Goal: Task Accomplishment & Management: Manage account settings

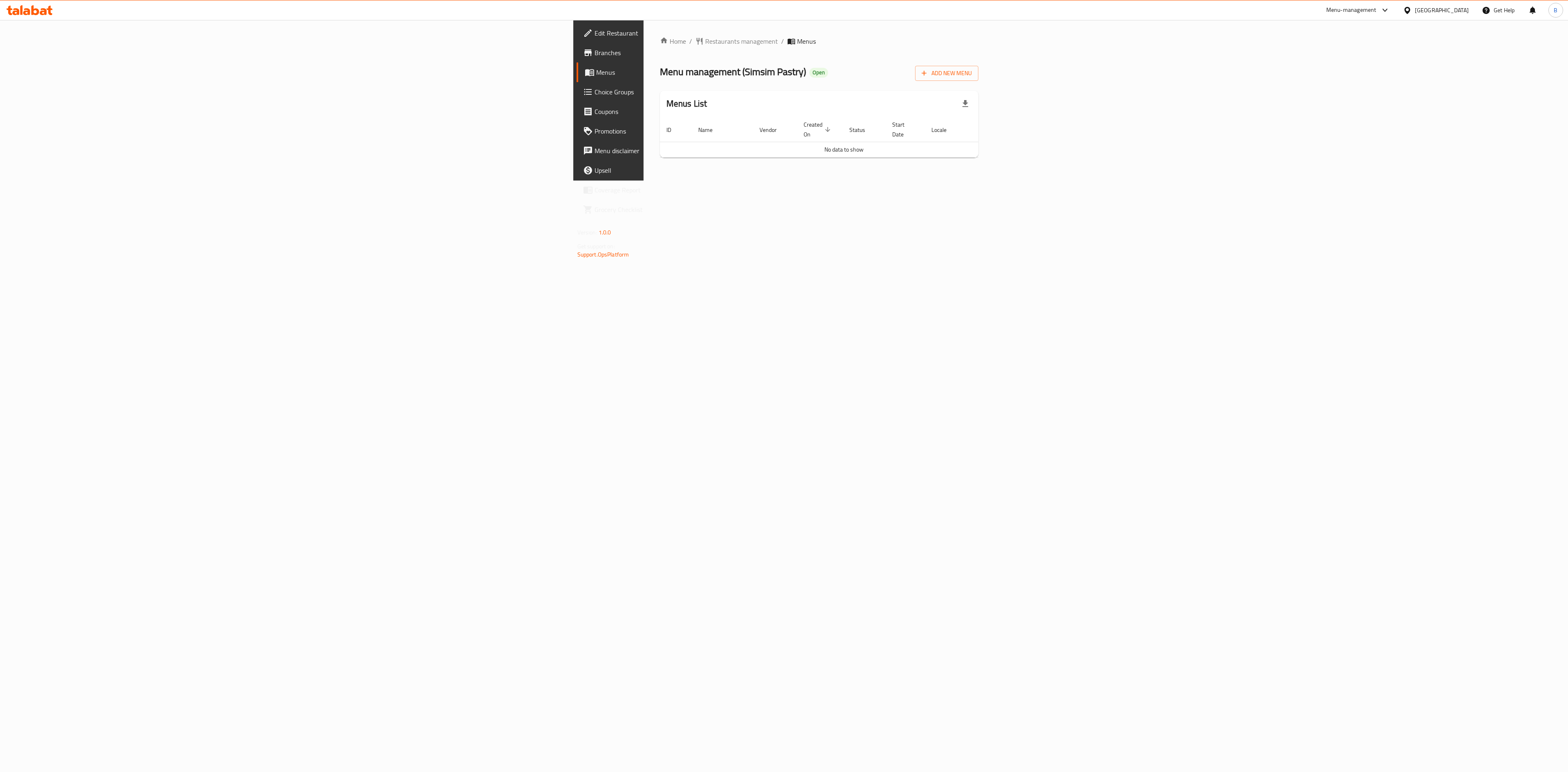
click at [596, 68] on span "Menus" at bounding box center [712, 72] width 233 height 10
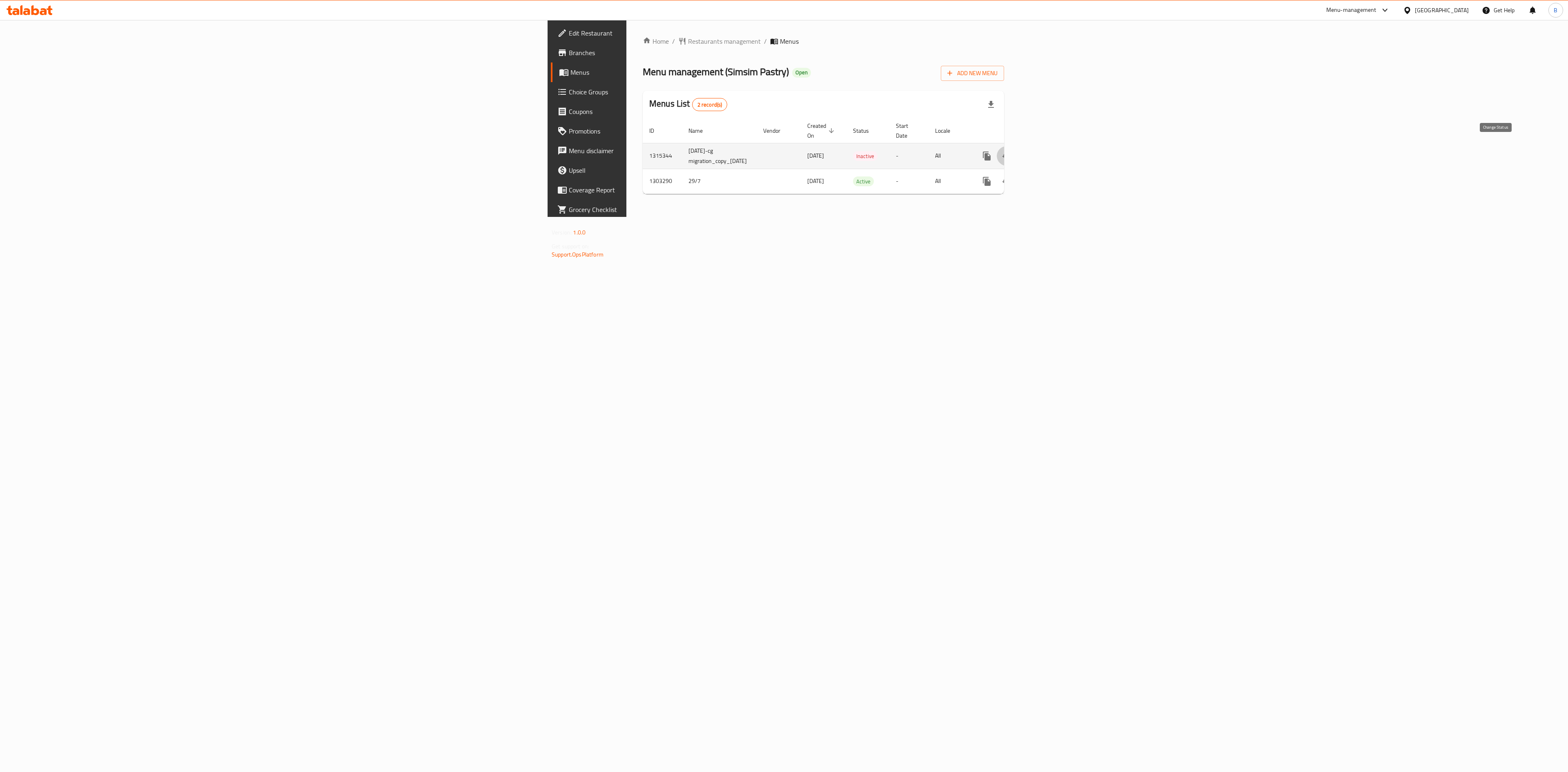
click at [1011, 153] on icon "enhanced table" at bounding box center [1006, 156] width 9 height 7
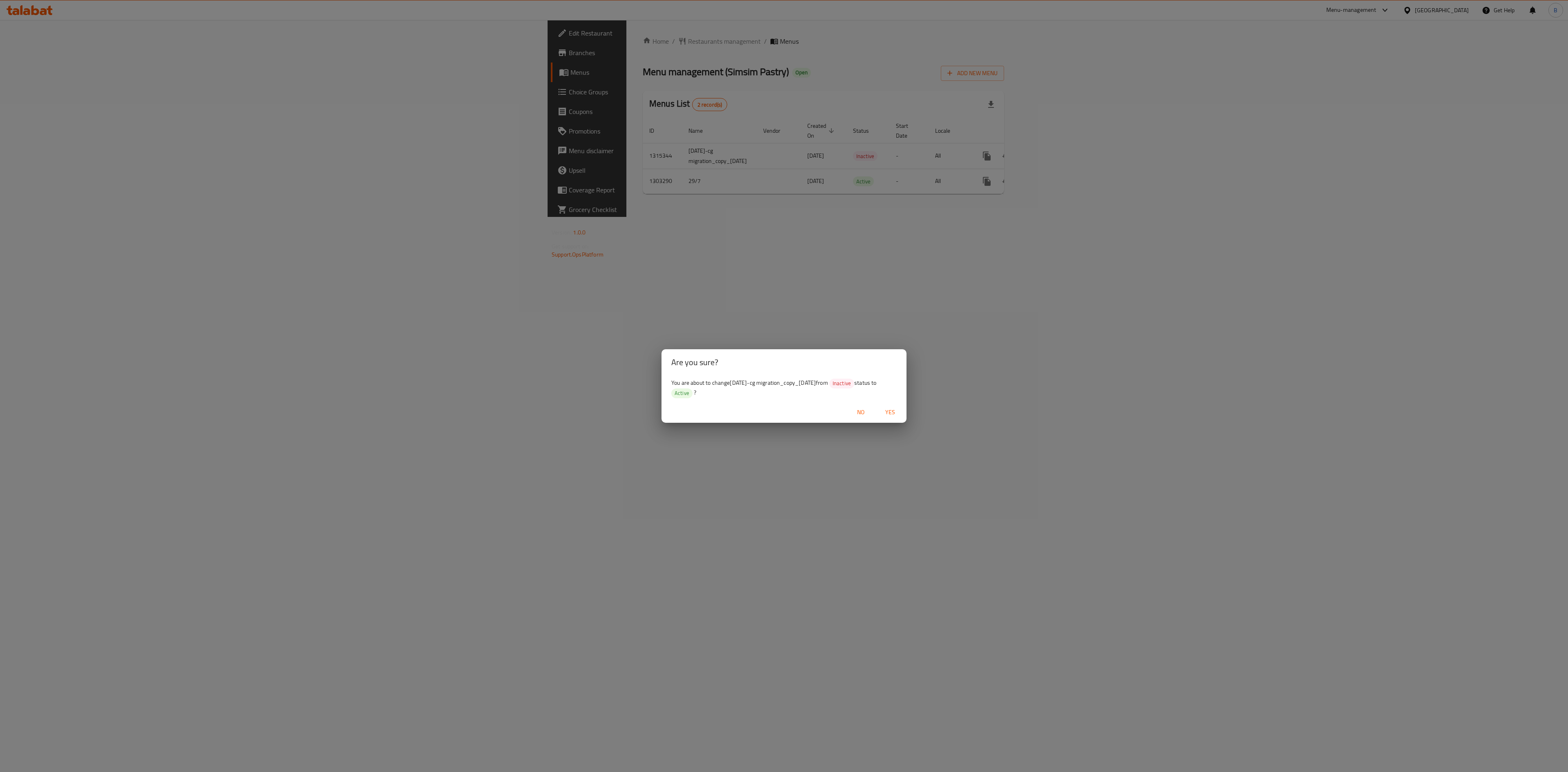
click at [891, 409] on span "Yes" at bounding box center [890, 412] width 19 height 10
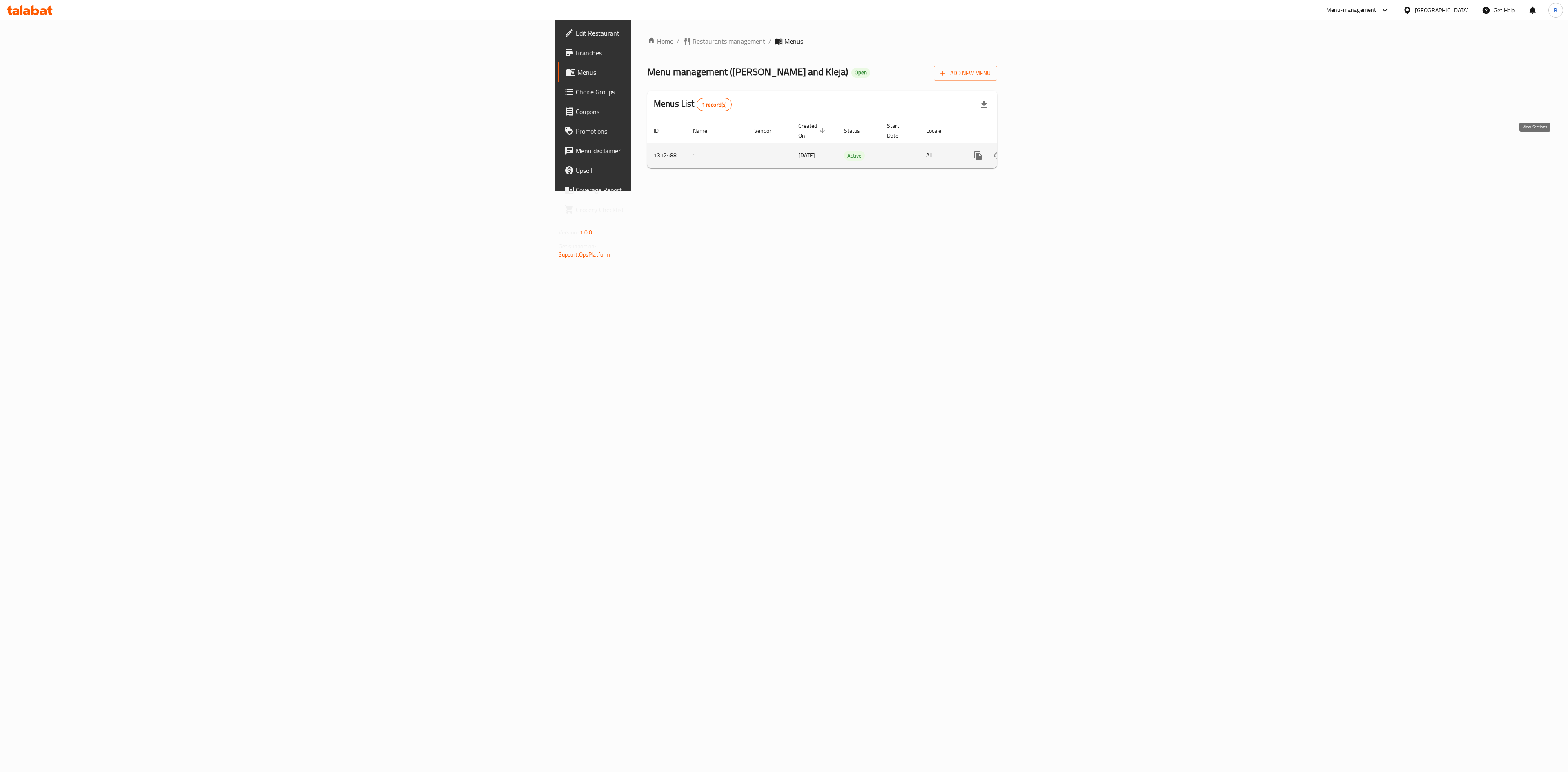
click at [1041, 151] on icon "enhanced table" at bounding box center [1037, 156] width 10 height 10
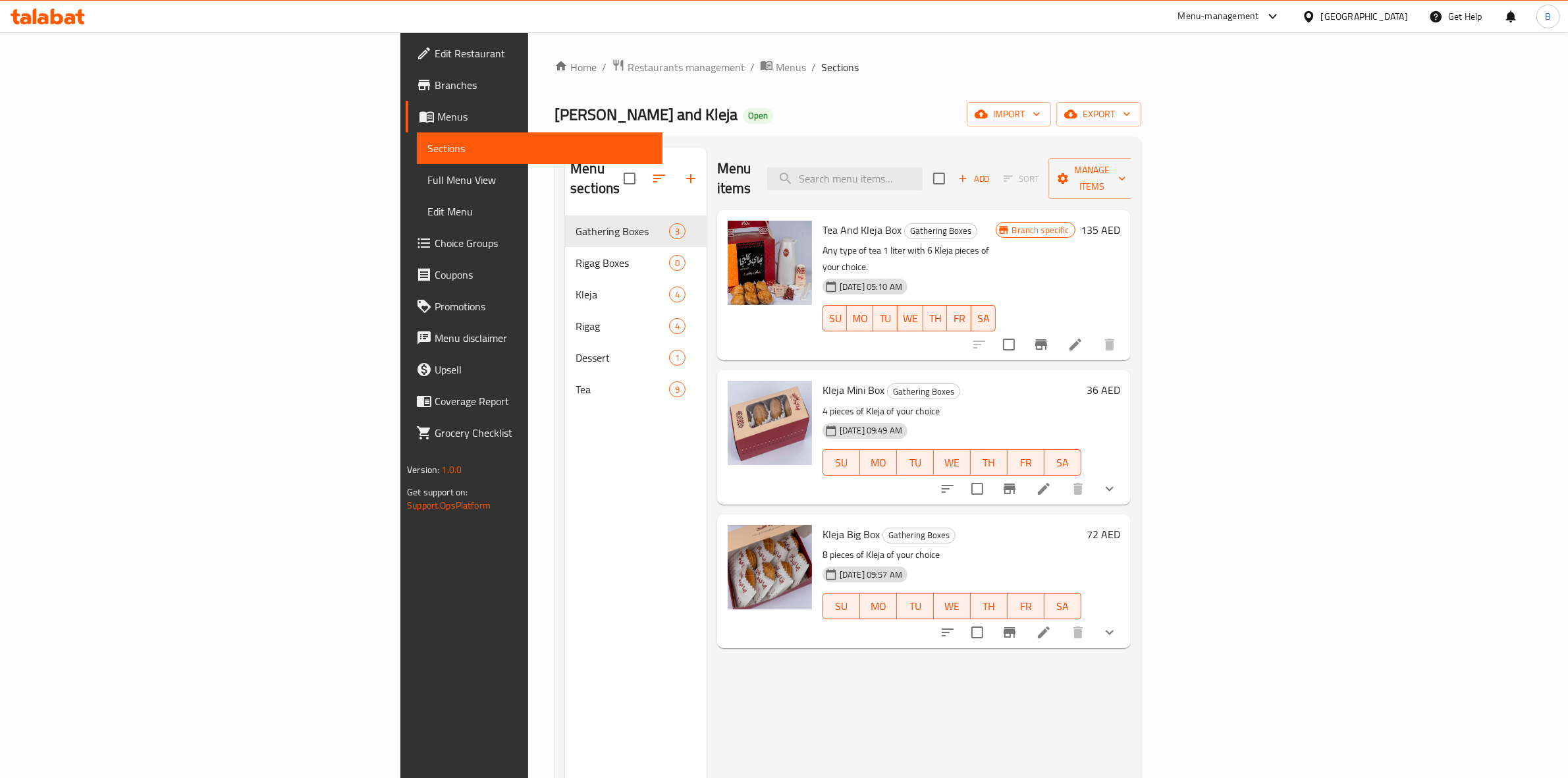
drag, startPoint x: 1320, startPoint y: 9, endPoint x: 531, endPoint y: 560, distance: 962.4
click at [566, 560] on div "Menu sections Gathering Boxes 3 Rigag Boxes 0 Kleja 4 Rigag 4 Dessert 1 Tea 9" at bounding box center [636, 536] width 141 height 778
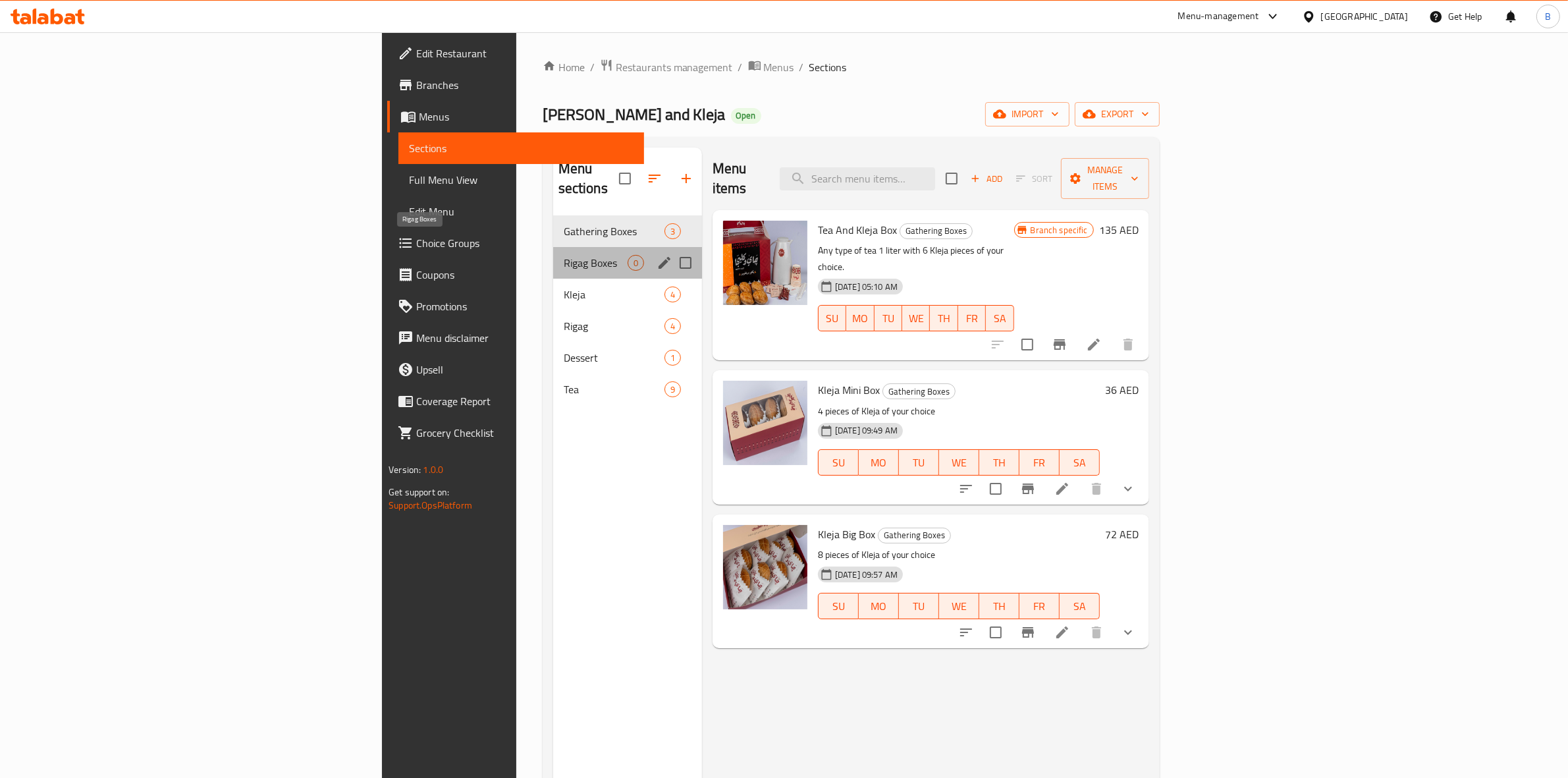
click at [564, 255] on span "Rigag Boxes" at bounding box center [595, 263] width 64 height 16
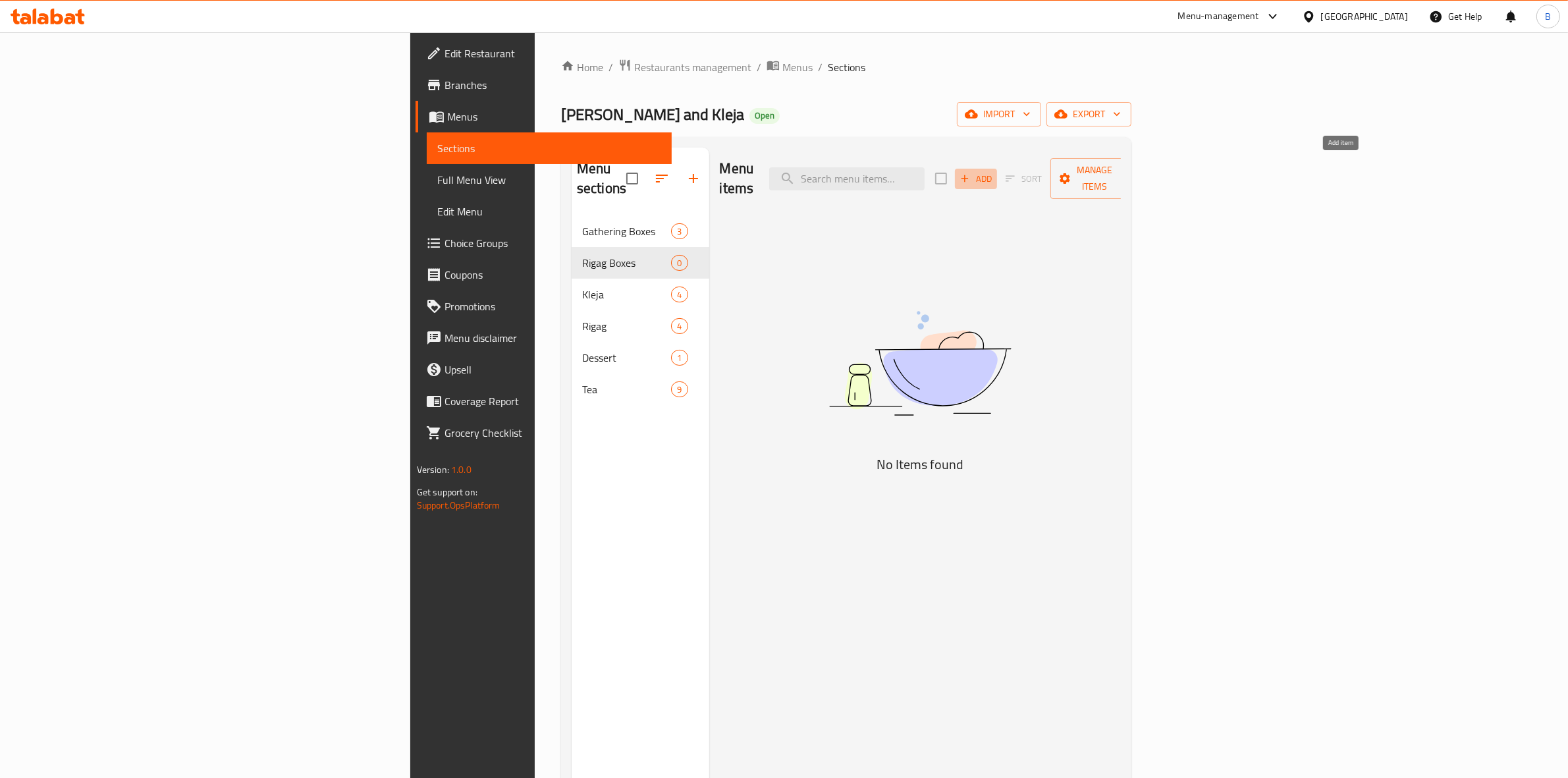
click at [994, 171] on span "Add" at bounding box center [976, 178] width 35 height 15
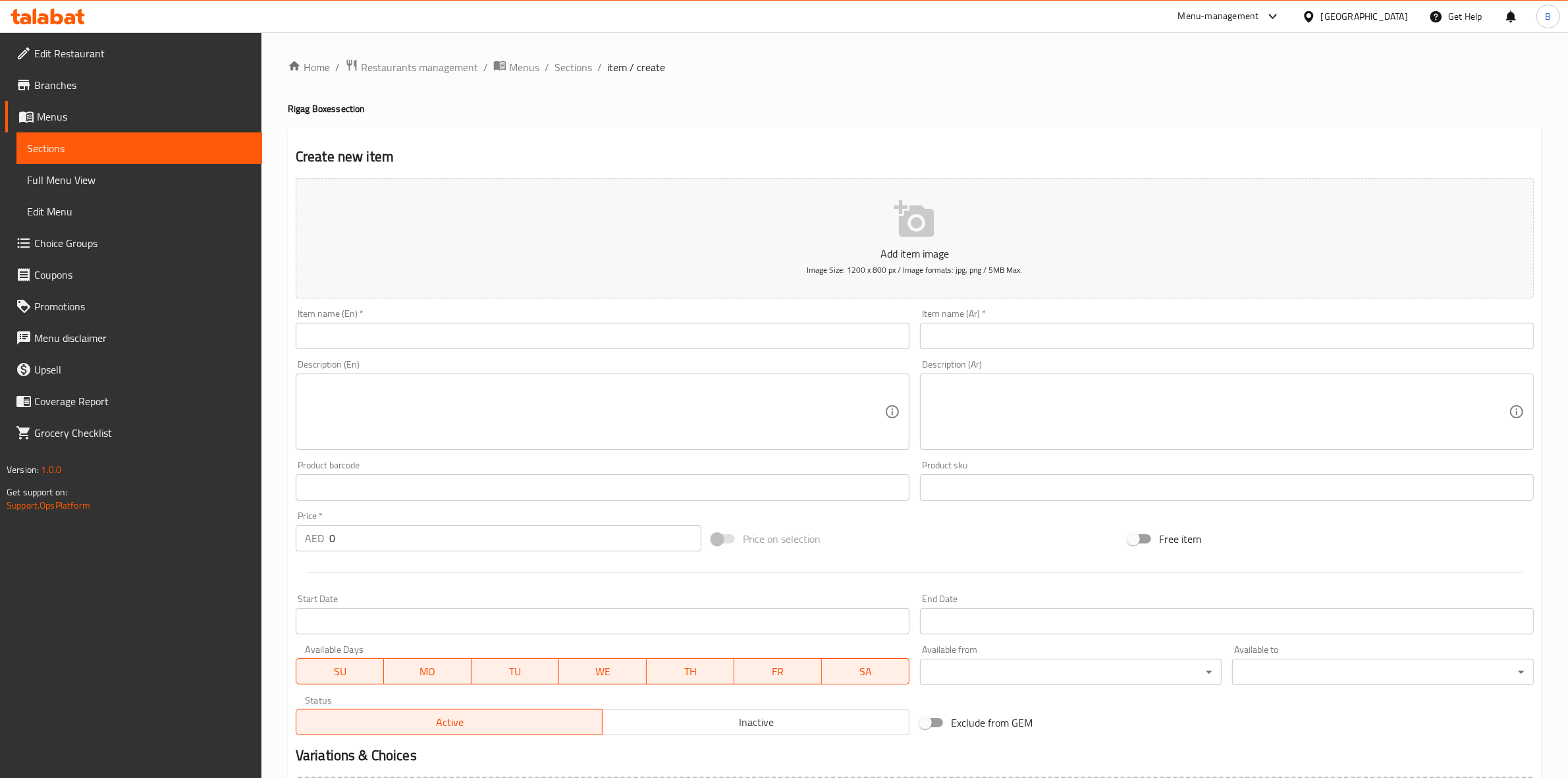
click at [419, 350] on div "Item name (En)   * Item name (En) *" at bounding box center [603, 329] width 624 height 51
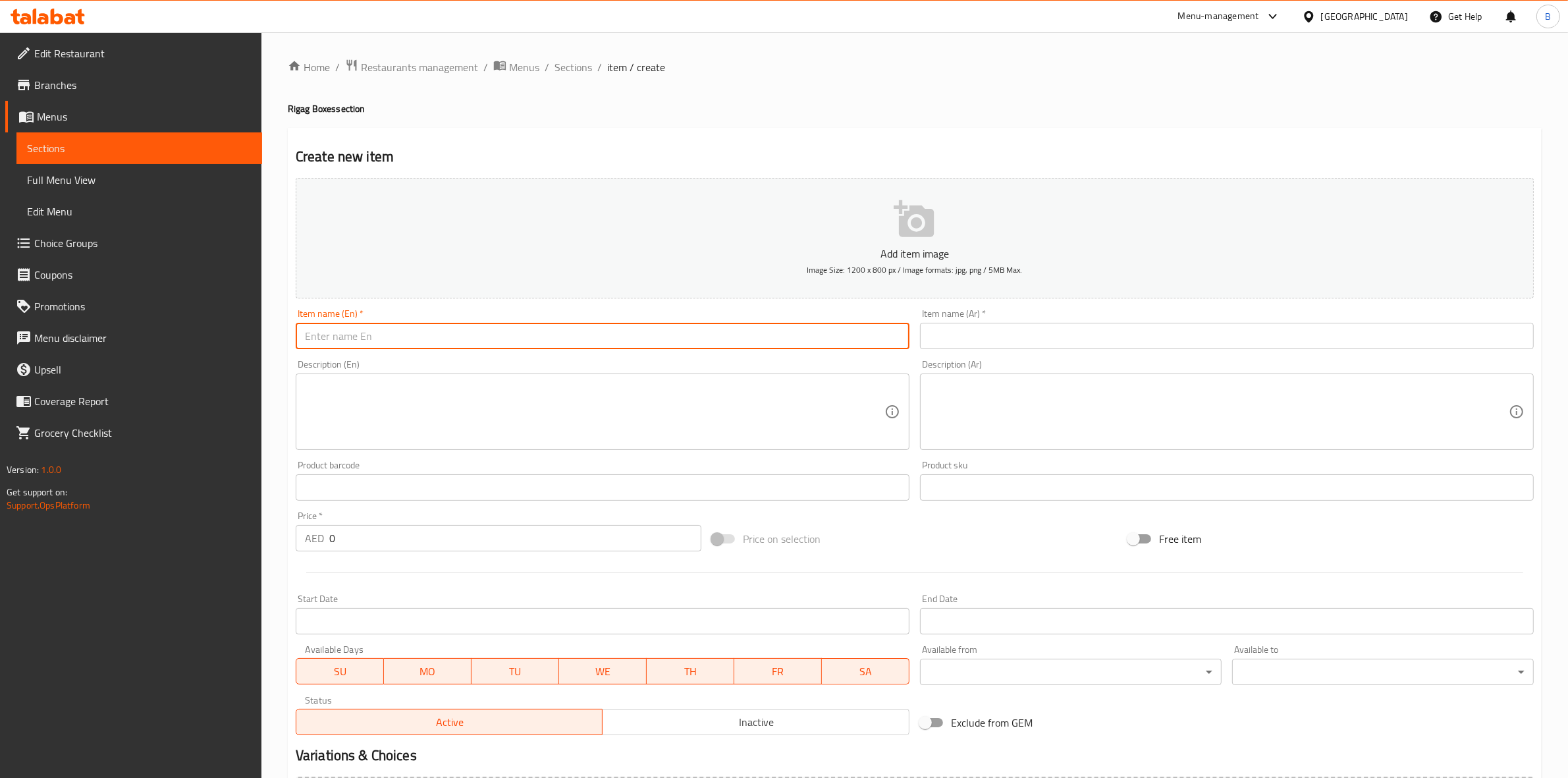
click at [421, 341] on input "text" at bounding box center [602, 336] width 614 height 27
paste input "4 pcs of Rigag from your choice"
type input "4 pcs of Rigag from your choice"
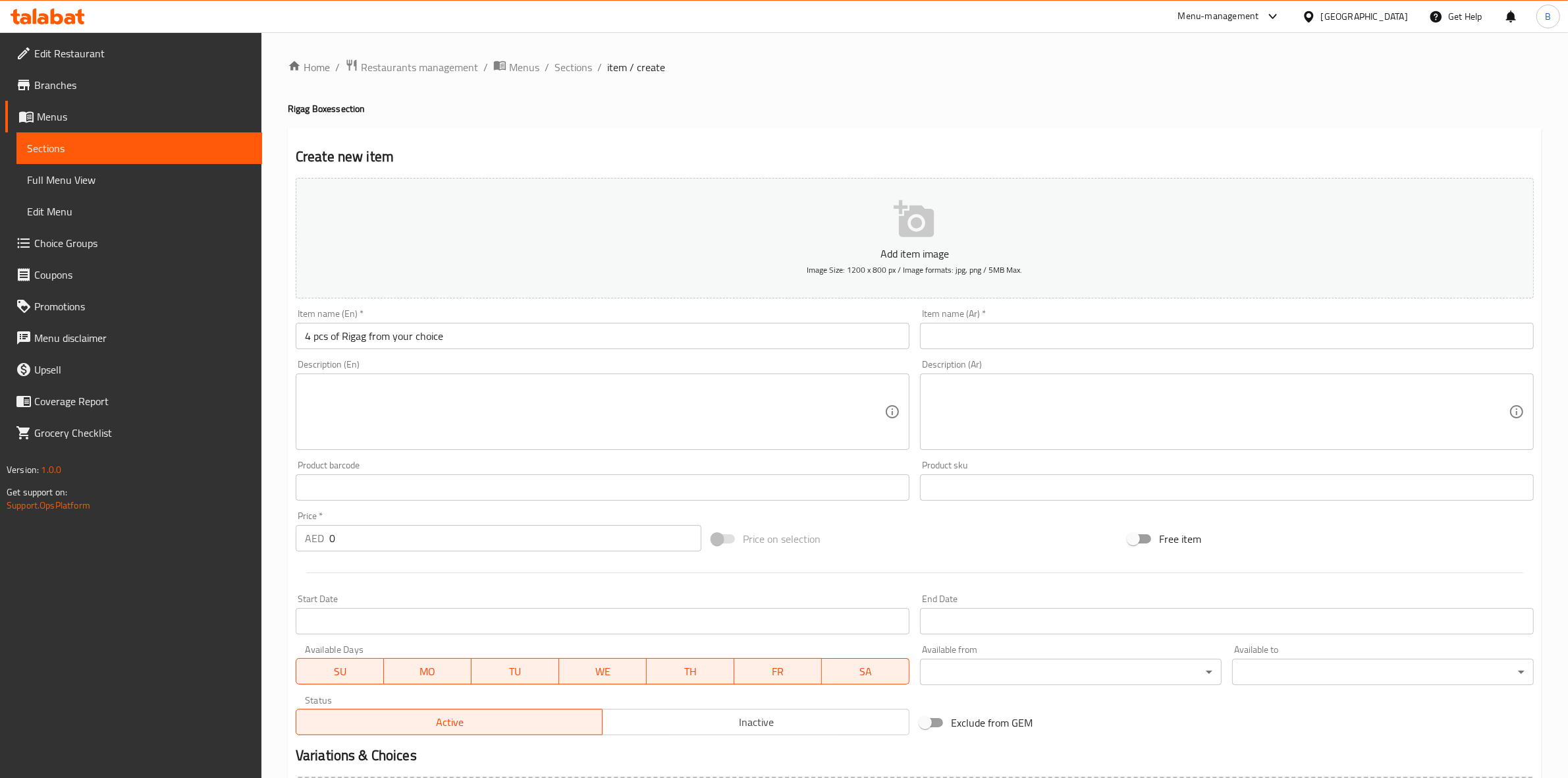
click at [959, 345] on input "text" at bounding box center [1226, 336] width 614 height 27
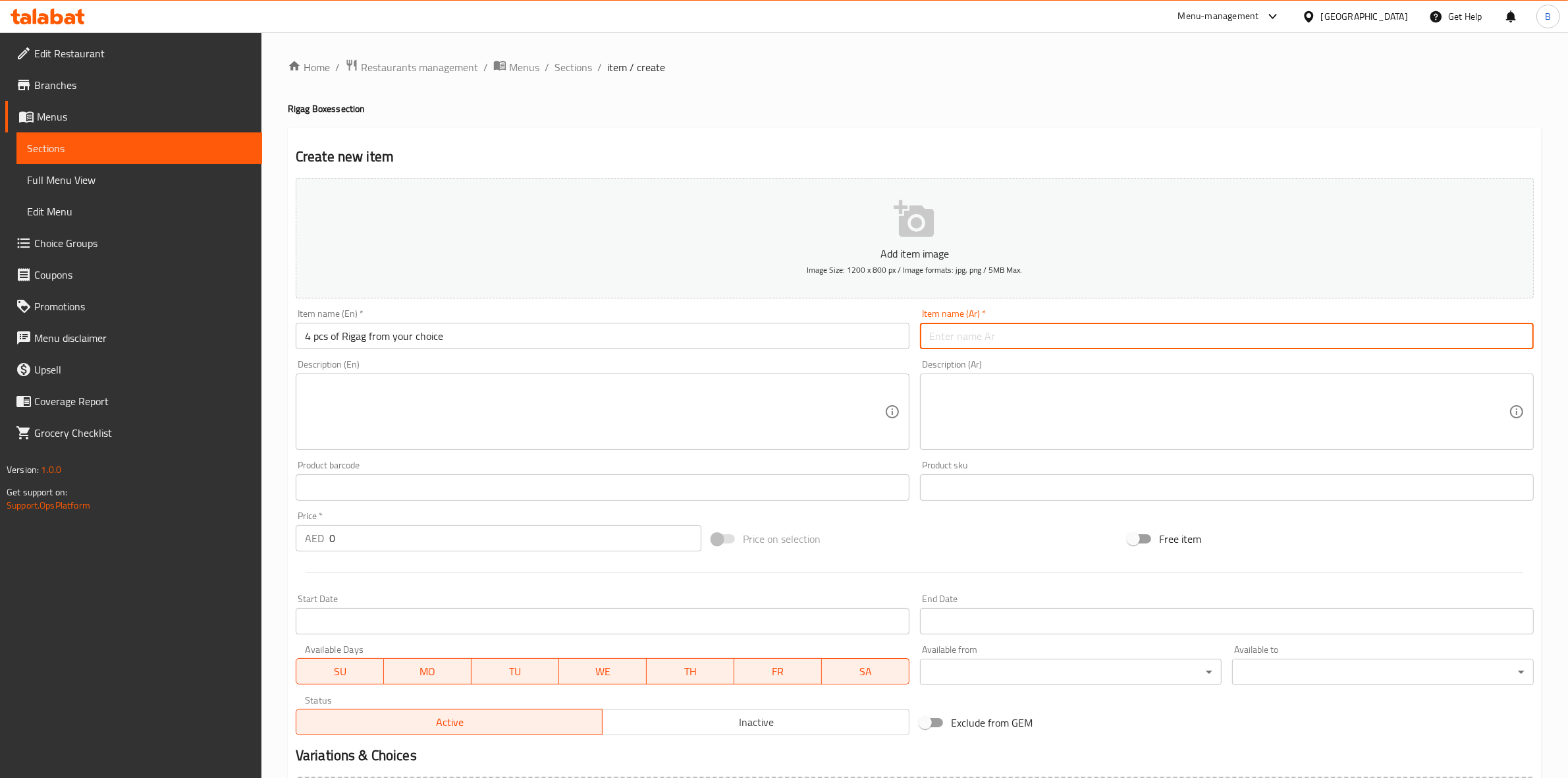
paste input "4 حبات من الرقاق من اختيارك"
type input "4 حبات من الرقاق من اختيارك"
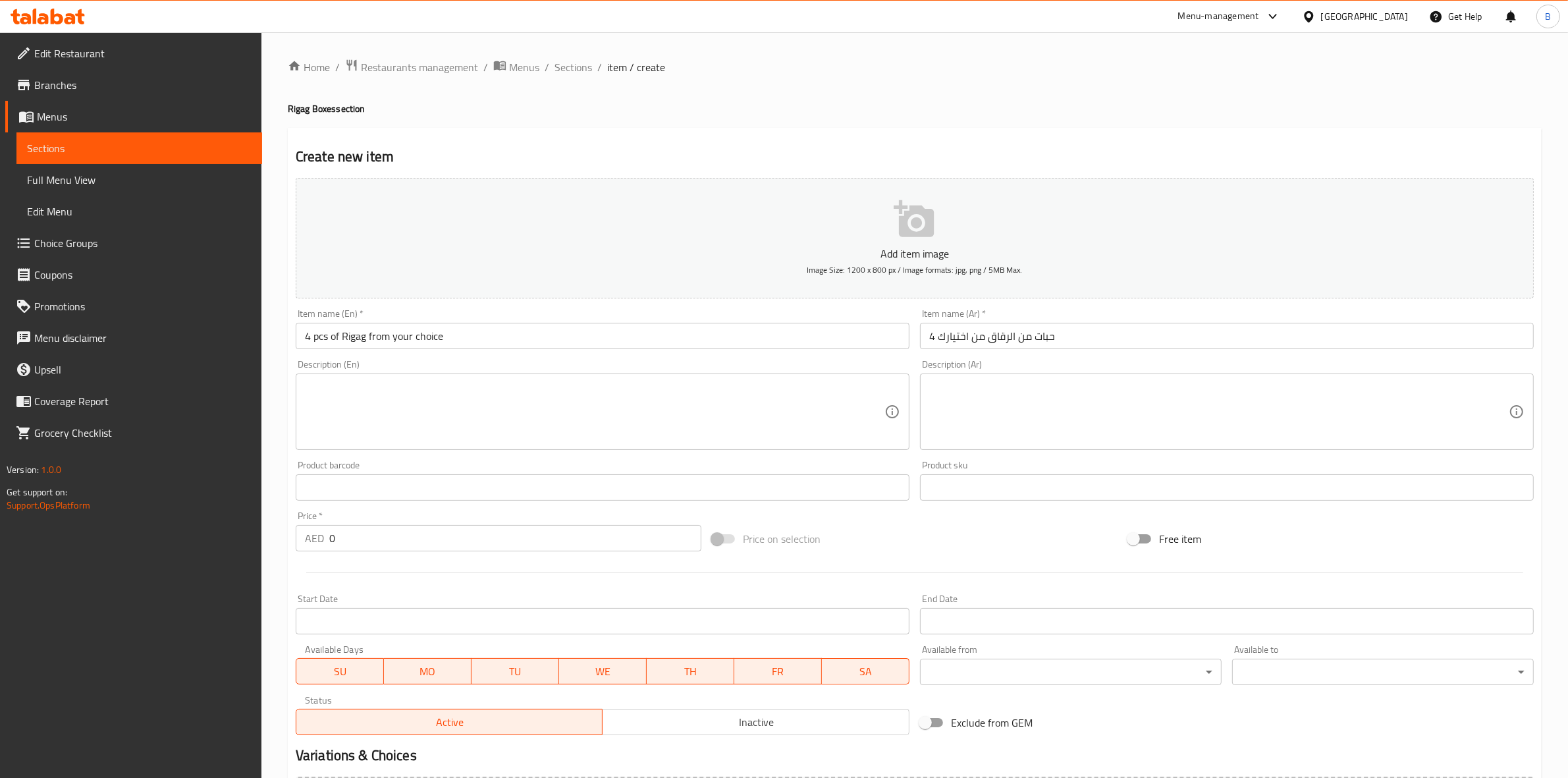
click at [505, 410] on textarea at bounding box center [595, 413] width 579 height 63
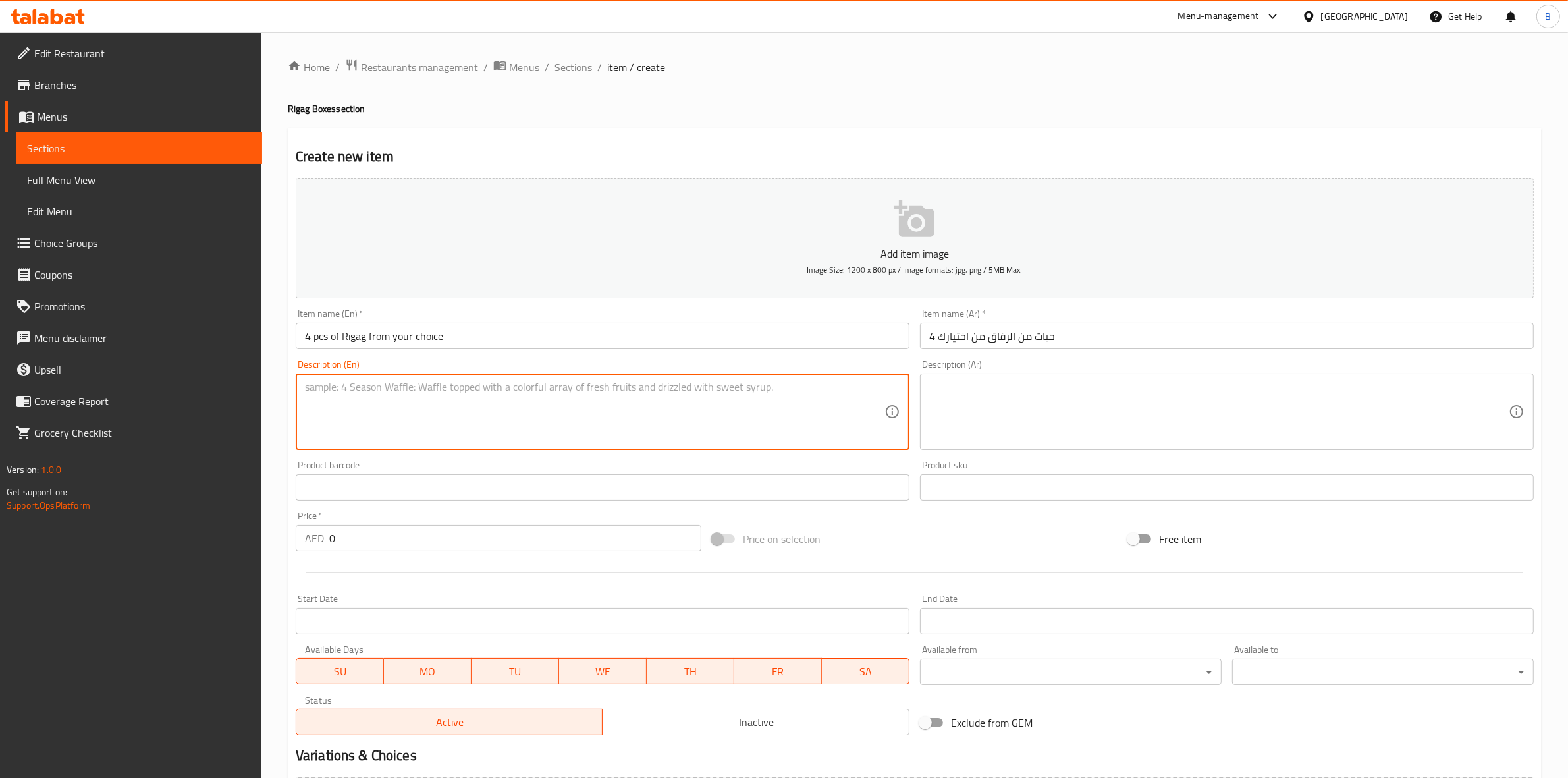
paste textarea "Gathering Box - 4 pcs of Rigag from your choice"
type textarea "Gathering Box - 4 pcs of Rigag from your choice"
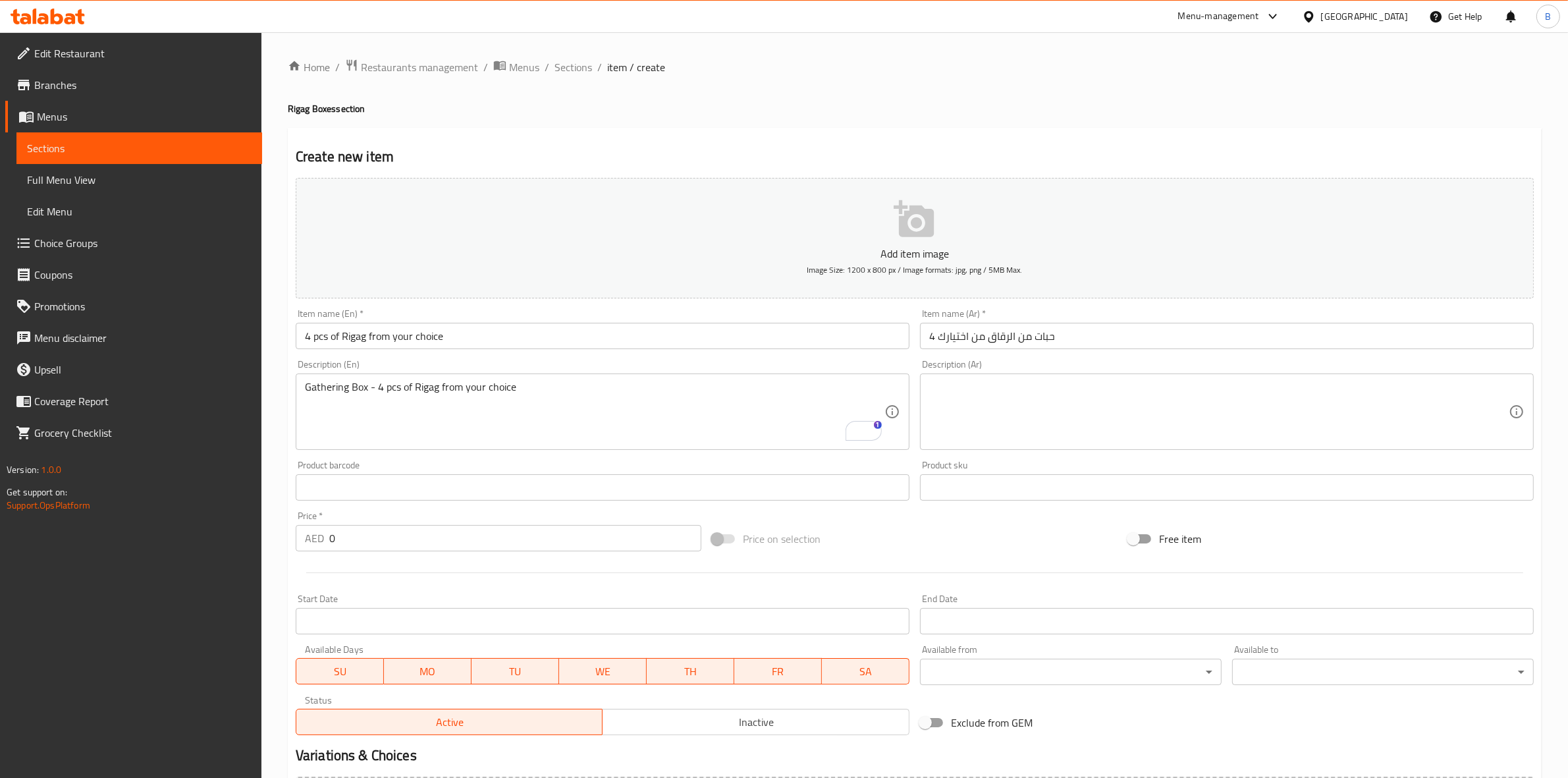
click at [994, 399] on textarea at bounding box center [1219, 413] width 579 height 63
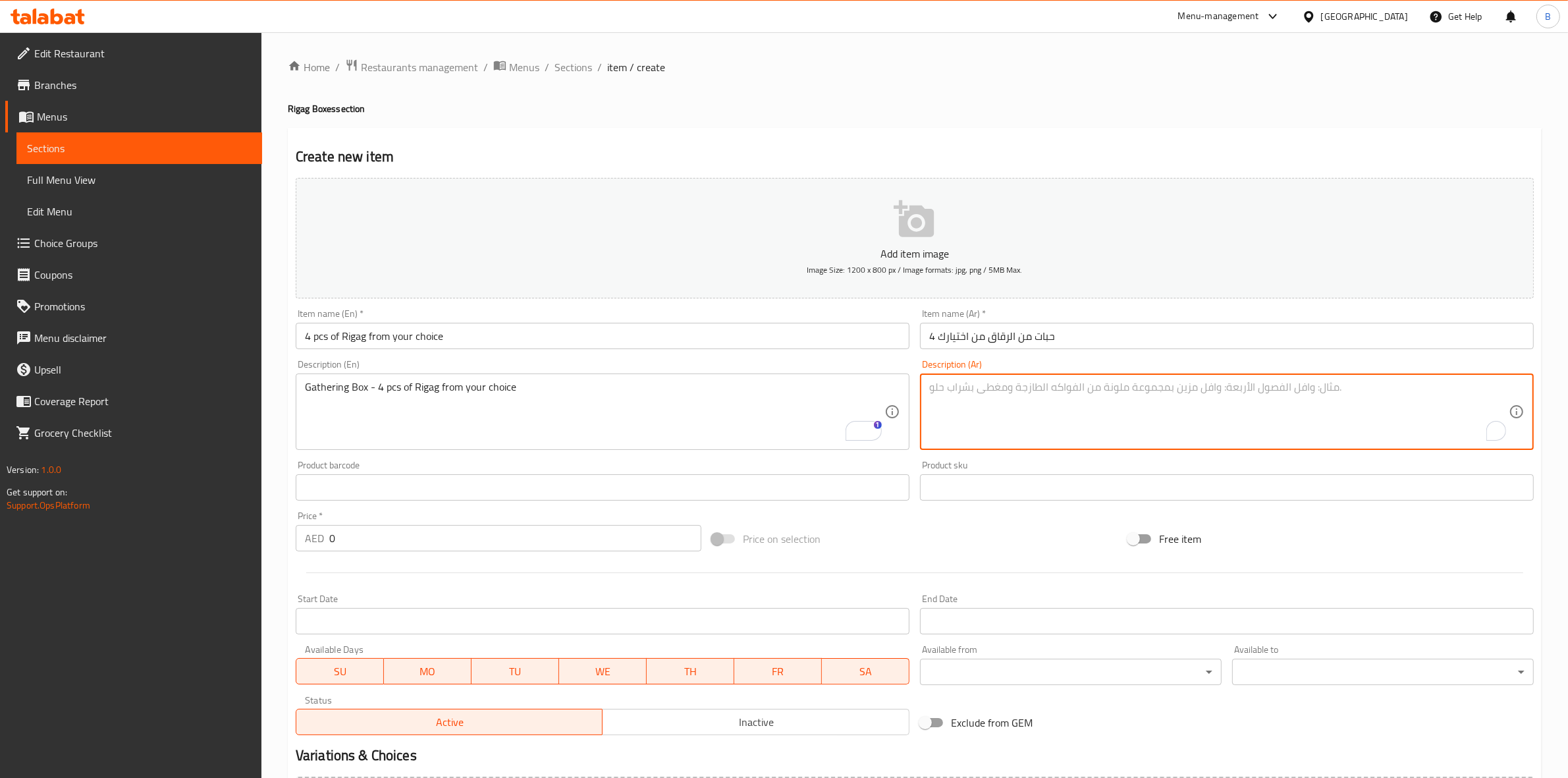
paste textarea "بوكس الجمعات - 4 حبات من الرقاق من اختيارك"
type textarea "بوكس الجمعات - 4 حبات من الرقاق من اختيارك"
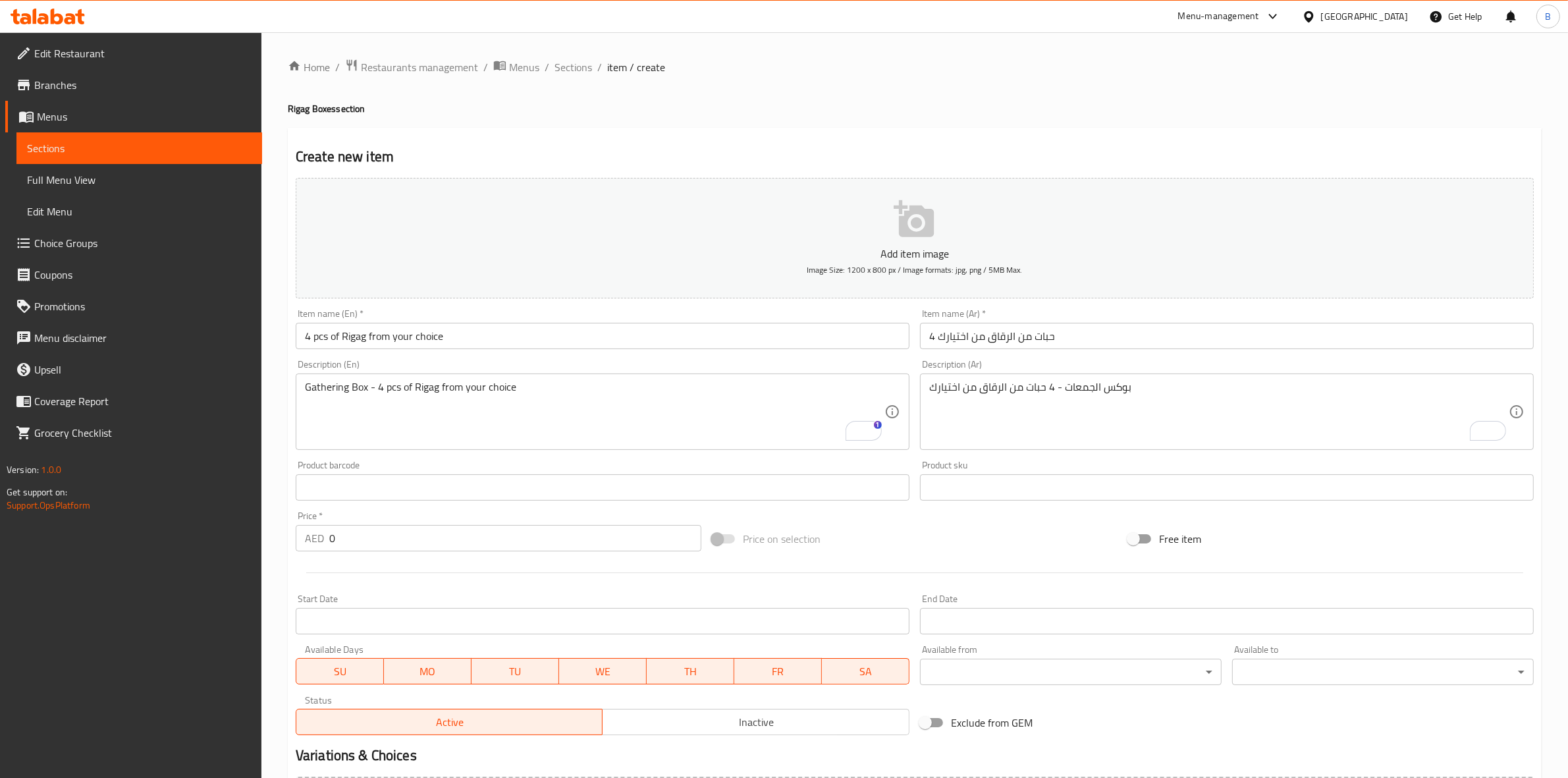
click at [412, 537] on input "0" at bounding box center [514, 538] width 372 height 27
type input "60"
click at [571, 245] on button "Add item image Image Size: 1200 x 800 px / Image formats: jpg, png / 5MB Max." at bounding box center [914, 238] width 1238 height 121
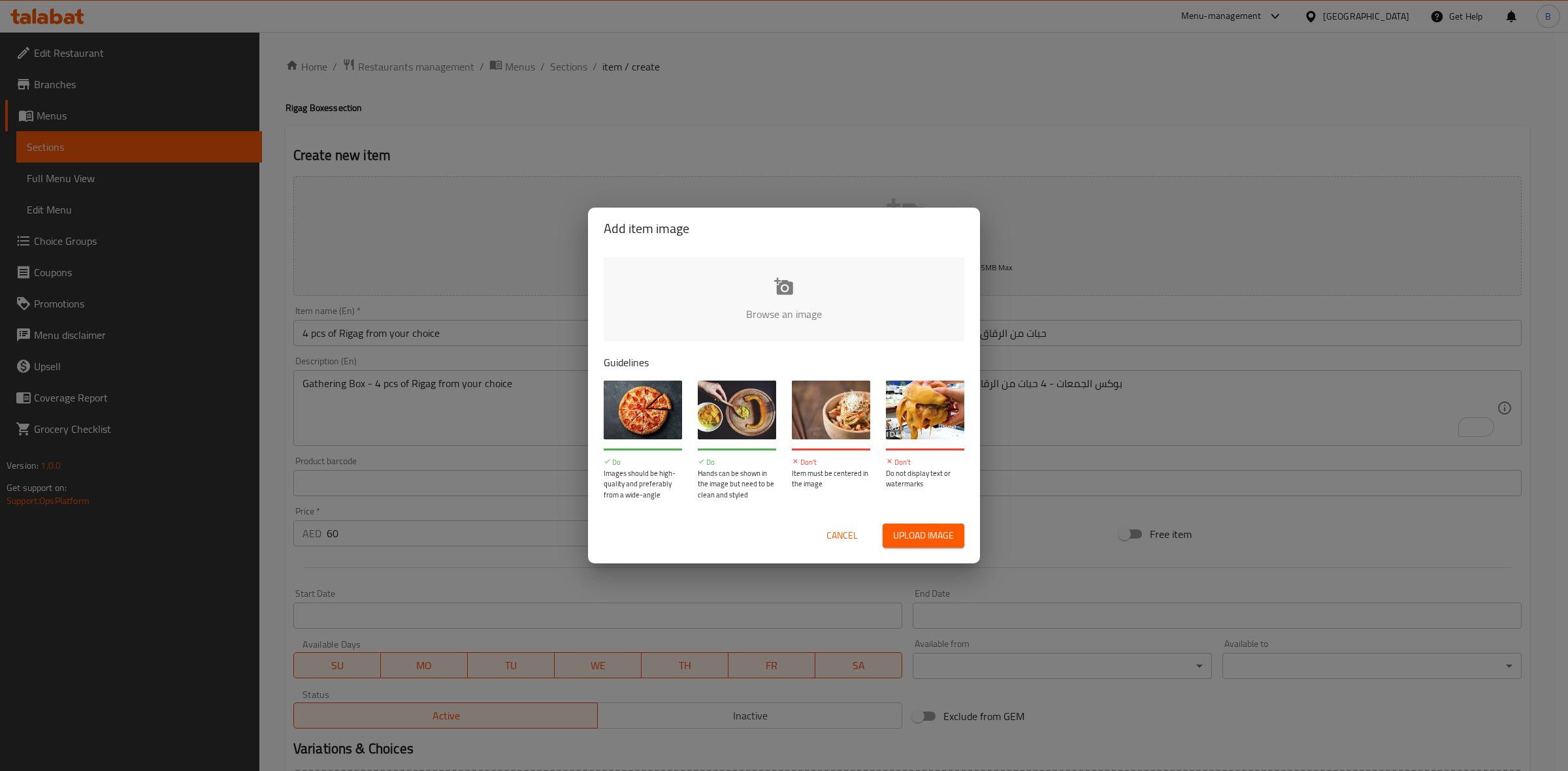
click at [699, 299] on input "file" at bounding box center [1225, 317] width 1244 height 122
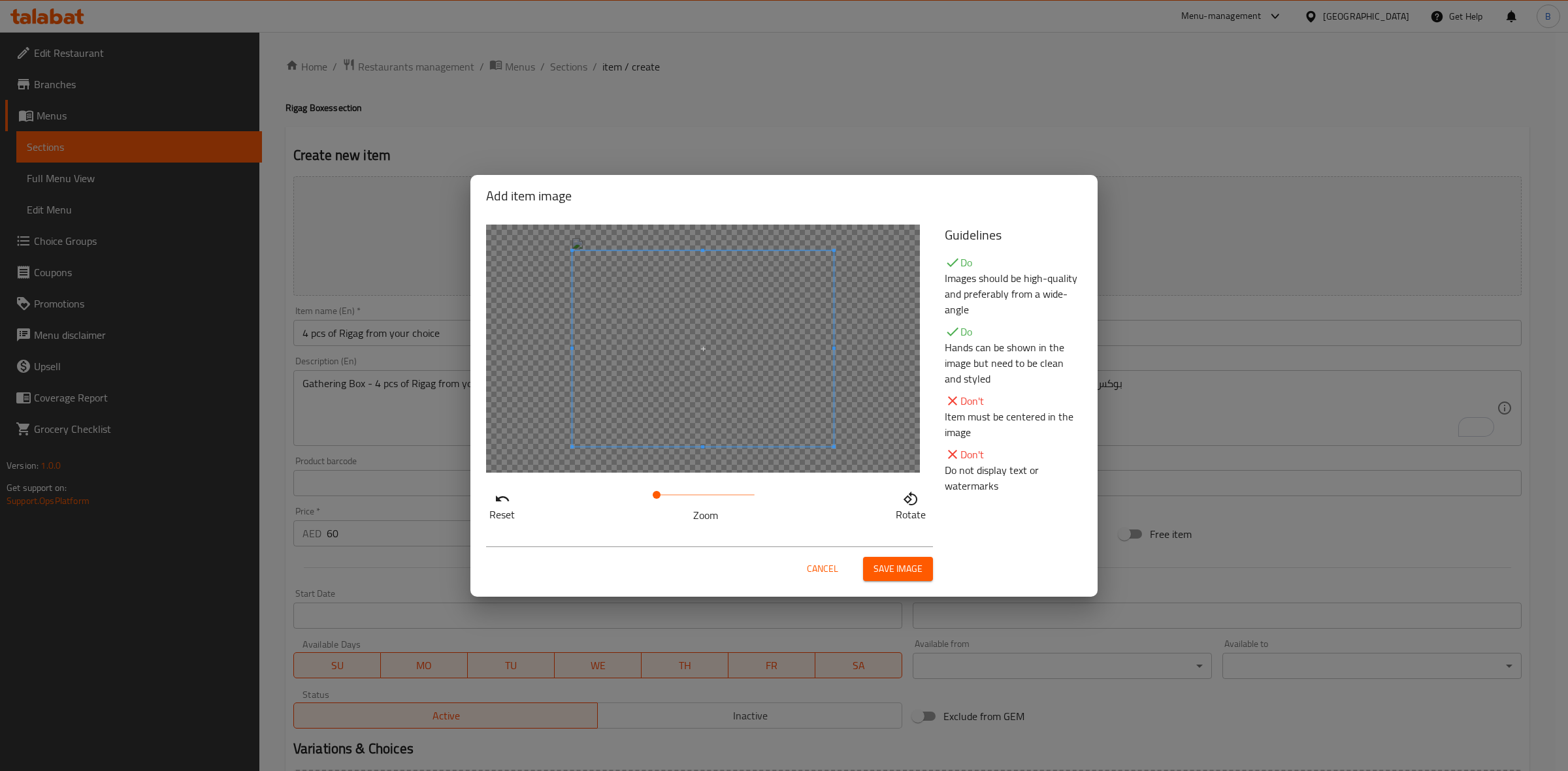
click at [897, 570] on span "Save image" at bounding box center [898, 569] width 49 height 17
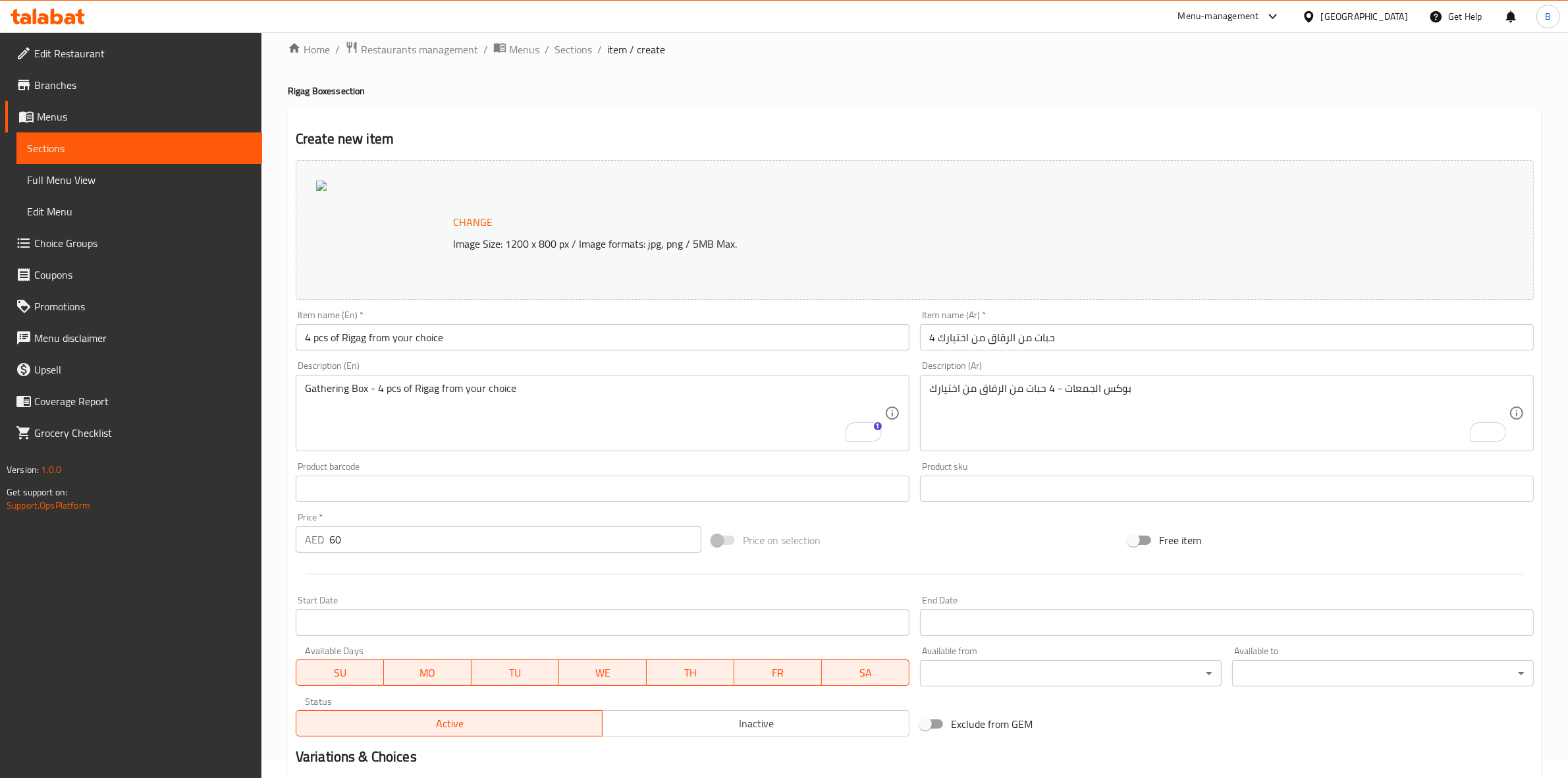
scroll to position [170, 0]
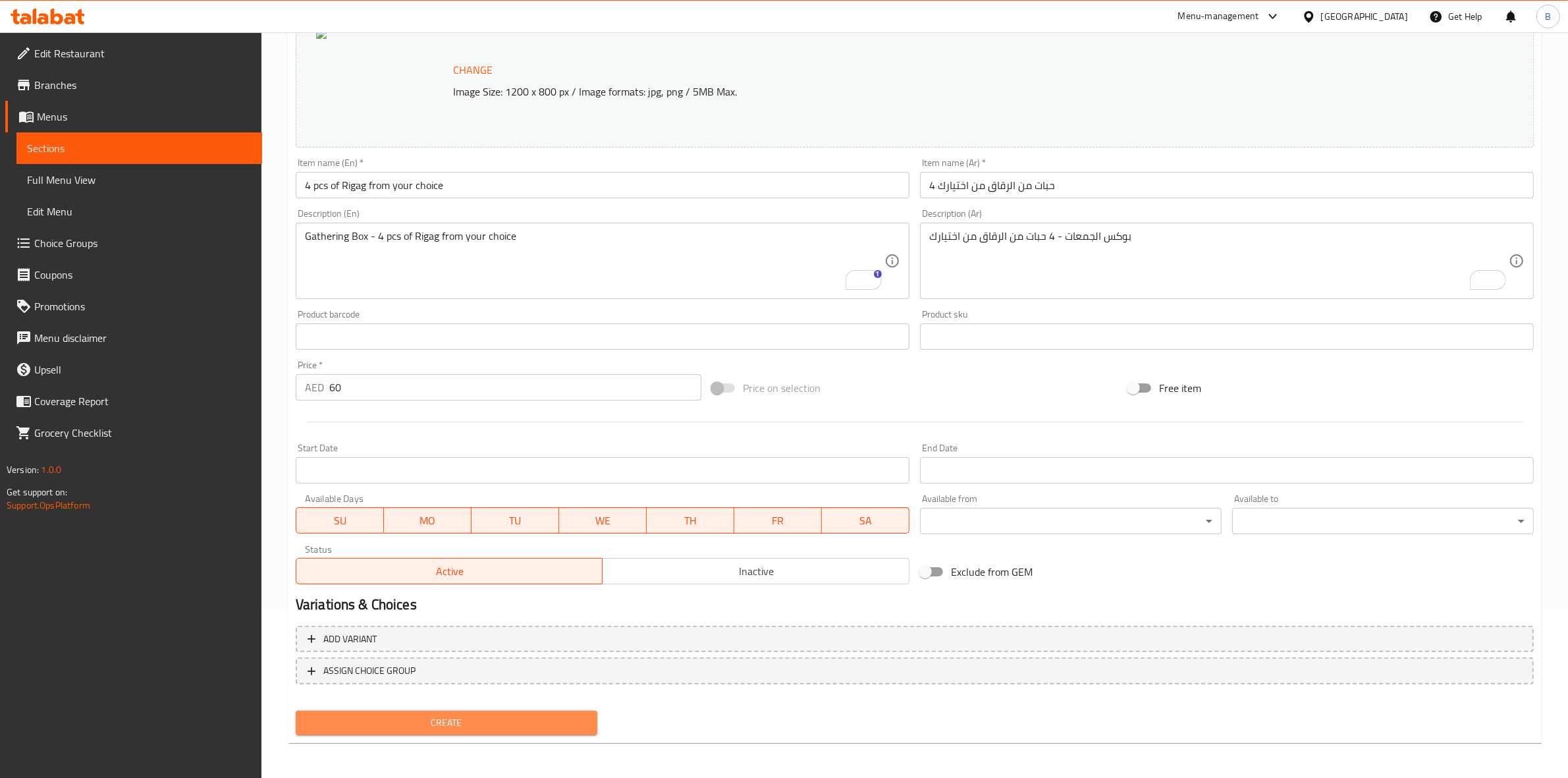
click at [429, 719] on span "Create" at bounding box center [447, 723] width 281 height 17
click at [357, 719] on span "Create" at bounding box center [447, 723] width 281 height 17
click at [512, 720] on span "Create" at bounding box center [447, 723] width 281 height 17
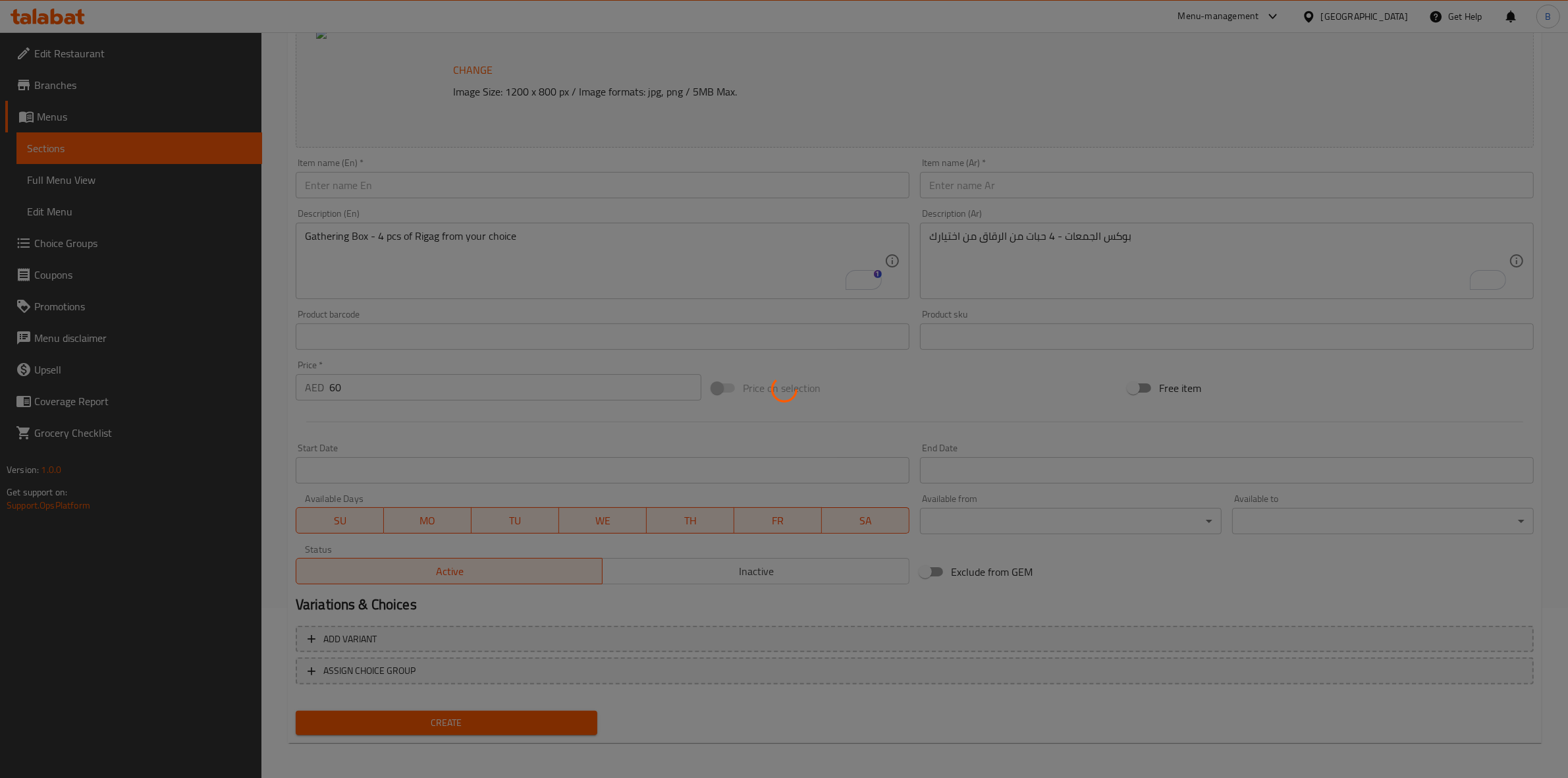
type input "0"
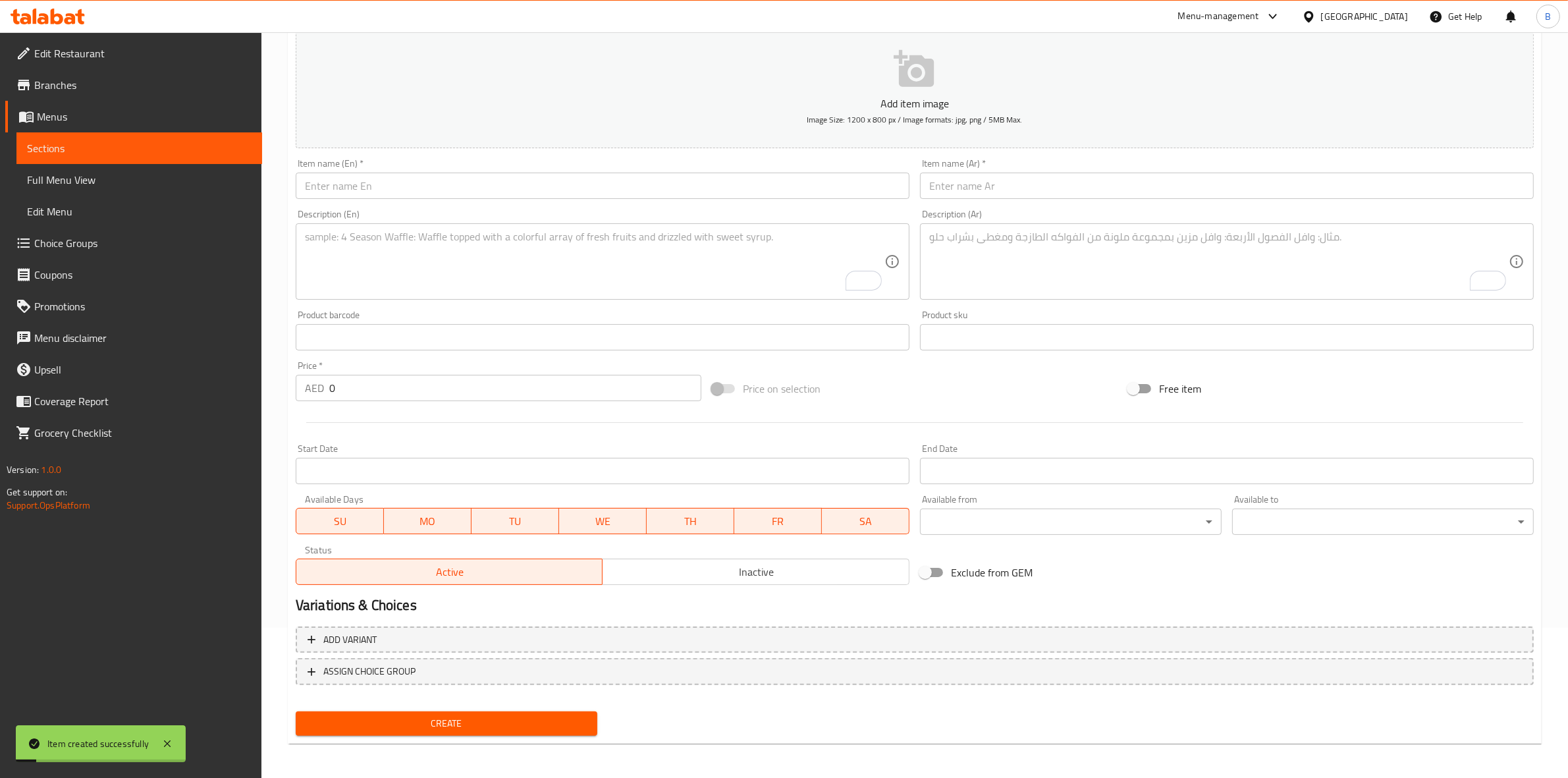
scroll to position [0, 0]
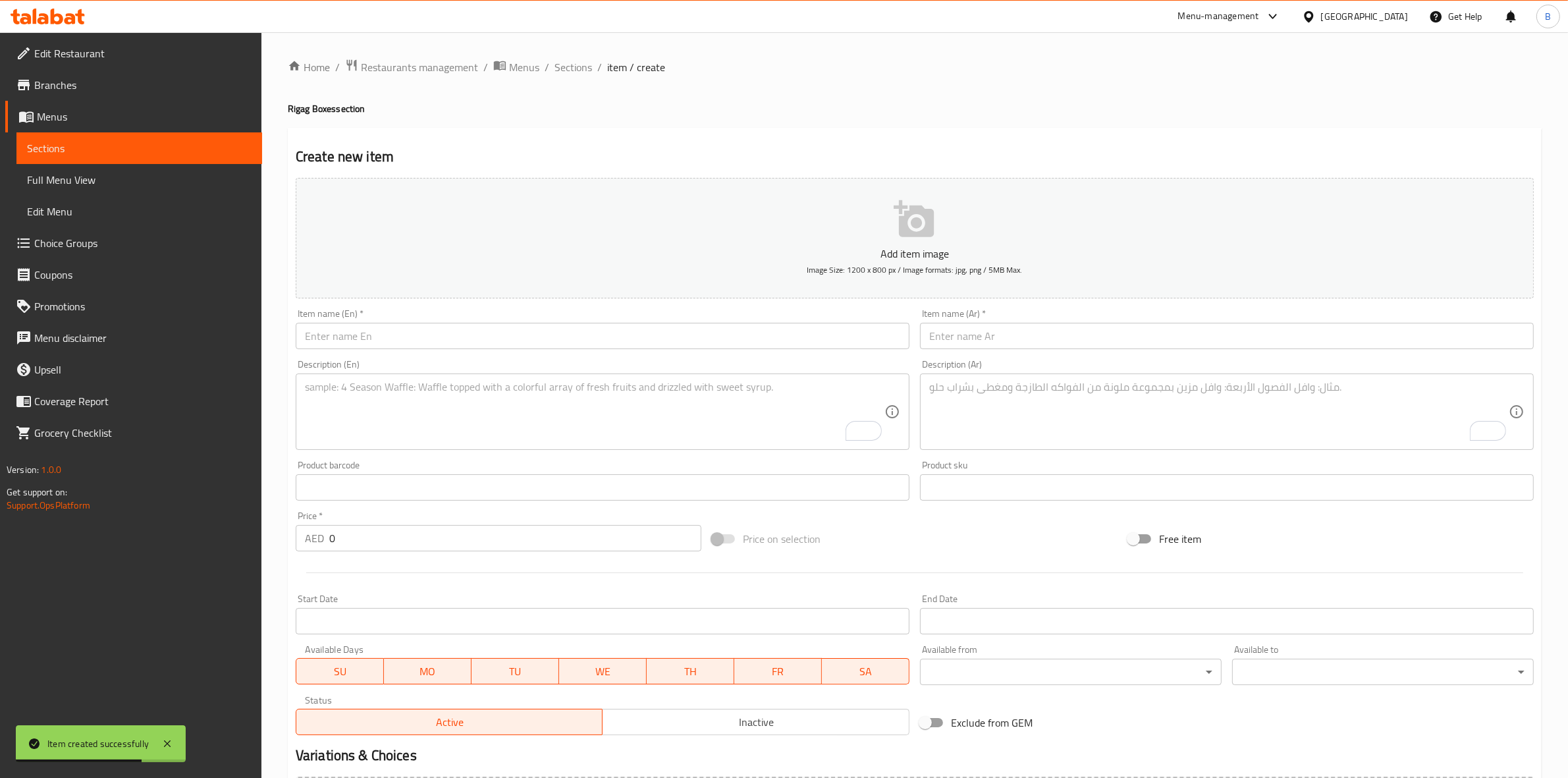
click at [410, 348] on div "Item name (En)   * Item name (En) *" at bounding box center [603, 329] width 624 height 51
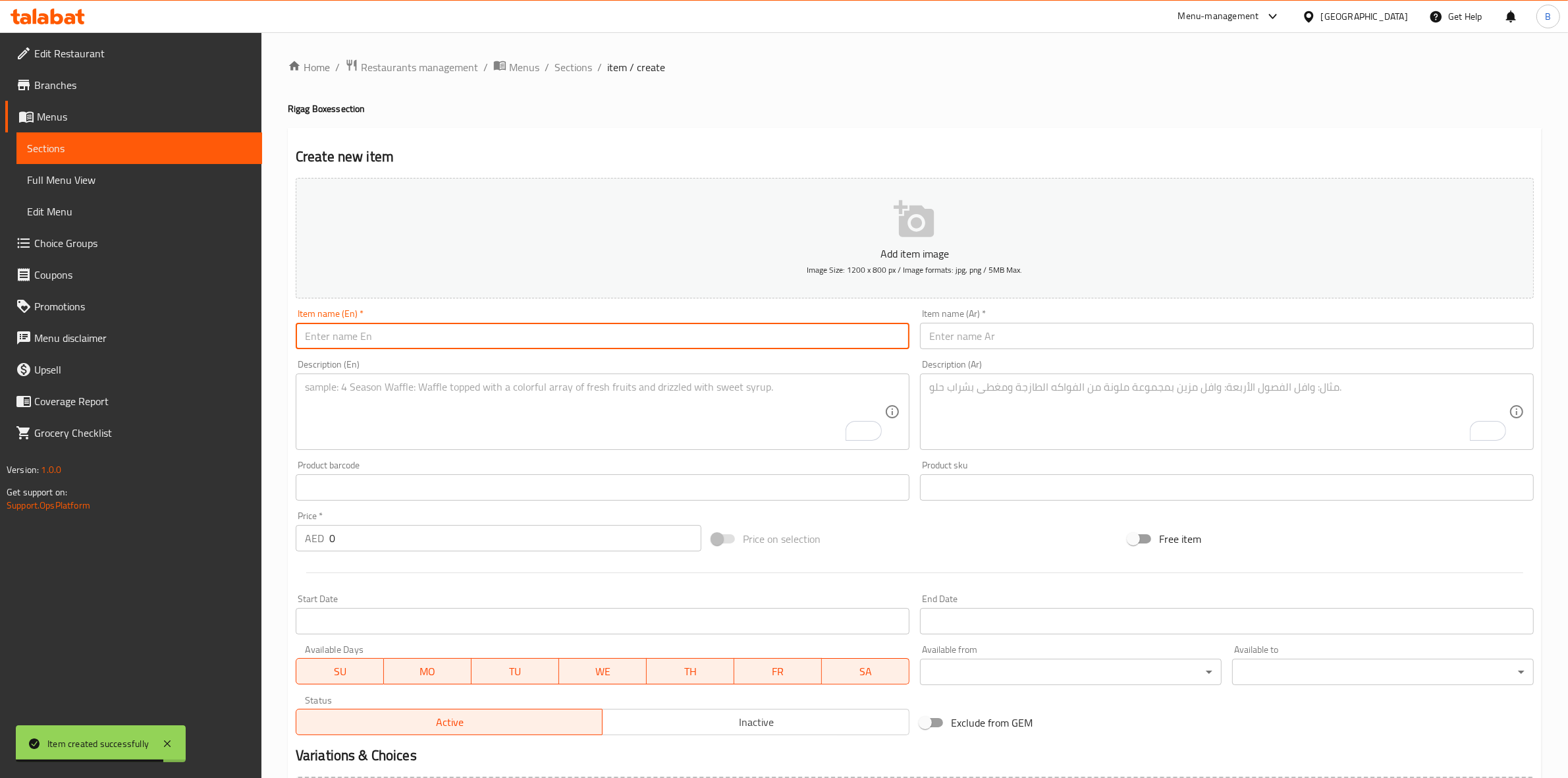
click at [690, 339] on input "text" at bounding box center [602, 336] width 614 height 27
paste input "6 pcs of Rigag from your choice"
type input "6 pcs of Rigag from your choice"
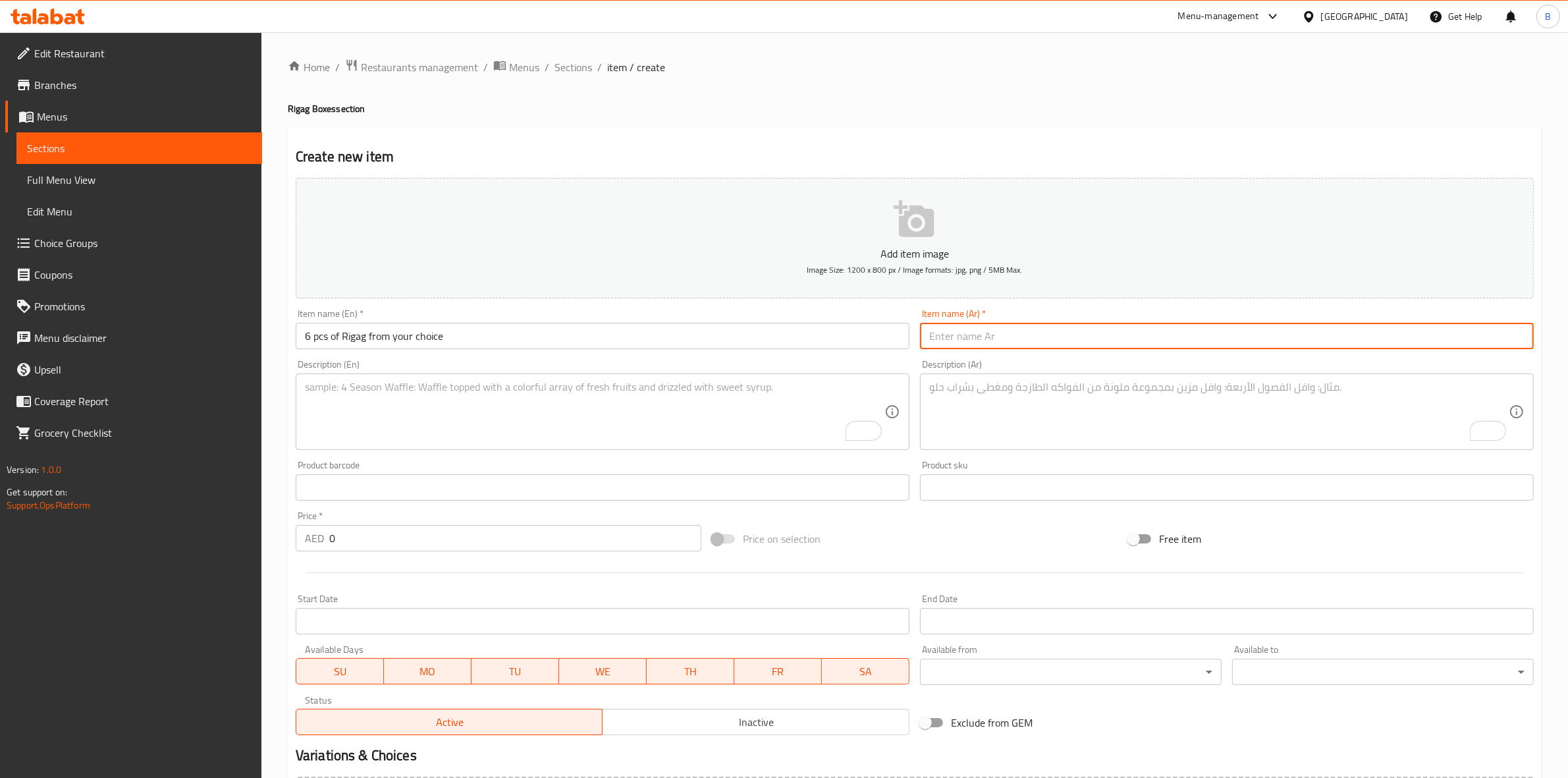
click at [949, 323] on input "text" at bounding box center [1226, 336] width 614 height 27
paste input "6 حبات من الرقاق من اختيارك"
type input "6 حبات من الرقاق من اختيارك"
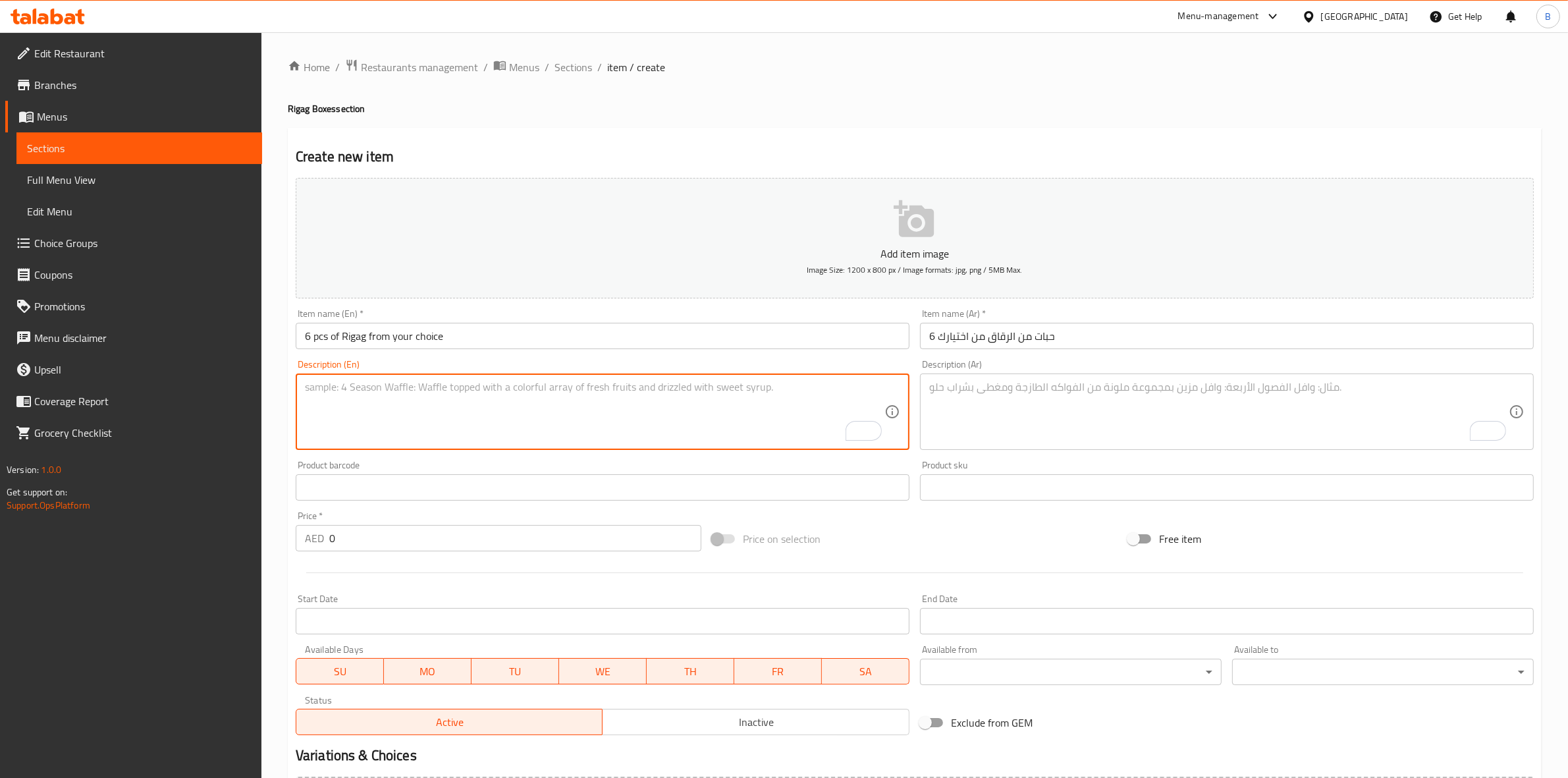
click at [534, 407] on textarea "To enrich screen reader interactions, please activate Accessibility in Grammarl…" at bounding box center [595, 413] width 579 height 63
paste textarea "Gathering Box - 6 pcs of Rigag from your choice"
type textarea "Gathering Box - 6 pcs of Rigag from your choice"
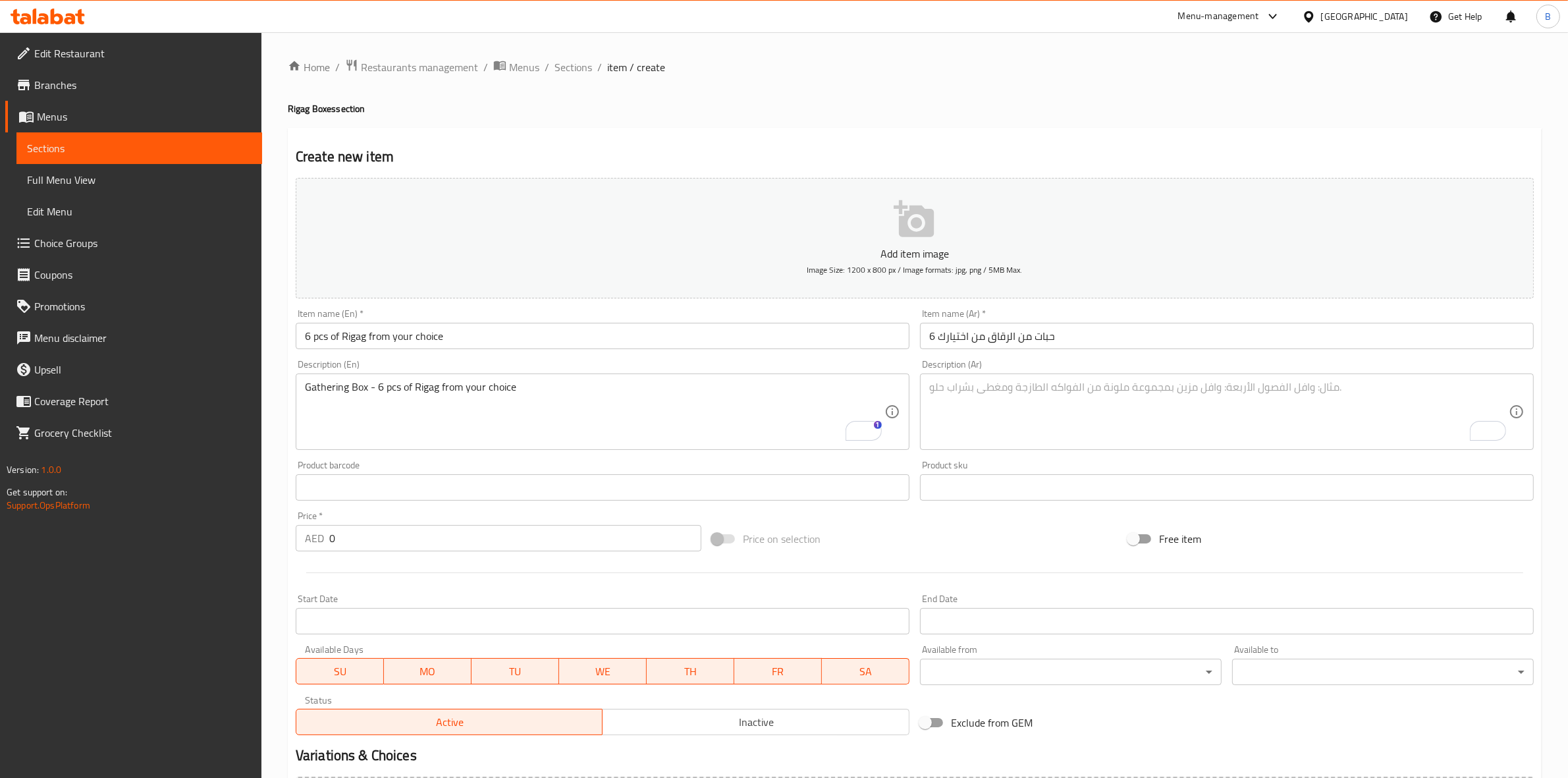
click at [975, 385] on textarea "To enrich screen reader interactions, please activate Accessibility in Grammarl…" at bounding box center [1219, 413] width 579 height 63
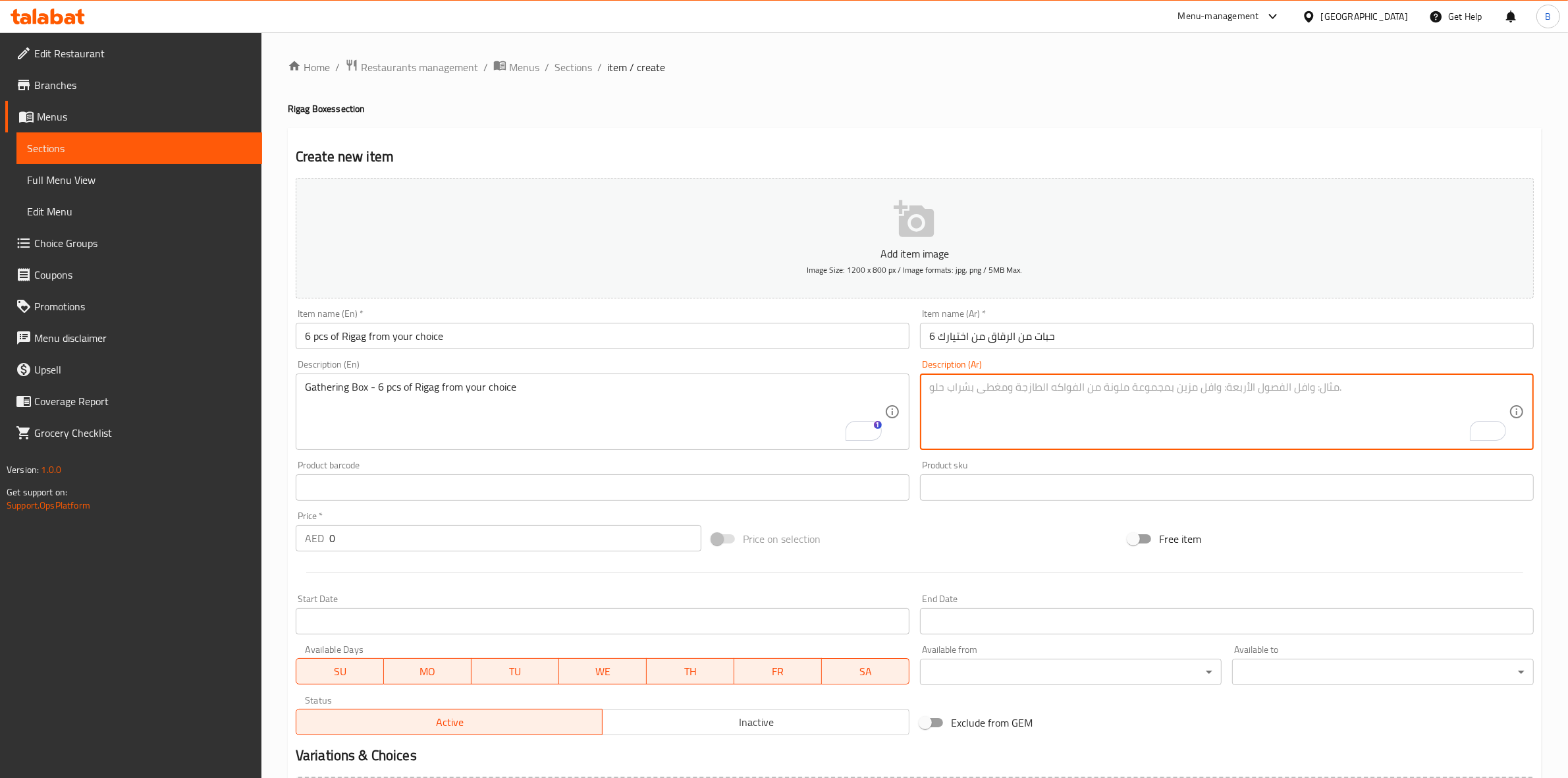
paste textarea "بوكس الجمعات - 6 حبات من الرقاق من اختيارك"
type textarea "بوكس الجمعات - 6 حبات من الرقاق من اختيارك"
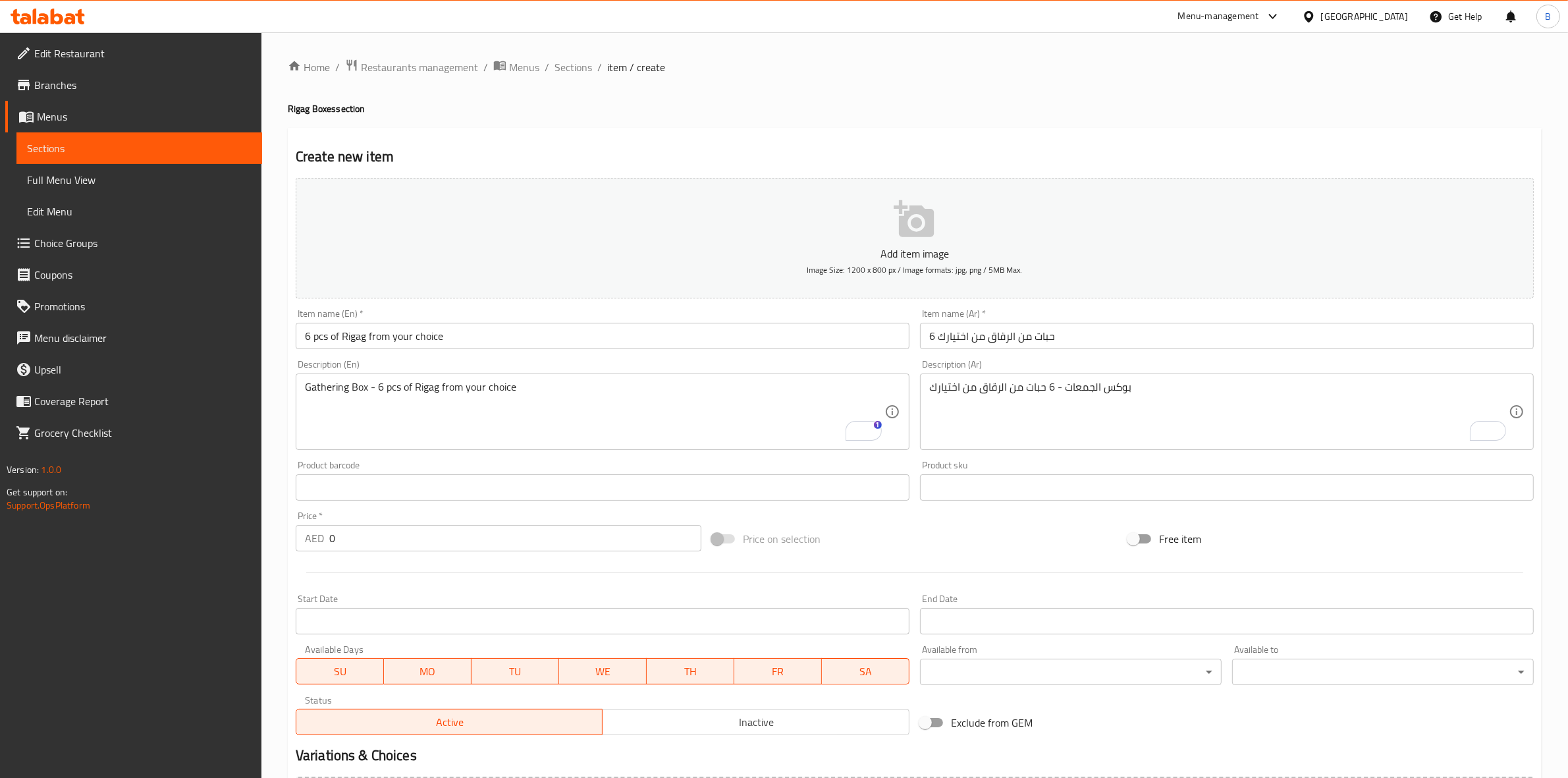
click at [376, 539] on input "0" at bounding box center [514, 538] width 372 height 27
paste input "9"
type input "90"
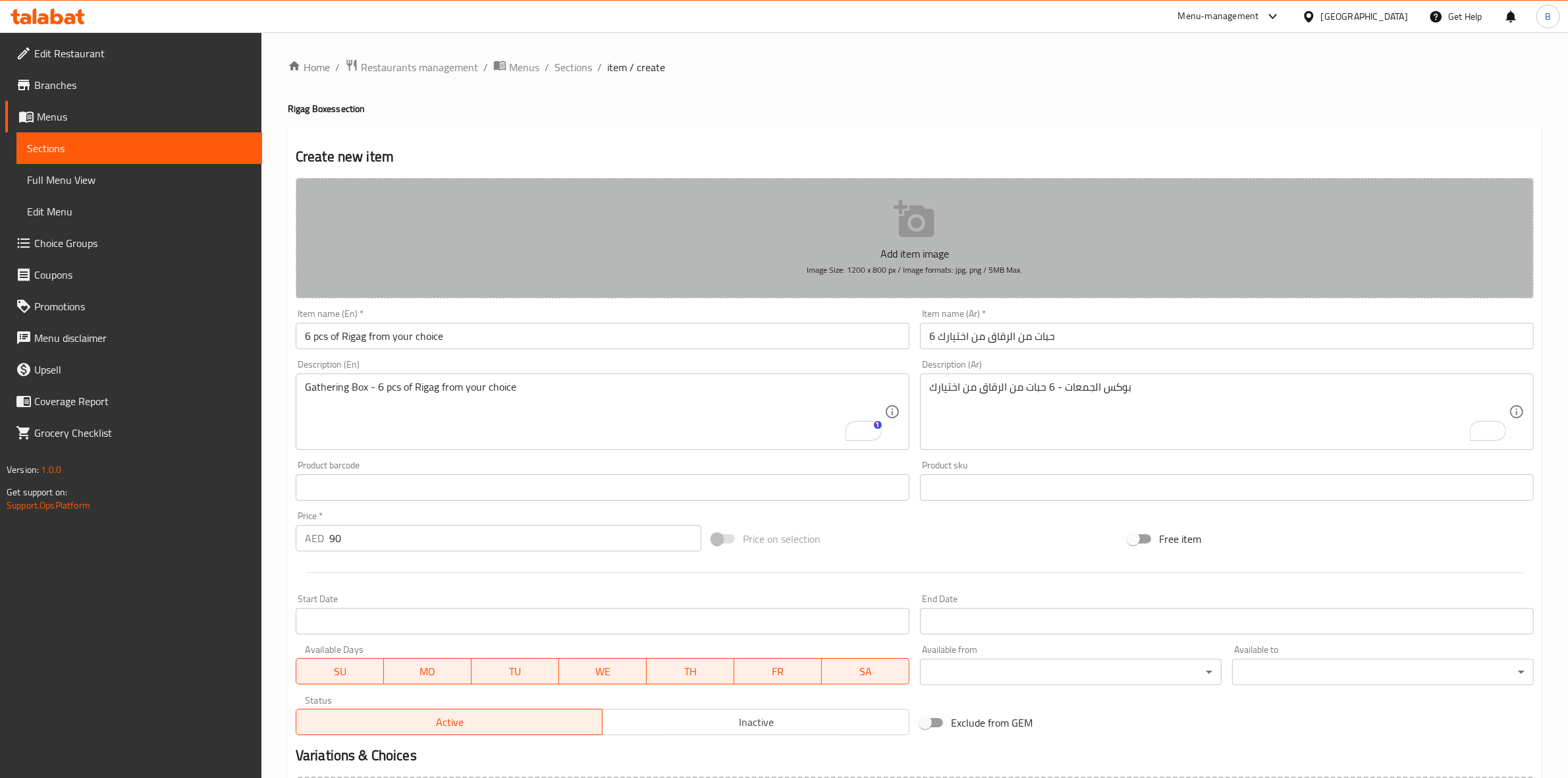
click at [502, 231] on button "Add item image Image Size: 1200 x 800 px / Image formats: jpg, png / 5MB Max." at bounding box center [914, 238] width 1238 height 121
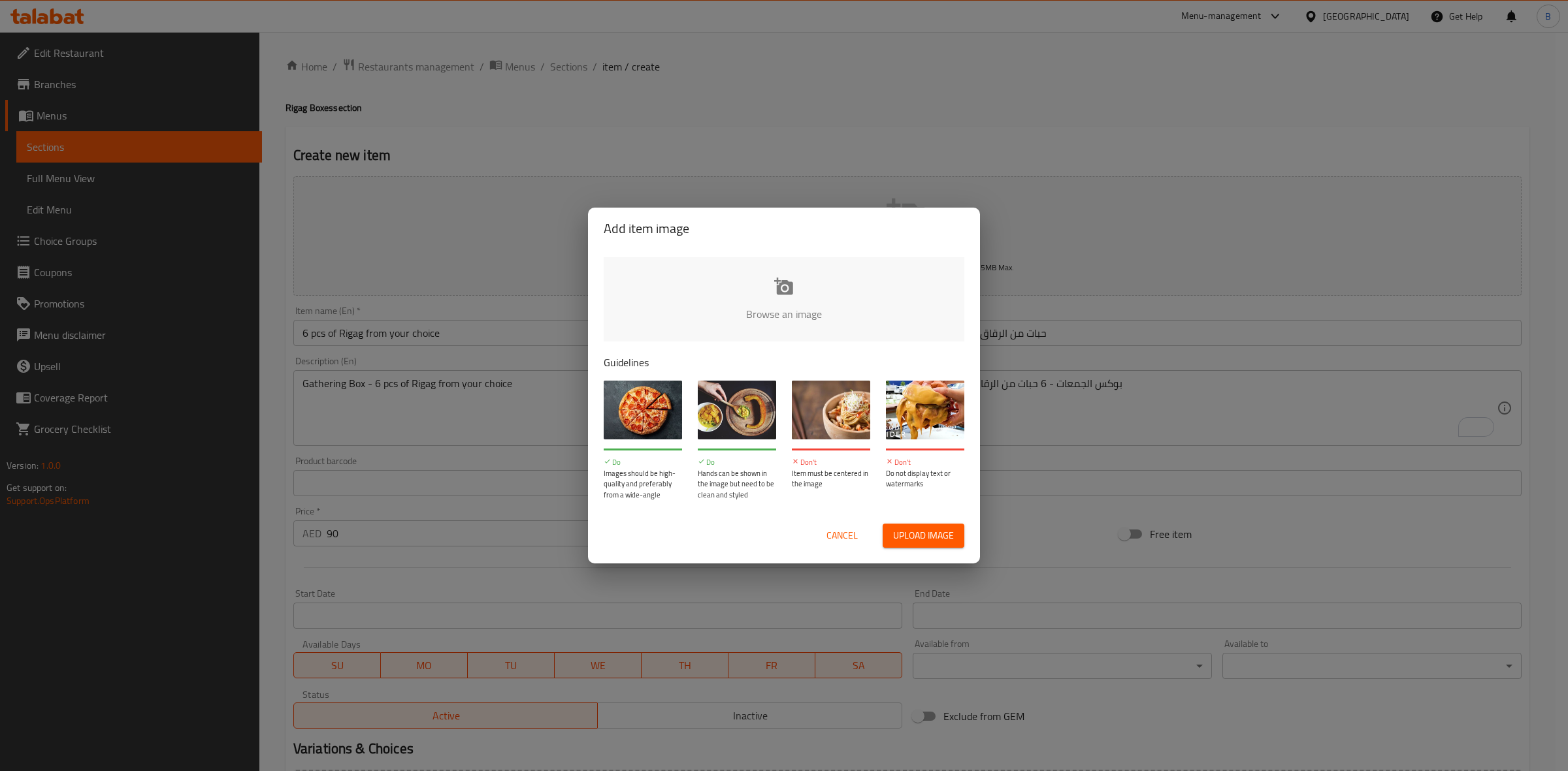
click at [674, 297] on input "file" at bounding box center [1225, 317] width 1244 height 122
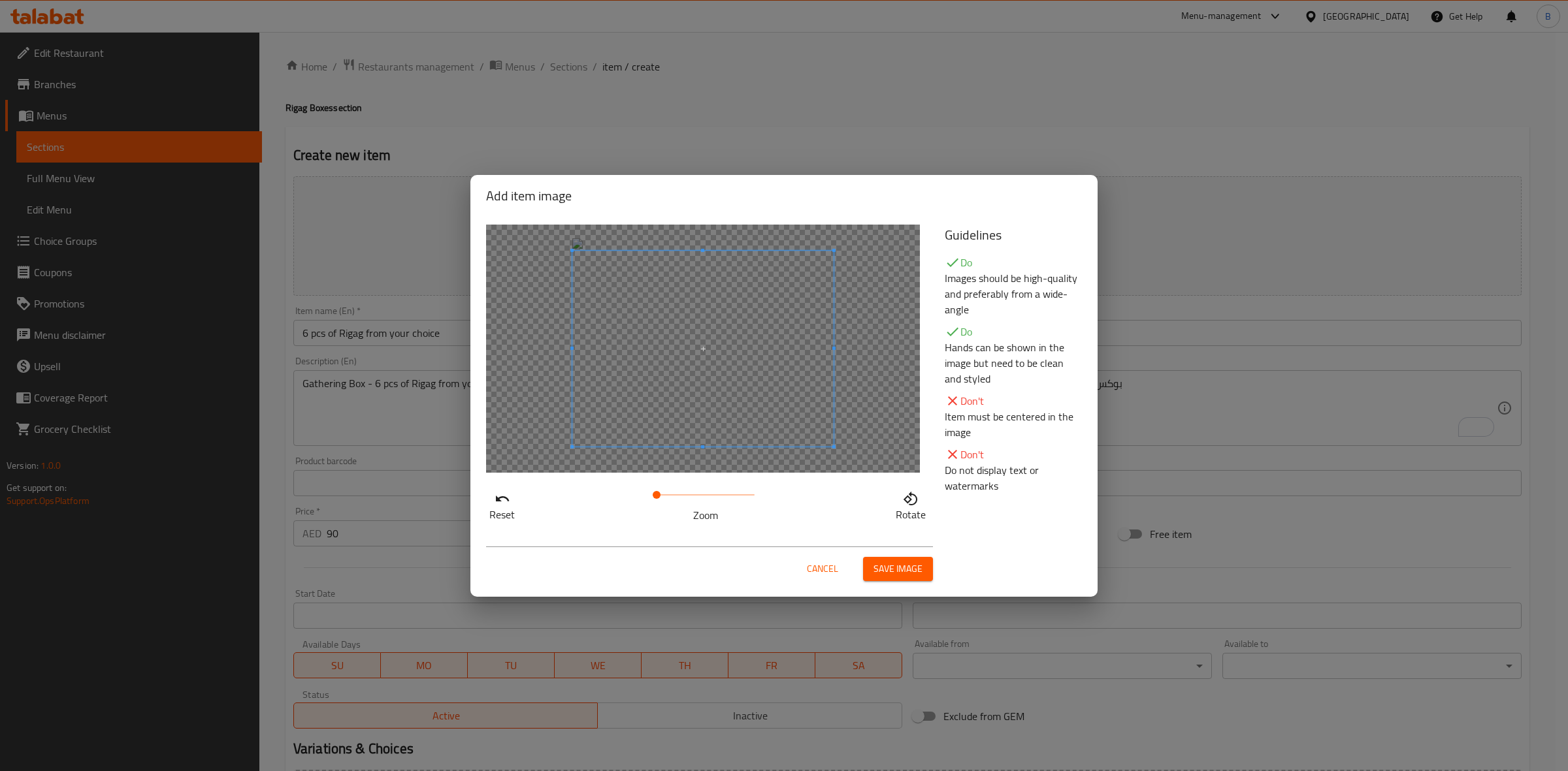
click at [900, 562] on span "Save image" at bounding box center [898, 569] width 49 height 17
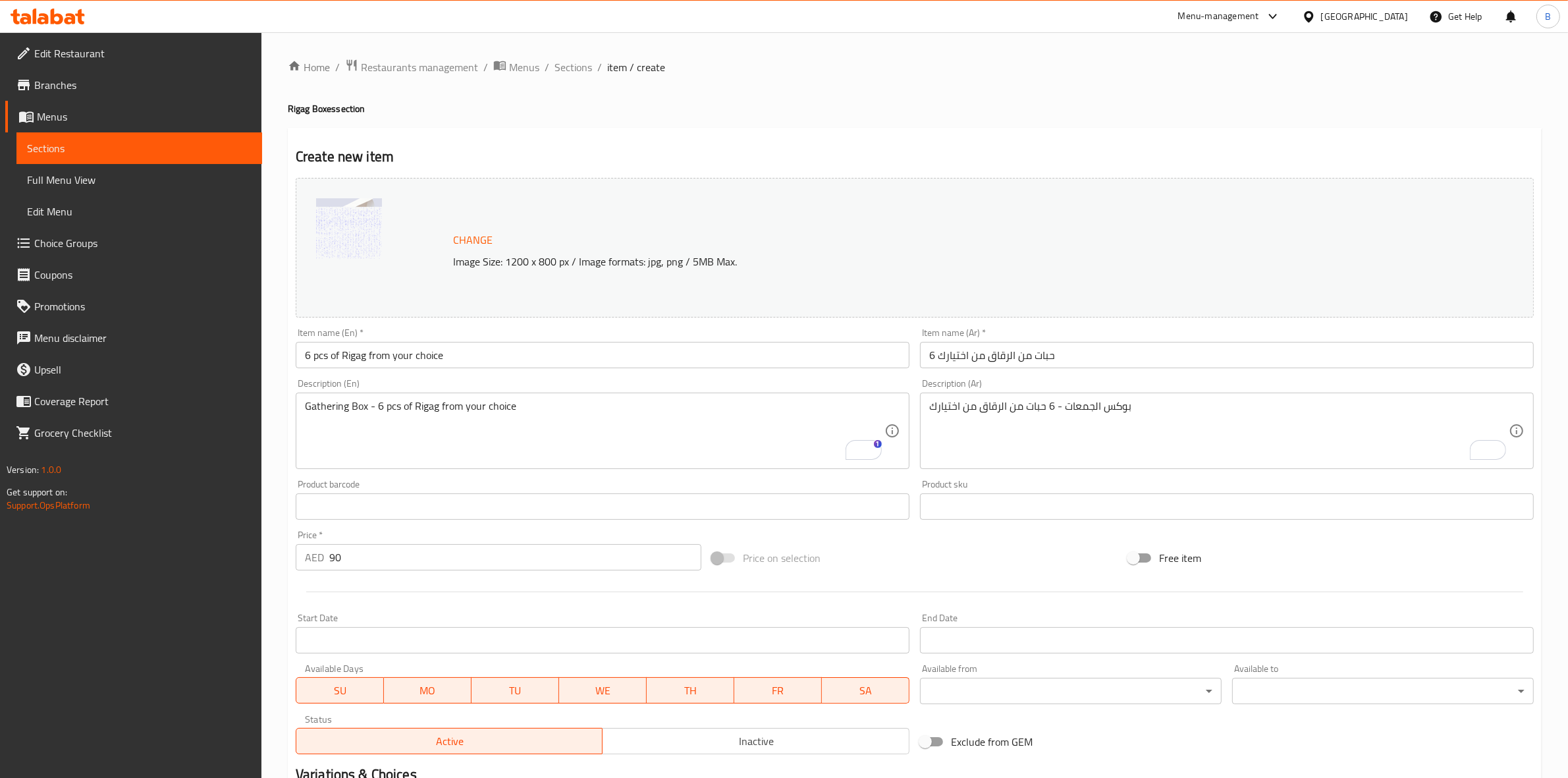
scroll to position [170, 0]
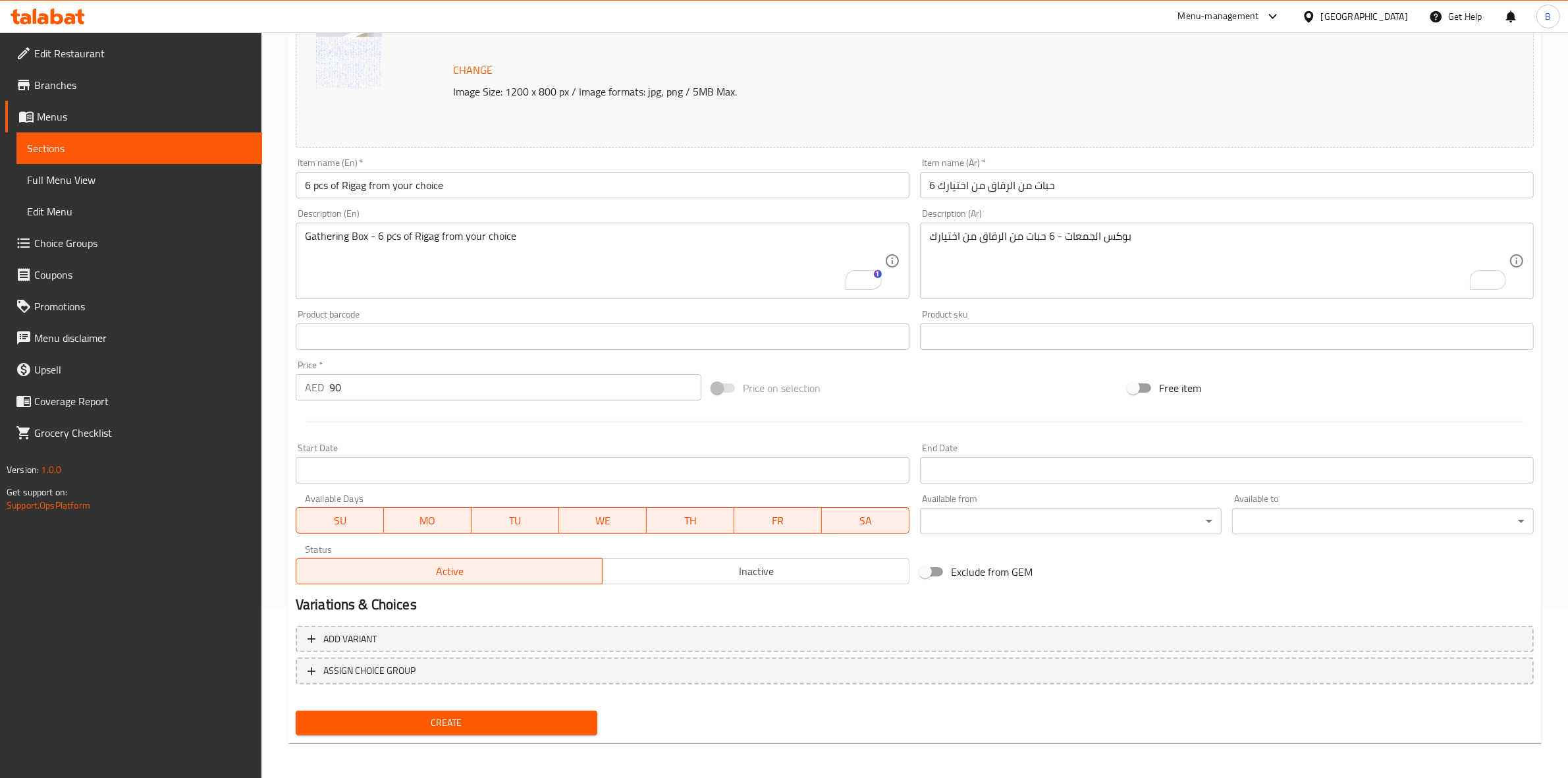
click at [374, 718] on span "Create" at bounding box center [447, 723] width 281 height 17
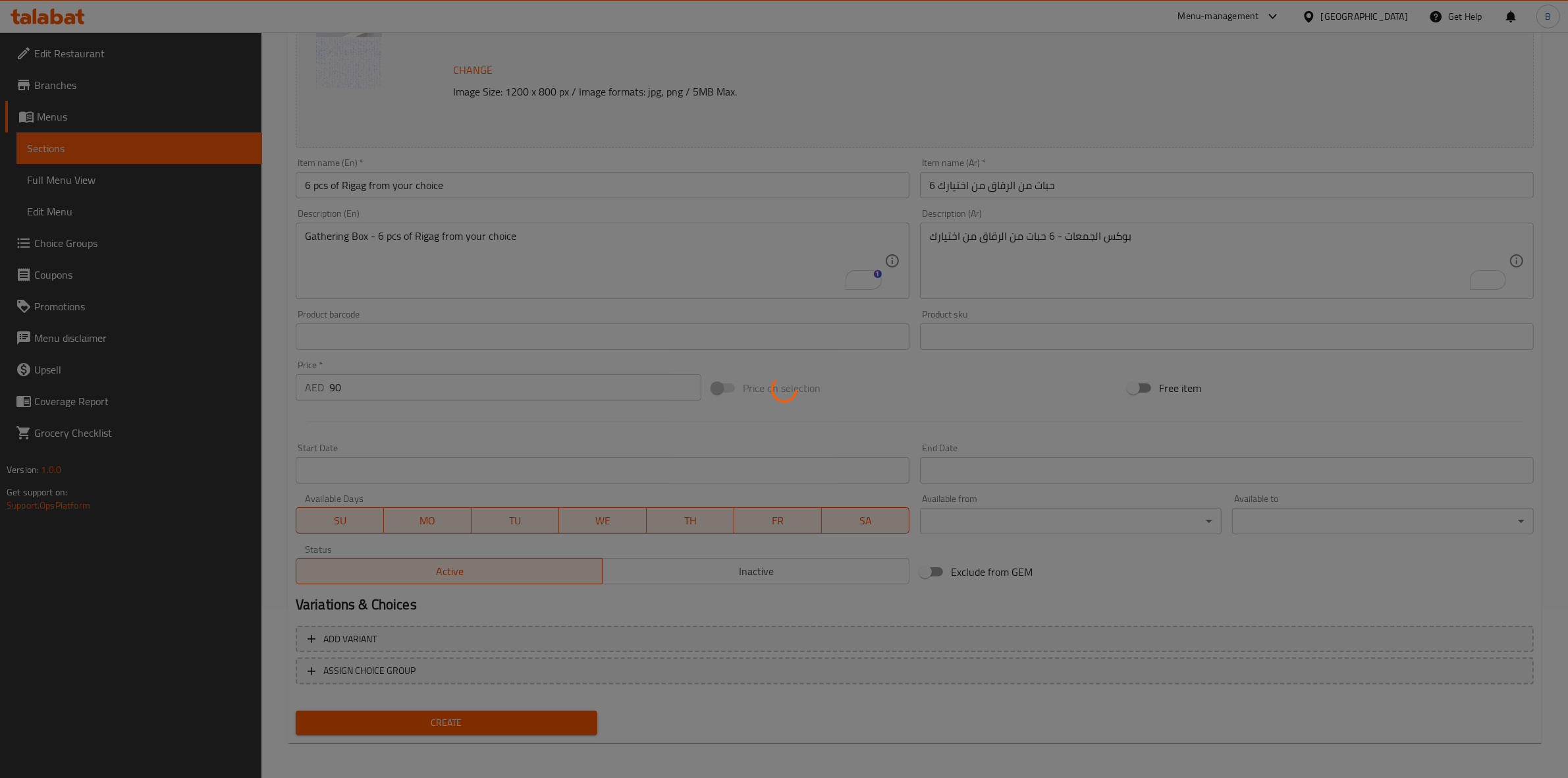
type input "0"
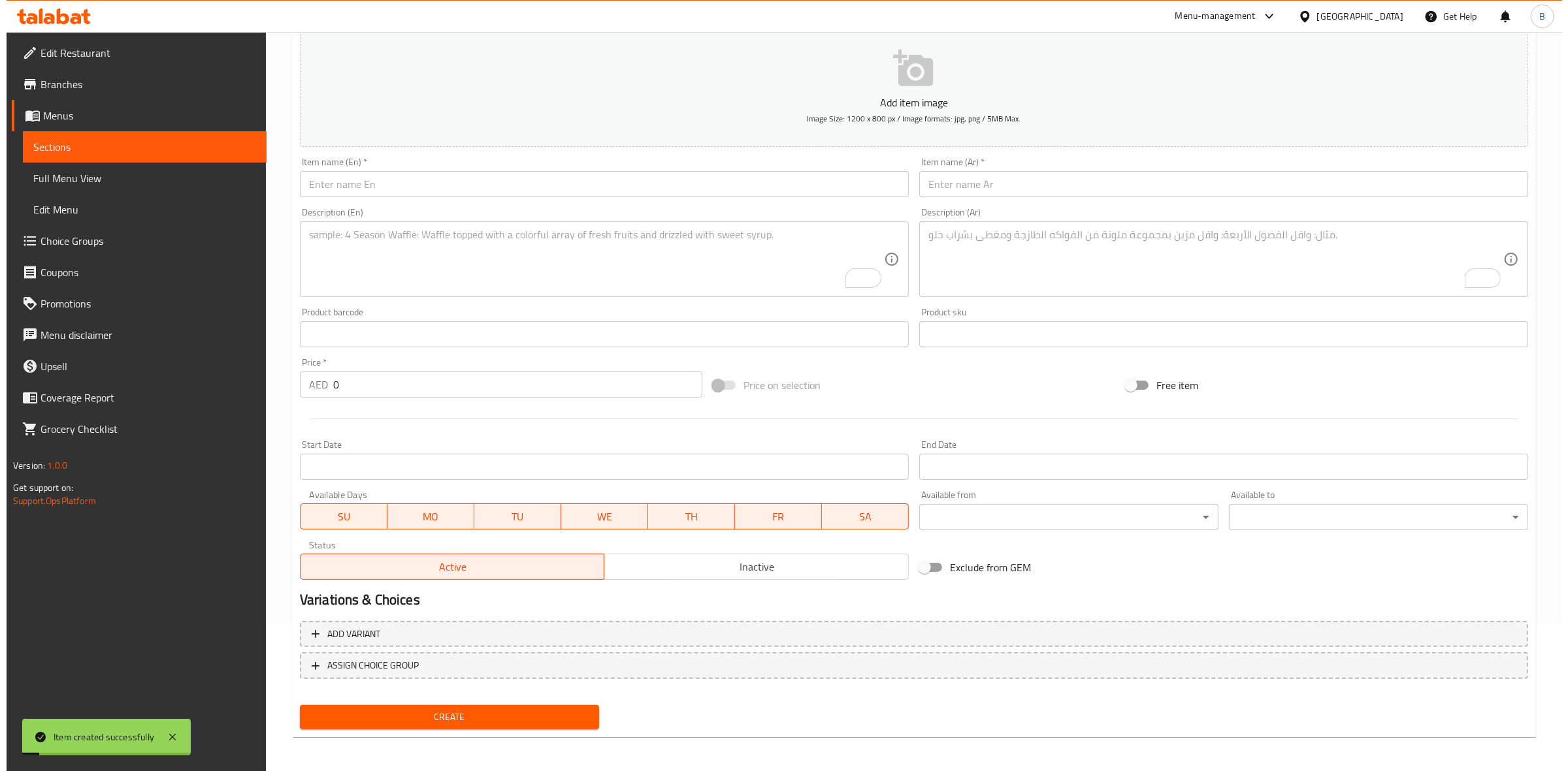
scroll to position [0, 0]
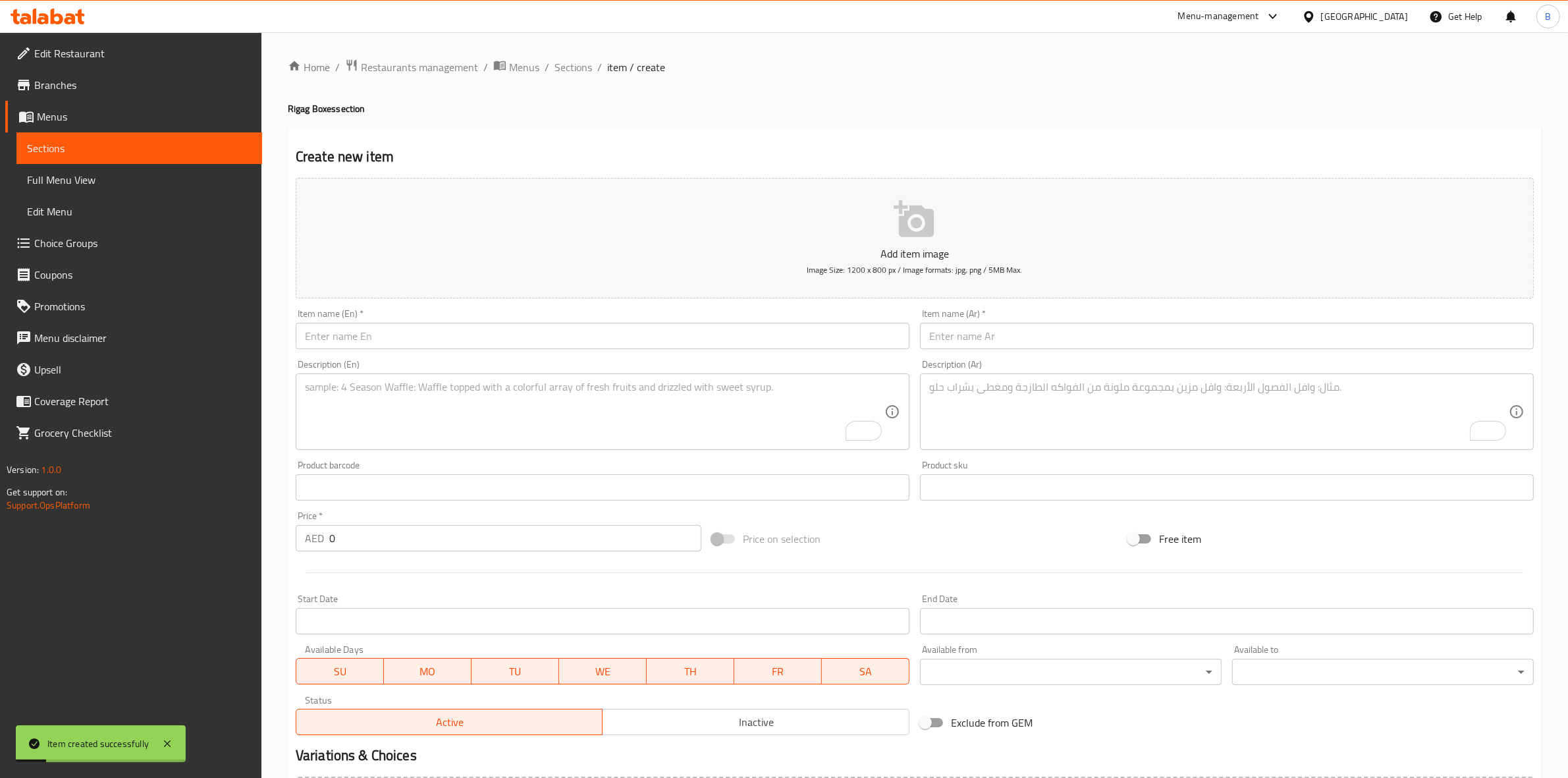
click at [462, 347] on input "text" at bounding box center [602, 336] width 614 height 27
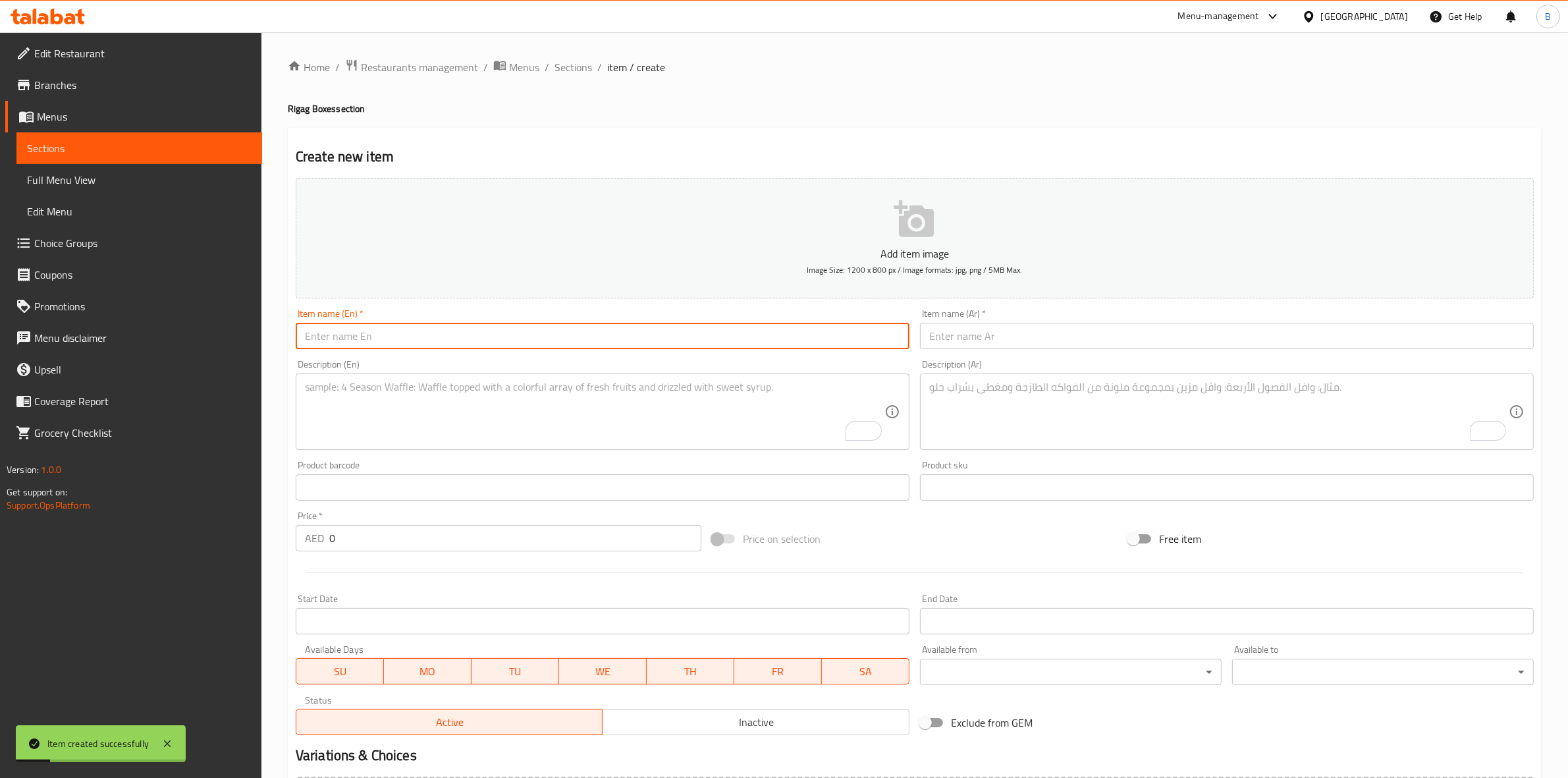
paste input "8 pcs of Rigag from your choice"
type input "8 pcs of Rigag from your choice"
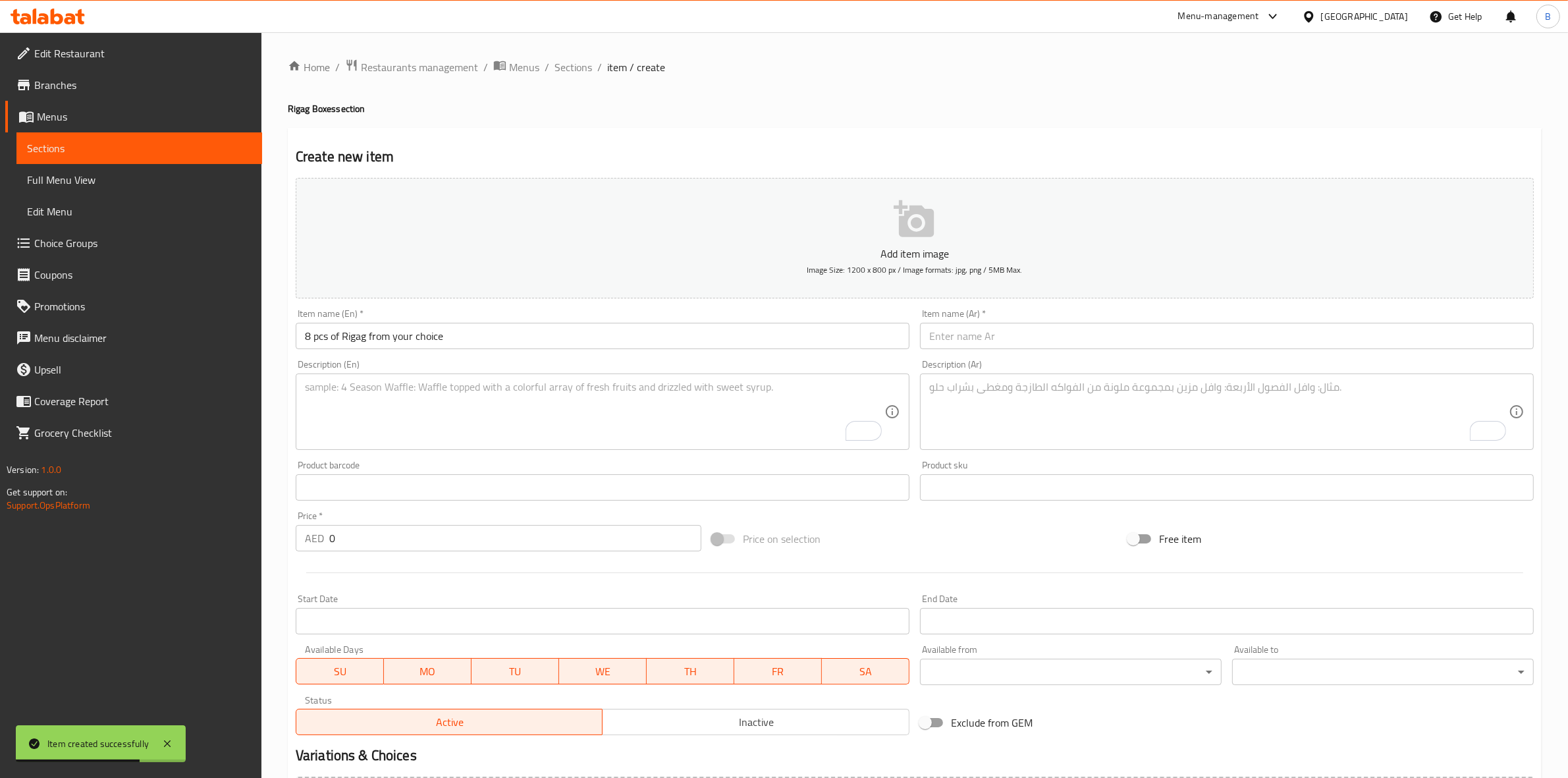
click at [940, 348] on input "text" at bounding box center [1226, 336] width 614 height 27
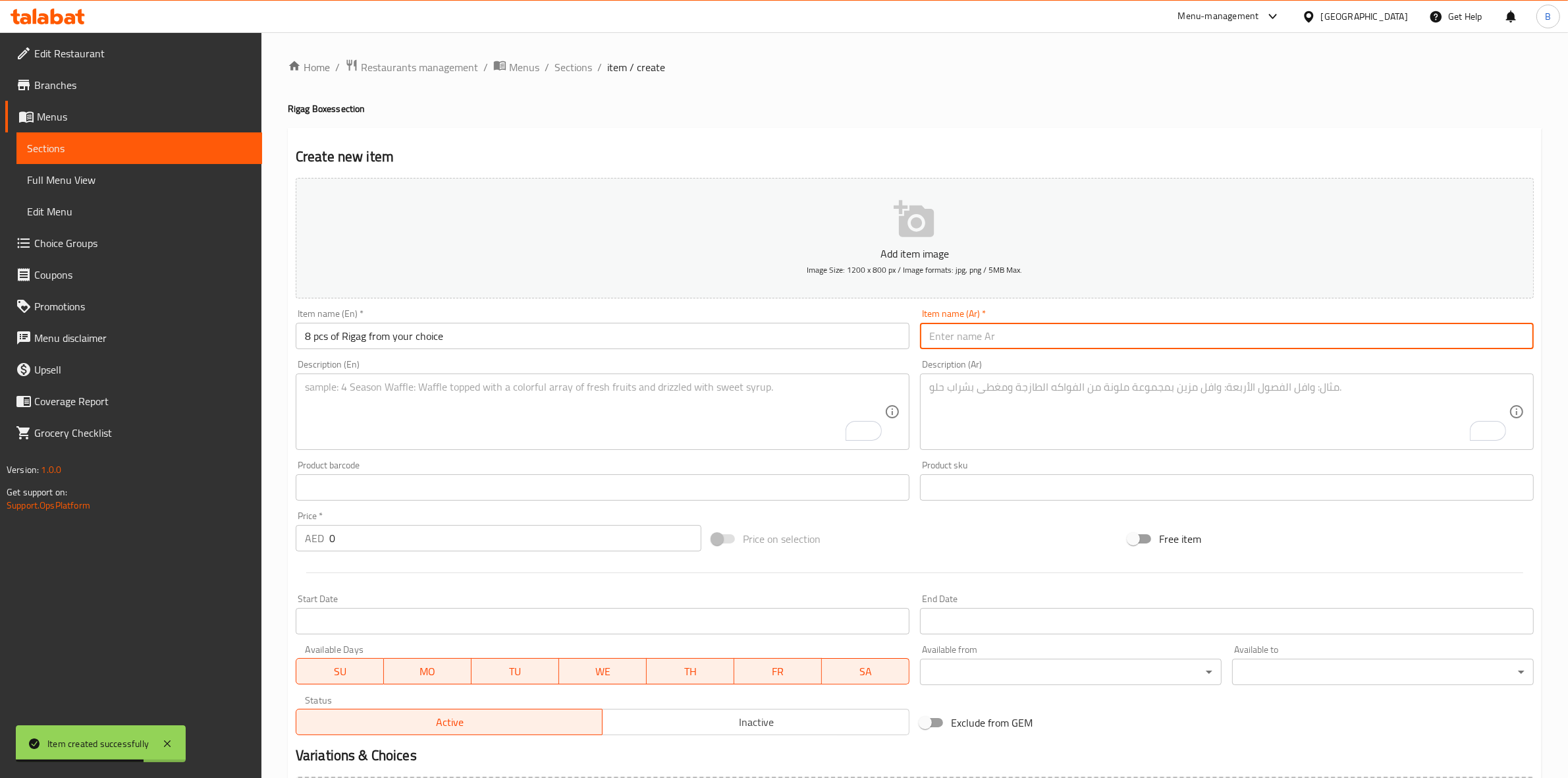
paste input "8 حبات من الرقاق من اختيارك"
type input "8 حبات من الرقاق من اختيارك"
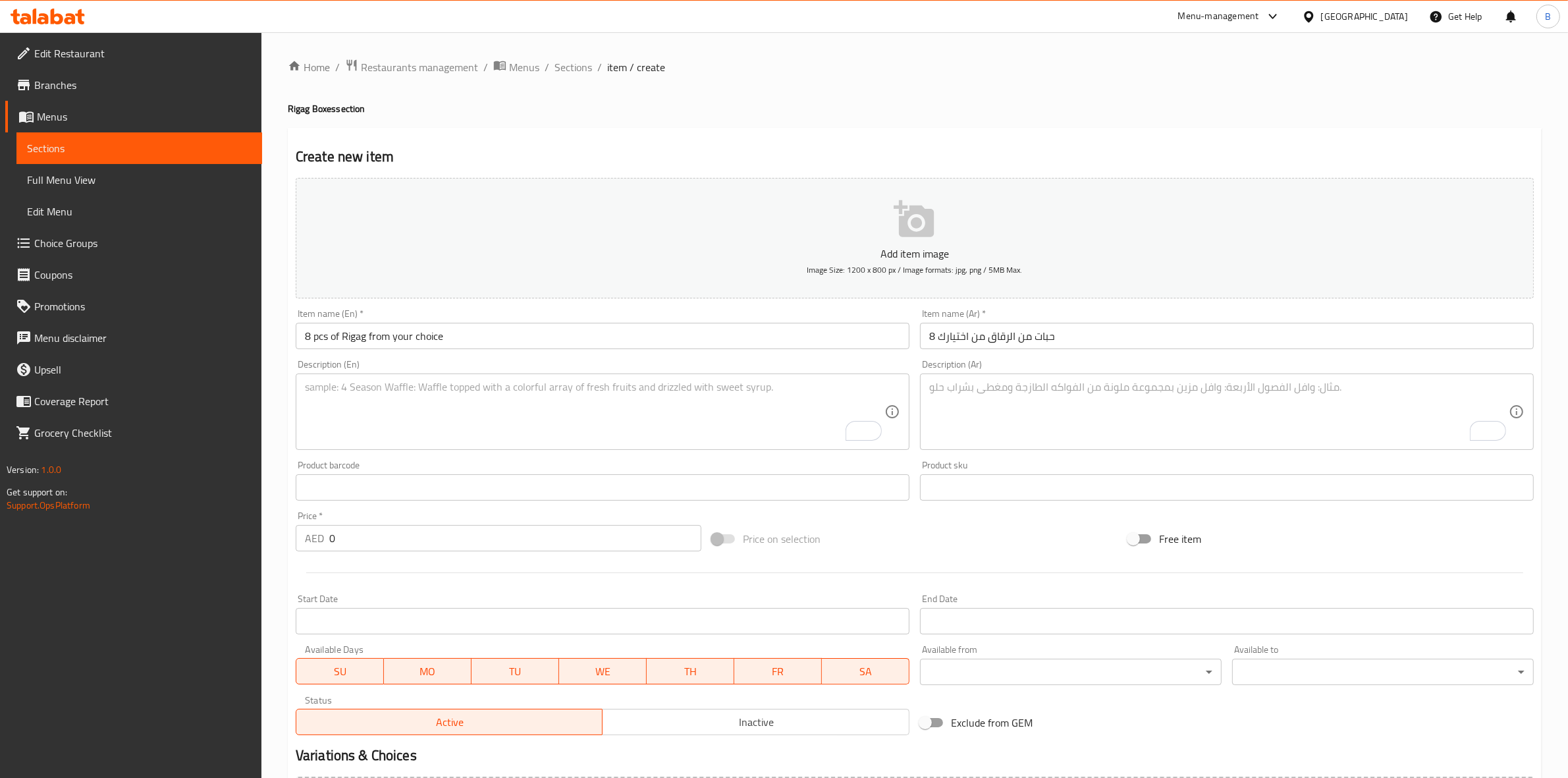
click at [729, 393] on textarea "To enrich screen reader interactions, please activate Accessibility in Grammarl…" at bounding box center [595, 413] width 579 height 63
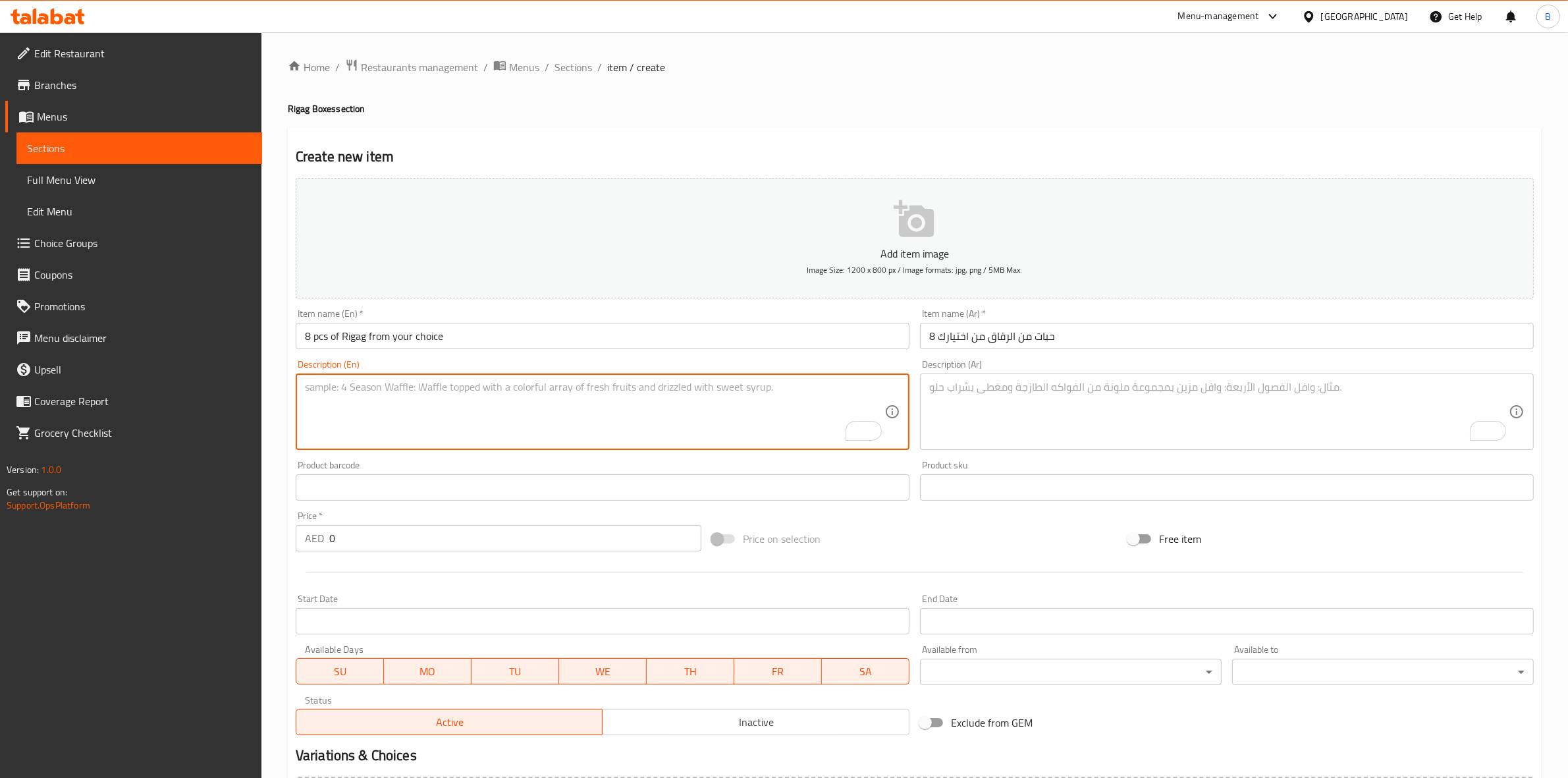
paste textarea "Gathering Box - 8 pcs of Rigag from your choice"
type textarea "Gathering Box - 8 pcs of Rigag from your choice"
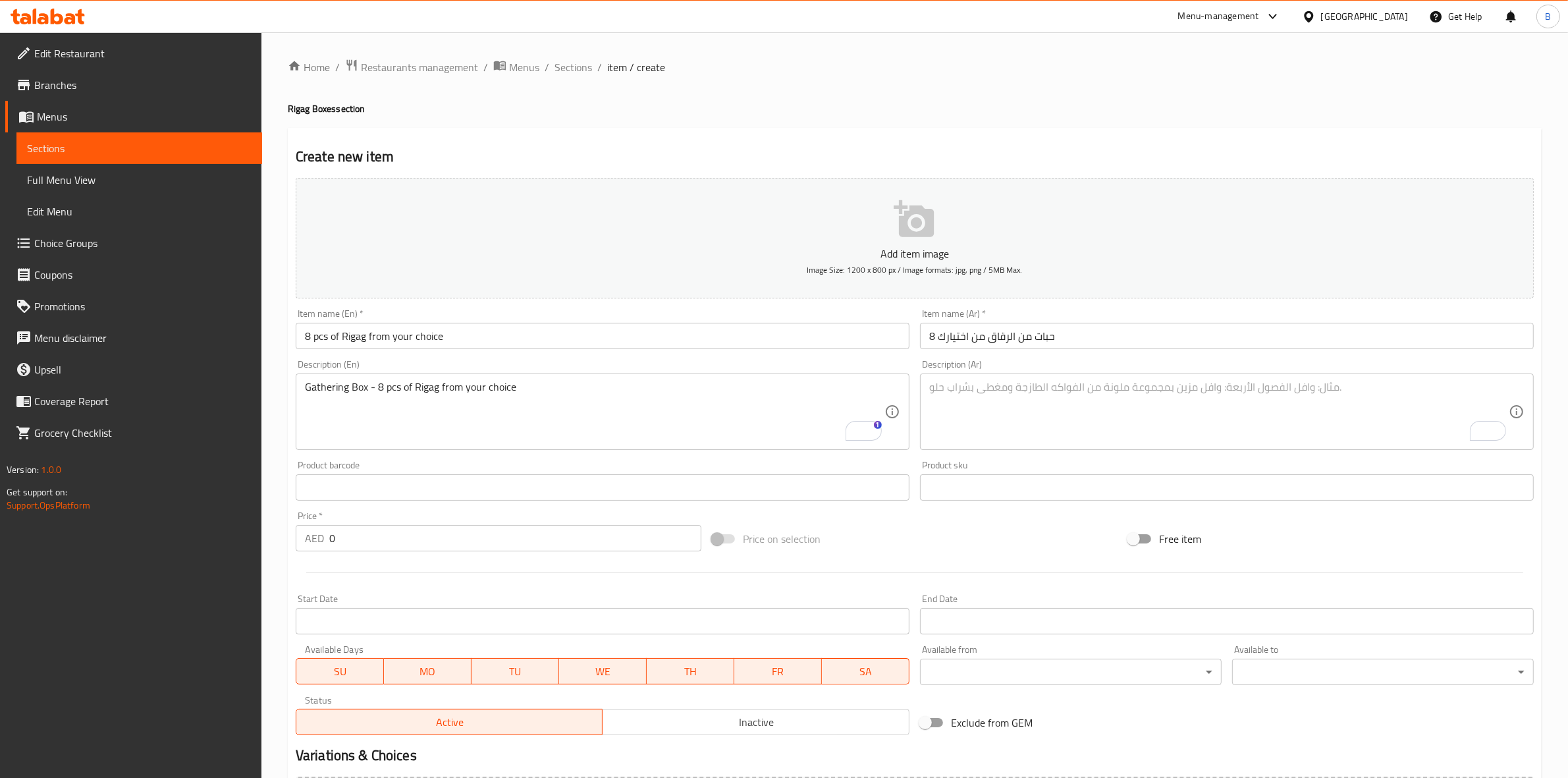
click at [940, 433] on textarea "To enrich screen reader interactions, please activate Accessibility in Grammarl…" at bounding box center [1219, 413] width 579 height 63
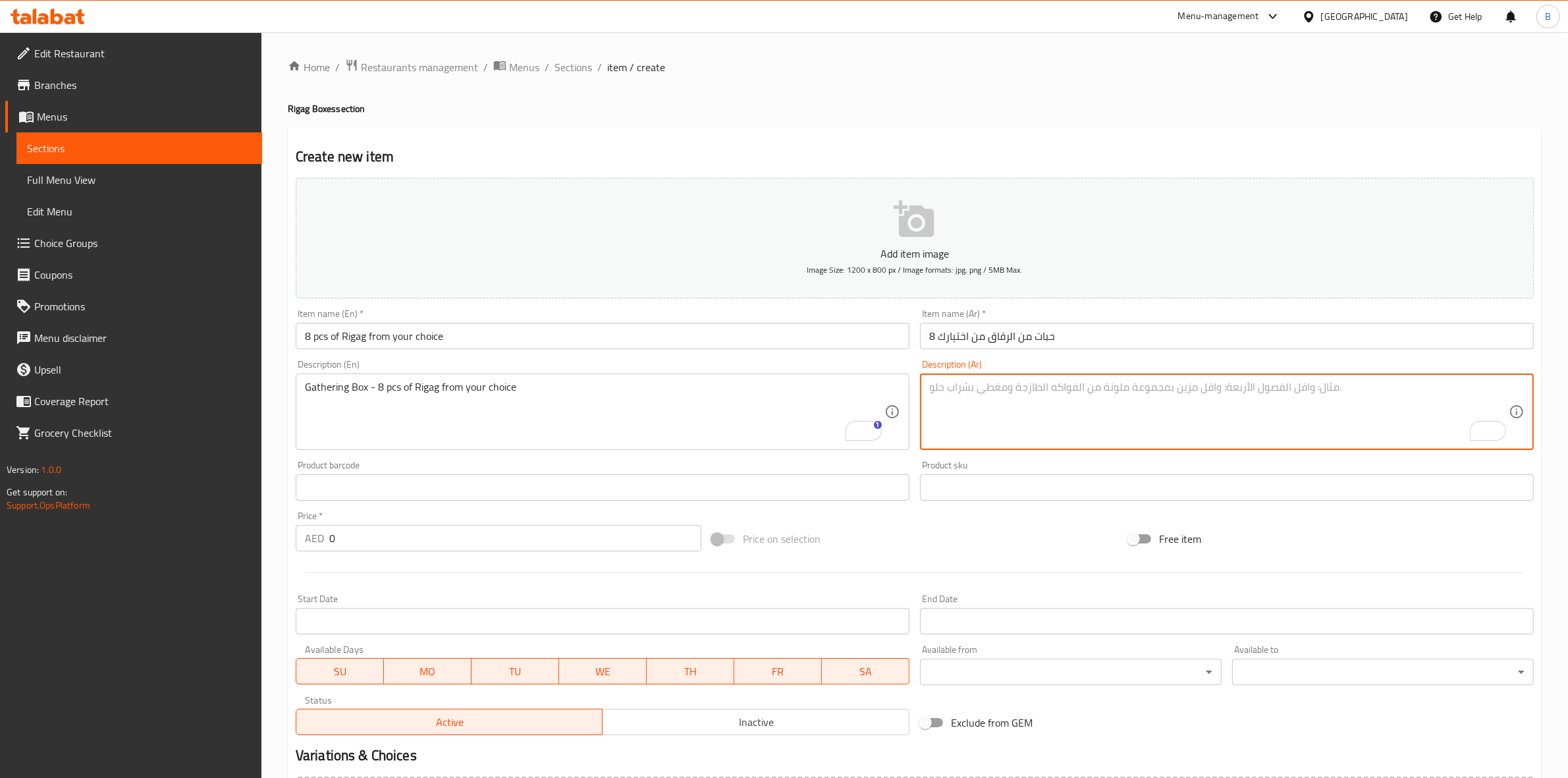
paste textarea "بوكس الجمعات - 8 حبات من الرقاق من اختيارك"
type textarea "بوكس الجمعات - 8 حبات من الرقاق من اختيارك"
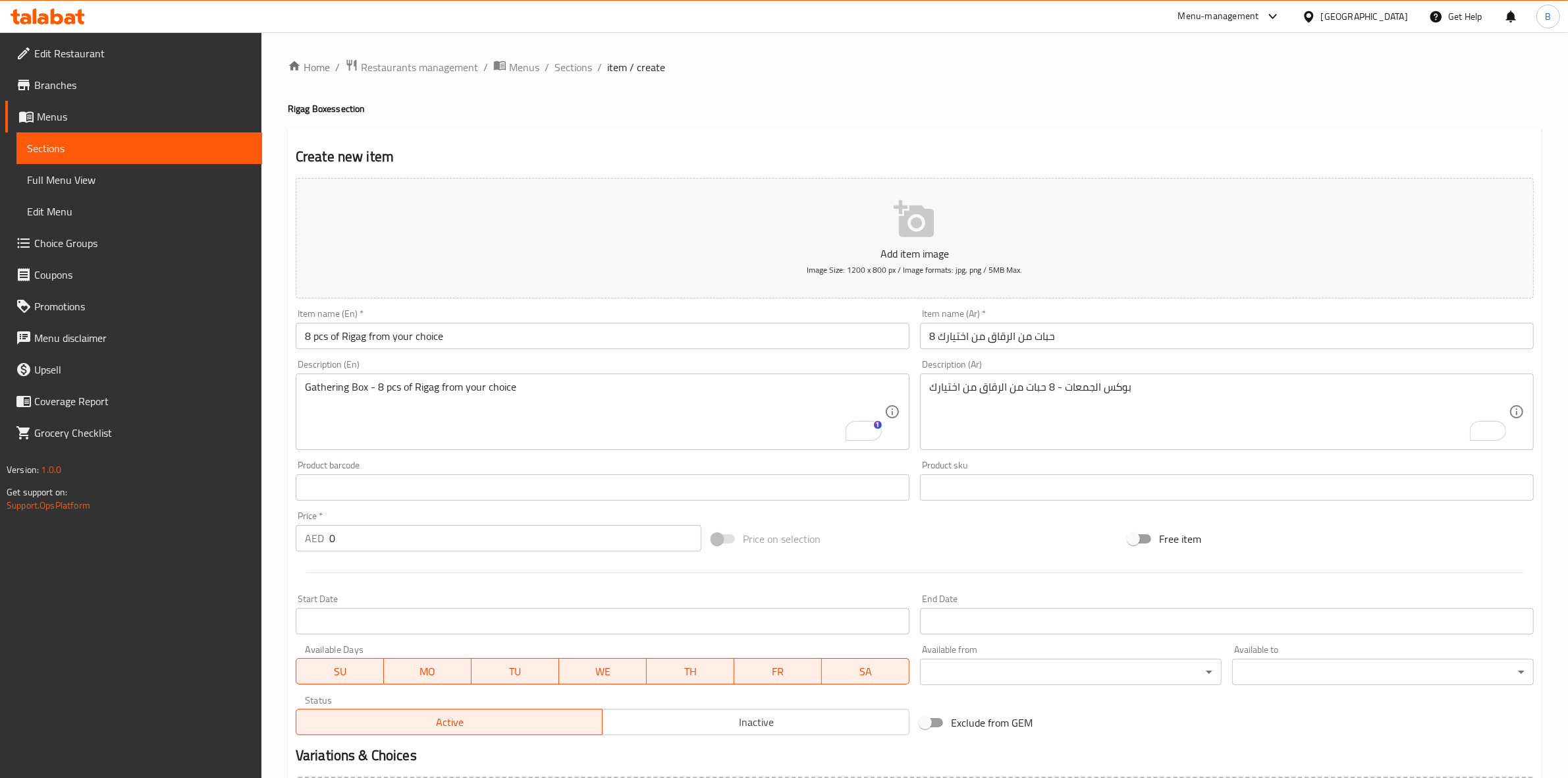
click at [348, 535] on input "0" at bounding box center [514, 538] width 372 height 27
paste input "12"
type input "120"
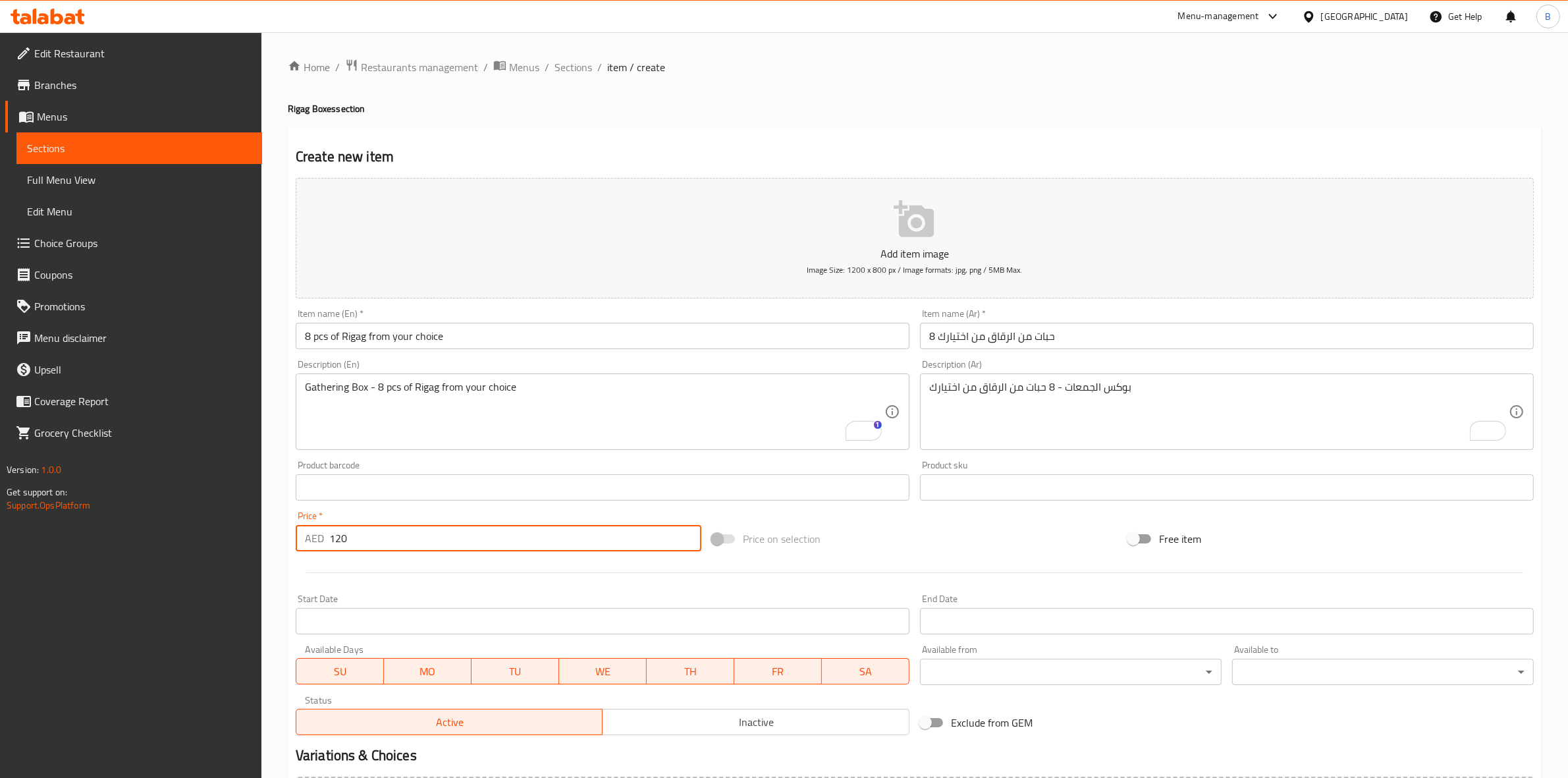
click at [622, 254] on p "Add item image" at bounding box center [915, 253] width 1198 height 16
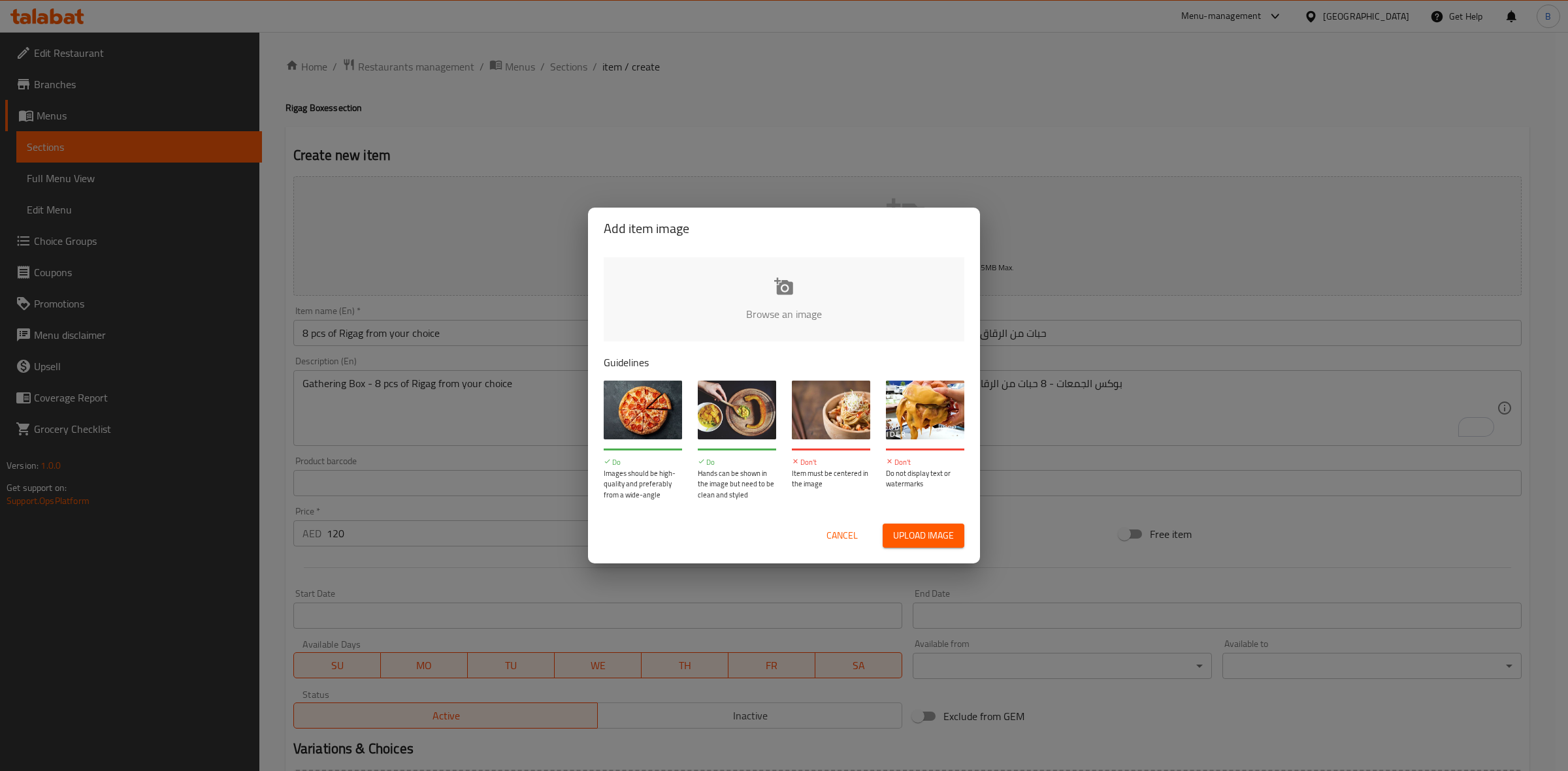
click at [697, 315] on input "file" at bounding box center [1225, 317] width 1244 height 122
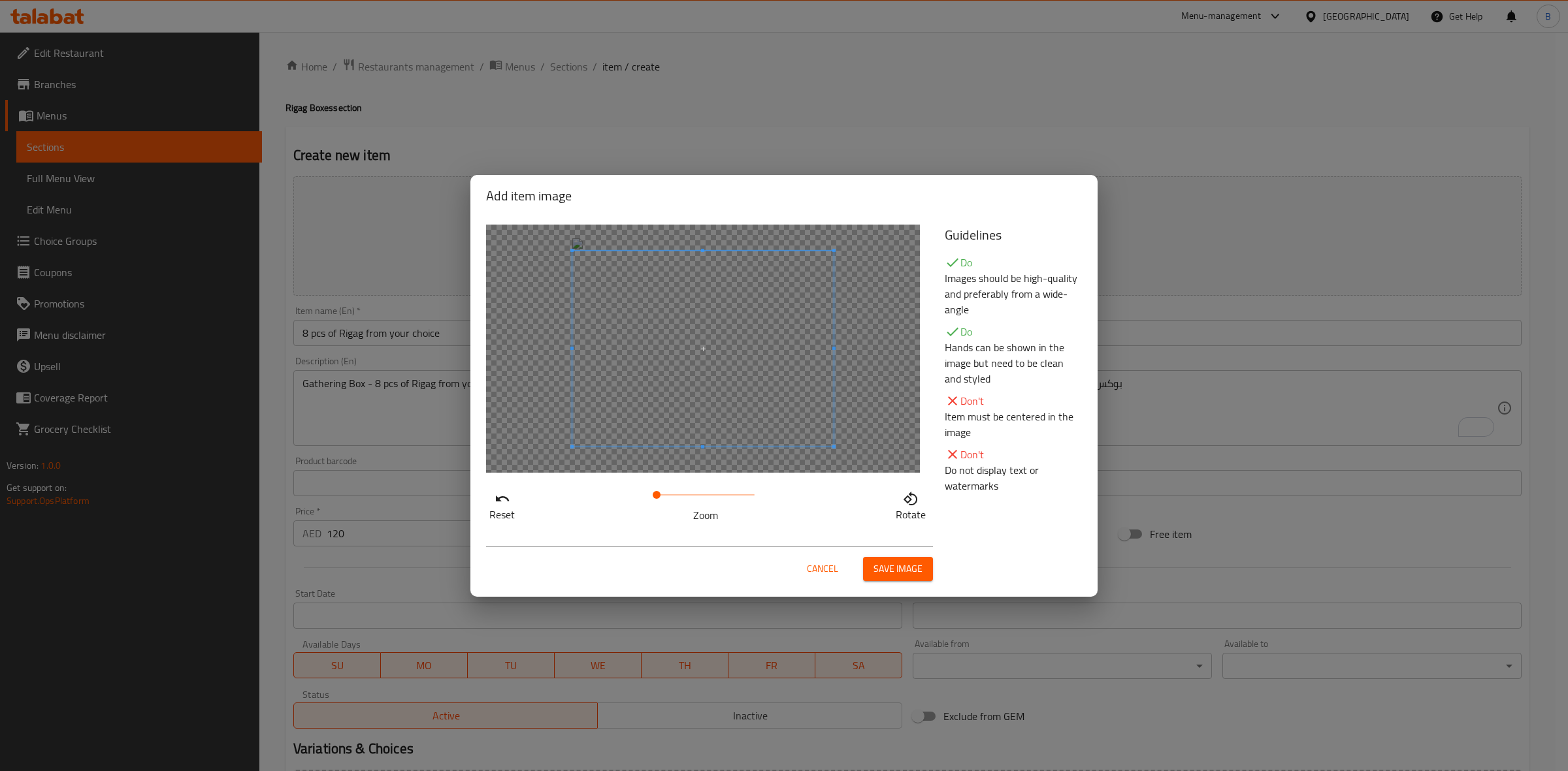
click at [900, 567] on span "Save image" at bounding box center [898, 569] width 49 height 17
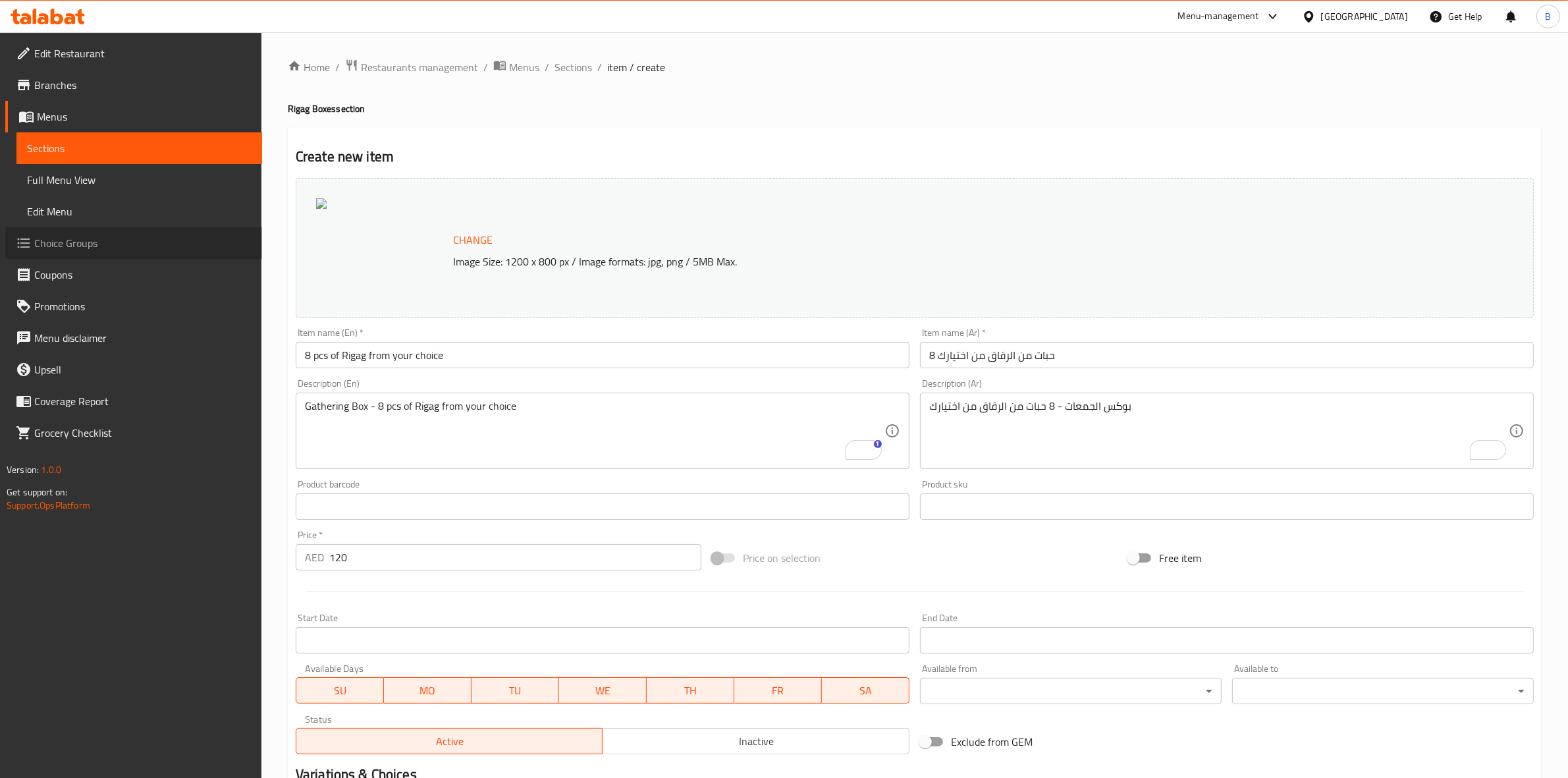
click at [71, 246] on span "Choice Groups" at bounding box center [142, 243] width 217 height 16
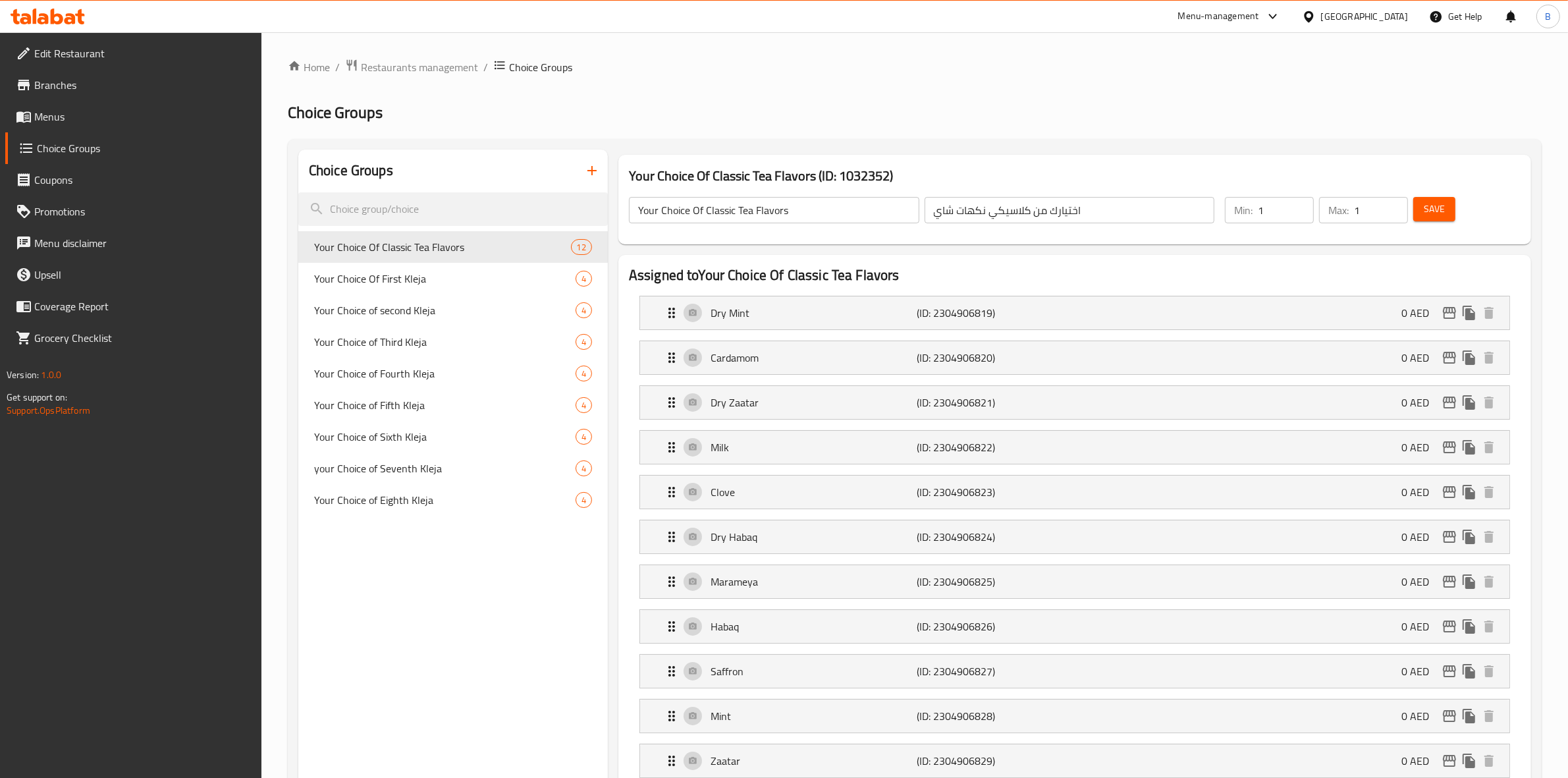
click at [49, 123] on span "Menus" at bounding box center [142, 117] width 217 height 16
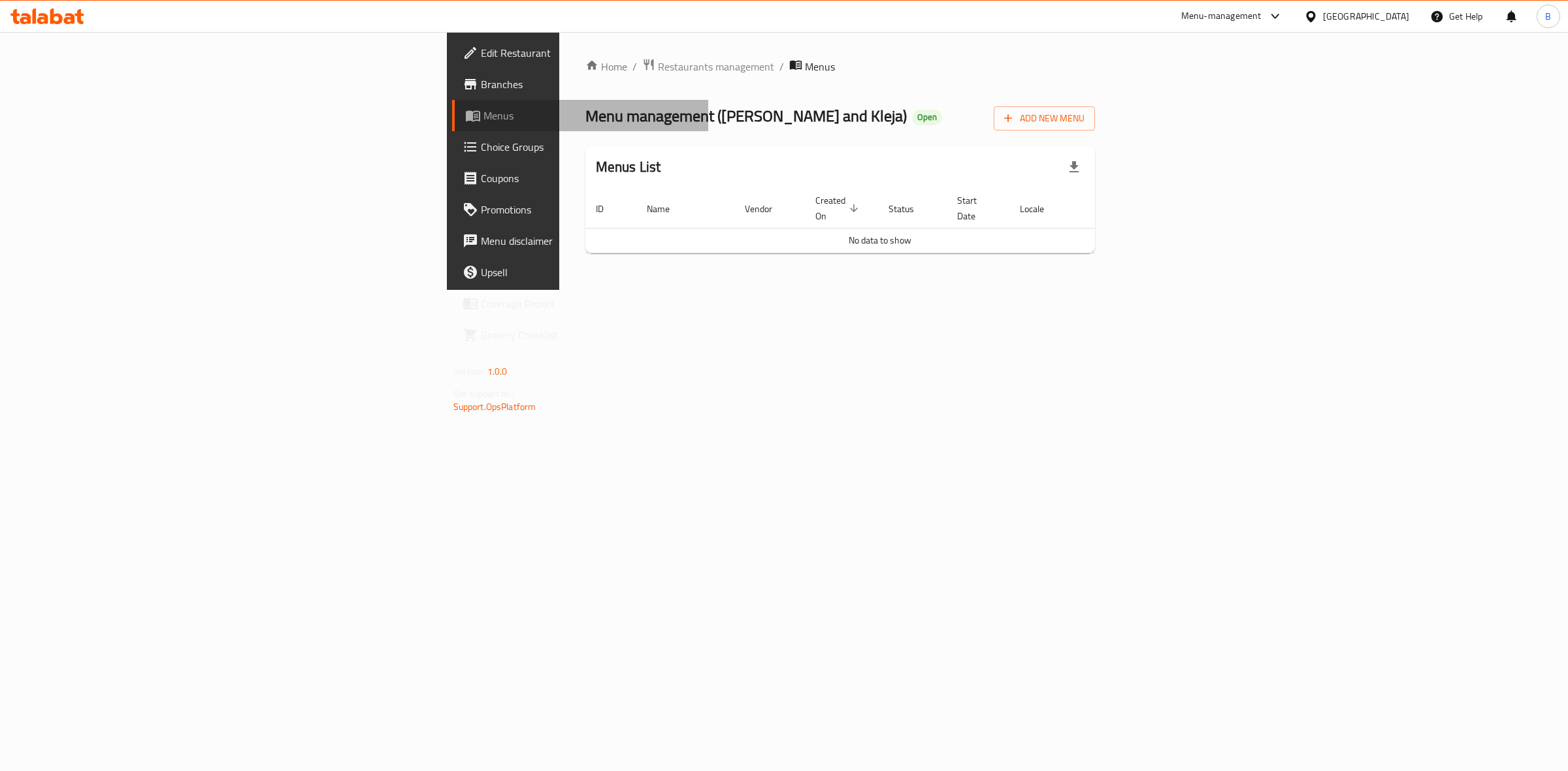
click at [452, 129] on link "Menus" at bounding box center [580, 116] width 257 height 31
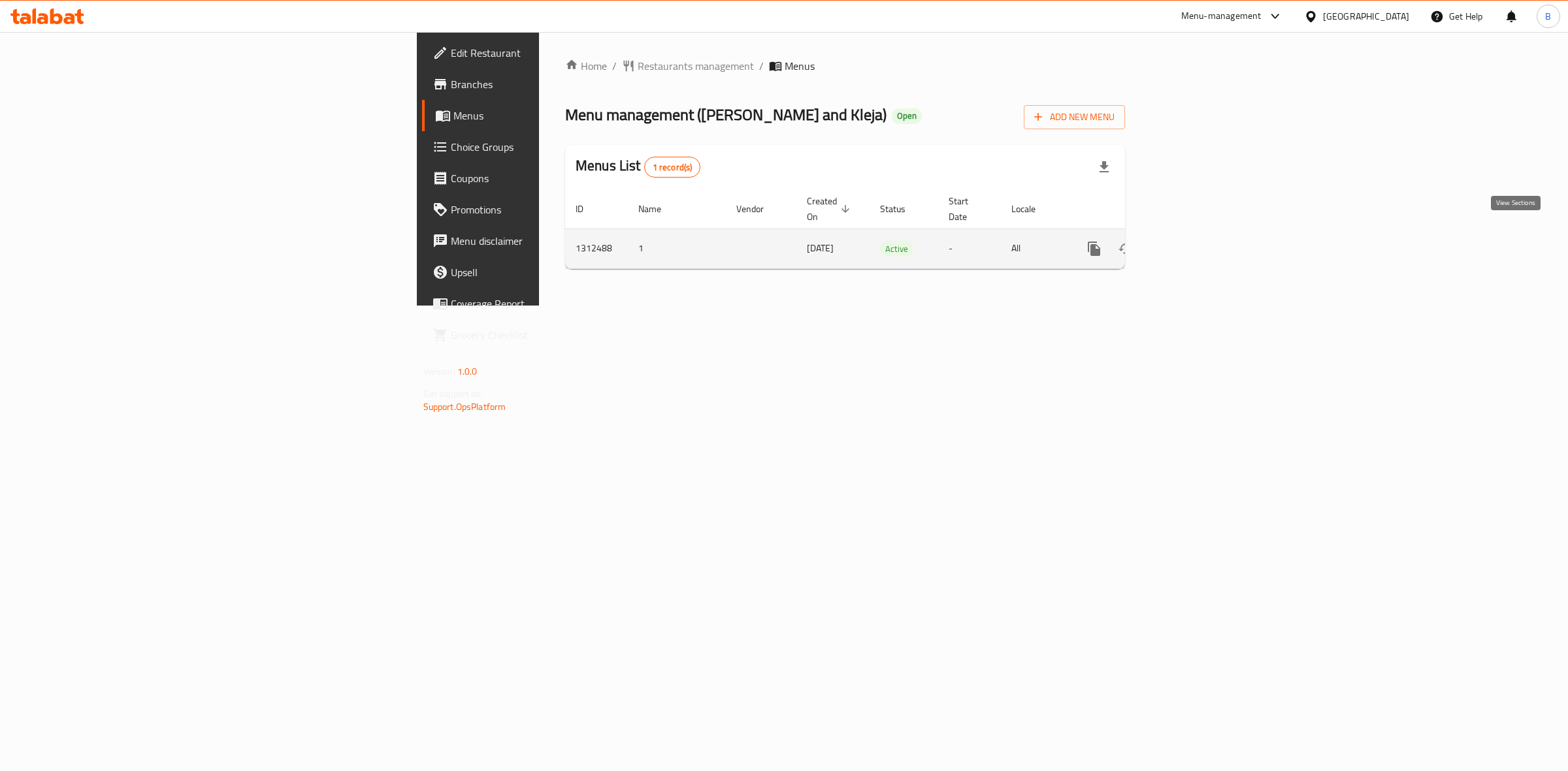
click at [1194, 243] on icon "enhanced table" at bounding box center [1188, 249] width 12 height 12
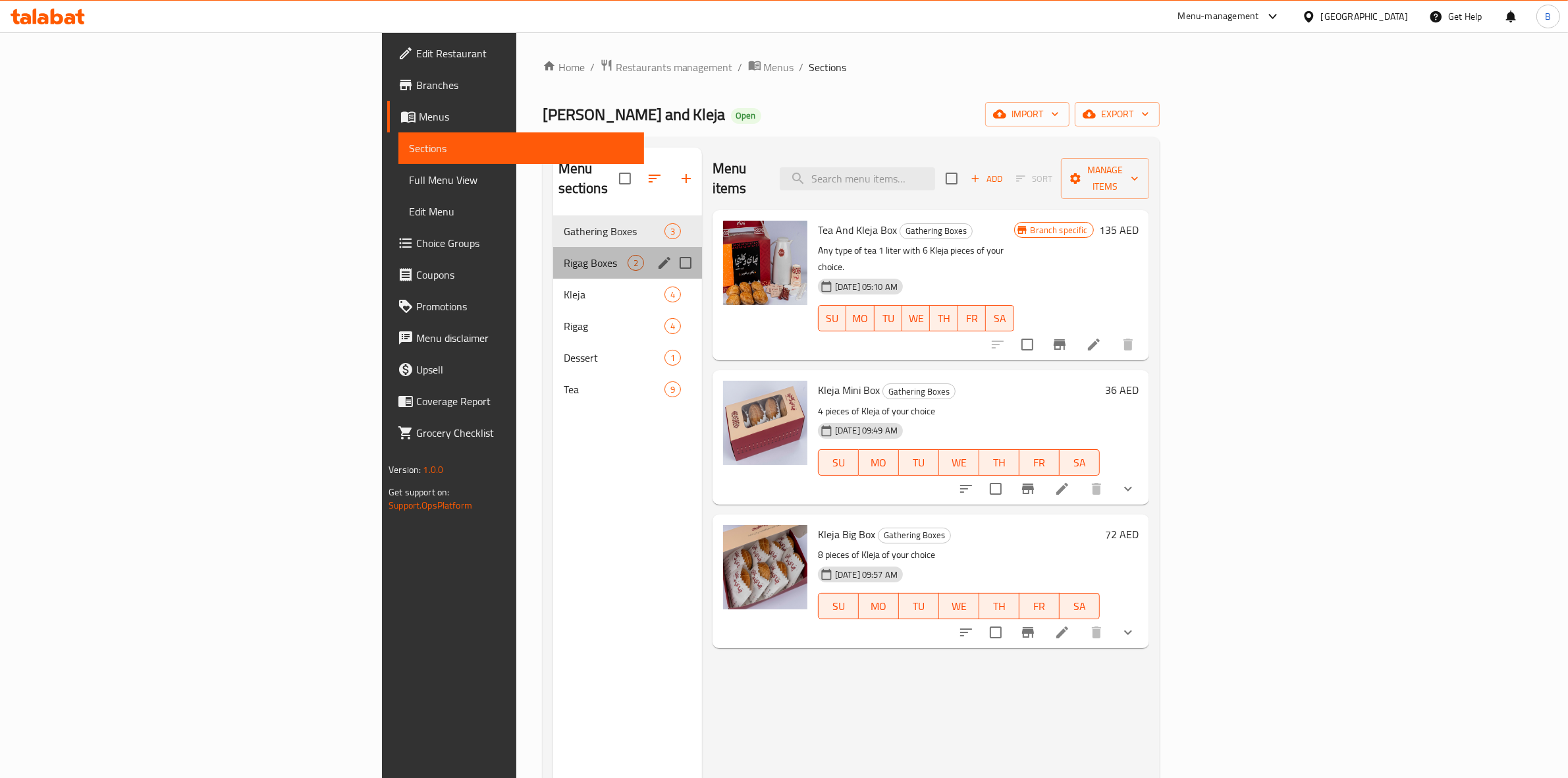
click at [554, 255] on div "Rigag Boxes 2" at bounding box center [628, 263] width 149 height 31
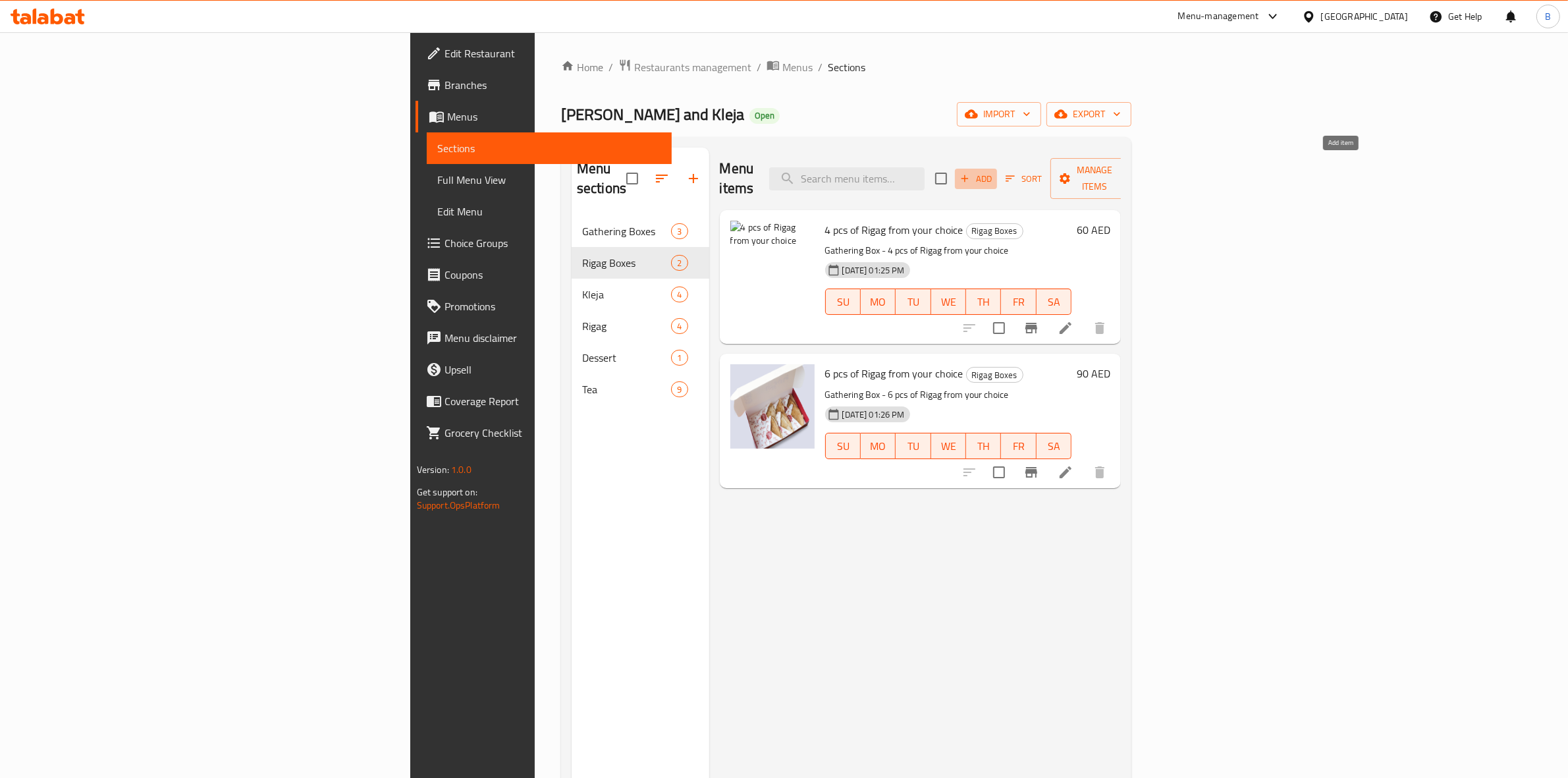
click at [971, 173] on icon "button" at bounding box center [965, 179] width 12 height 12
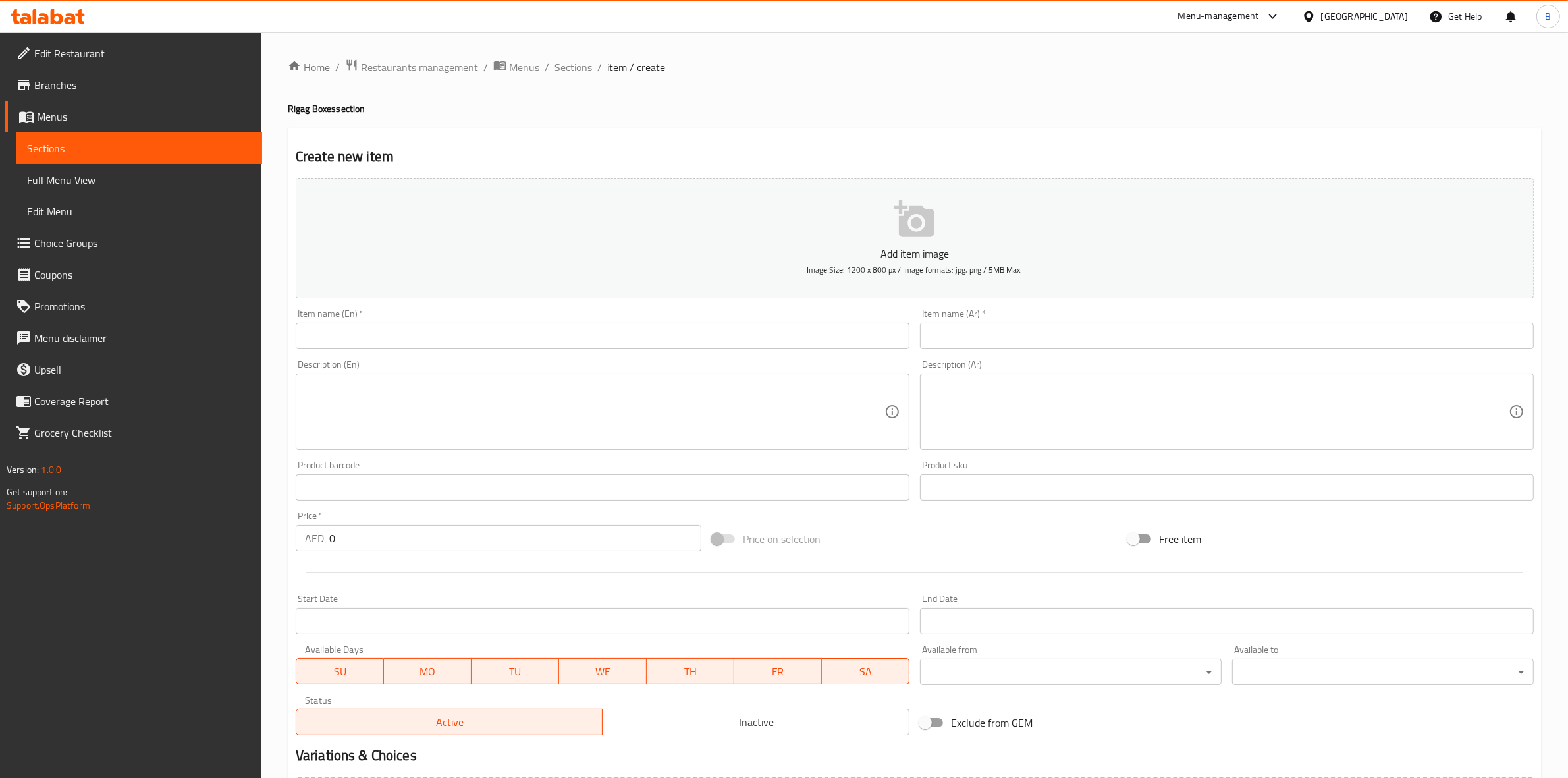
click at [730, 345] on input "text" at bounding box center [602, 336] width 614 height 27
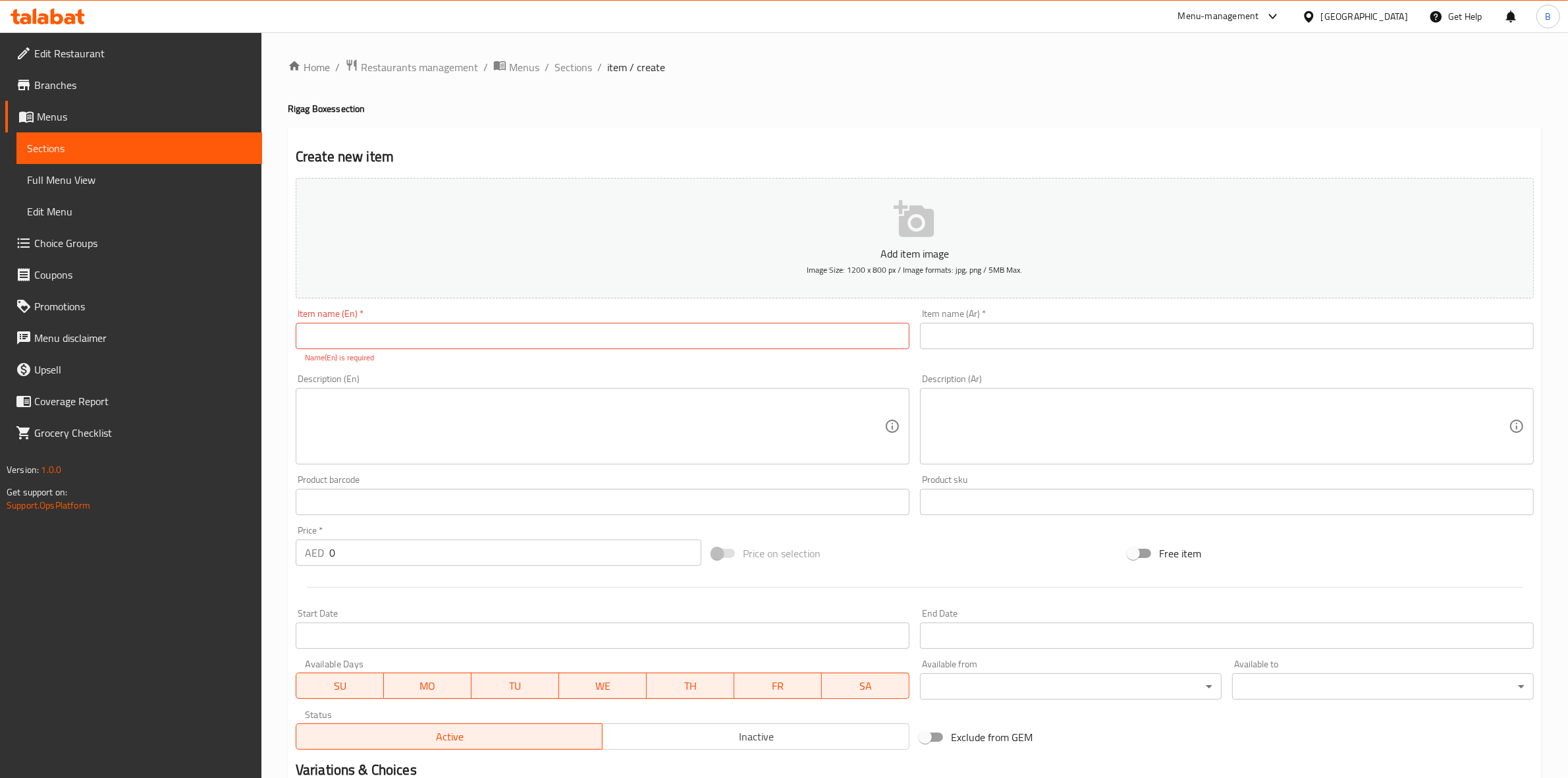
click at [581, 344] on input "text" at bounding box center [602, 336] width 614 height 27
paste input "8 pcs of Rigag from your choice"
type input "8 pcs of Rigag from your choice"
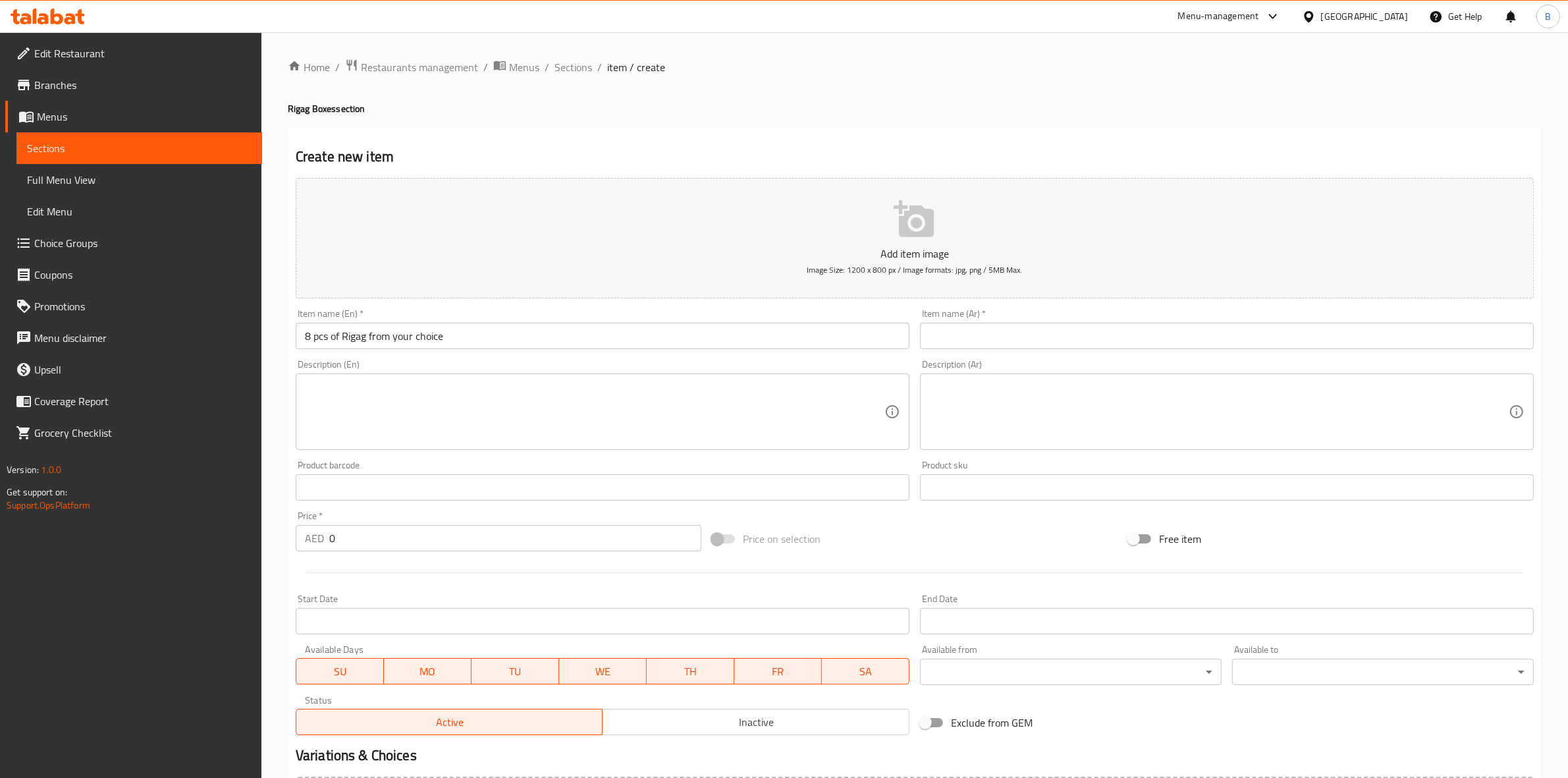
click at [972, 334] on input "text" at bounding box center [1226, 336] width 614 height 27
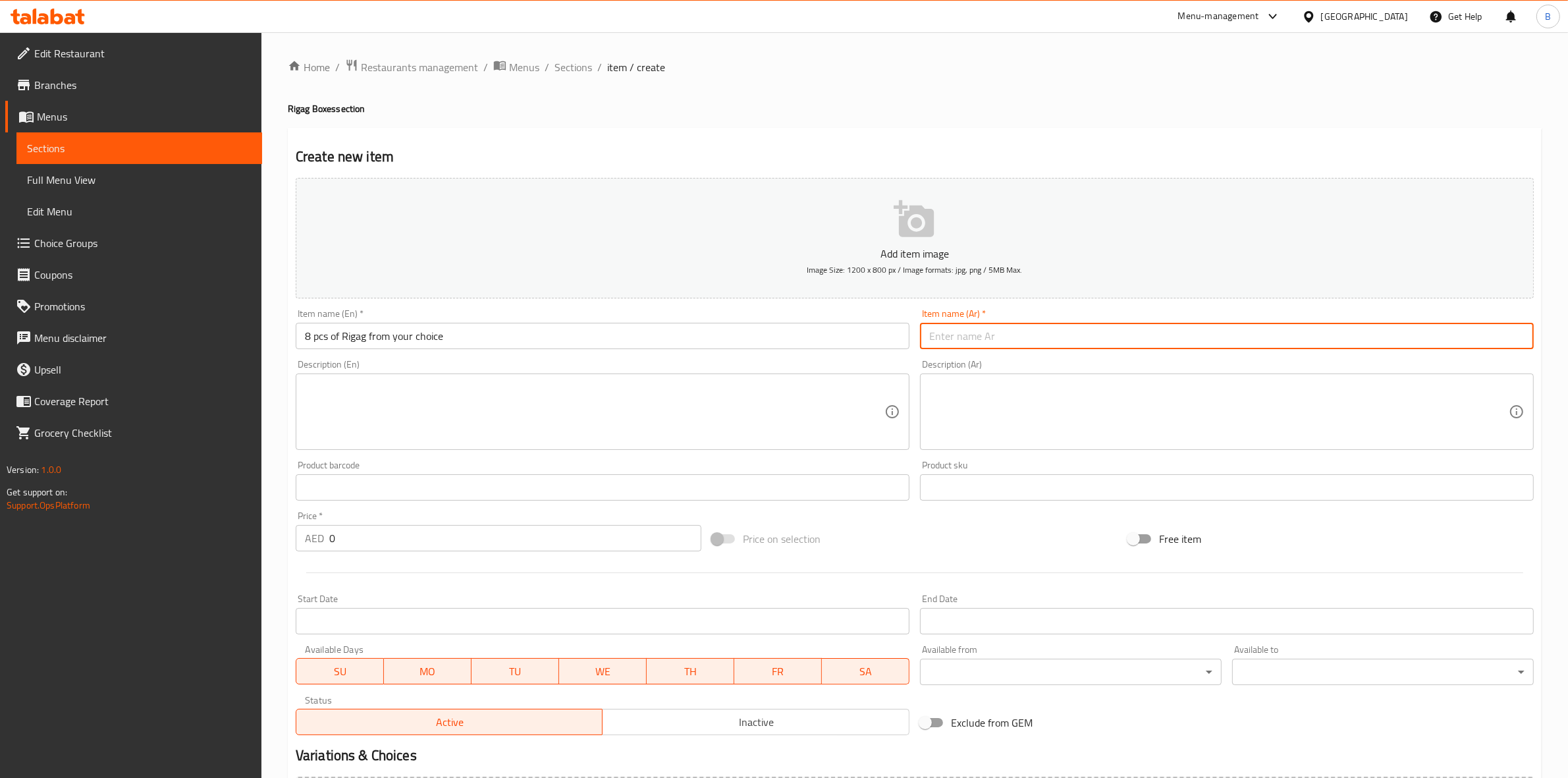
paste input "8 حبات من الرقاق من اختيارك"
type input "8 حبات من الرقاق من اختيارك"
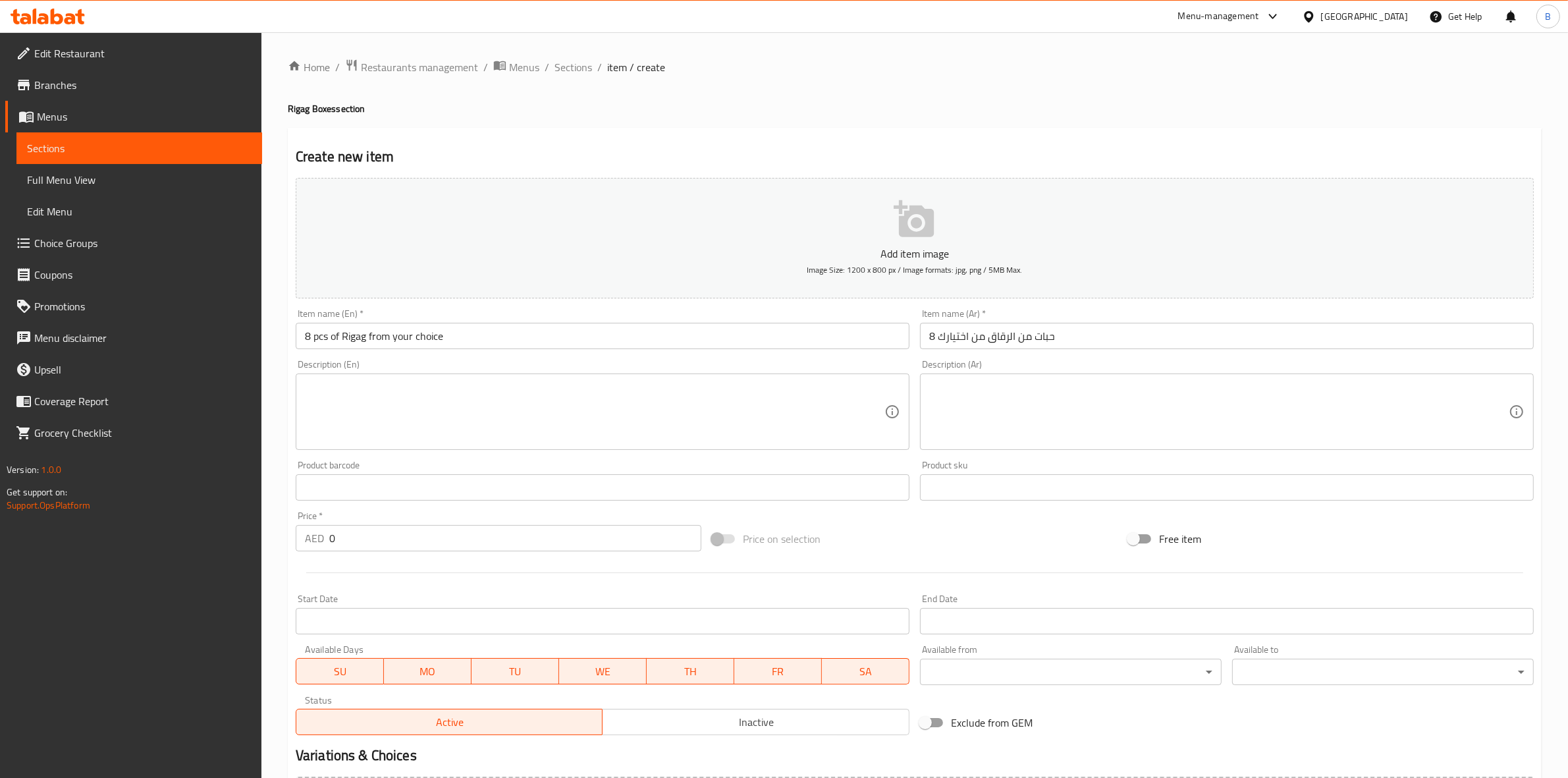
click at [521, 425] on textarea at bounding box center [595, 413] width 579 height 63
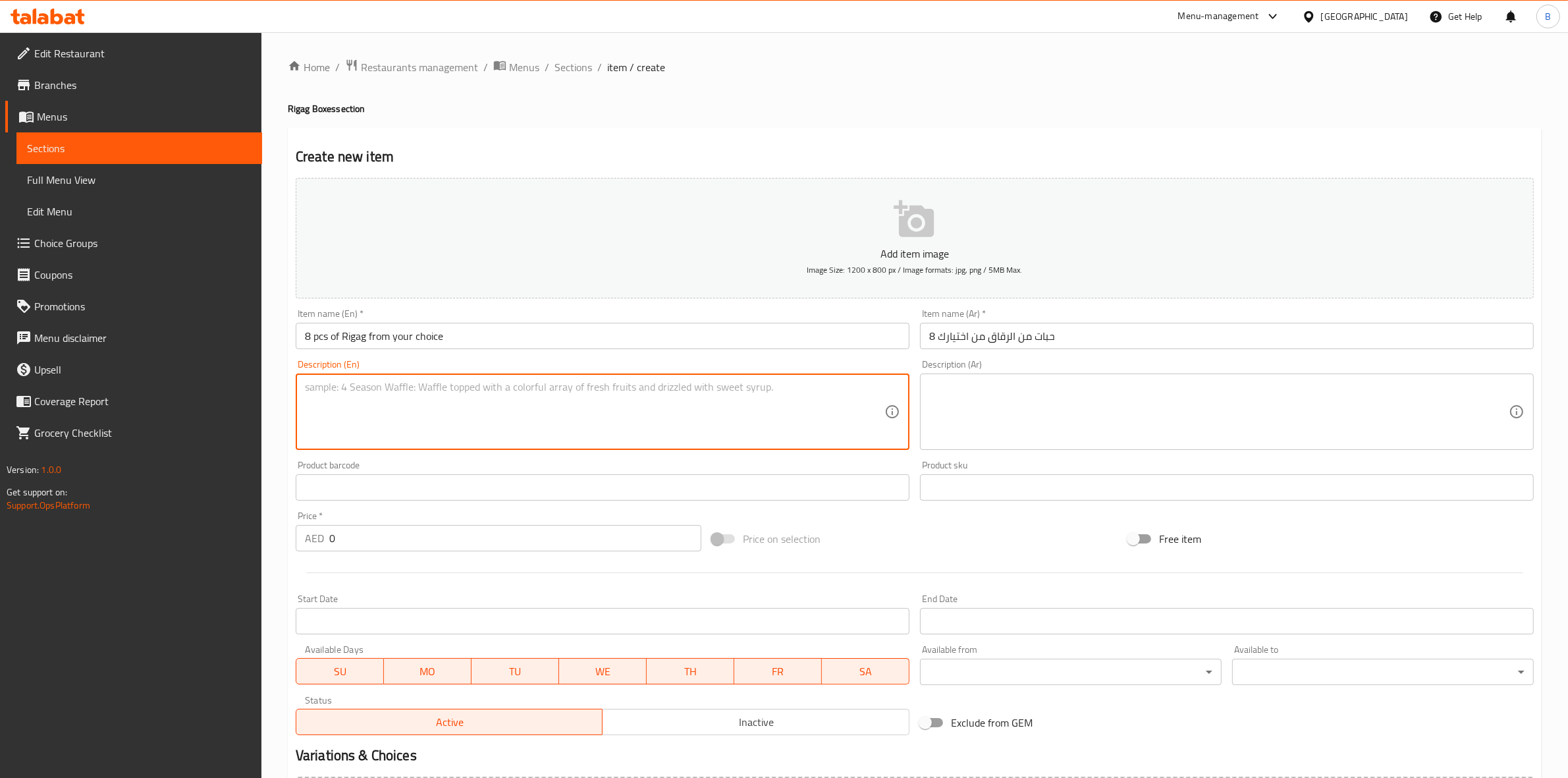
paste textarea "Gathering Box - 8 pcs of Rigag from your choice"
type textarea "Gathering Box - 8 pcs of Rigag from your choice"
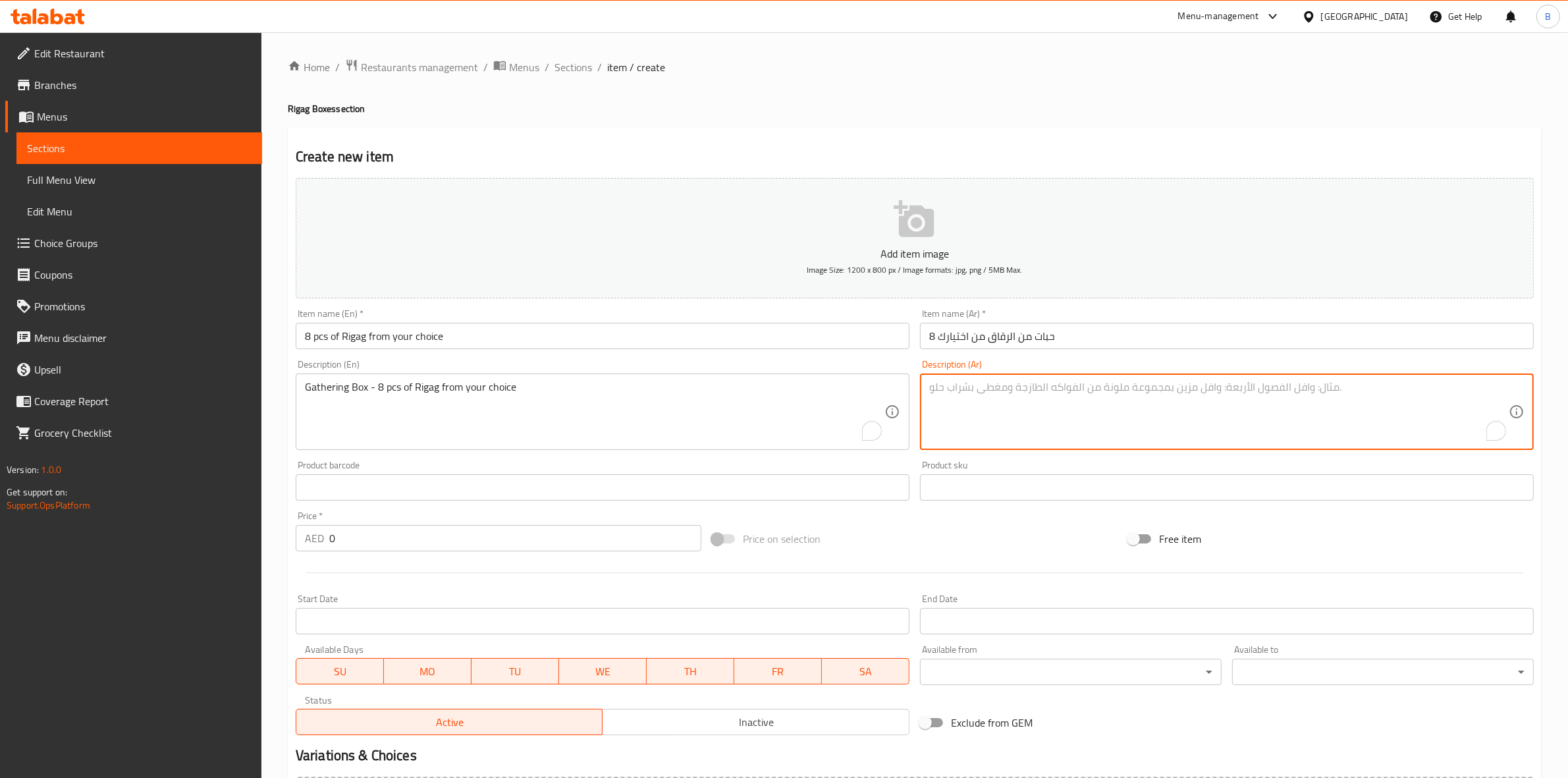
click at [1080, 396] on textarea "To enrich screen reader interactions, please activate Accessibility in Grammarl…" at bounding box center [1219, 413] width 579 height 63
paste textarea "بوكس الجمعات - 8 حبات من الرقاق من اختيارك"
type textarea "بوكس الجمعات - 8 حبات من الرقاق من اختيارك"
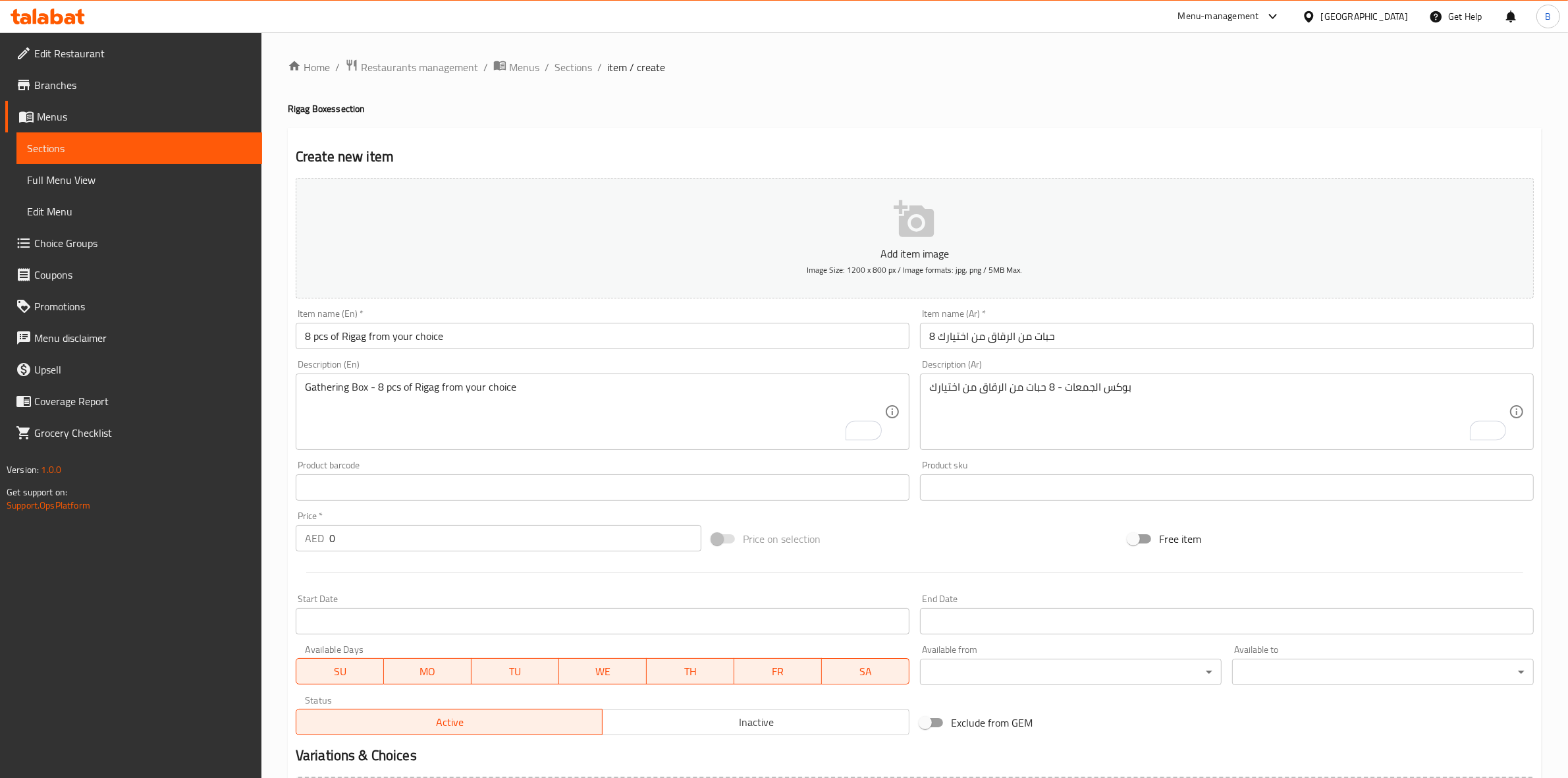
click at [556, 544] on input "0" at bounding box center [514, 538] width 372 height 27
paste input "12"
type input "120"
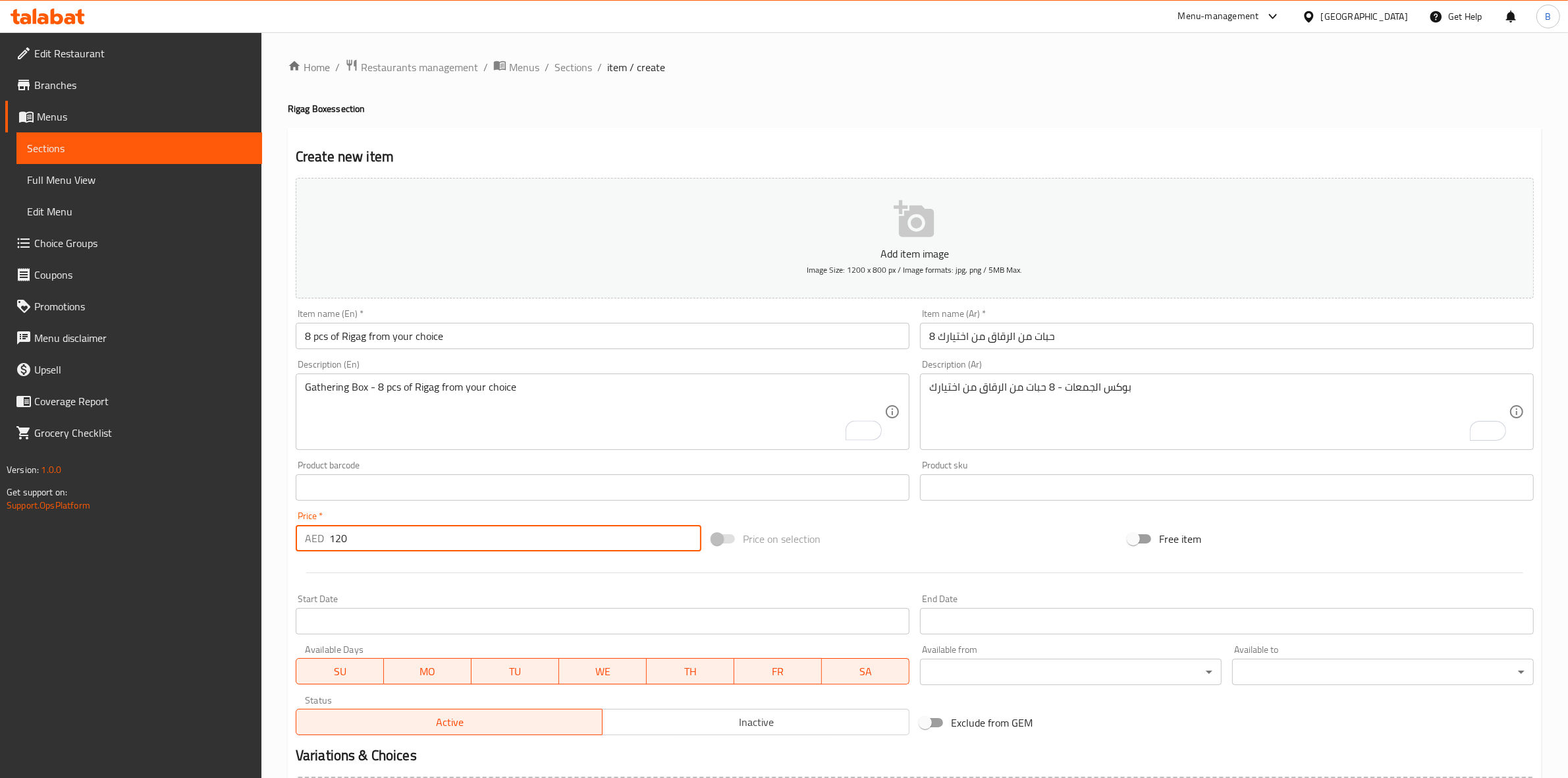
click at [717, 241] on button "Add item image Image Size: 1200 x 800 px / Image formats: jpg, png / 5MB Max." at bounding box center [914, 238] width 1238 height 121
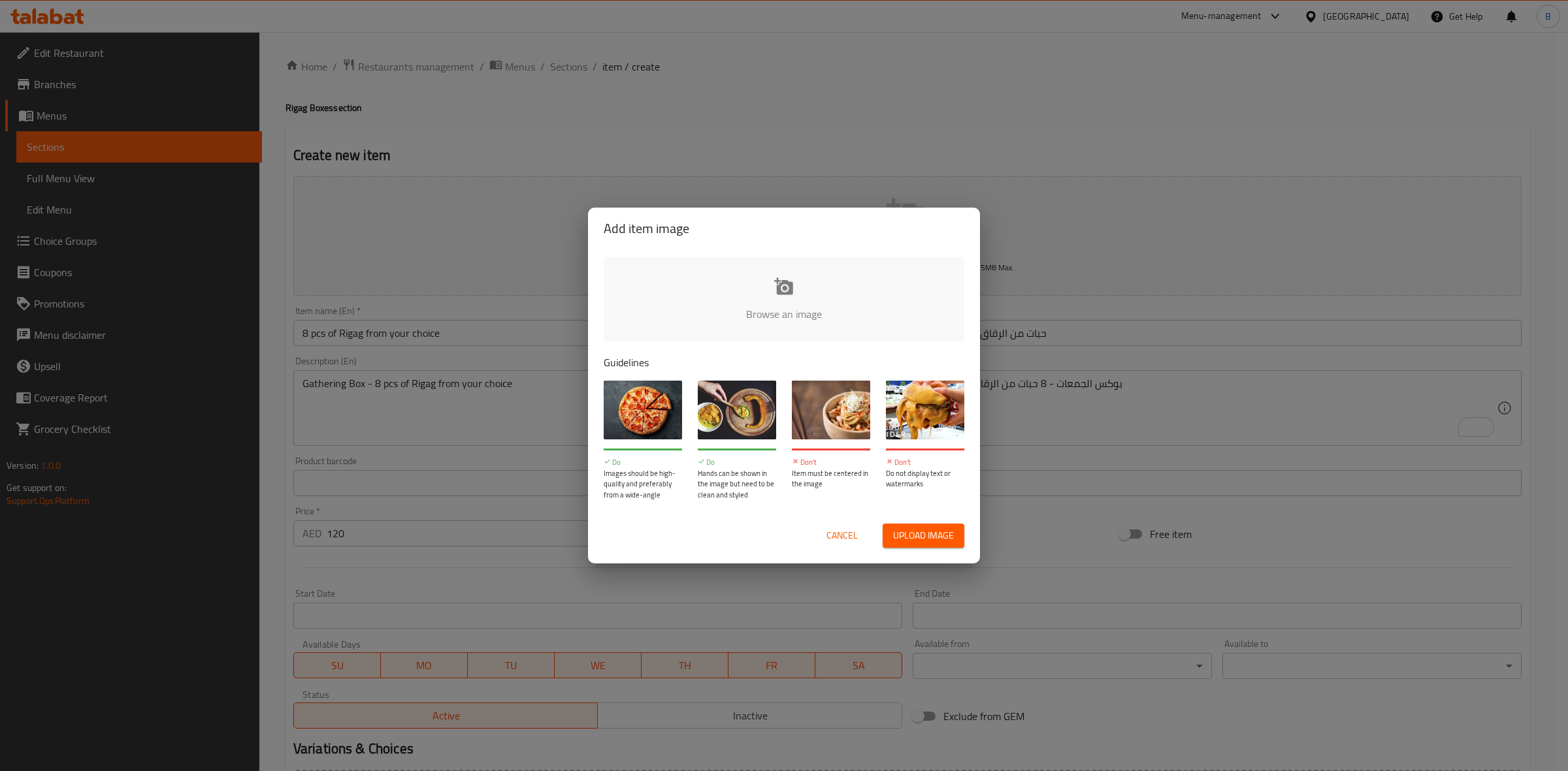
click at [697, 280] on input "file" at bounding box center [1225, 317] width 1244 height 122
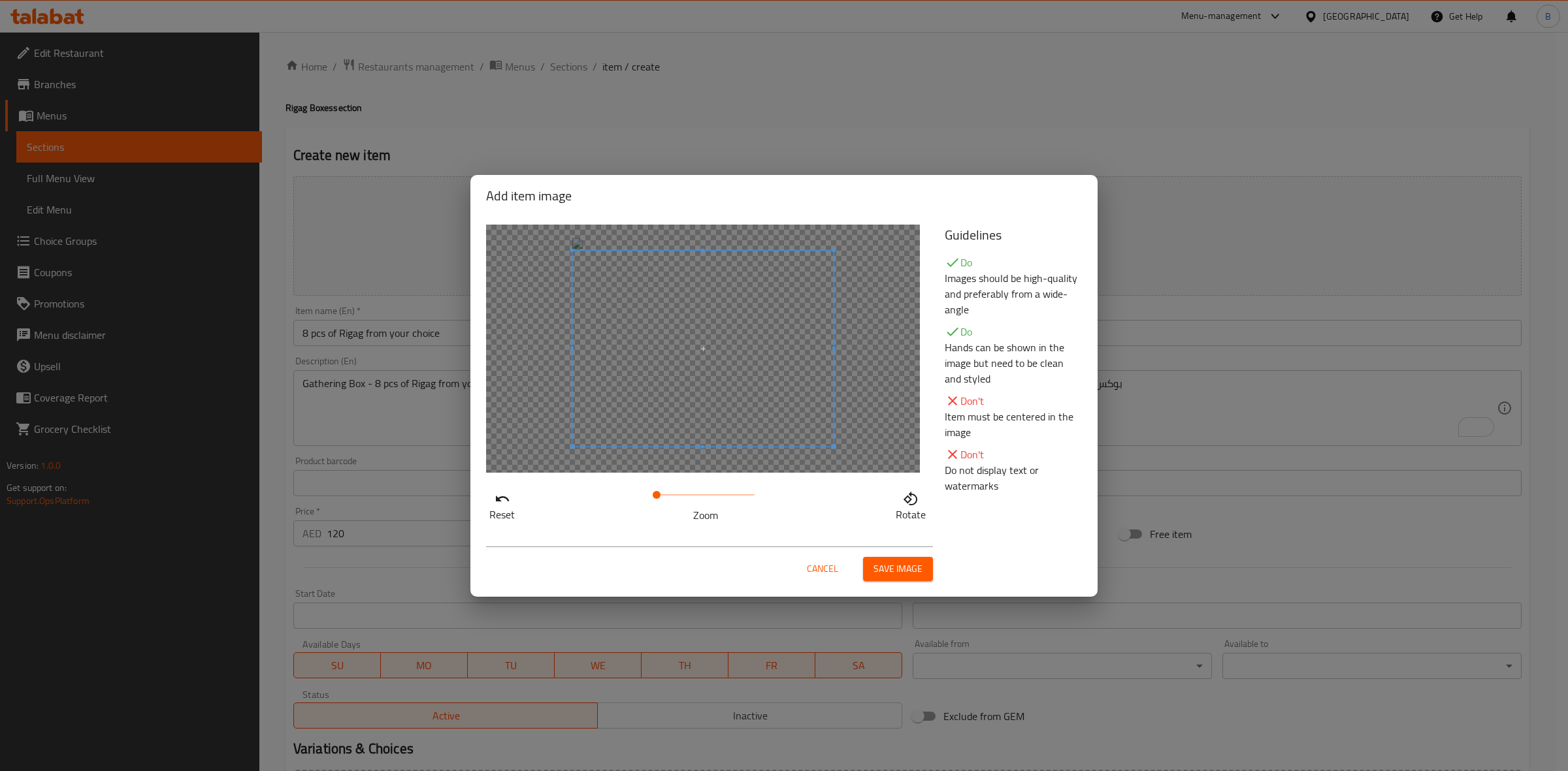
click at [899, 554] on div "Cancel Save image" at bounding box center [709, 564] width 447 height 35
click at [895, 565] on span "Save image" at bounding box center [898, 569] width 49 height 17
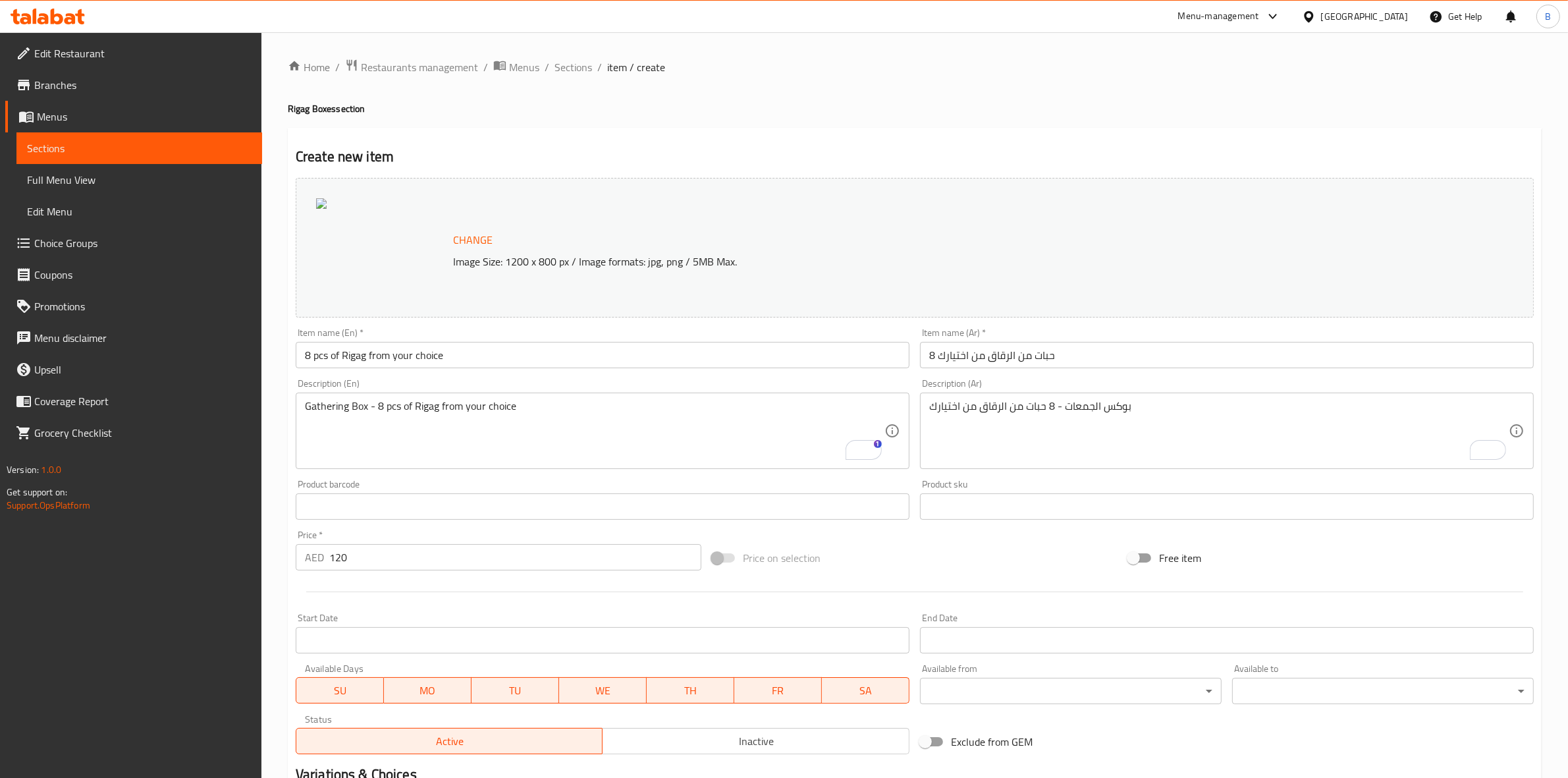
scroll to position [170, 0]
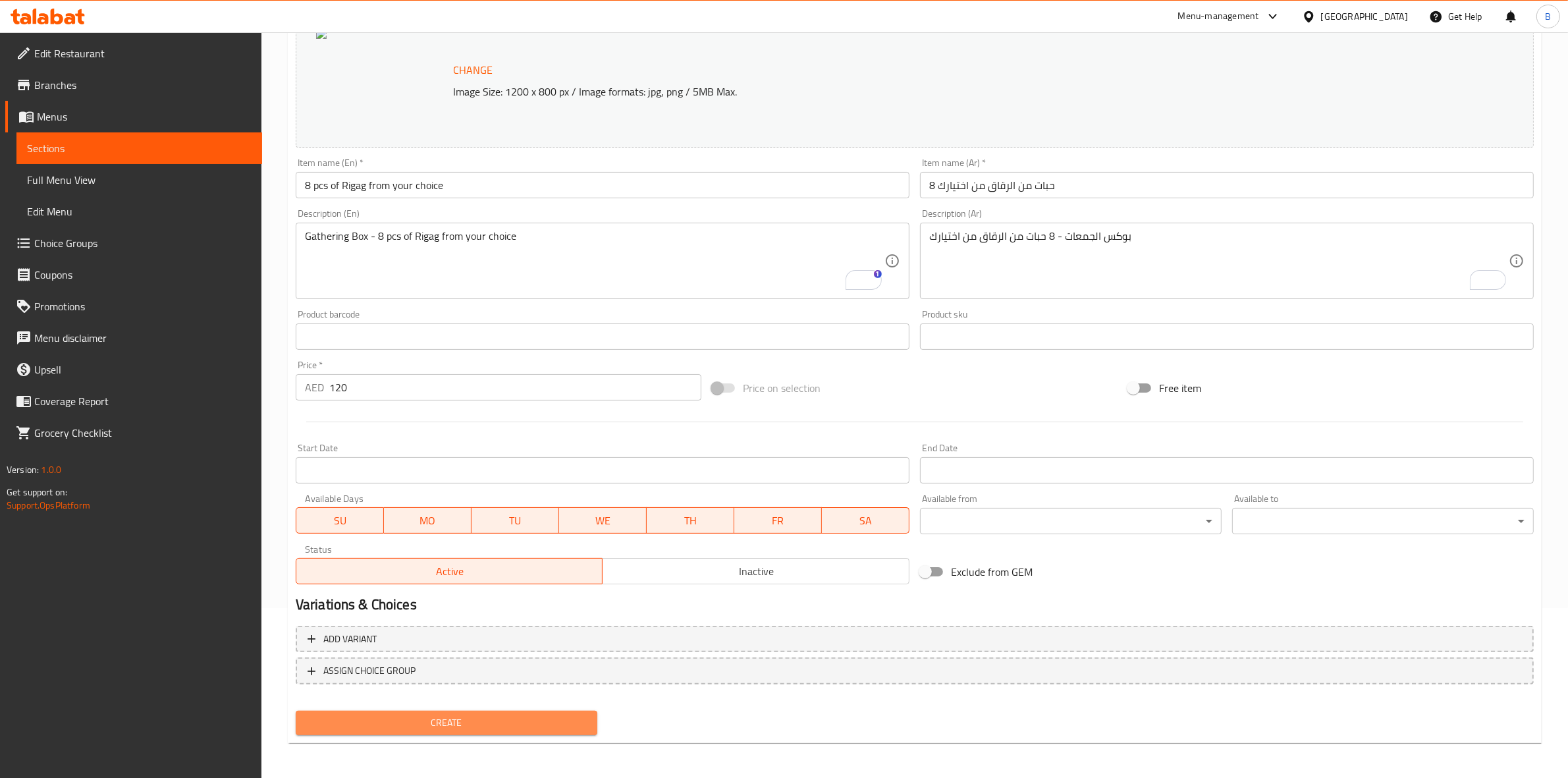
click at [461, 711] on button "Create" at bounding box center [446, 723] width 301 height 25
click at [452, 722] on span "Create" at bounding box center [447, 723] width 281 height 17
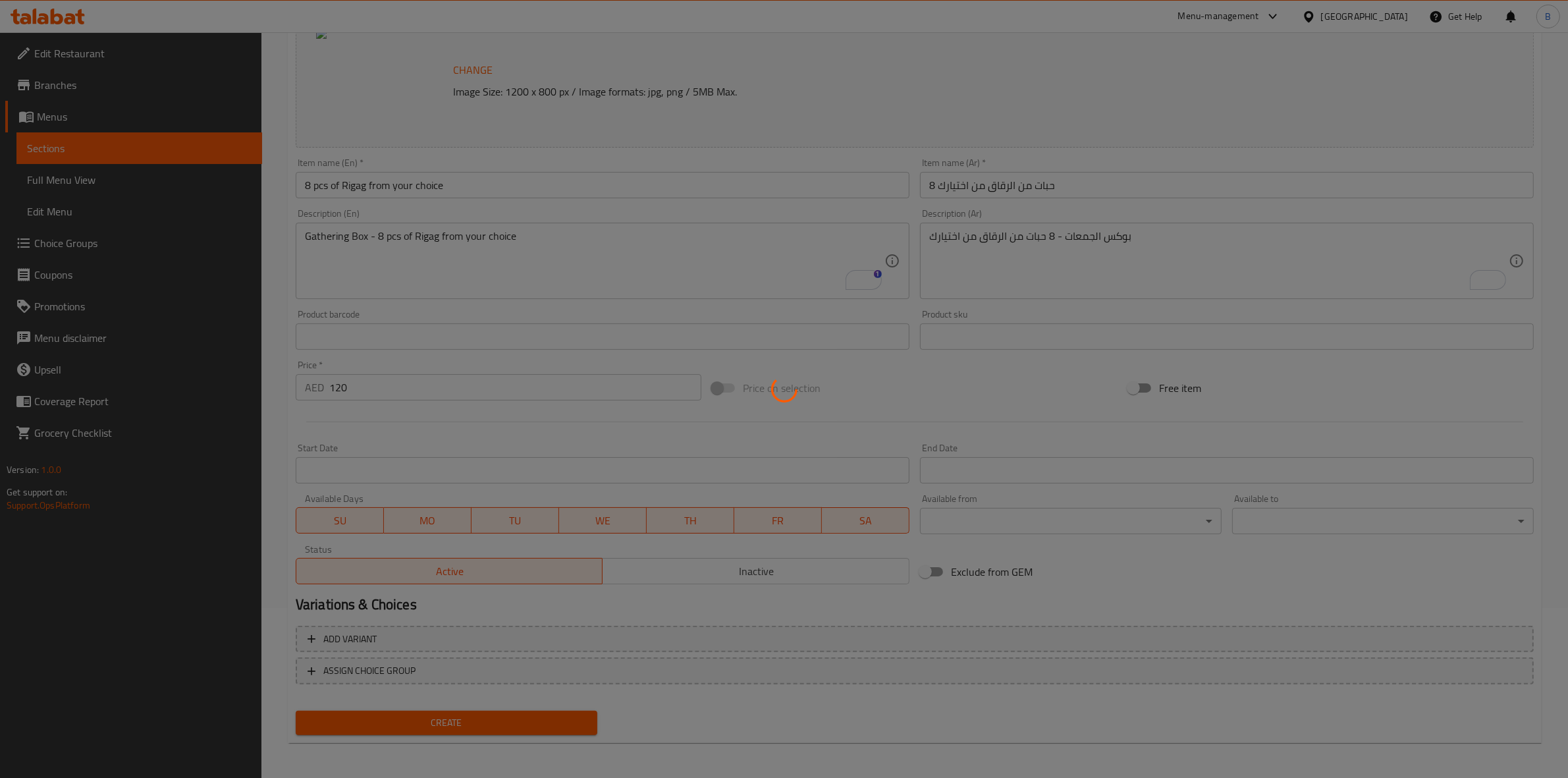
type input "0"
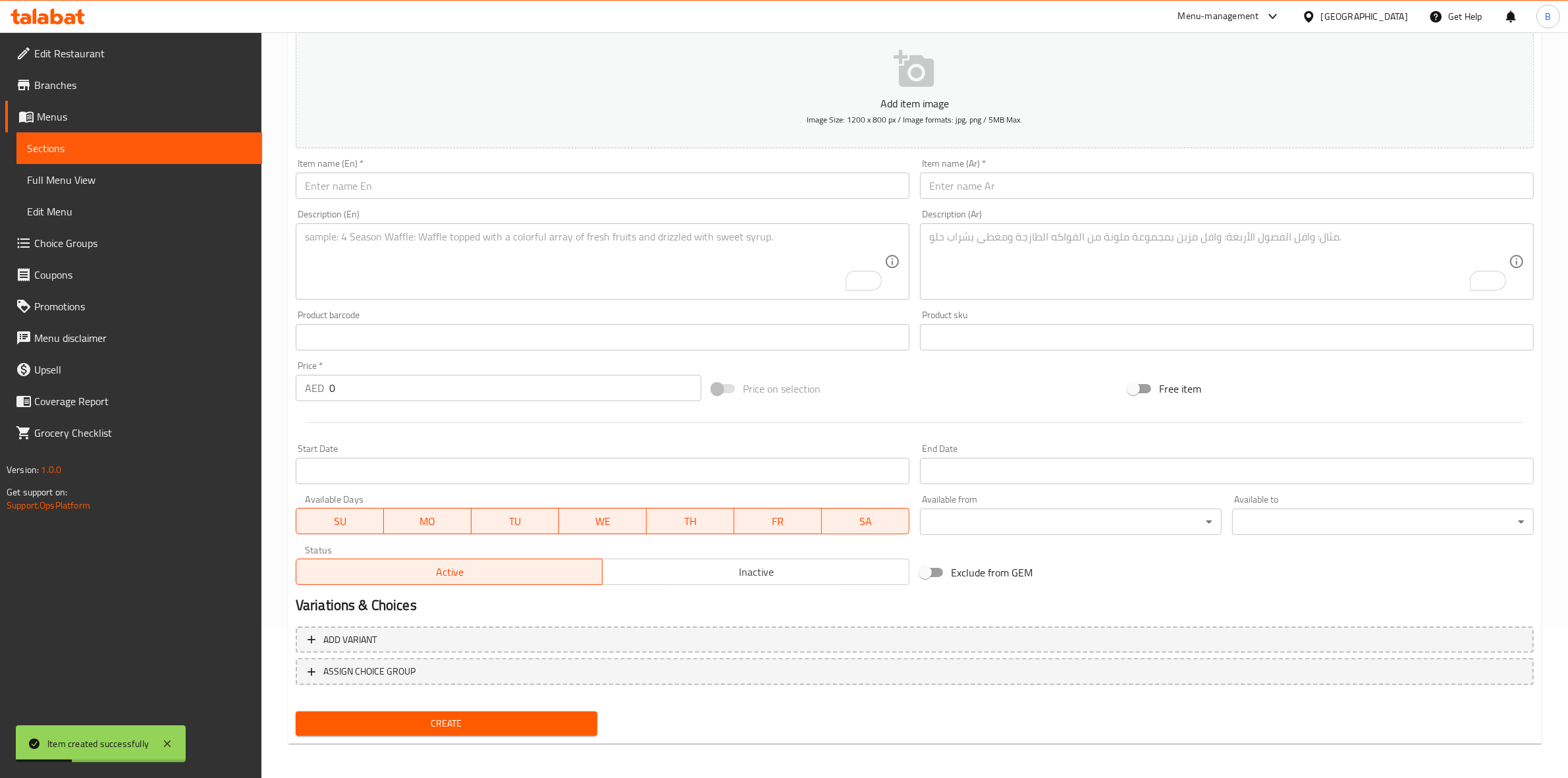
scroll to position [0, 0]
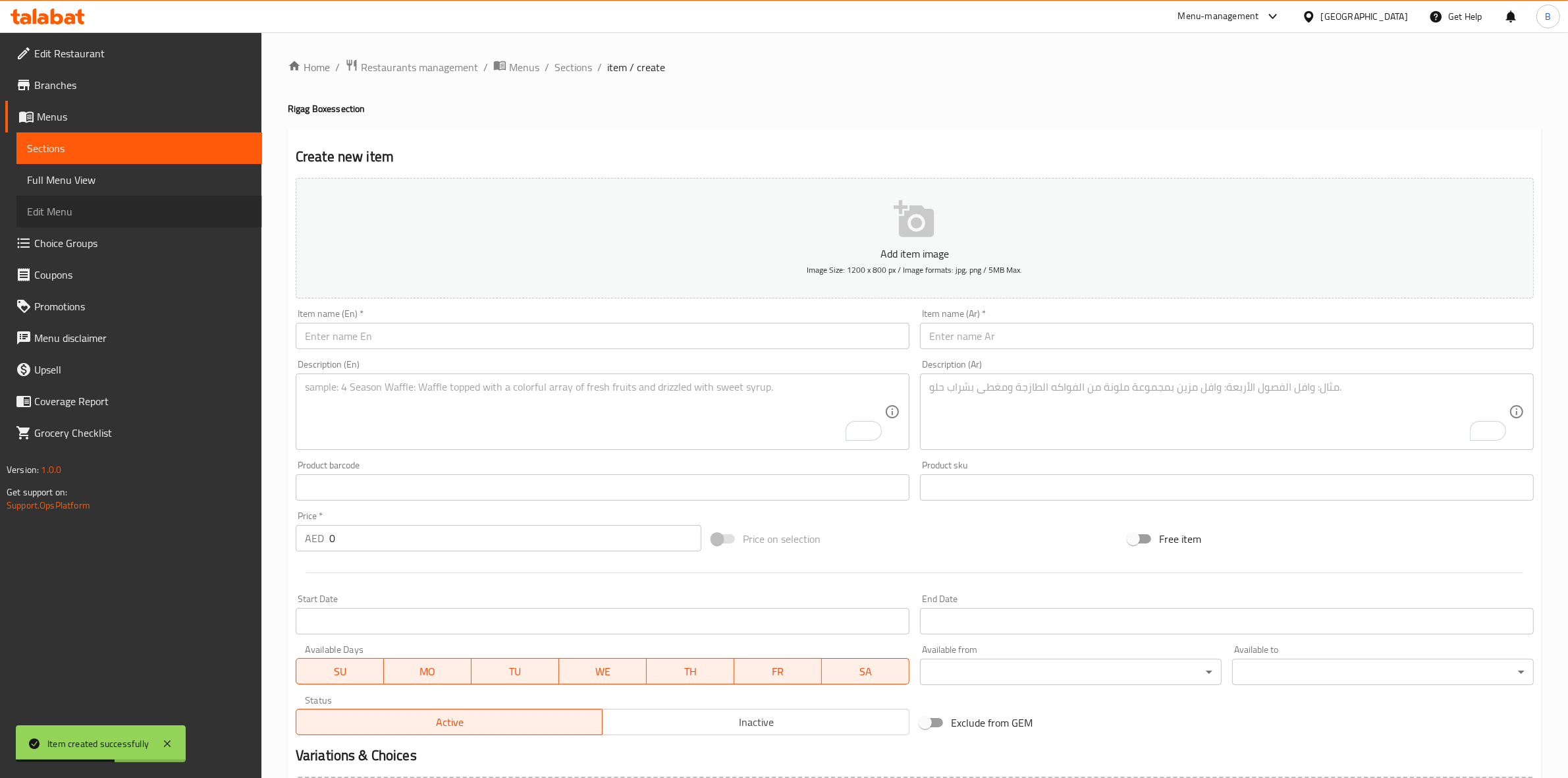
click at [92, 207] on span "Edit Menu" at bounding box center [139, 211] width 225 height 16
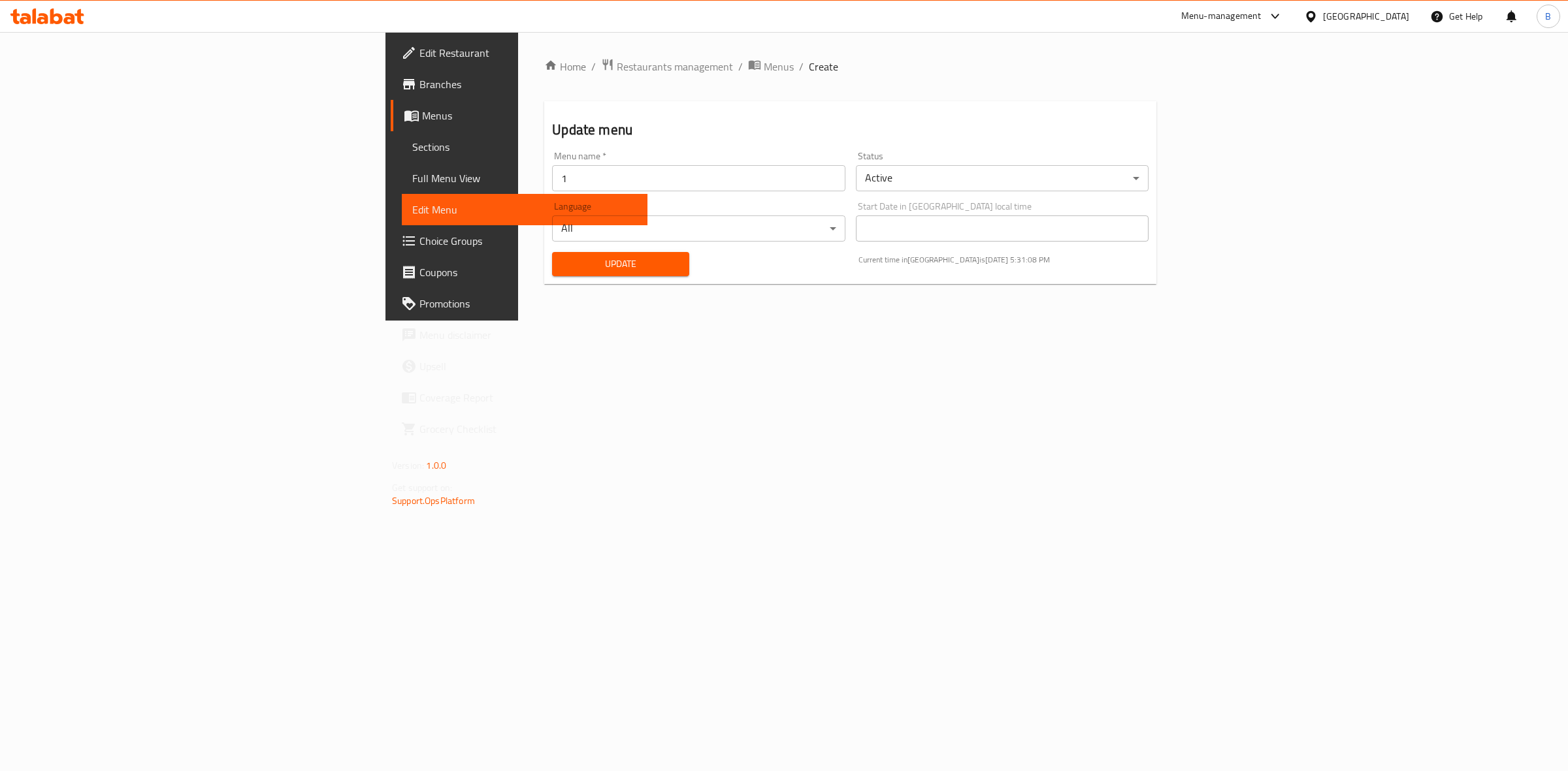
click at [391, 250] on link "Choice Groups" at bounding box center [519, 240] width 257 height 31
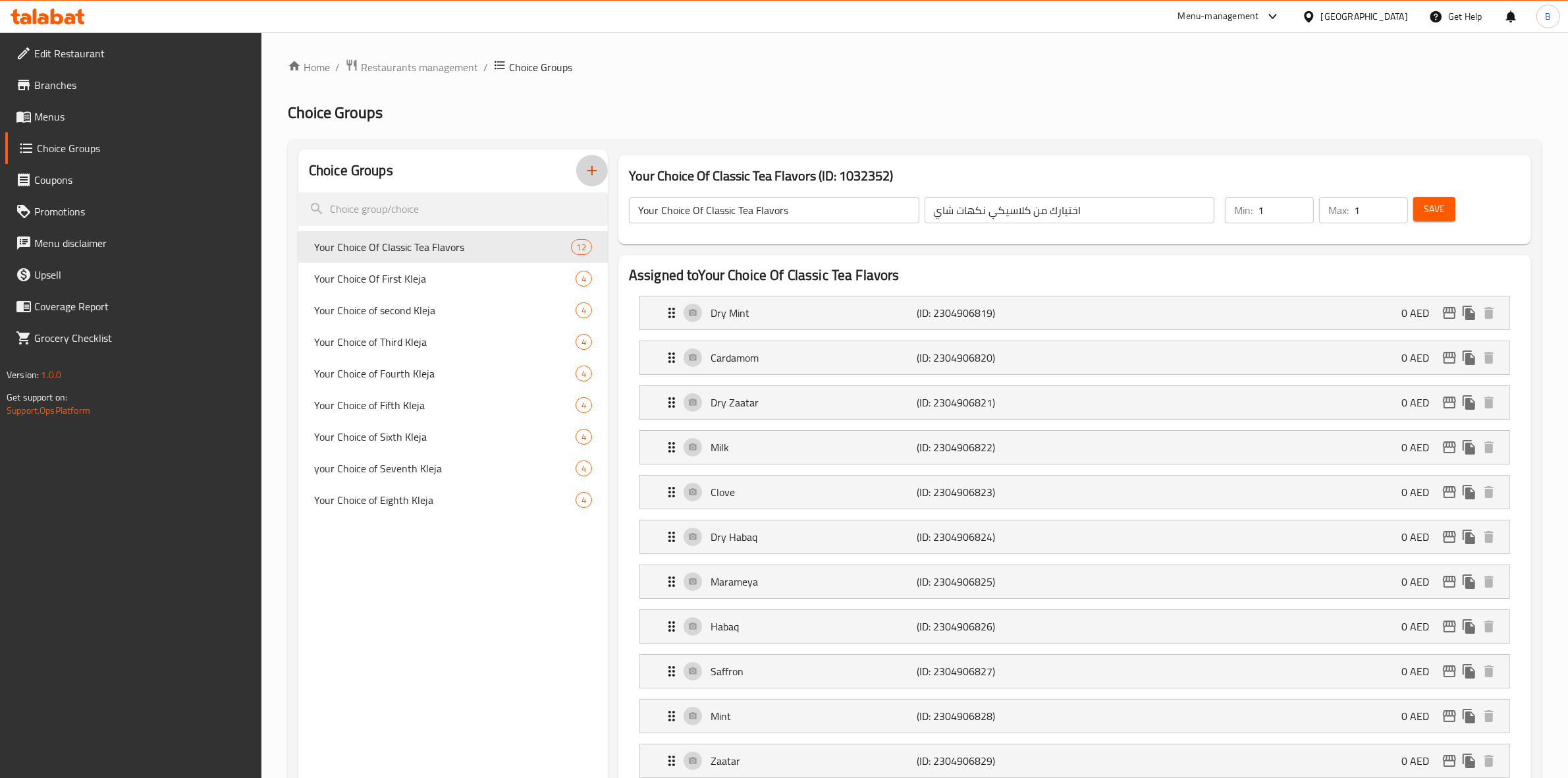
click at [600, 179] on button "button" at bounding box center [592, 171] width 31 height 31
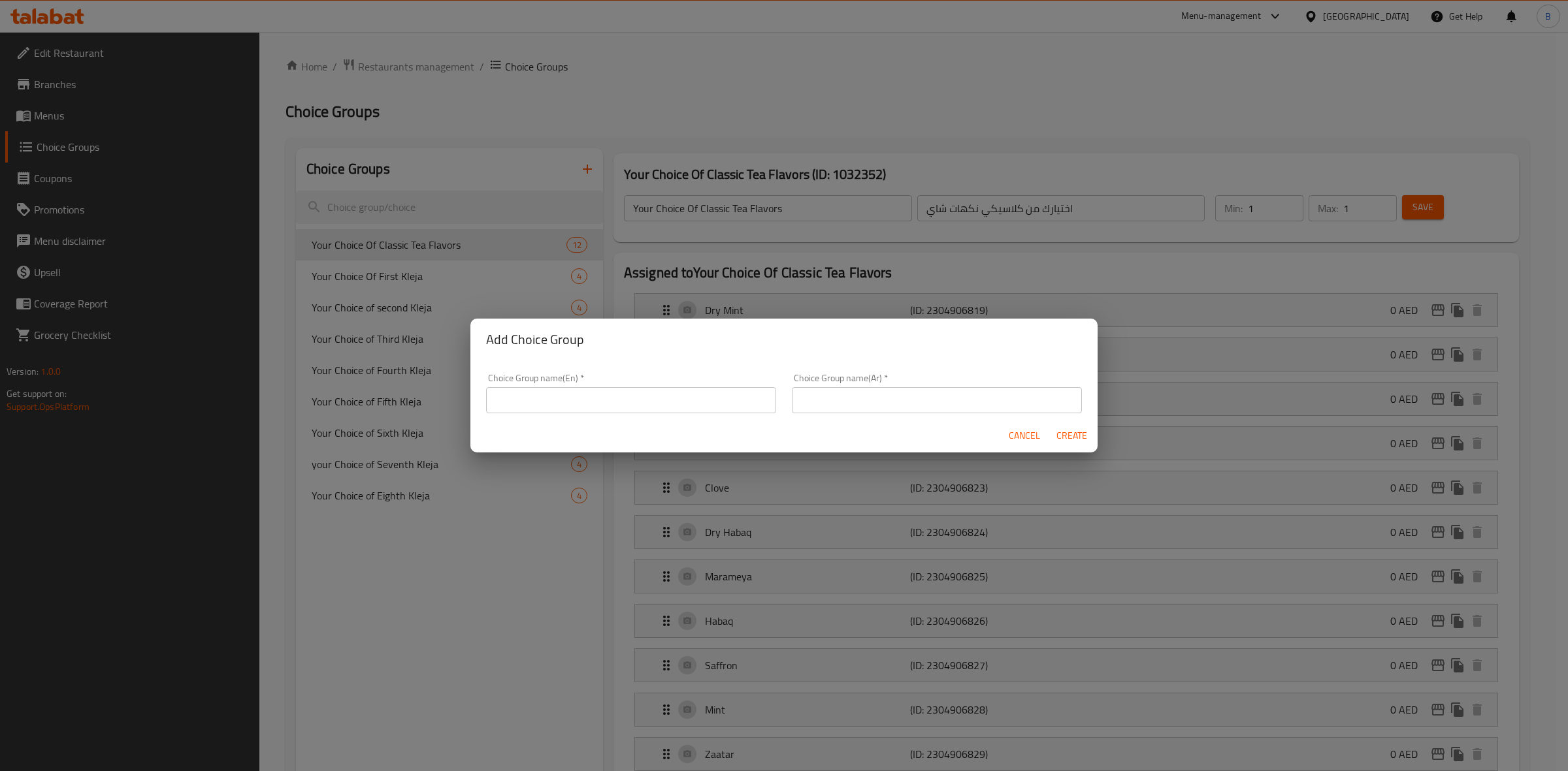
click at [600, 398] on input "text" at bounding box center [631, 400] width 290 height 26
type input "C"
click at [561, 400] on input "Your Choice of Rigag" at bounding box center [631, 400] width 290 height 26
click at [594, 402] on input "Your Choice of First Rigag" at bounding box center [631, 400] width 290 height 26
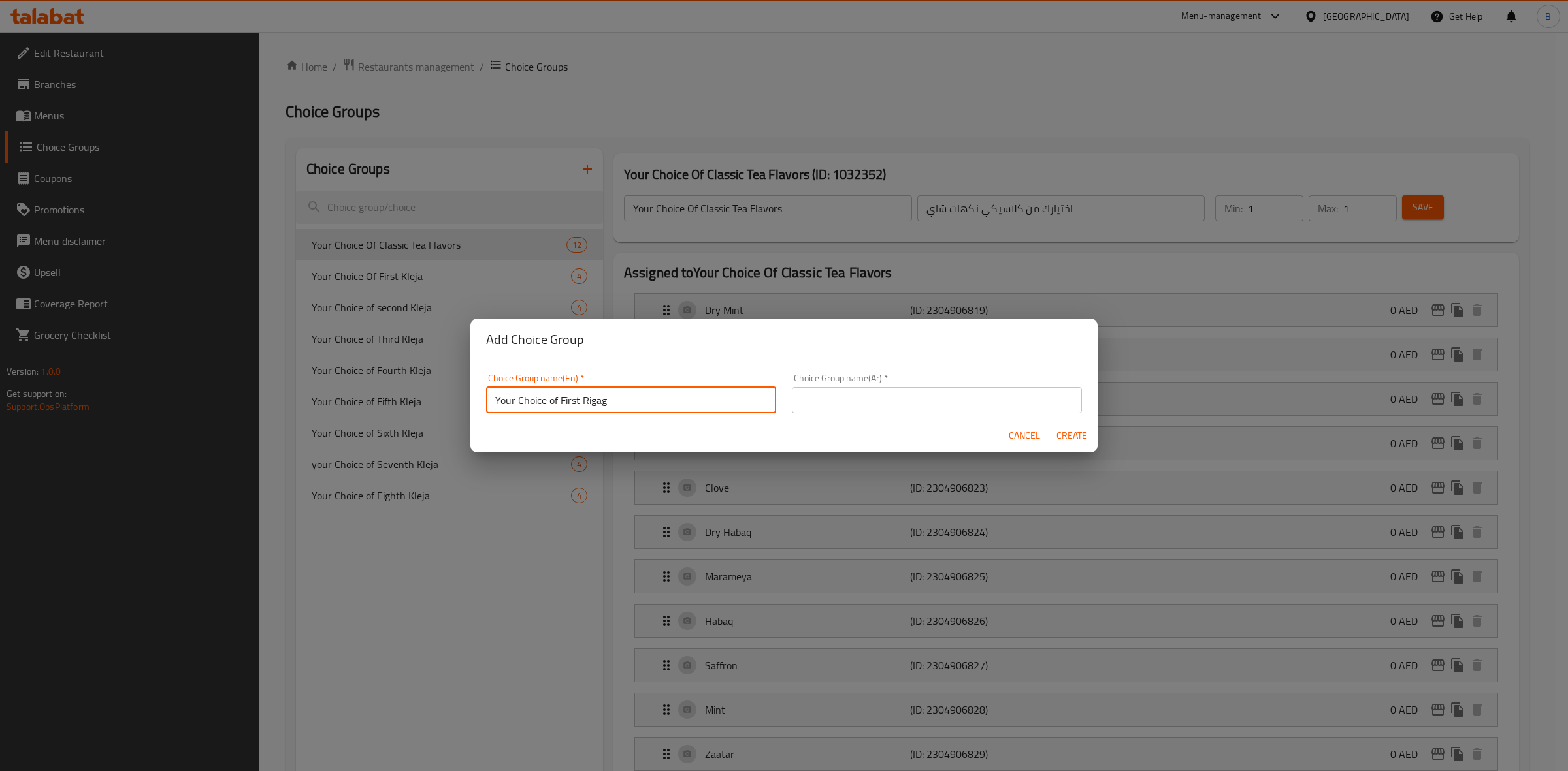
click at [594, 402] on input "Your Choice of First Rigag" at bounding box center [631, 400] width 290 height 26
type input "Your Choice of First Rigag"
click at [877, 394] on input "text" at bounding box center [937, 400] width 290 height 26
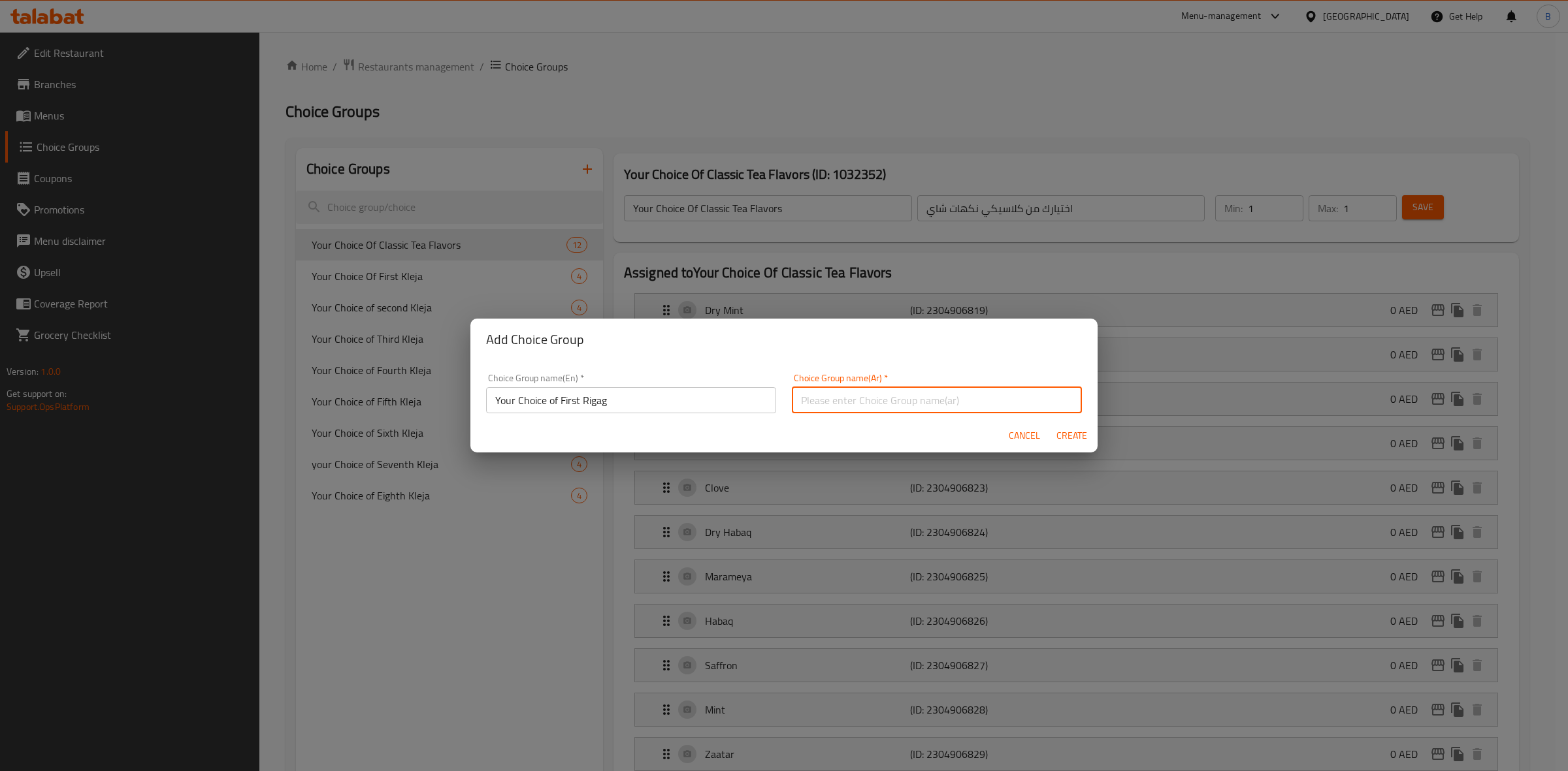
paste input "اختيارك للريجاج الأول"
type input "اختيارك للريجاج الأول"
click at [1065, 433] on span "Create" at bounding box center [1071, 435] width 31 height 17
type input "Your Choice of First Rigag"
type input "اختيارك للريجاج الأول"
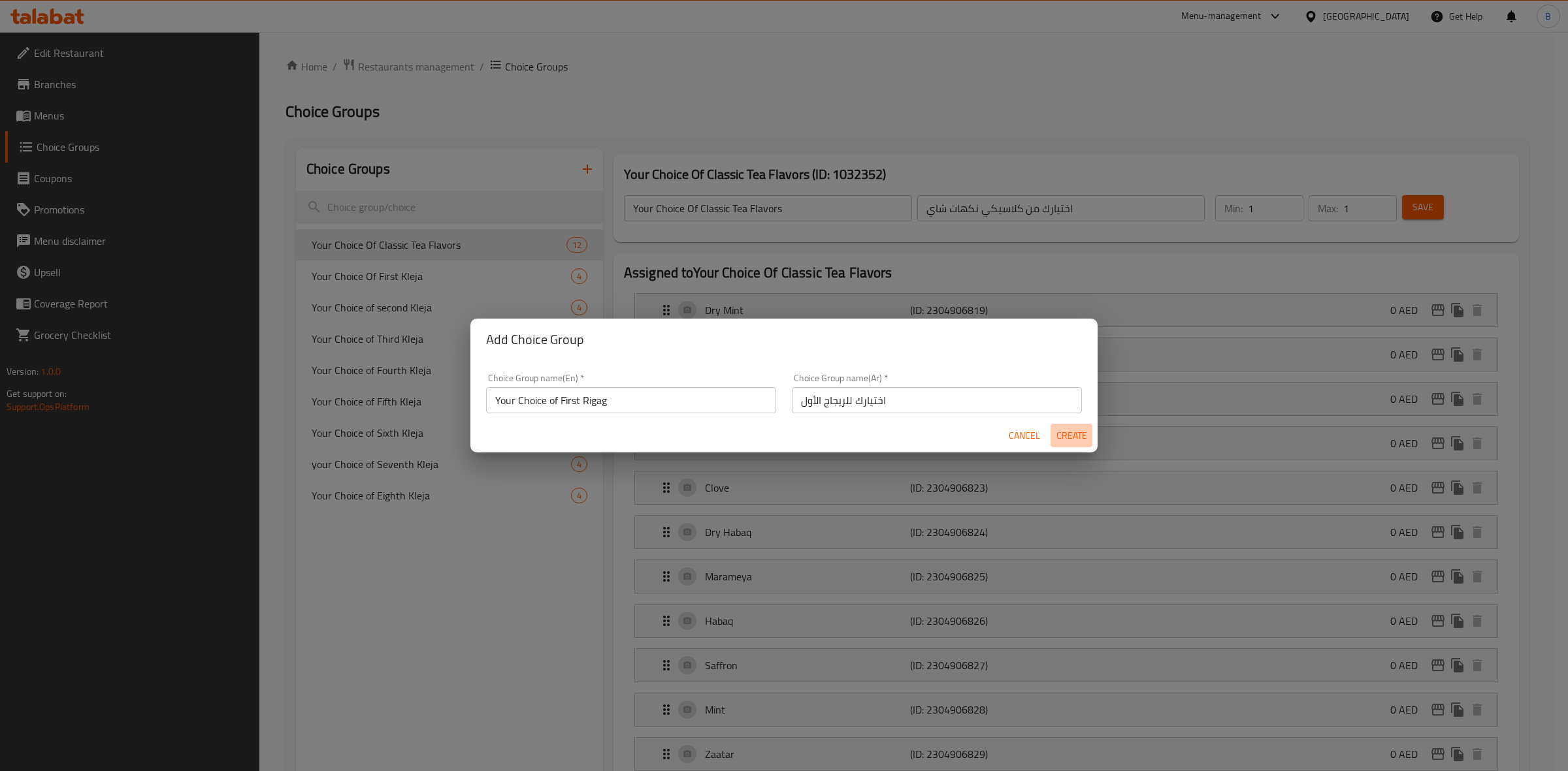
type input "0"
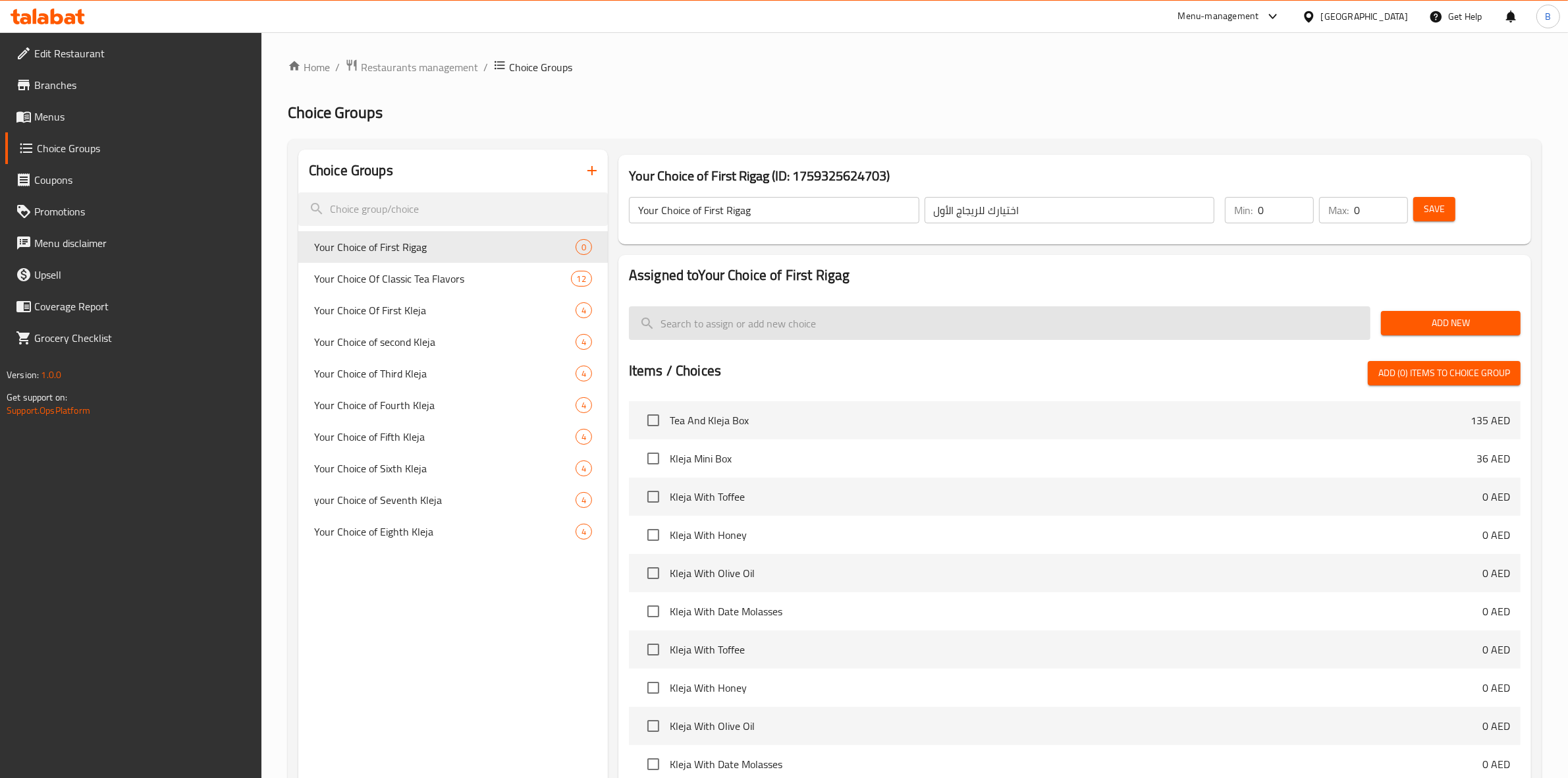
click at [1104, 329] on input "search" at bounding box center [1000, 323] width 741 height 33
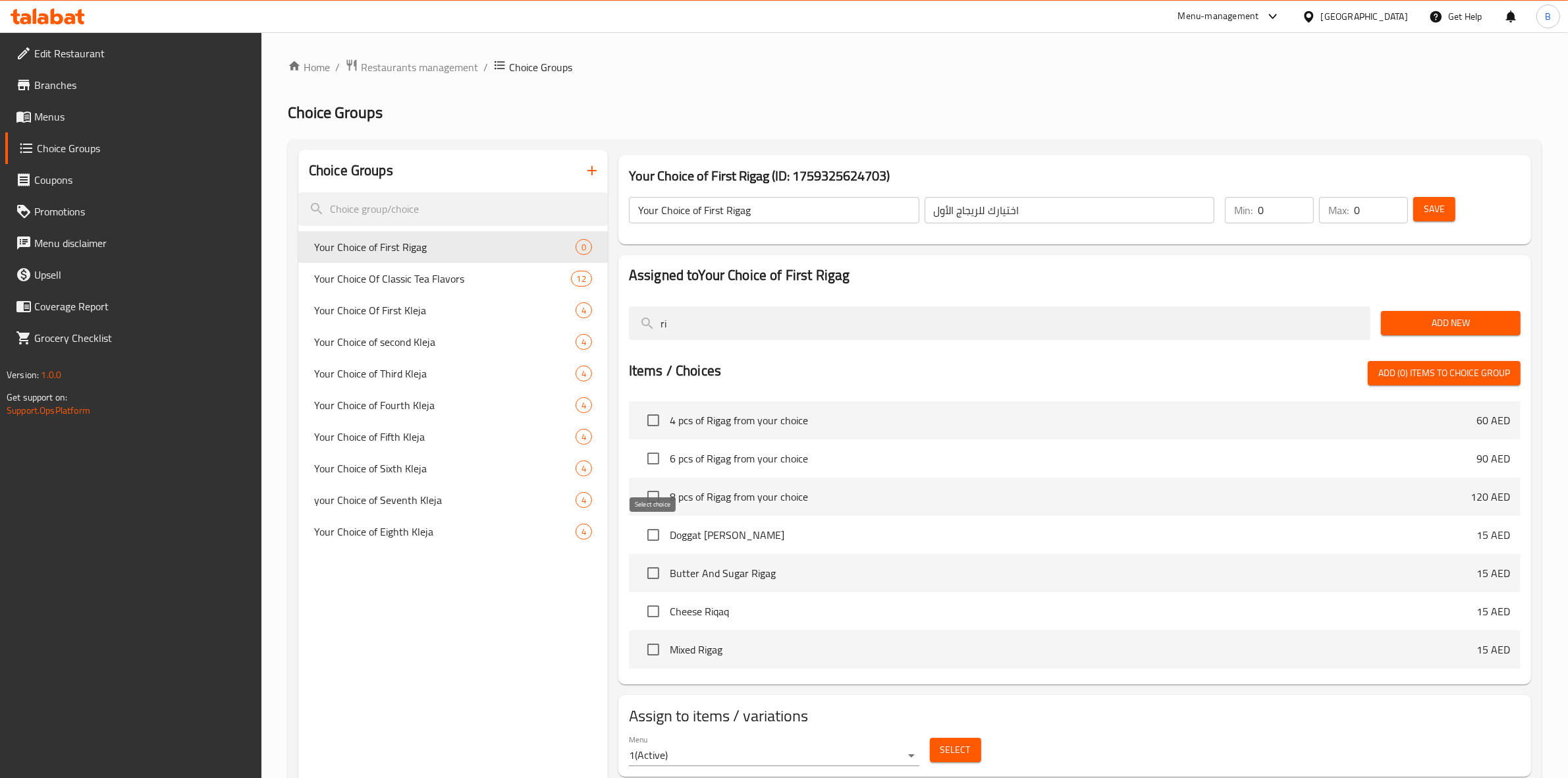
type input "ri"
click at [647, 535] on input "checkbox" at bounding box center [653, 535] width 27 height 28
checkbox input "true"
click at [652, 577] on input "checkbox" at bounding box center [653, 574] width 27 height 28
checkbox input "true"
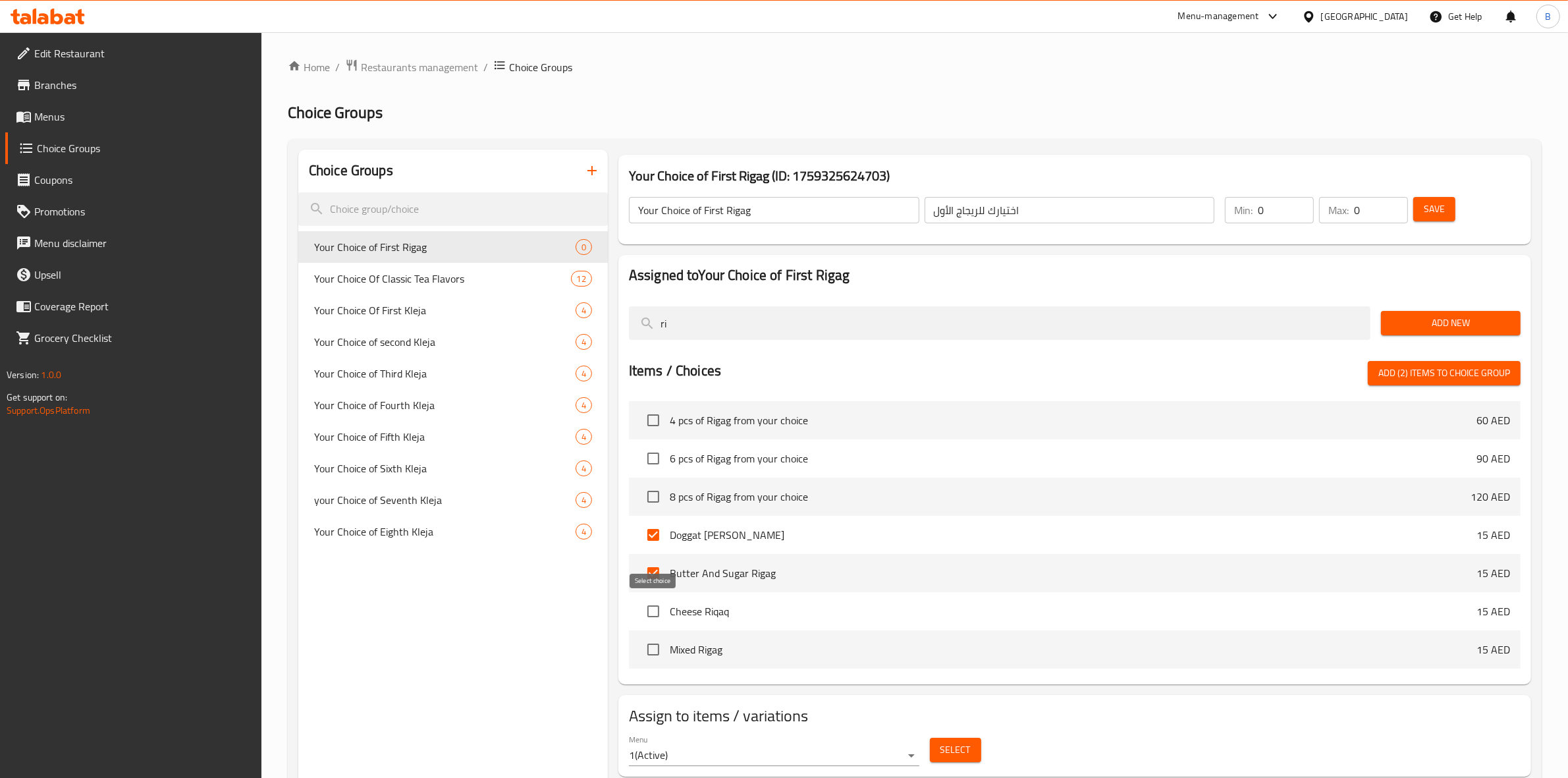
click at [652, 607] on input "checkbox" at bounding box center [653, 611] width 27 height 28
checkbox input "true"
click at [653, 649] on input "checkbox" at bounding box center [653, 649] width 27 height 28
checkbox input "true"
click at [1285, 206] on input "0" at bounding box center [1285, 210] width 56 height 27
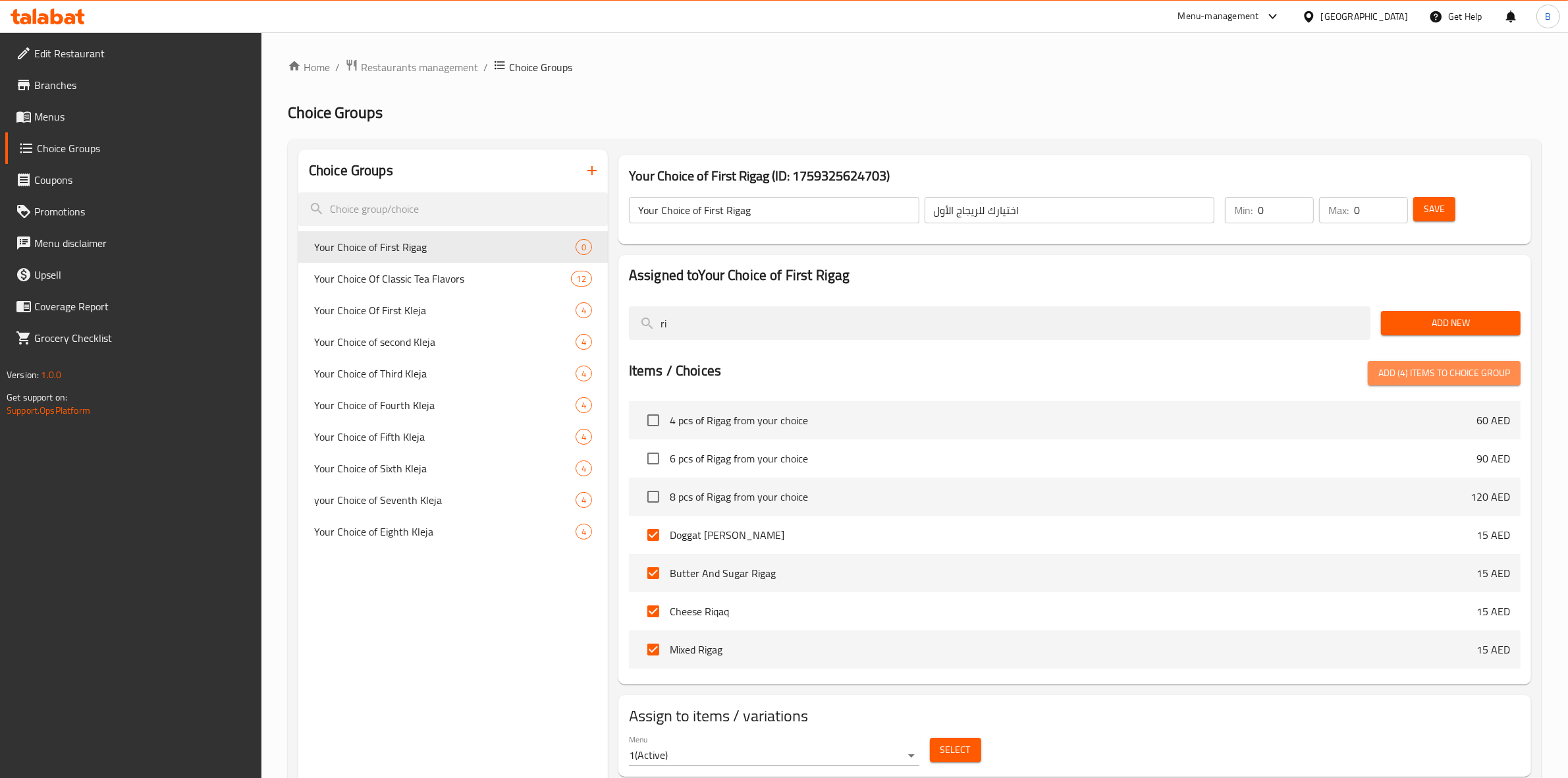
click at [1464, 379] on span "Add (4) items to choice group" at bounding box center [1444, 373] width 132 height 17
checkbox input "false"
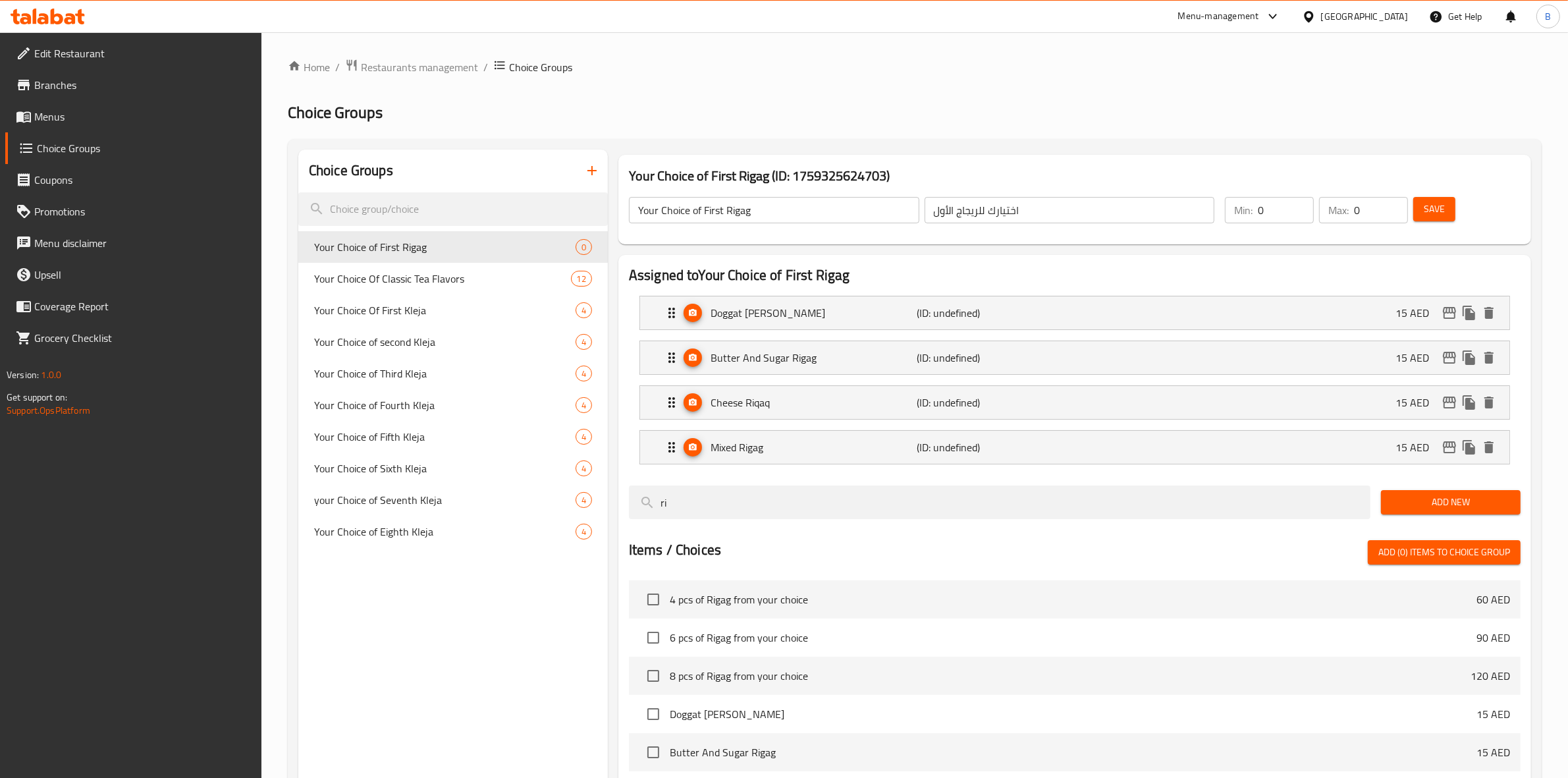
click at [1275, 208] on input "0" at bounding box center [1285, 210] width 56 height 27
type input "1"
click at [1374, 214] on input "0" at bounding box center [1380, 210] width 54 height 27
type input "1"
click at [1420, 317] on p "15 AED" at bounding box center [1417, 313] width 44 height 16
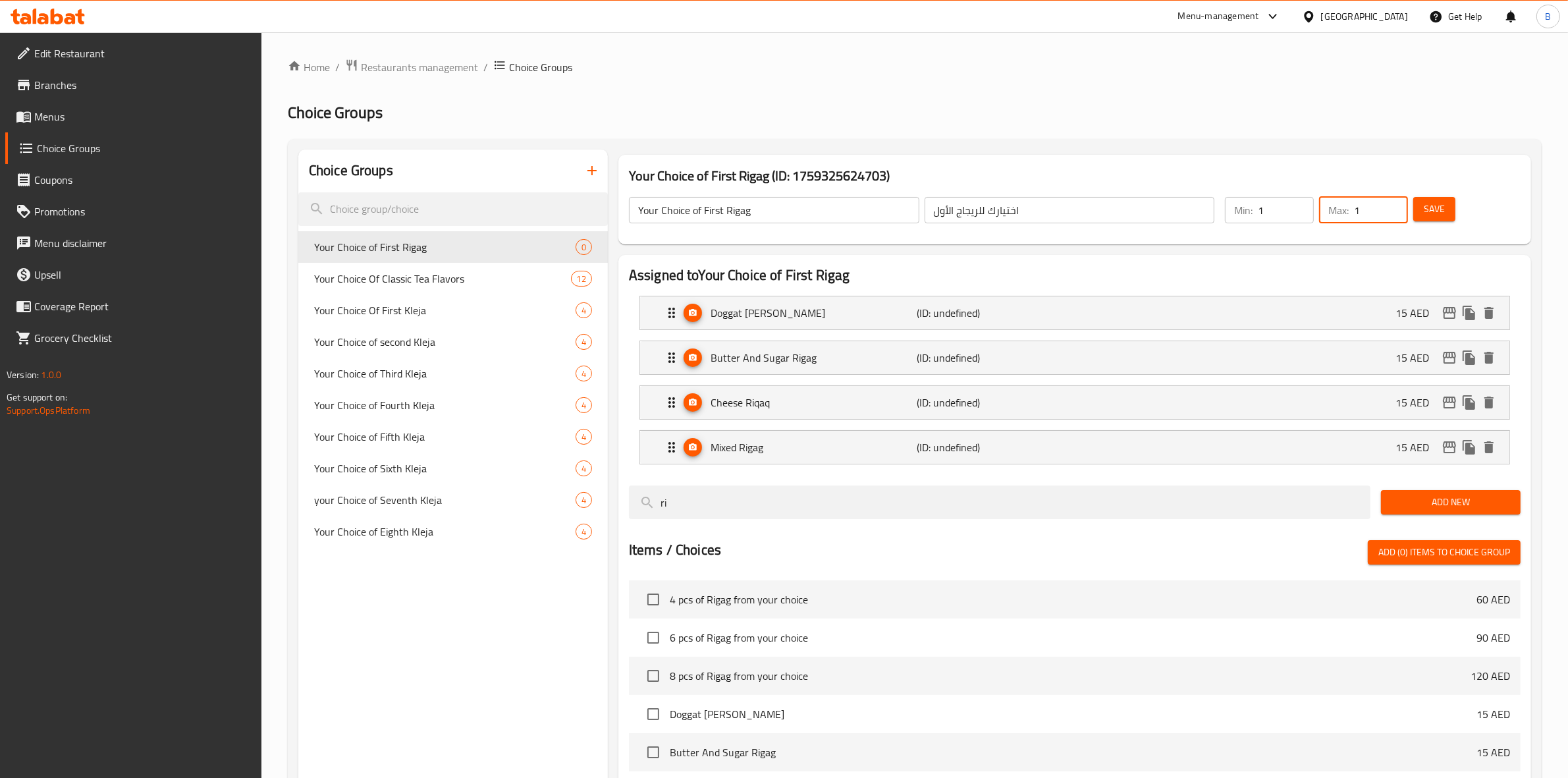
click at [1189, 333] on li "Doggat Al Madina Rigag (ID: undefined) 15 AED Name (En) Doggat Al Madina Rigag …" at bounding box center [1075, 313] width 892 height 45
click at [1174, 321] on div "Doggat Al Madina Rigag (ID: undefined) 15 AED" at bounding box center [1078, 313] width 830 height 33
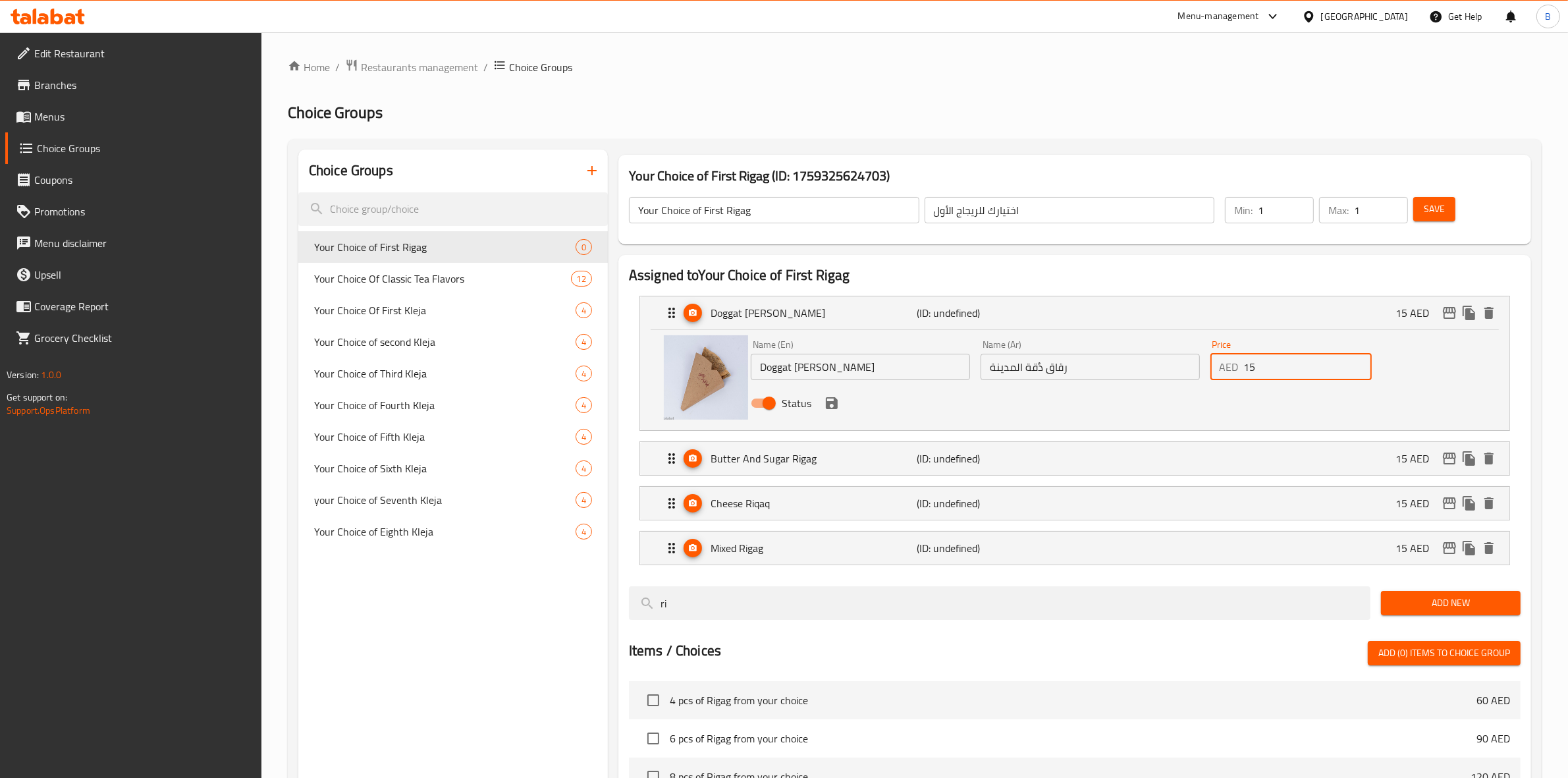
click at [1256, 364] on input "15" at bounding box center [1308, 366] width 129 height 27
click at [1256, 364] on input "0" at bounding box center [1308, 366] width 129 height 27
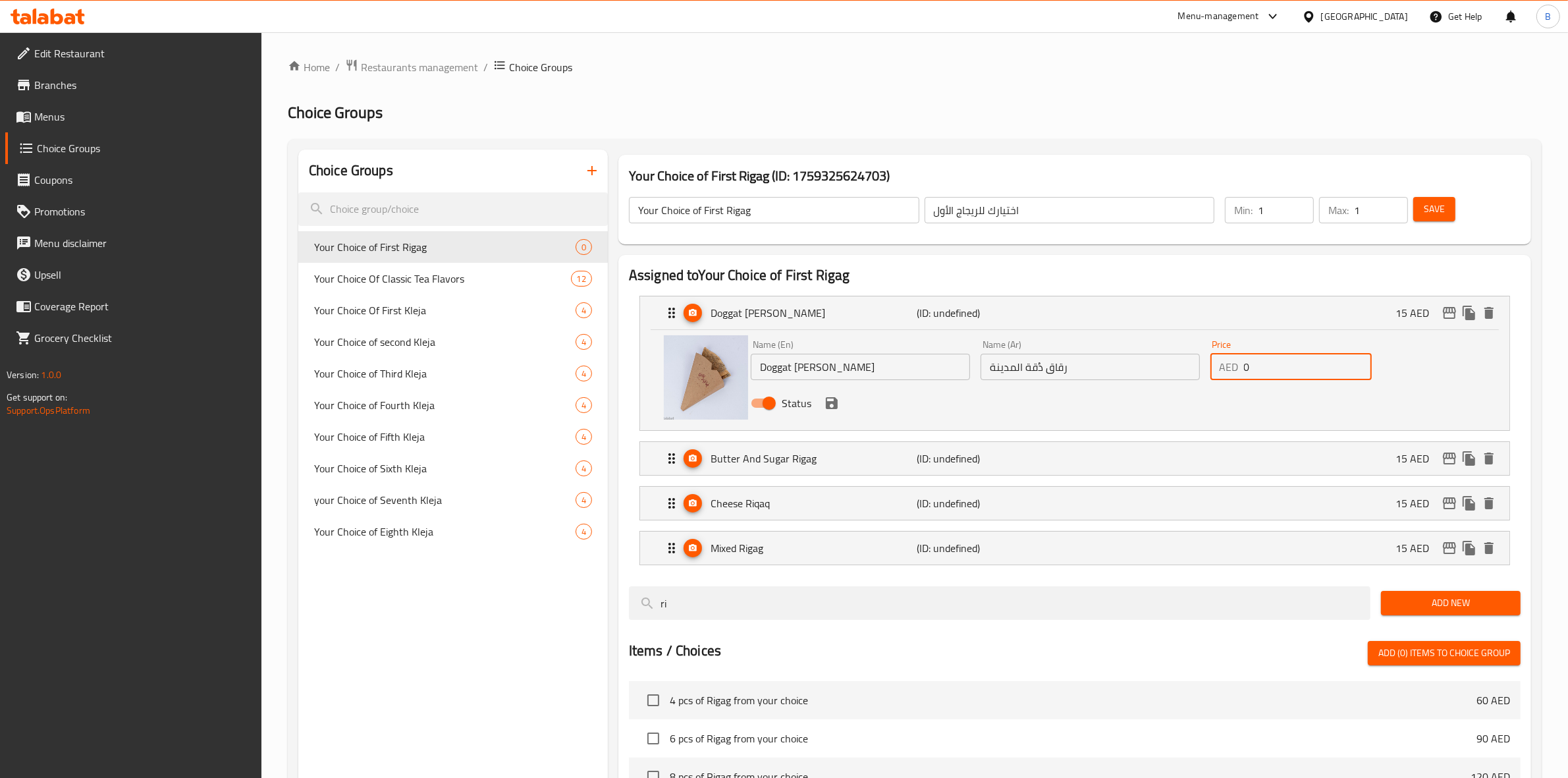
click at [1256, 364] on input "0" at bounding box center [1308, 366] width 129 height 27
click at [1266, 475] on div "Butter And Sugar Rigag (ID: undefined) 15 AED" at bounding box center [1078, 459] width 830 height 33
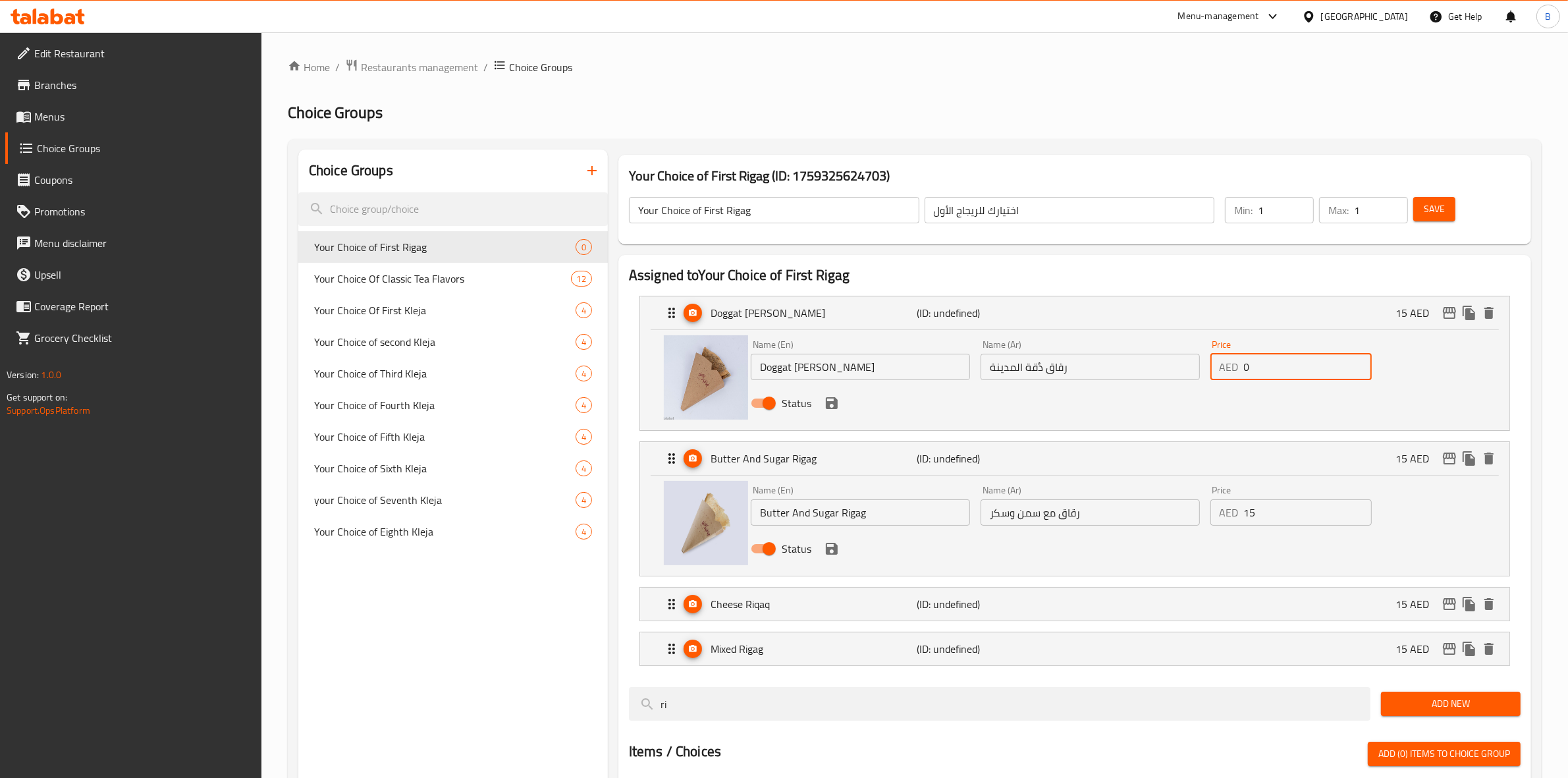
type input "0"
click at [1274, 508] on input "15" at bounding box center [1308, 512] width 129 height 27
click at [1152, 608] on div "Cheese Riqaq (ID: undefined) 15 AED" at bounding box center [1078, 604] width 830 height 33
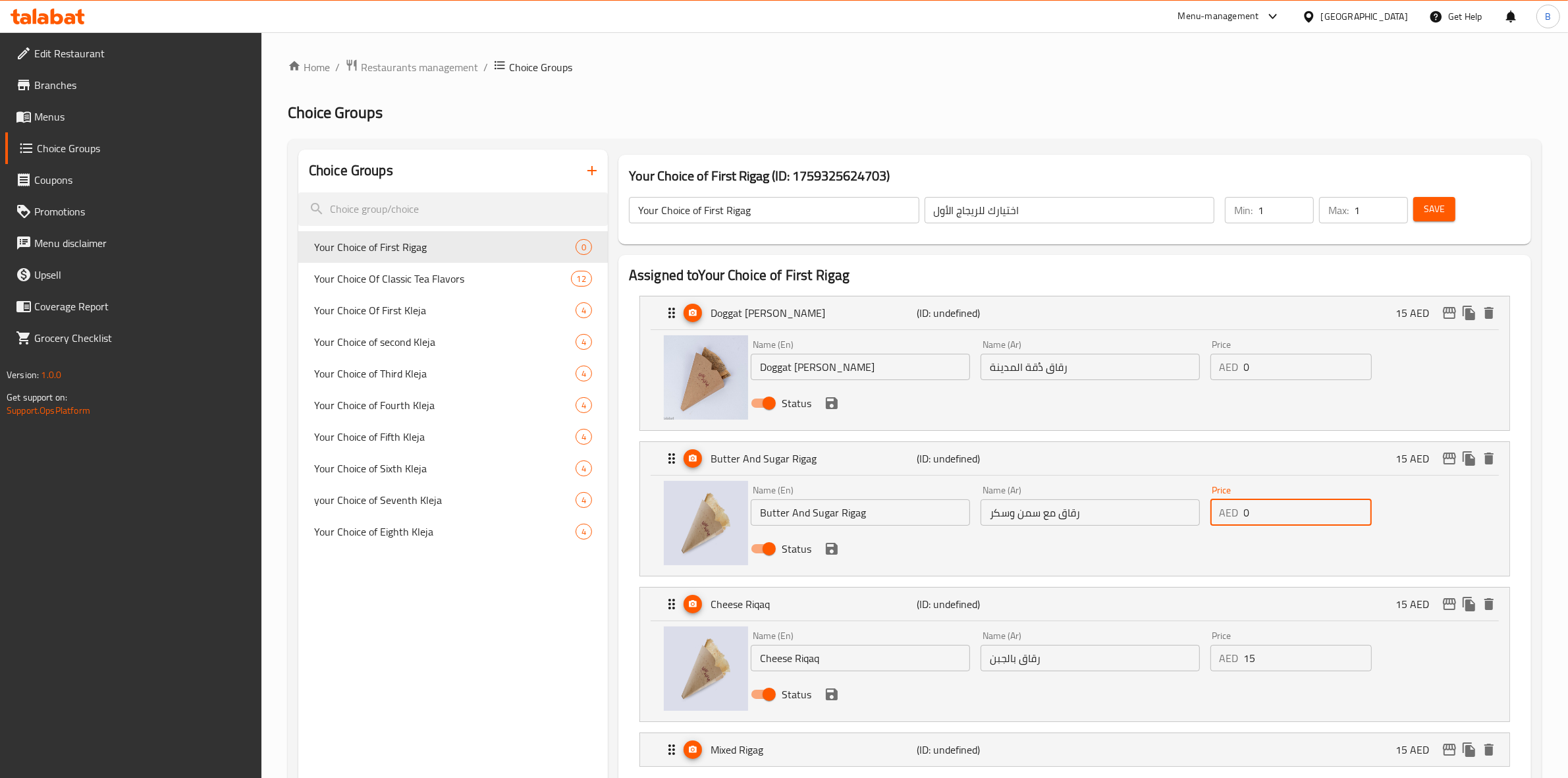
type input "0"
click at [1258, 668] on input "15" at bounding box center [1308, 658] width 129 height 27
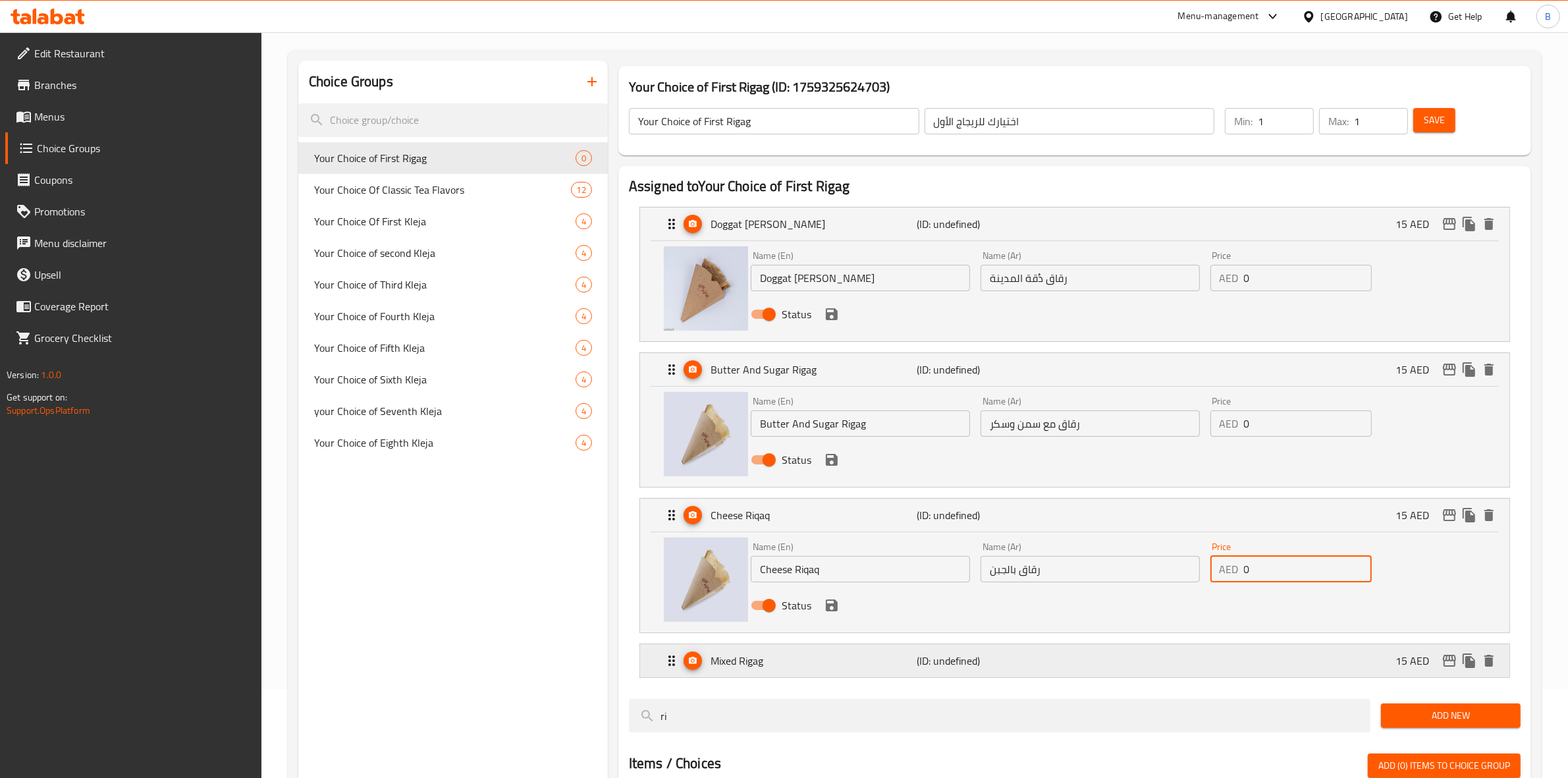
click at [1140, 671] on div "Mixed Rigag (ID: undefined) 15 AED" at bounding box center [1078, 661] width 830 height 33
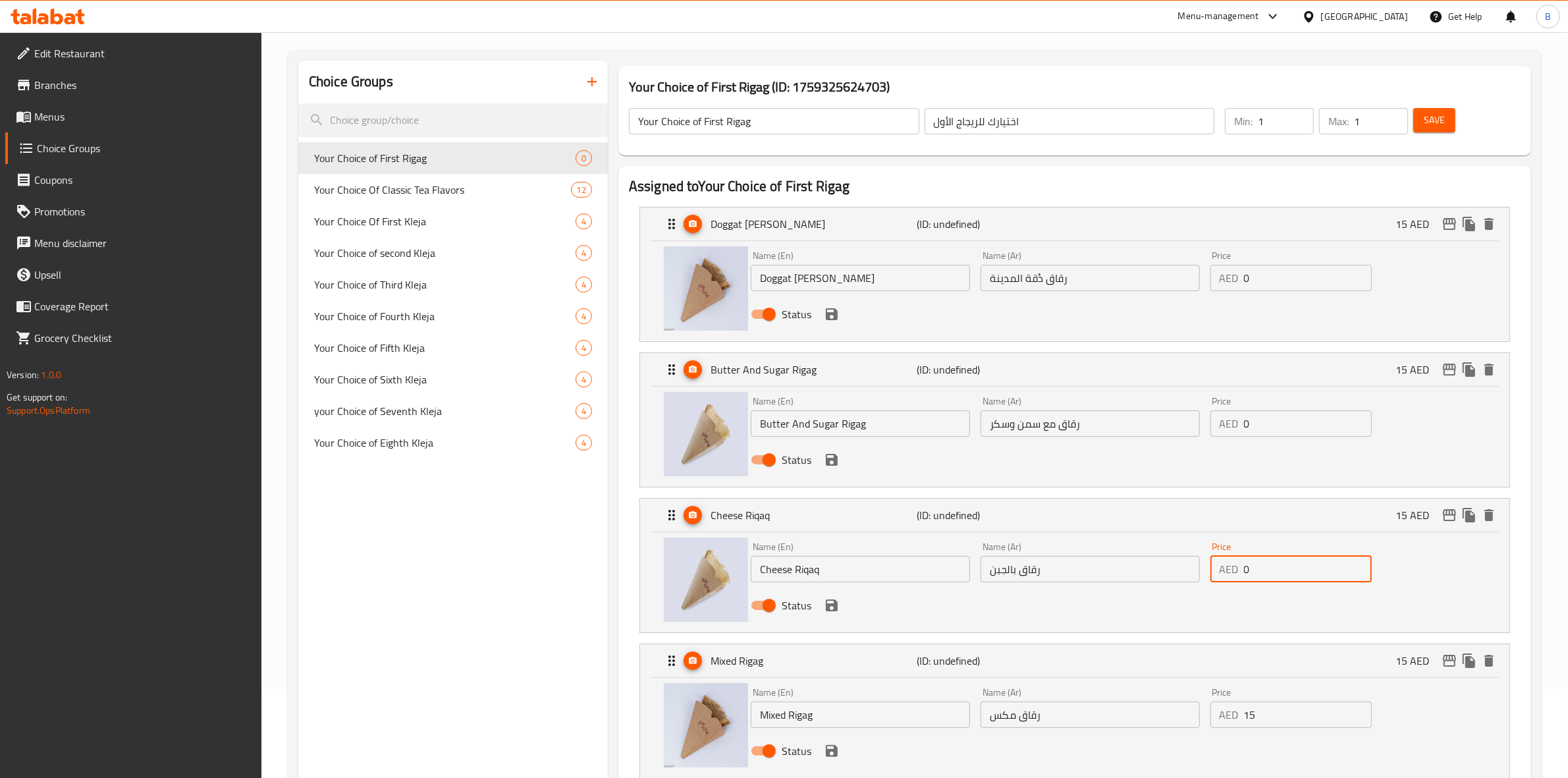
type input "0"
click at [1259, 719] on input "15" at bounding box center [1308, 714] width 129 height 27
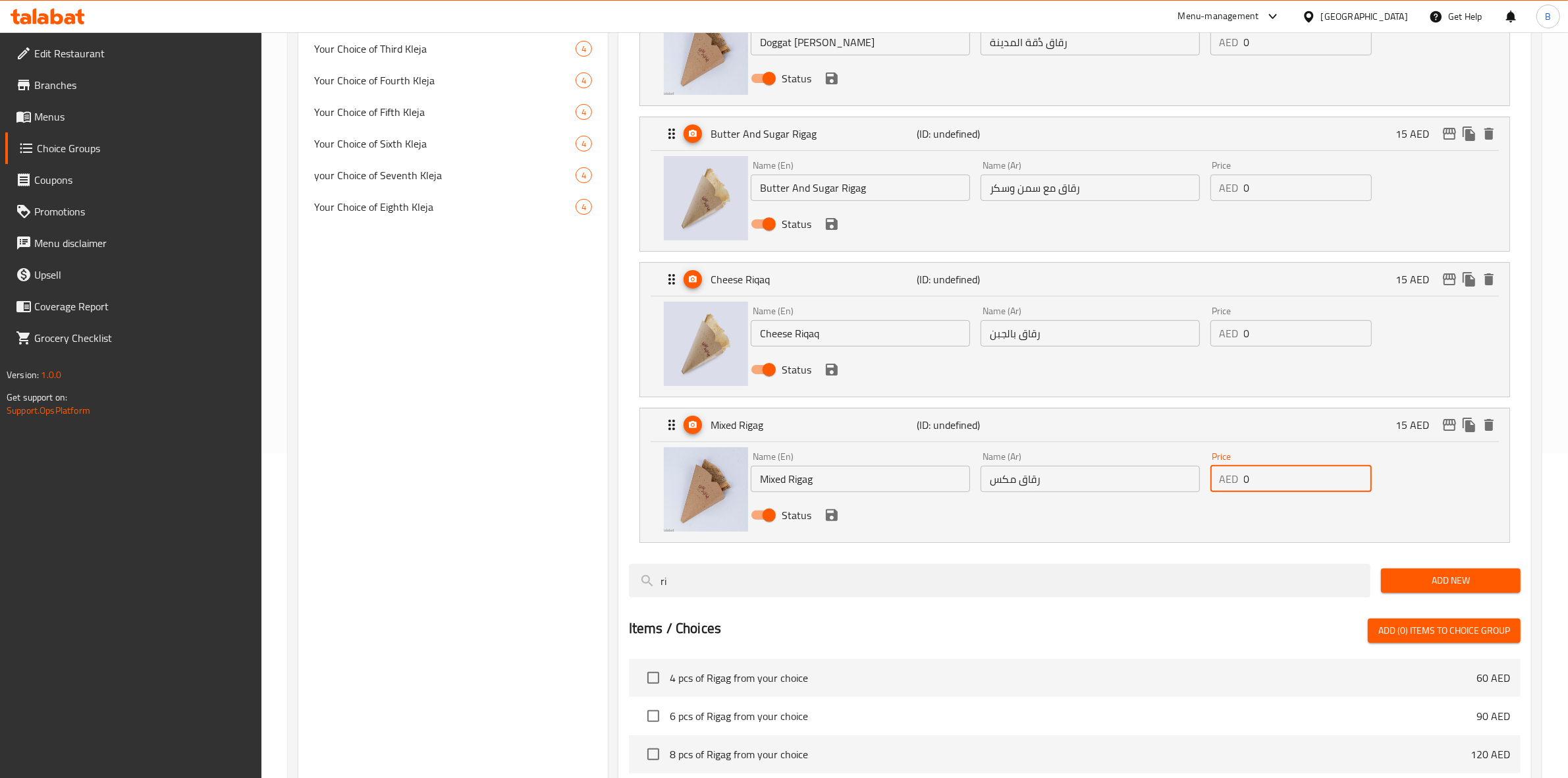
scroll to position [0, 0]
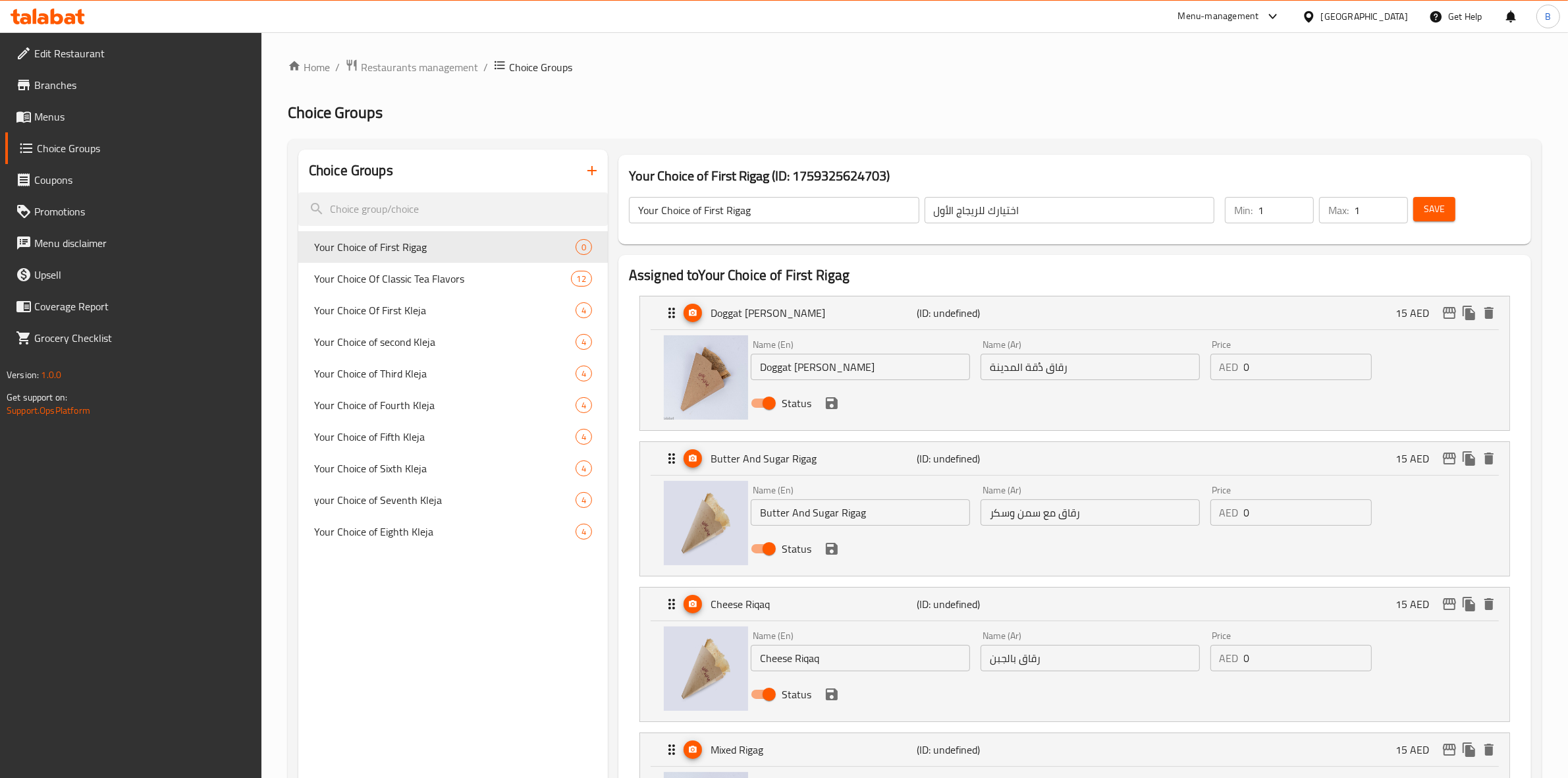
type input "0"
click at [1426, 197] on button "Save" at bounding box center [1434, 209] width 42 height 25
click at [1449, 211] on button "Save" at bounding box center [1434, 209] width 42 height 25
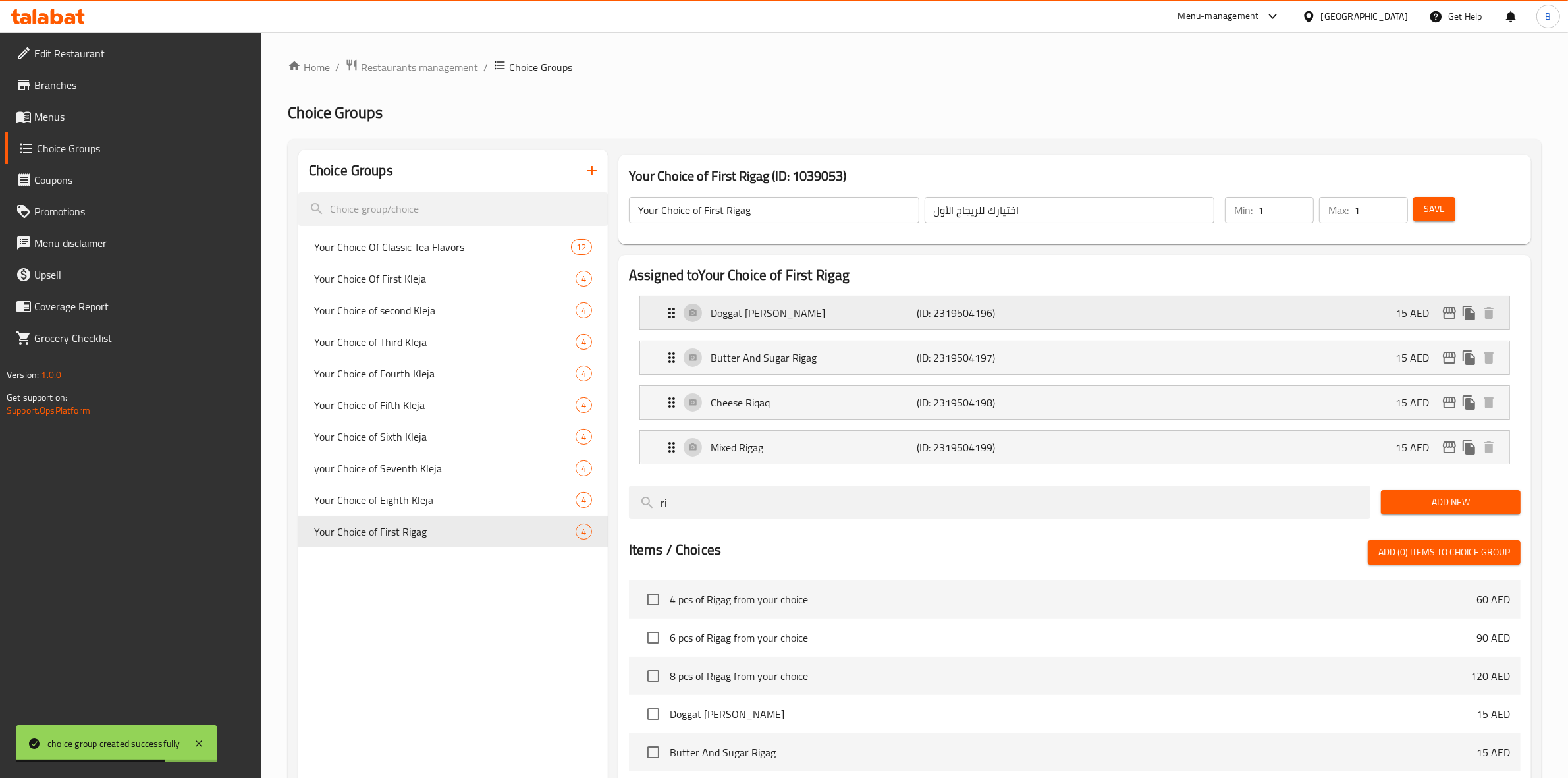
click at [1318, 323] on div "Doggat Al Madina Rigag (ID: 2319504196) 15 AED" at bounding box center [1078, 313] width 830 height 33
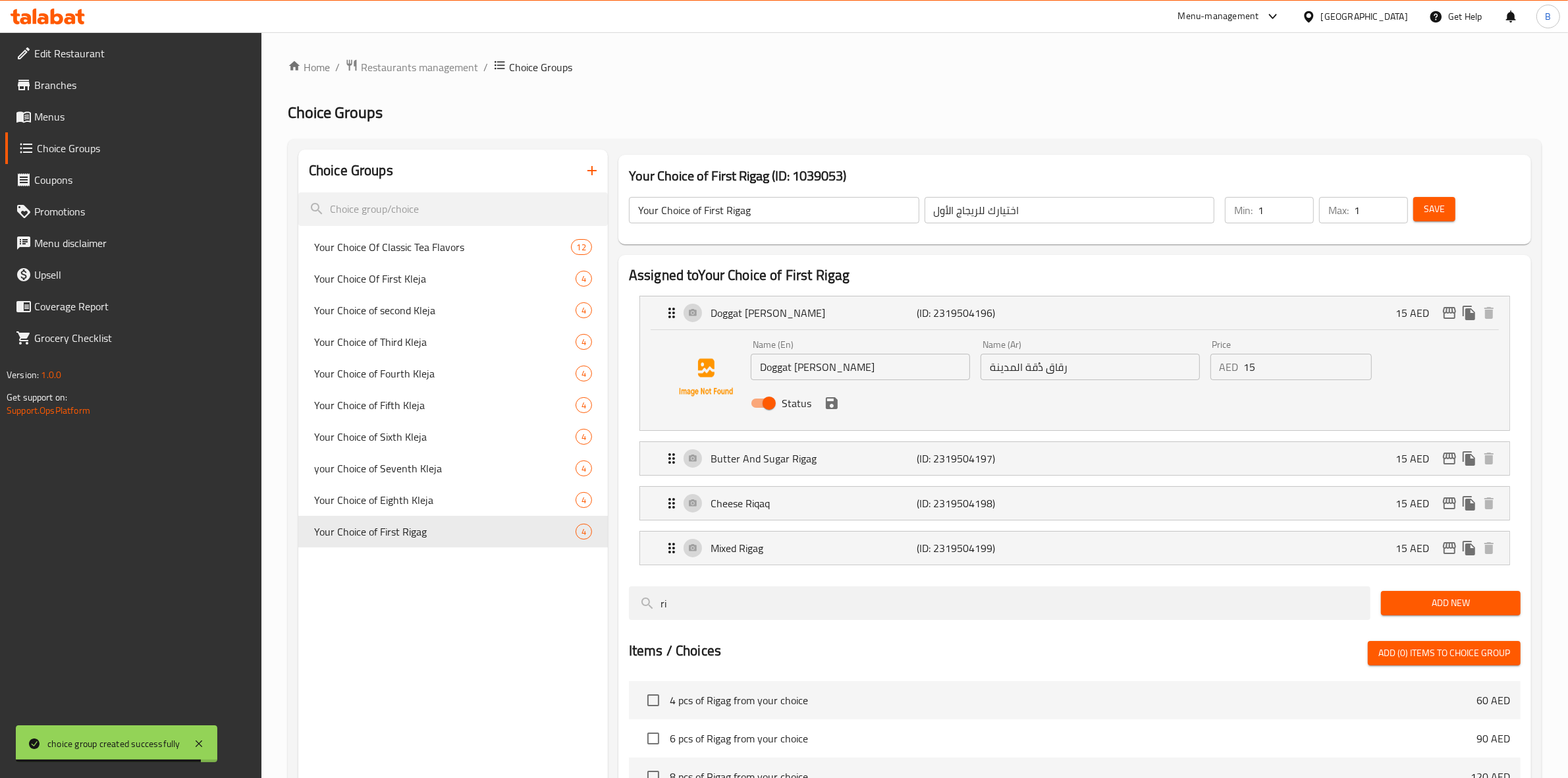
click at [1286, 375] on input "15" at bounding box center [1308, 366] width 129 height 27
click at [832, 414] on div "Status" at bounding box center [1090, 403] width 689 height 35
click at [832, 410] on icon "save" at bounding box center [832, 403] width 16 height 16
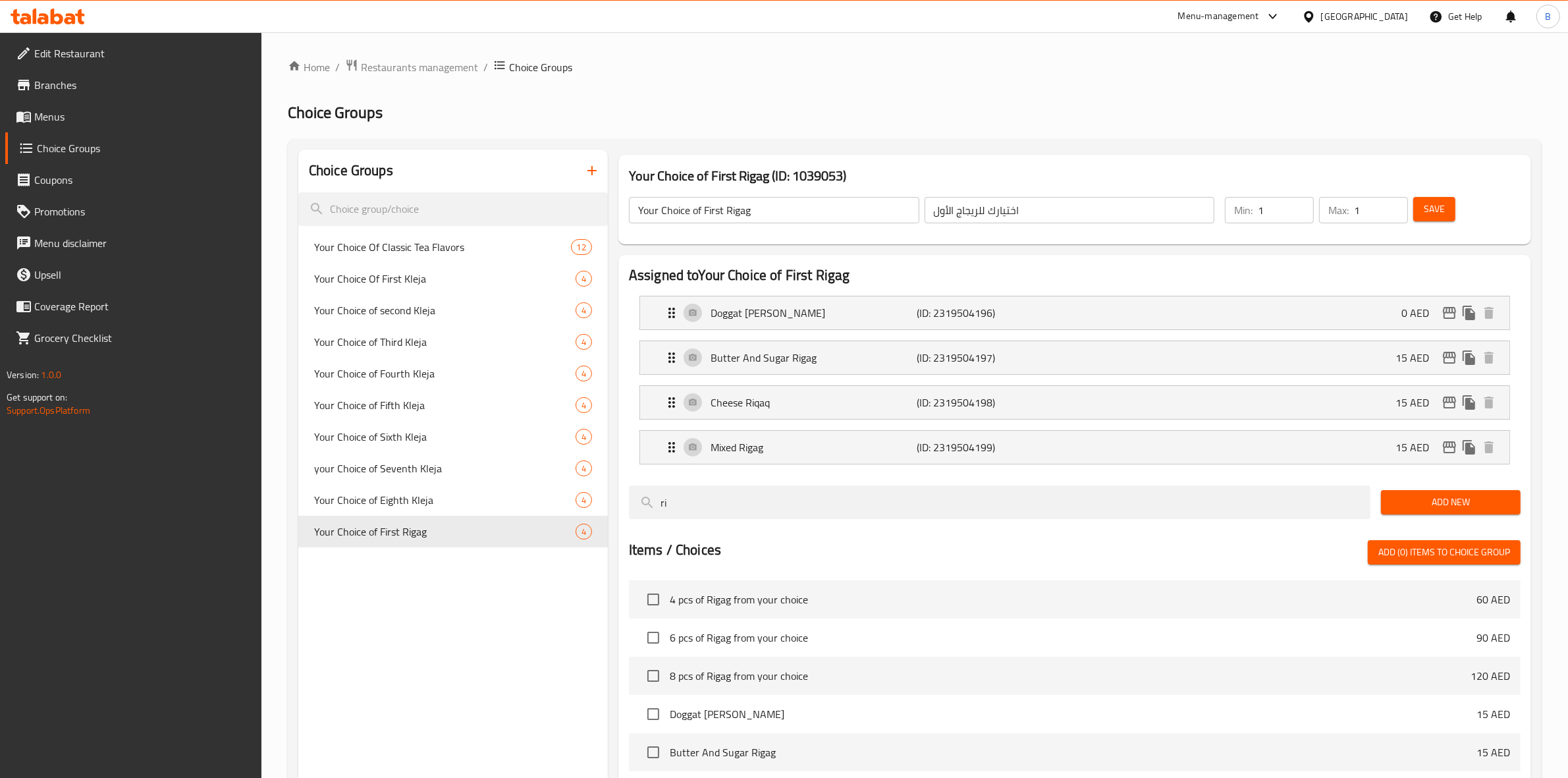
type input "0"
click at [993, 350] on p "(ID: 2319504197)" at bounding box center [986, 358] width 137 height 16
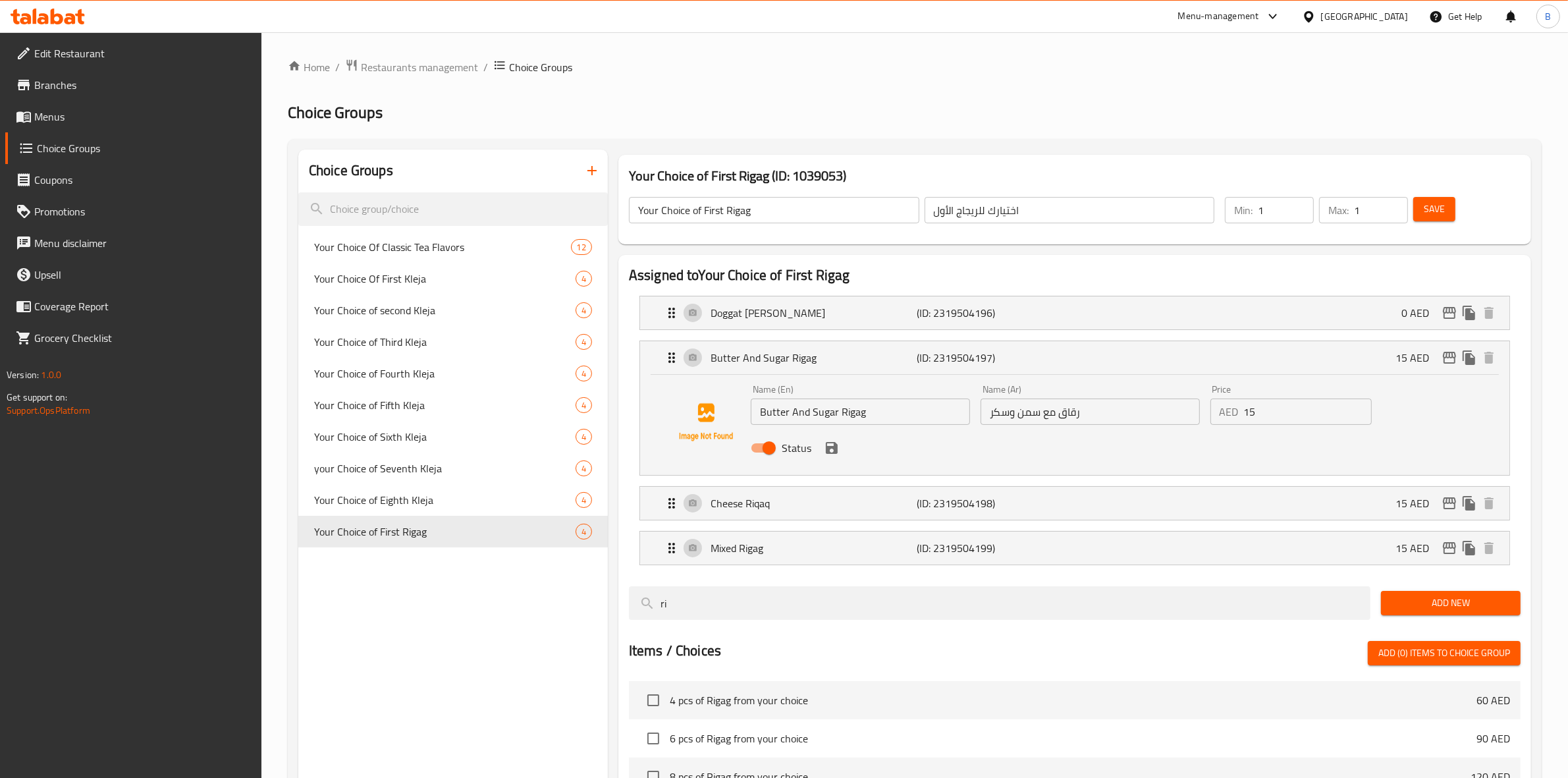
click at [1250, 410] on input "15" at bounding box center [1308, 412] width 129 height 27
click at [838, 454] on icon "save" at bounding box center [832, 448] width 16 height 16
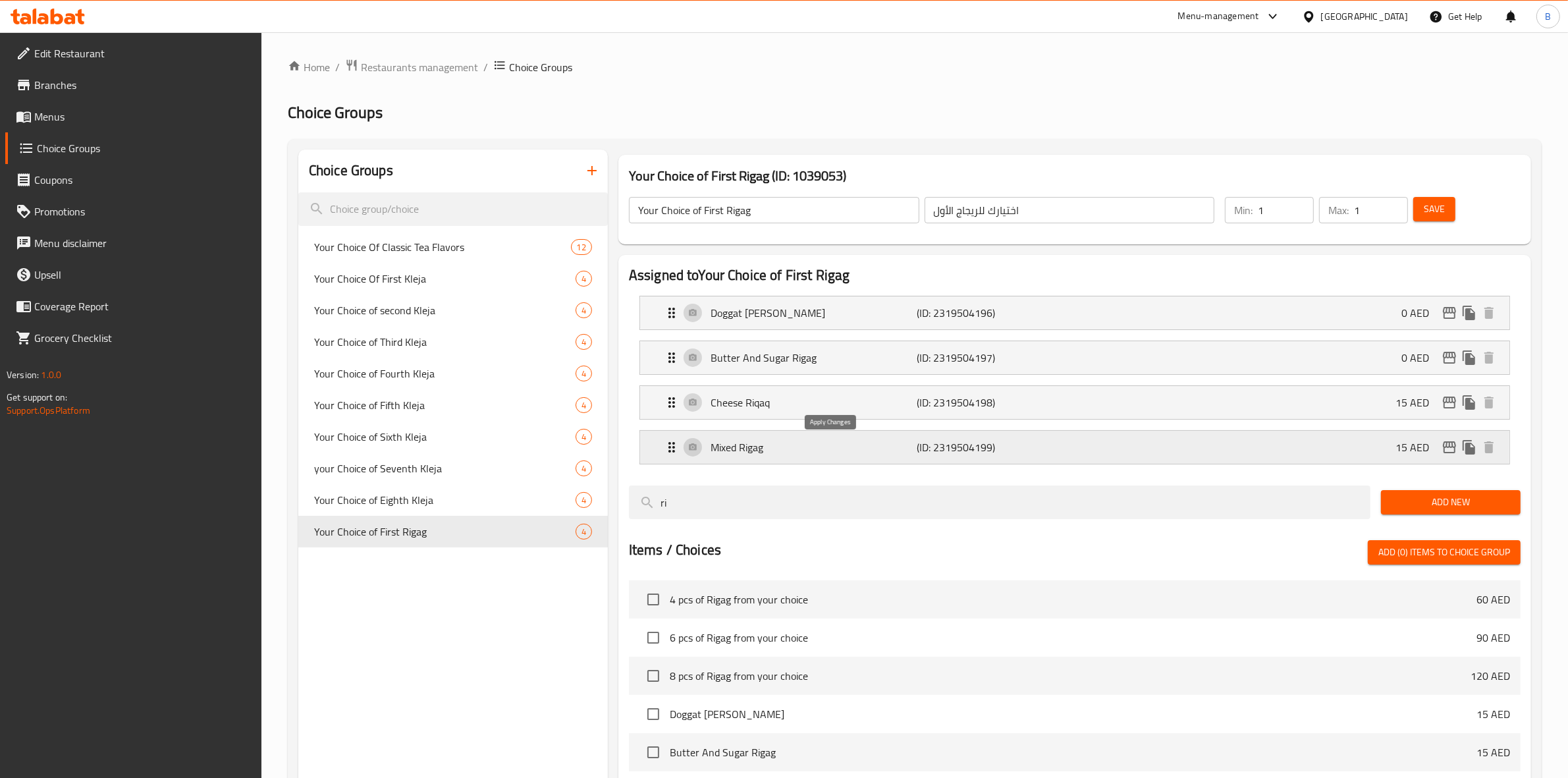
type input "0"
click at [929, 411] on p "(ID: 2319504198)" at bounding box center [986, 403] width 137 height 16
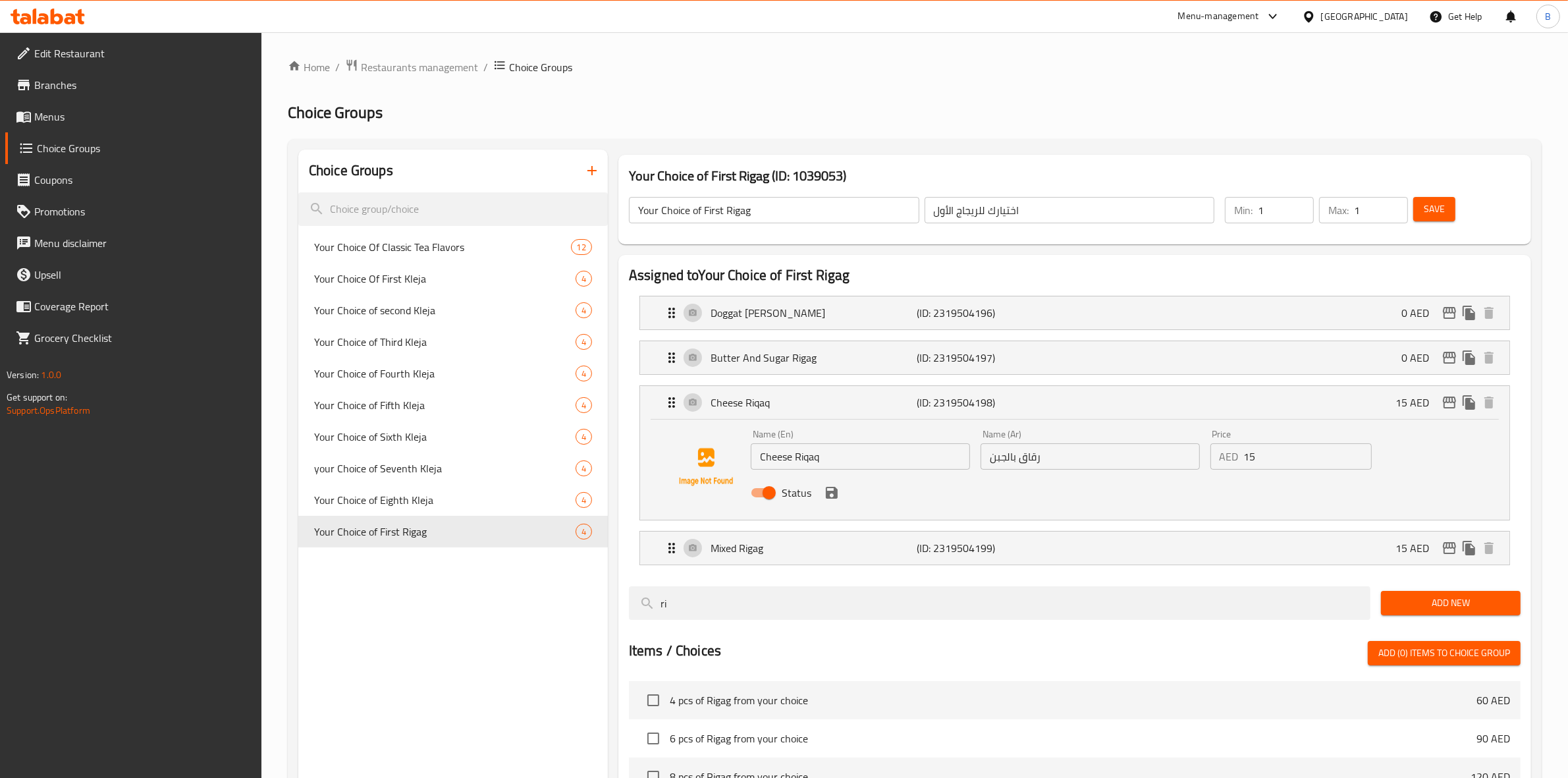
click at [1257, 469] on input "15" at bounding box center [1308, 456] width 129 height 27
click at [836, 499] on icon "save" at bounding box center [832, 493] width 16 height 16
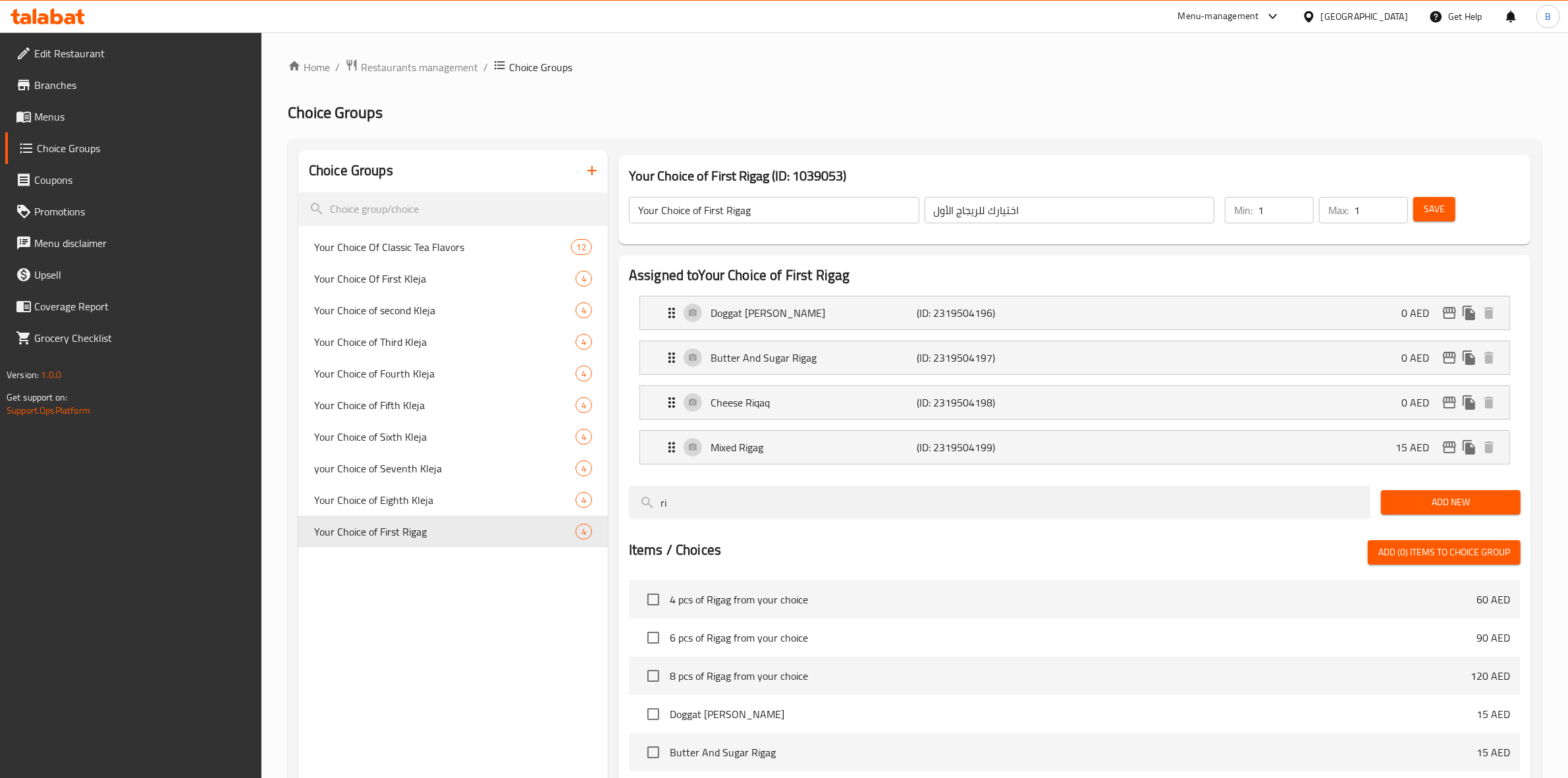
type input "0"
click at [1024, 456] on p "(ID: 2319504199)" at bounding box center [986, 447] width 137 height 16
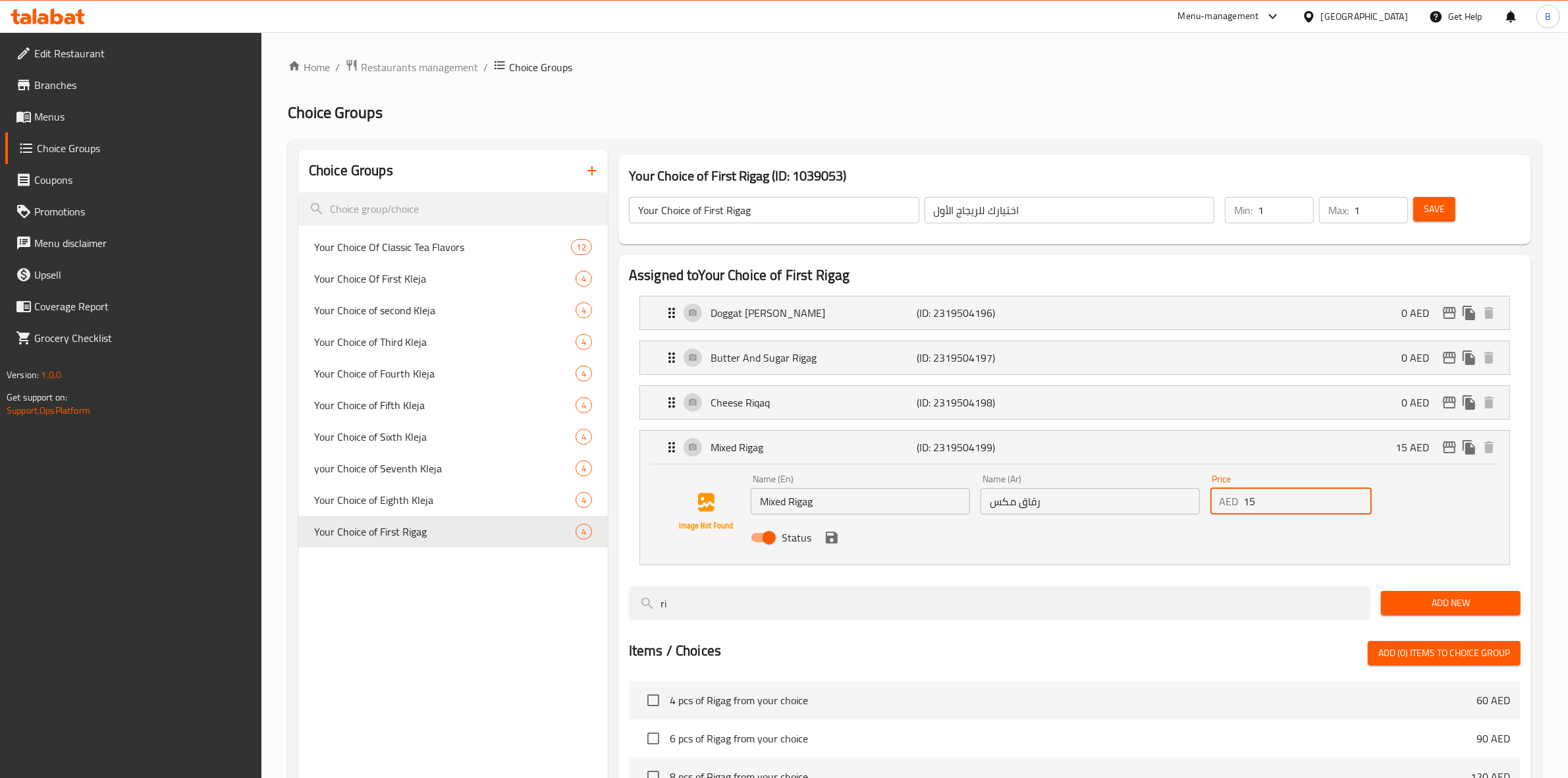
click at [1247, 504] on input "15" at bounding box center [1308, 501] width 129 height 27
click at [828, 541] on icon "save" at bounding box center [832, 537] width 12 height 12
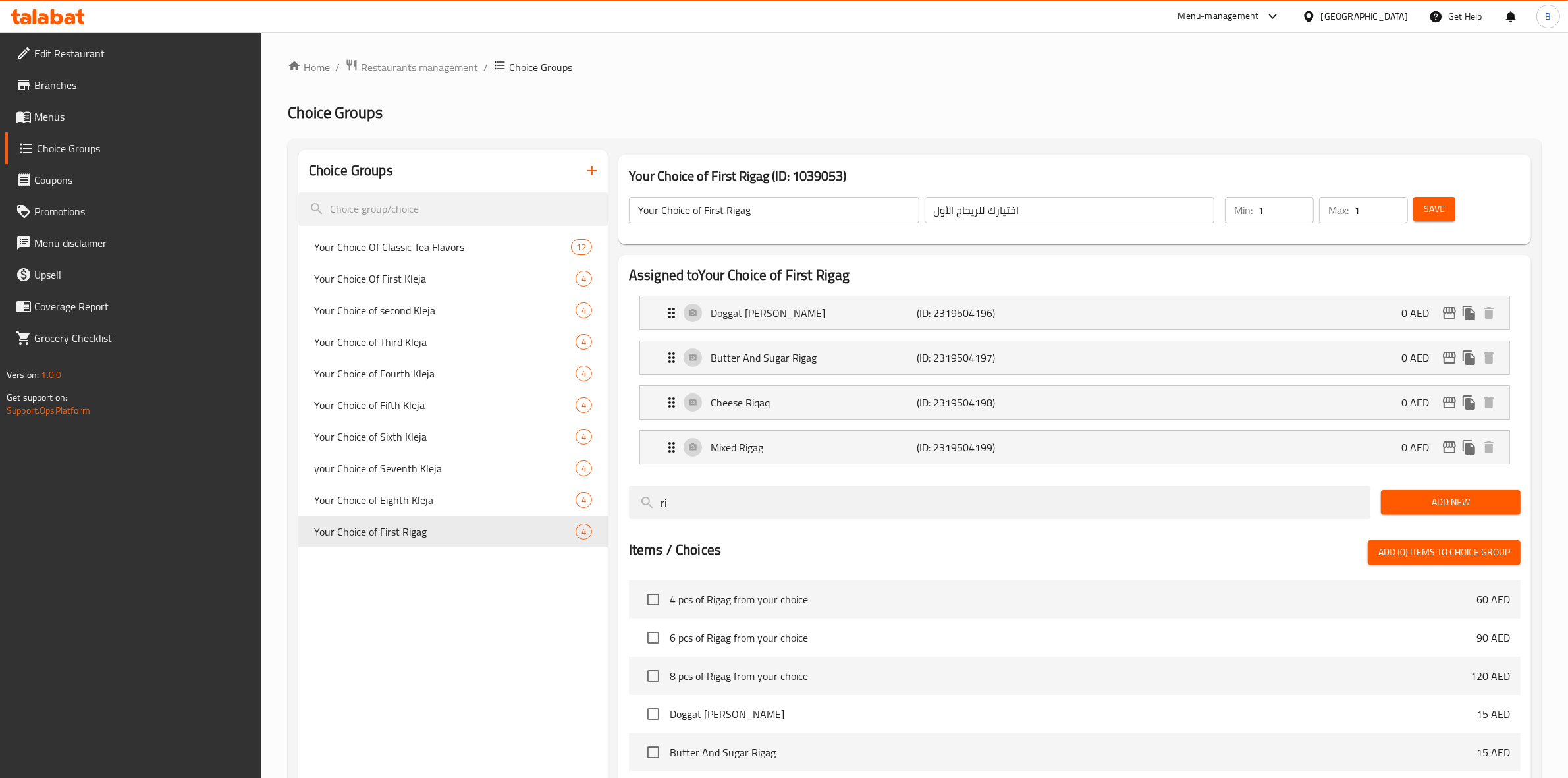
type input "0"
click at [1436, 201] on span "Save" at bounding box center [1433, 209] width 21 height 17
click at [587, 531] on icon "duplicate" at bounding box center [587, 531] width 13 height 15
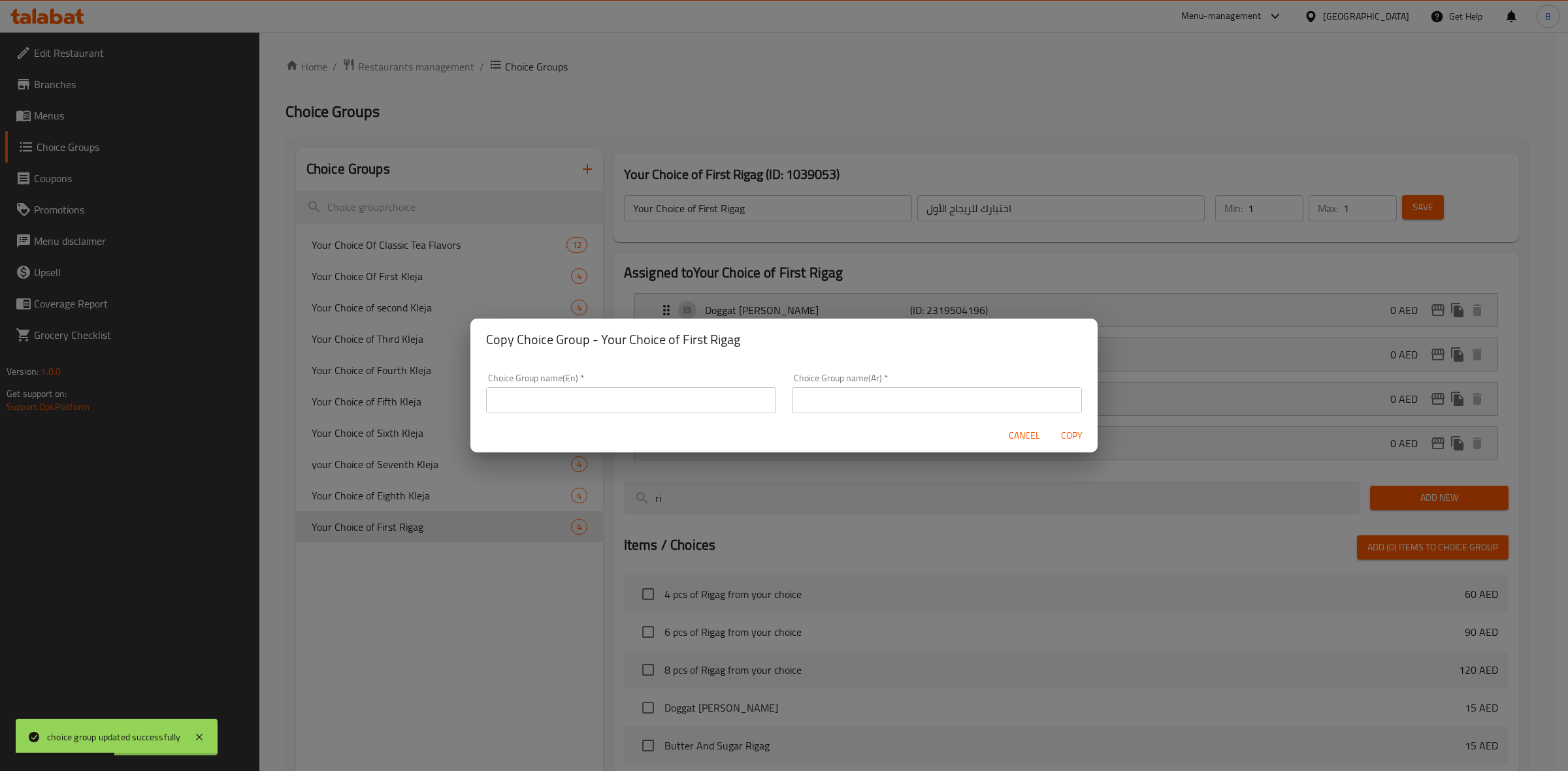
click at [628, 395] on input "text" at bounding box center [631, 400] width 290 height 26
type input "Your Choice of First Rigag"
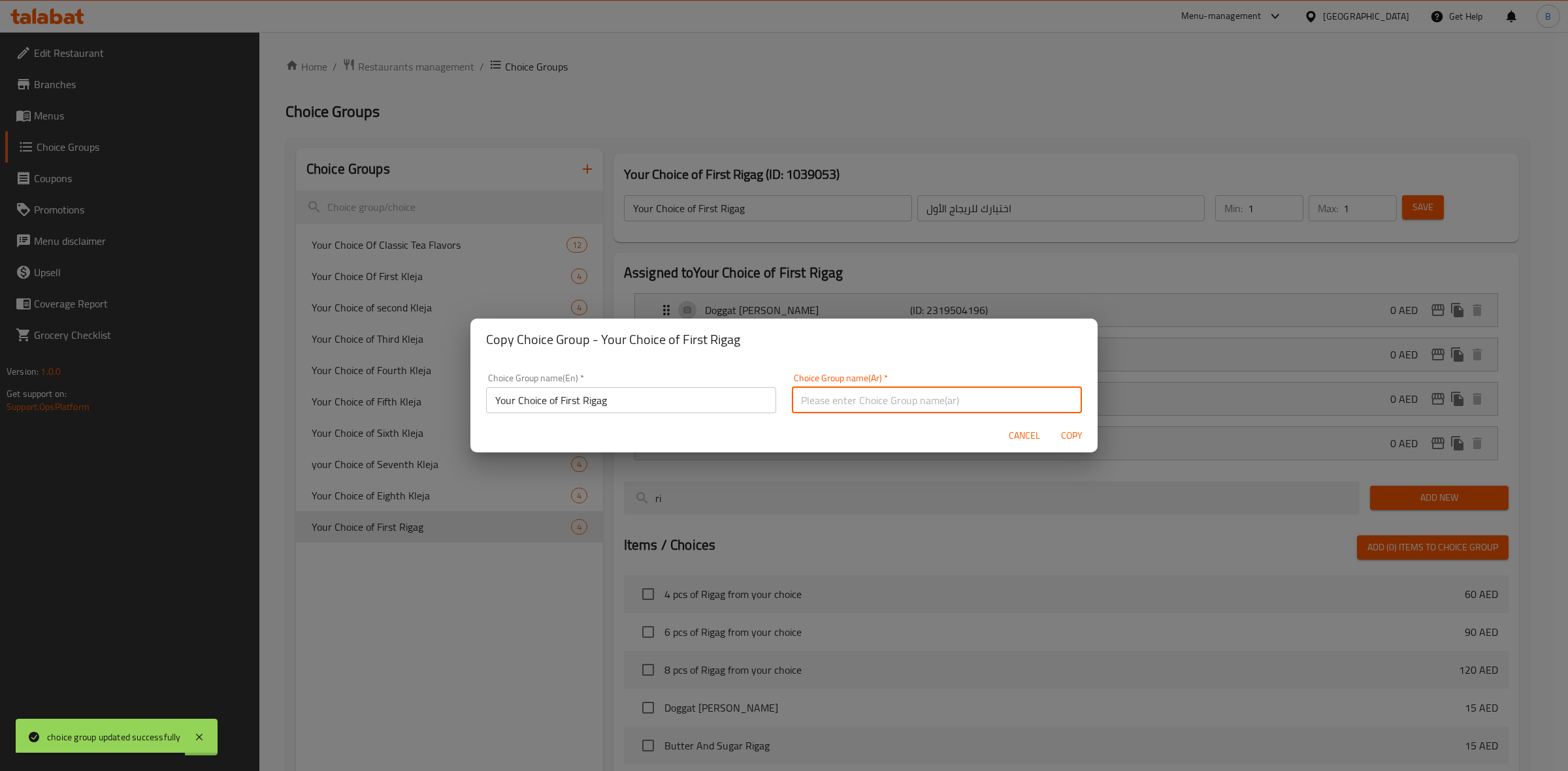
click at [834, 407] on input "text" at bounding box center [937, 400] width 290 height 26
type input "اختيارك للريجاج الأول"
click at [573, 400] on input "Your Choice of First Rigag" at bounding box center [631, 400] width 290 height 26
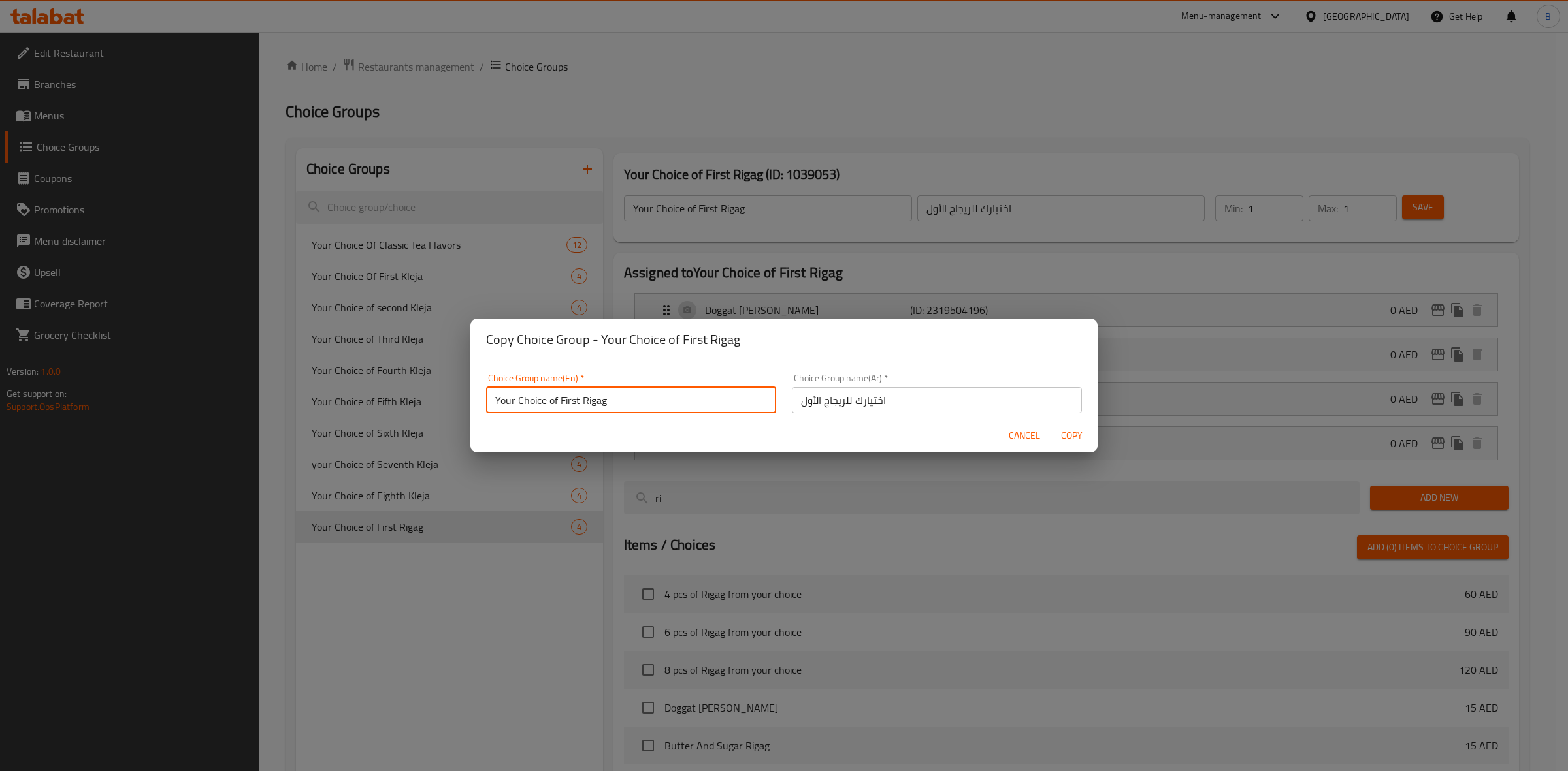
click at [573, 400] on input "Your Choice of First Rigag" at bounding box center [631, 400] width 290 height 26
click at [573, 400] on input "Your Choice of SecondRigag" at bounding box center [631, 400] width 290 height 26
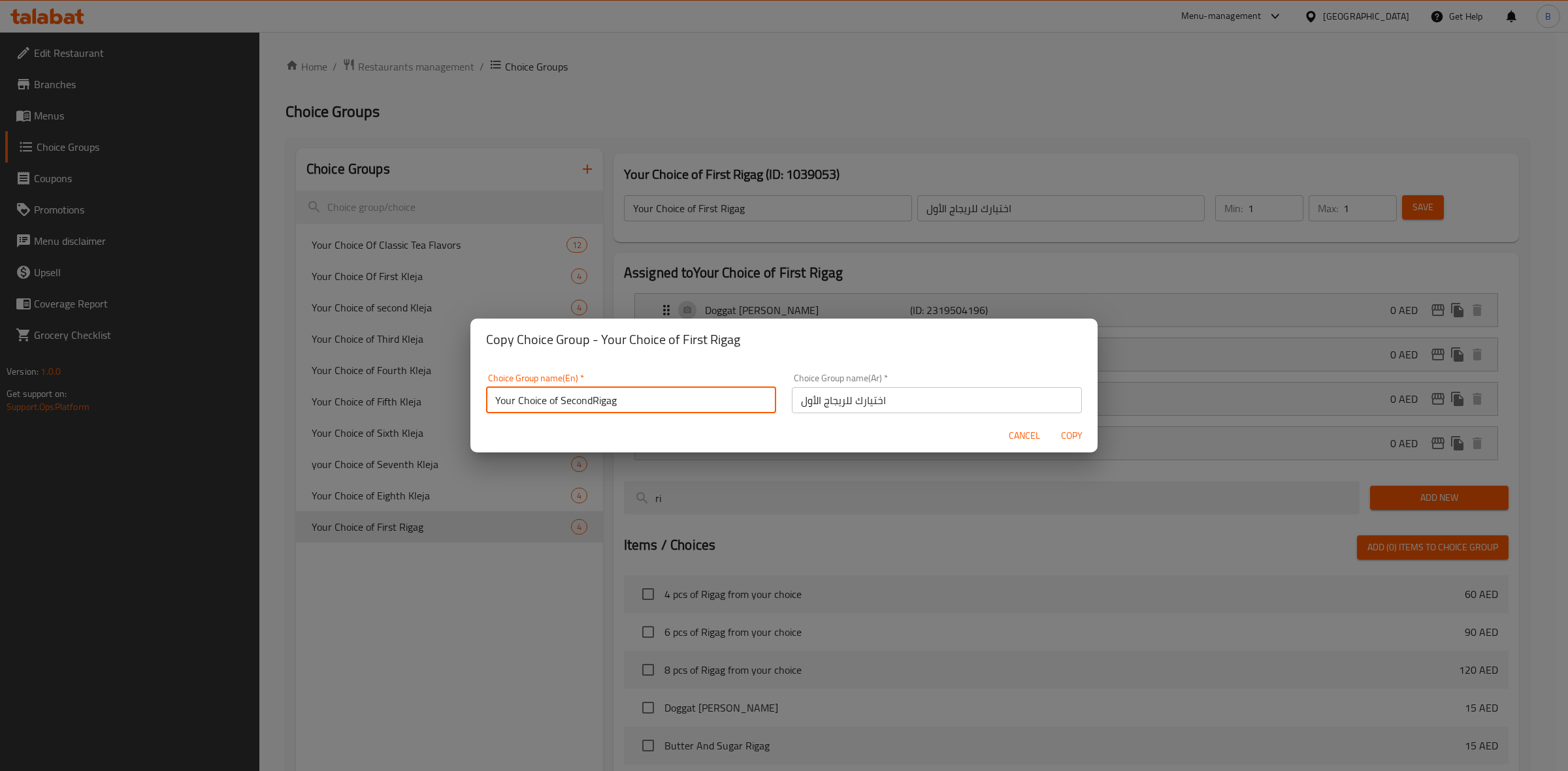
click at [591, 400] on input "Your Choice of SecondRigag" at bounding box center [631, 400] width 290 height 26
type input "Your Choice of Second Rigag"
click at [571, 399] on input "Your Choice of Second Rigag" at bounding box center [631, 400] width 290 height 26
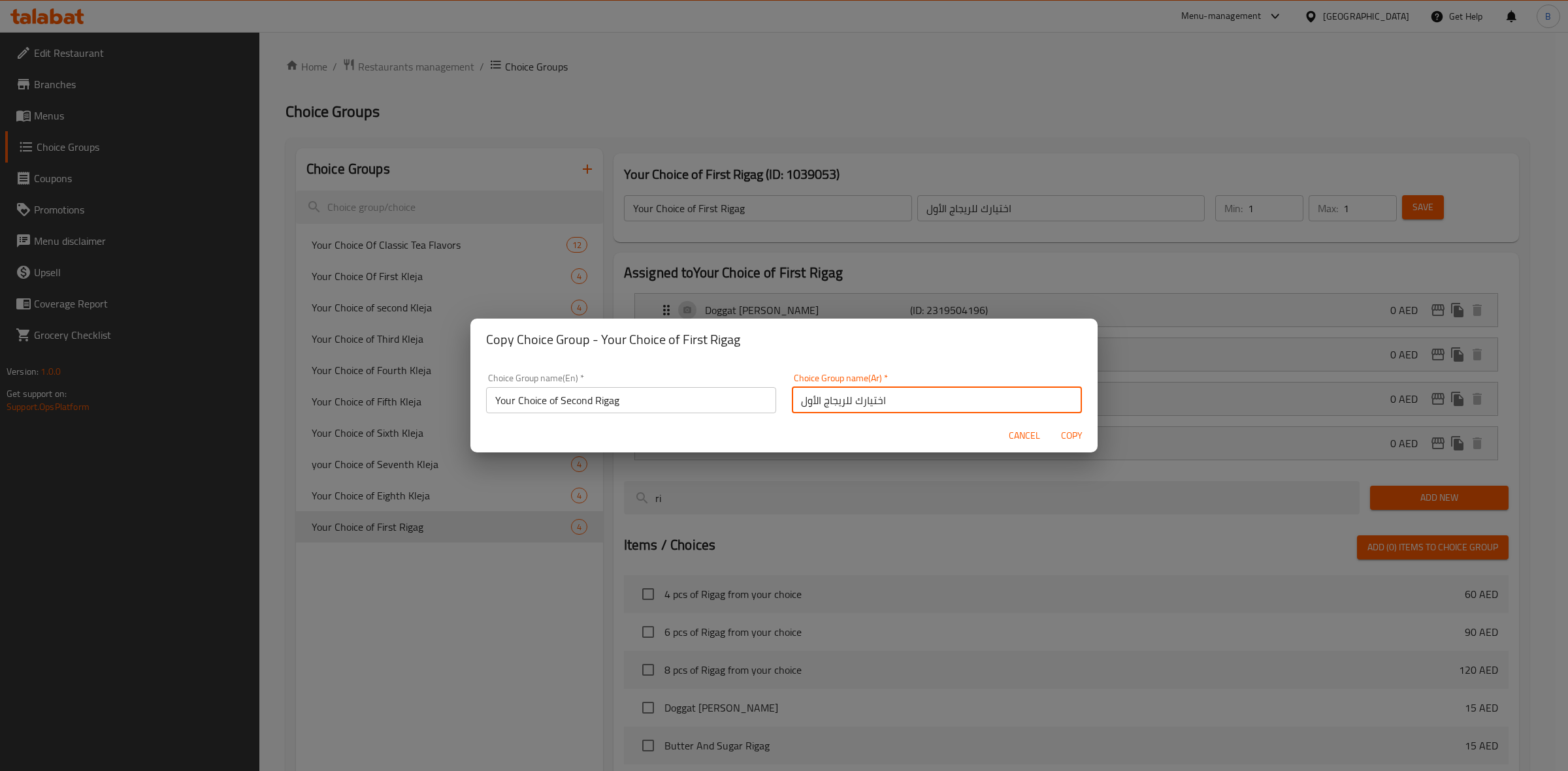
click at [803, 400] on input "اختيارك للريجاج الأول" at bounding box center [937, 400] width 290 height 26
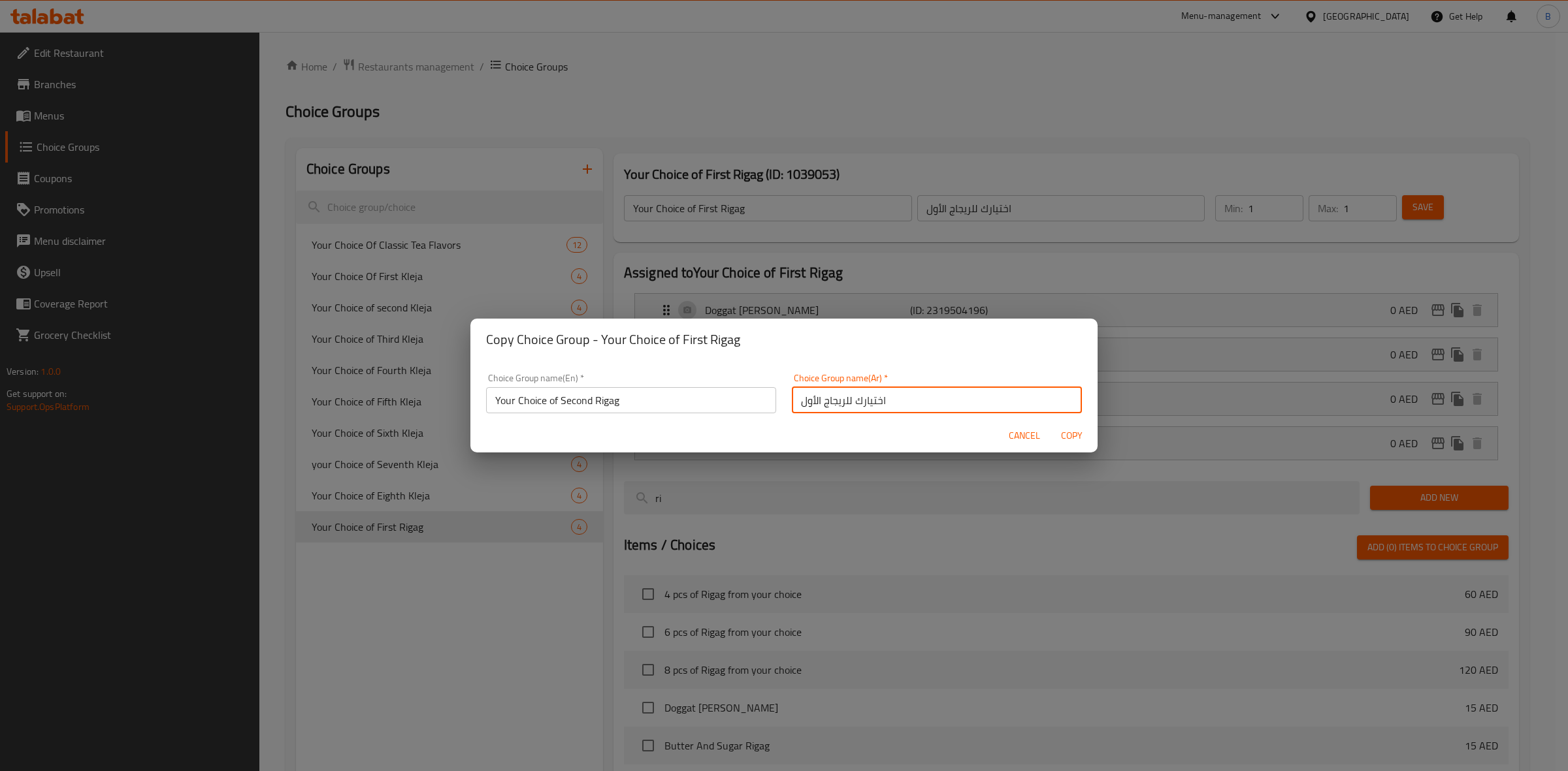
click at [803, 400] on input "اختيارك للريجاج الأول" at bounding box center [937, 400] width 290 height 26
paste input "انية"
type input "اختيارك للريجاج ثانية"
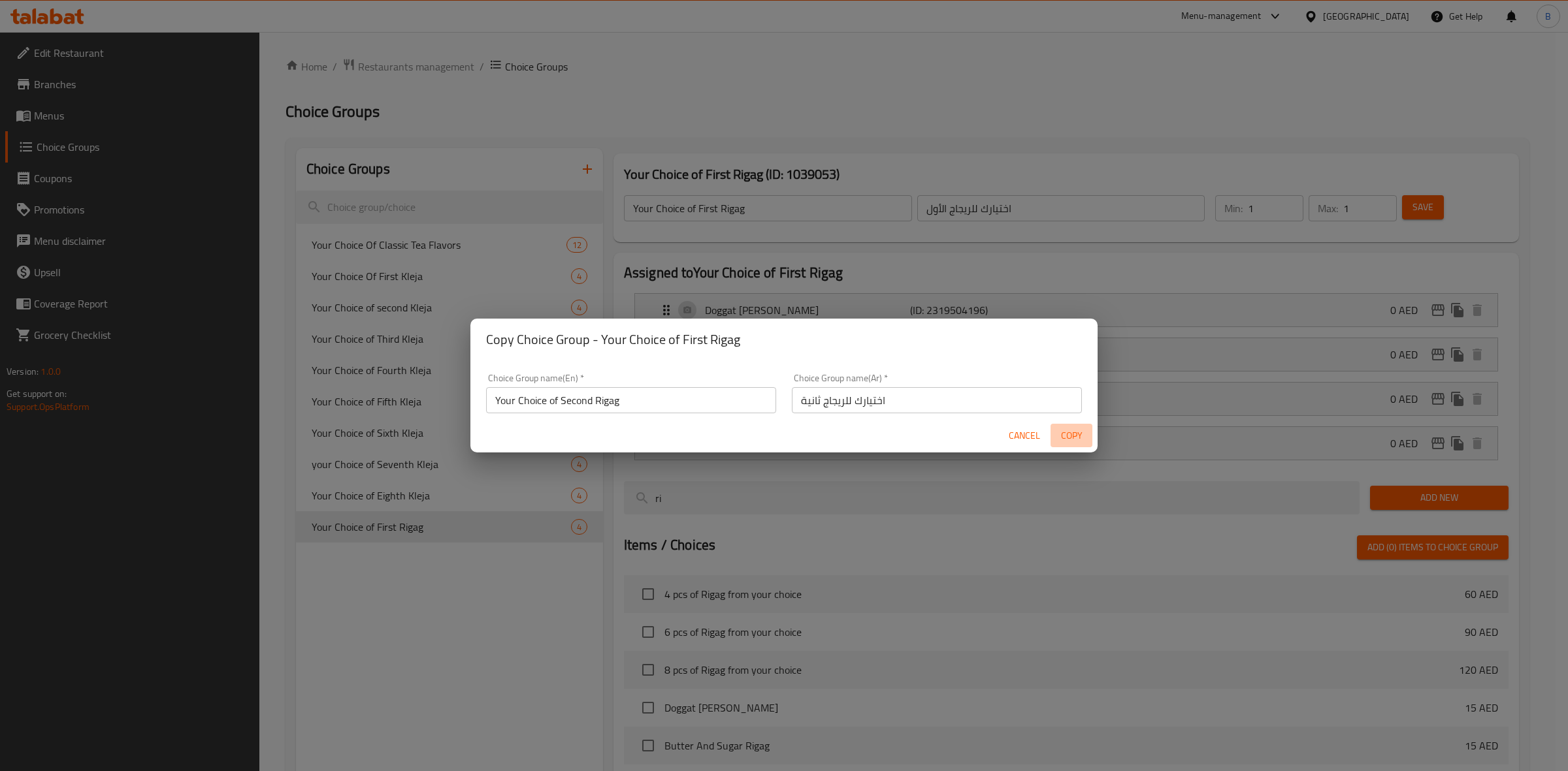
click at [1064, 438] on span "Copy" at bounding box center [1071, 435] width 31 height 17
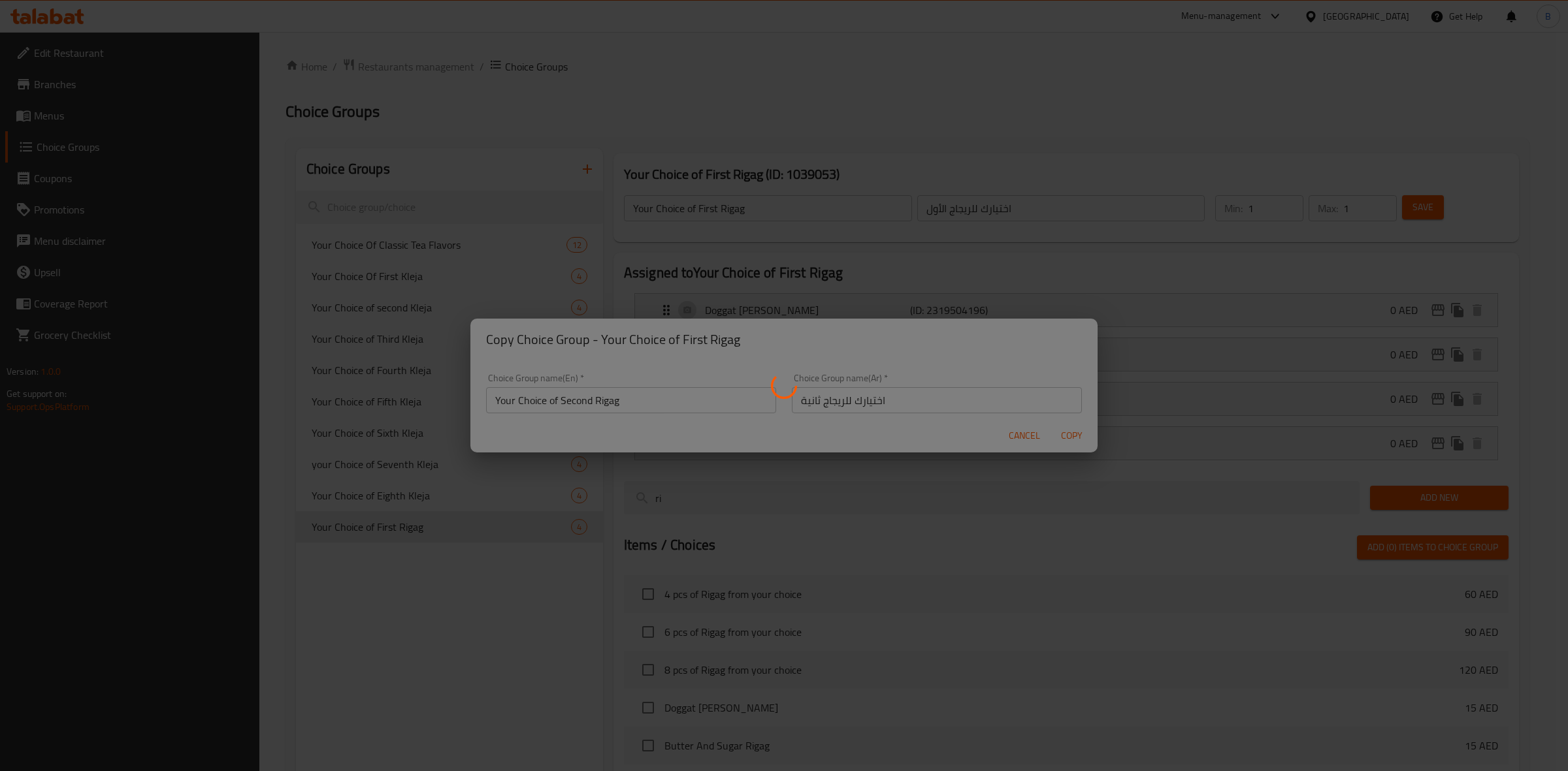
type input "Your Choice of Second Rigag"
type input "اختيارك للريجاج ثانية"
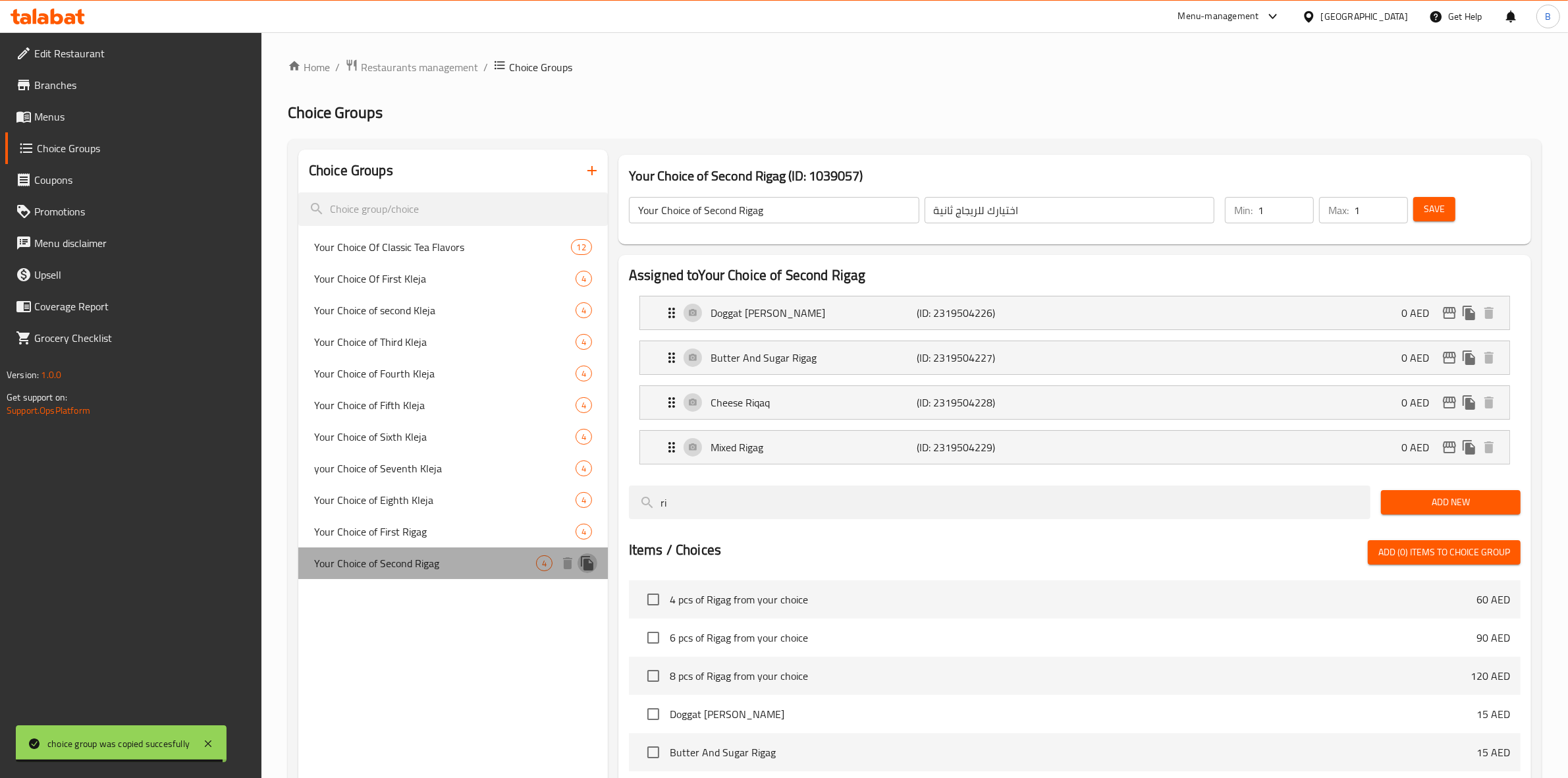
click at [591, 561] on icon "duplicate" at bounding box center [587, 564] width 16 height 16
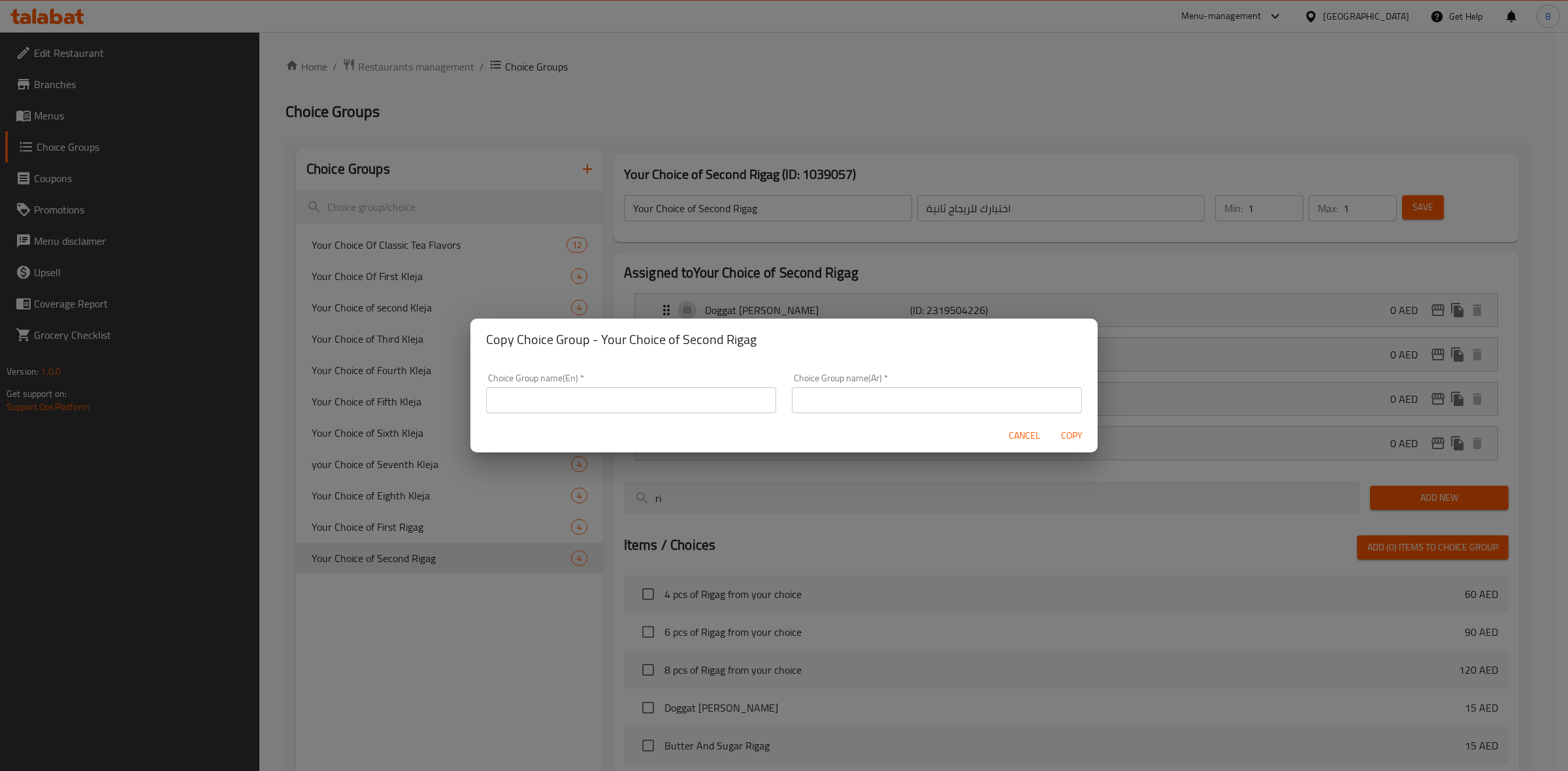
click at [803, 399] on input "text" at bounding box center [937, 400] width 290 height 26
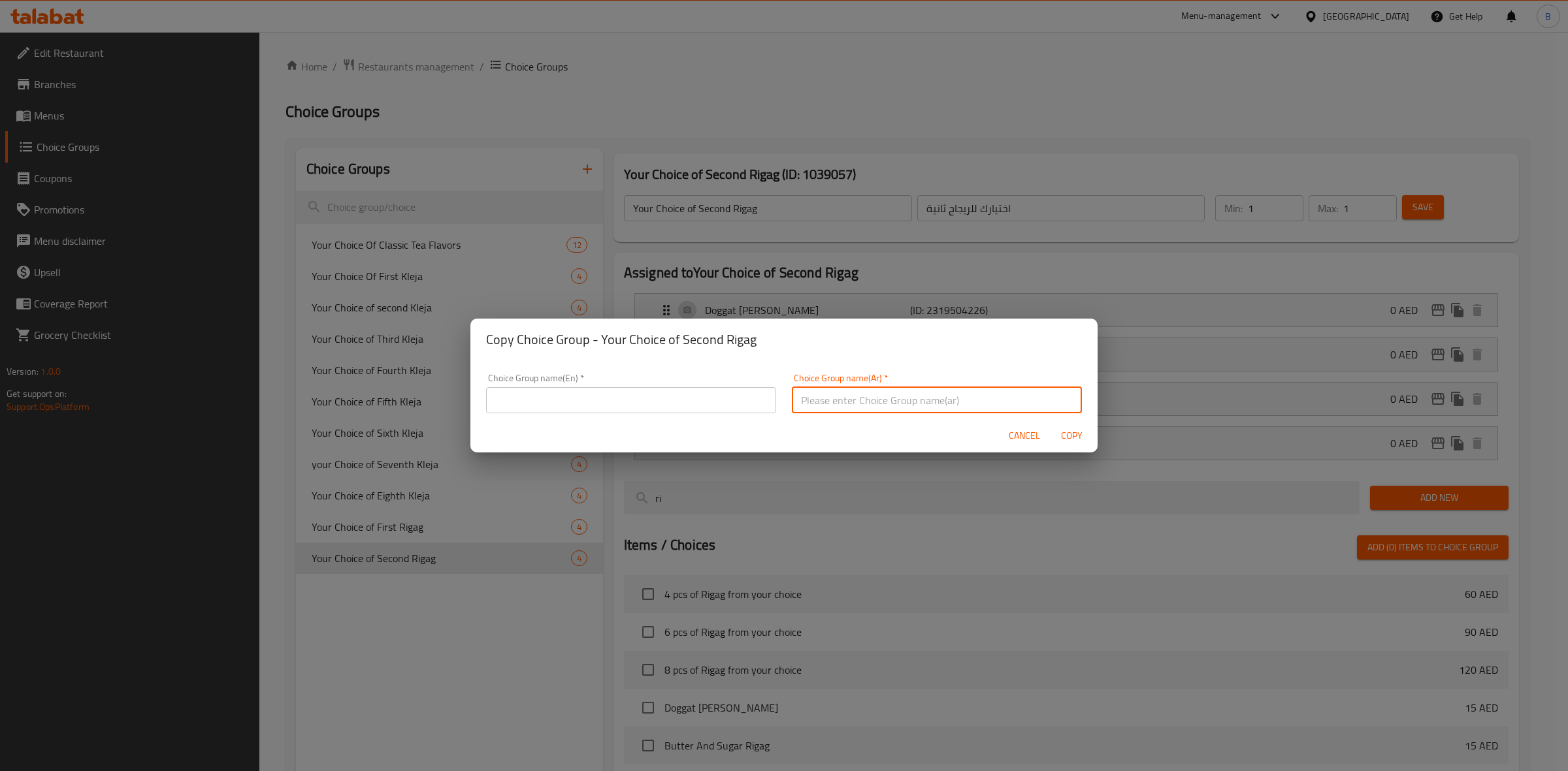
click at [803, 399] on input "text" at bounding box center [937, 400] width 290 height 26
drag, startPoint x: 818, startPoint y: 402, endPoint x: 786, endPoint y: 400, distance: 32.1
click at [792, 400] on input "text" at bounding box center [937, 400] width 290 height 26
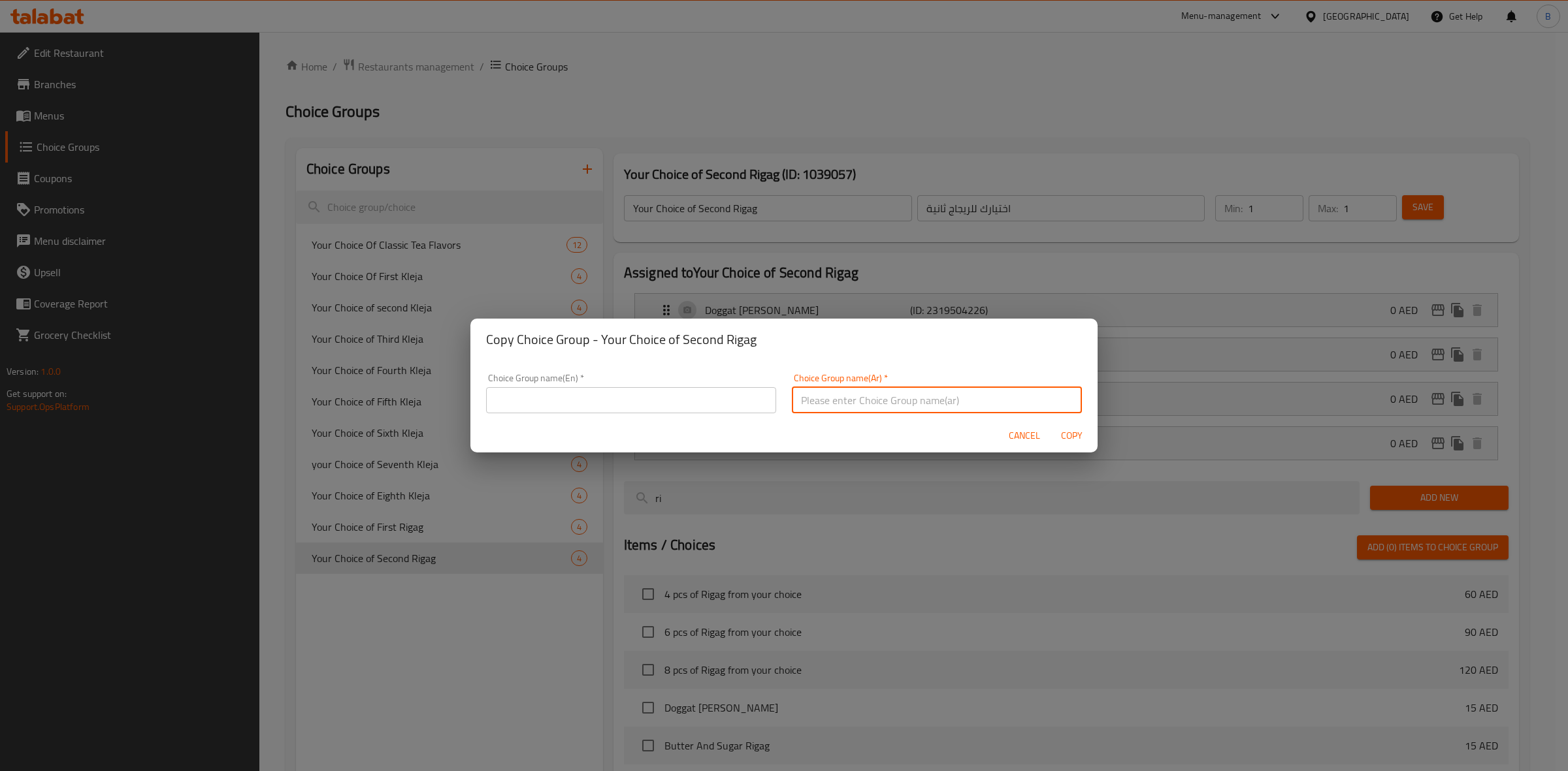
click at [792, 400] on input "text" at bounding box center [937, 400] width 290 height 26
click at [793, 400] on input "text" at bounding box center [937, 400] width 290 height 26
click at [650, 410] on input "text" at bounding box center [631, 400] width 290 height 26
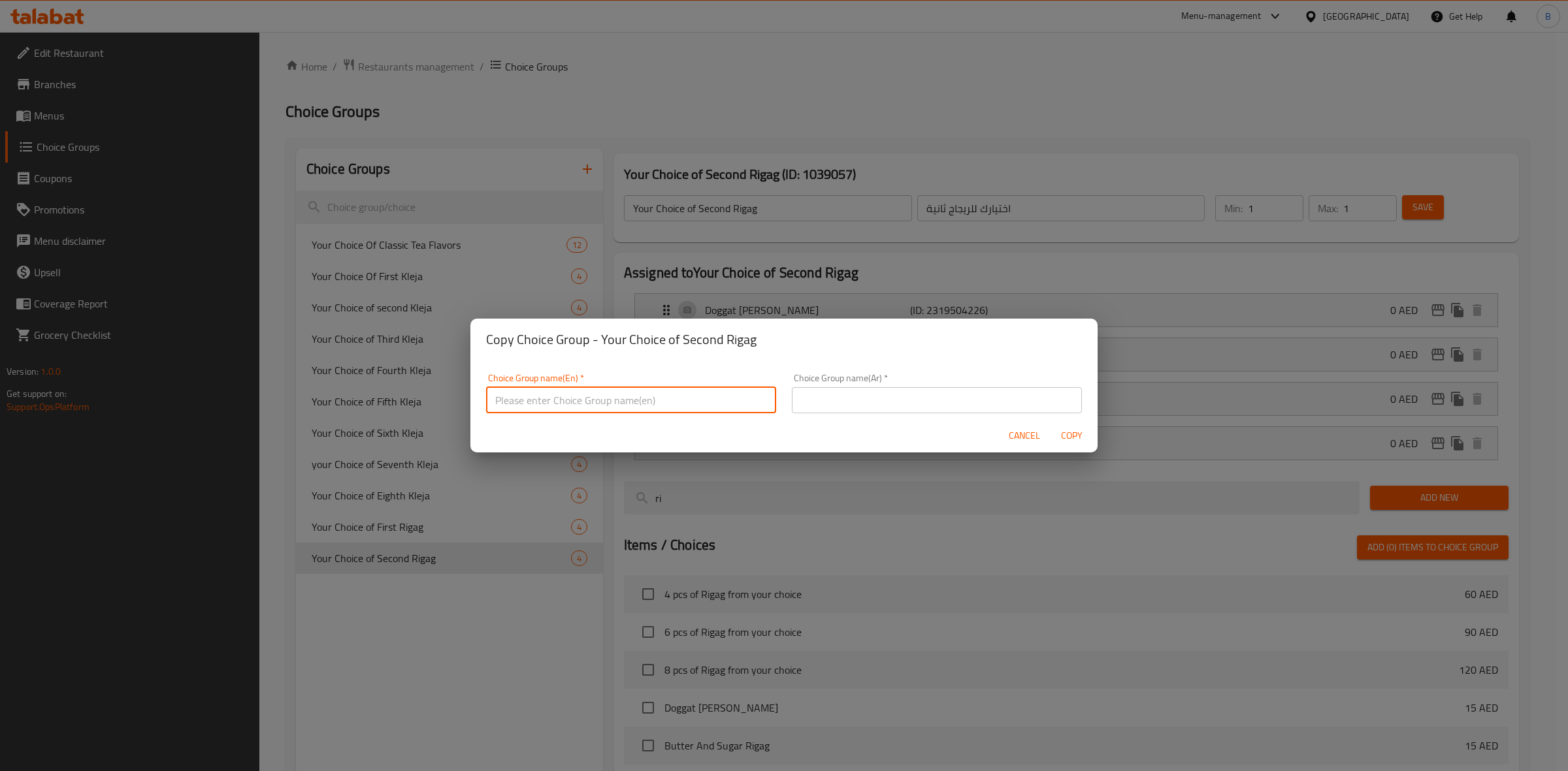
click at [840, 398] on input "text" at bounding box center [937, 400] width 290 height 26
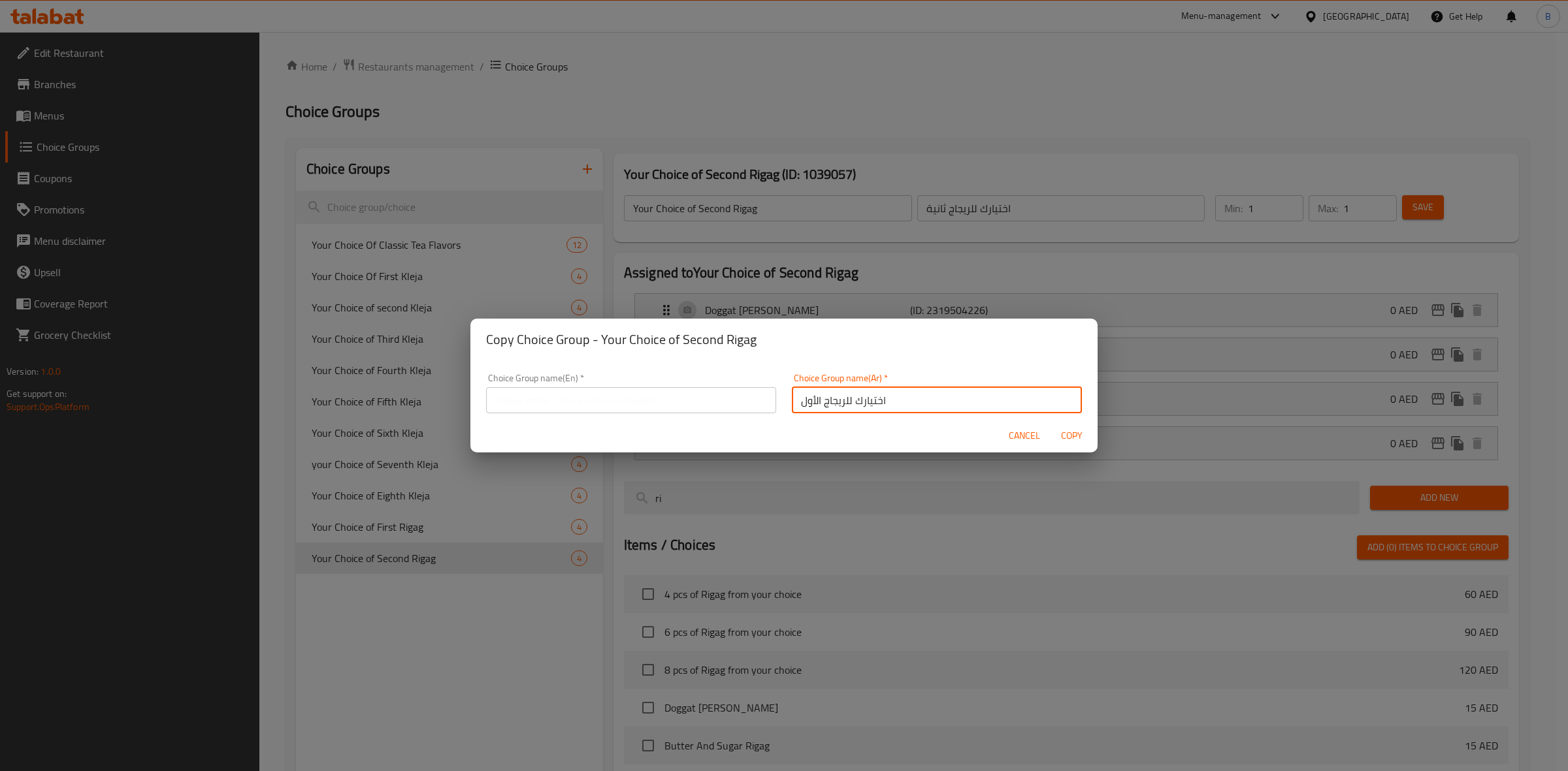
click at [807, 400] on input "اختيارك للريجاج الأول" at bounding box center [937, 400] width 290 height 26
paste input "الث"
type input "اختيارك للريجاج ثالث"
click at [716, 396] on input "text" at bounding box center [631, 400] width 290 height 26
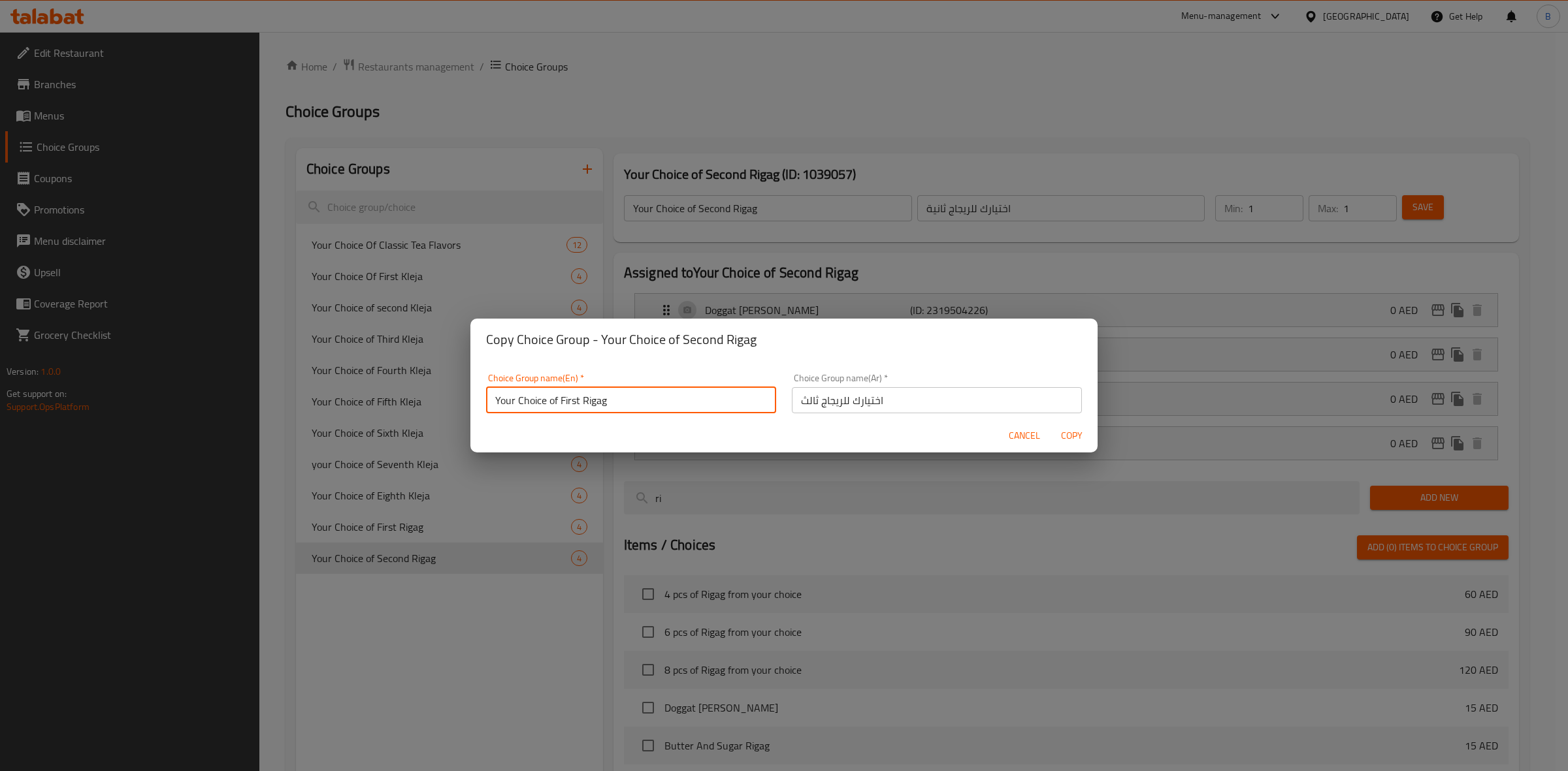
click at [569, 394] on input "Your Choice of First Rigag" at bounding box center [631, 400] width 290 height 26
type input "Your Choice of Third Rigag"
click at [1063, 434] on span "Copy" at bounding box center [1071, 435] width 31 height 17
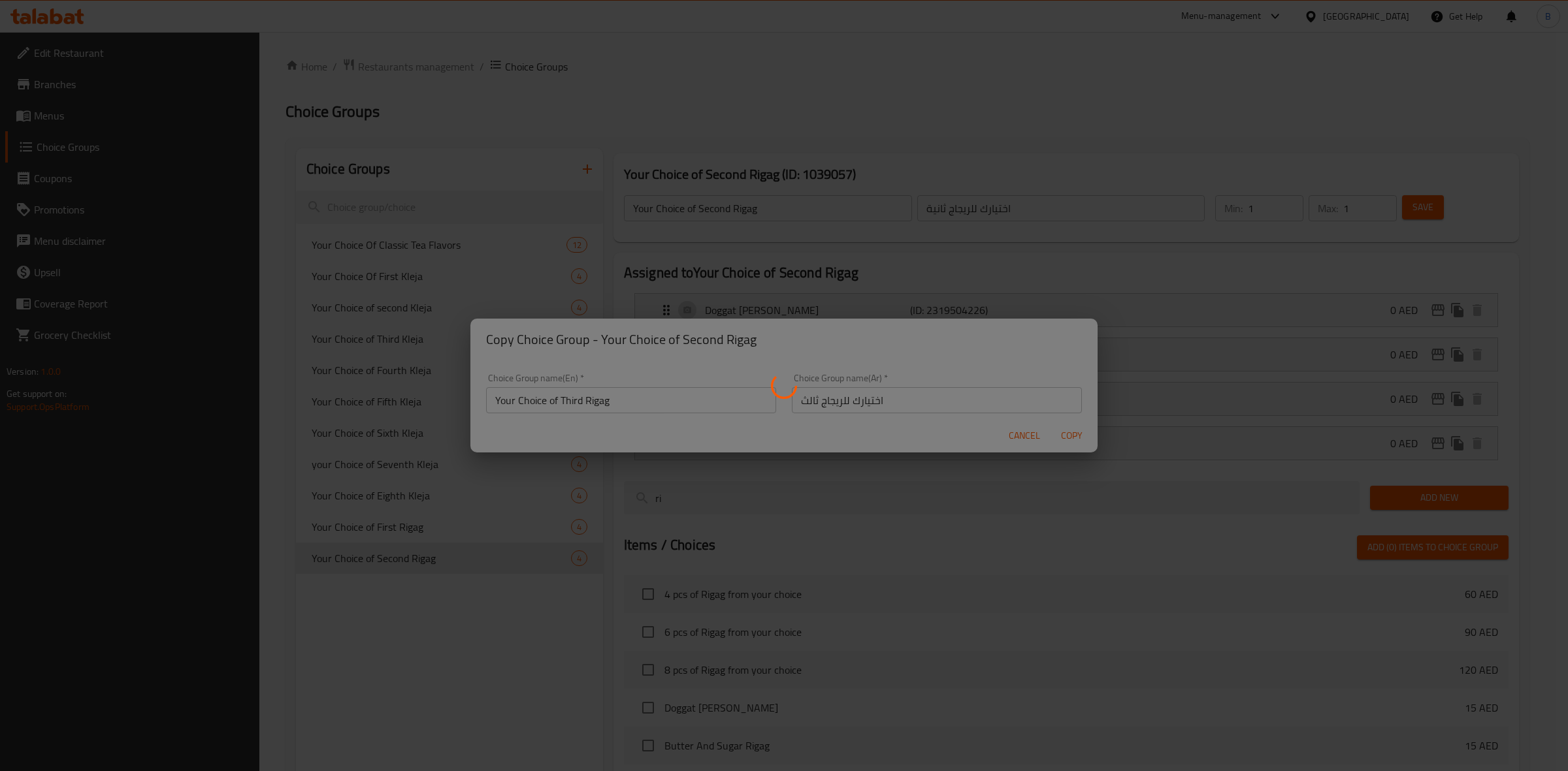
type input "Your Choice of Third Rigag"
type input "اختيارك للريجاج ثالث"
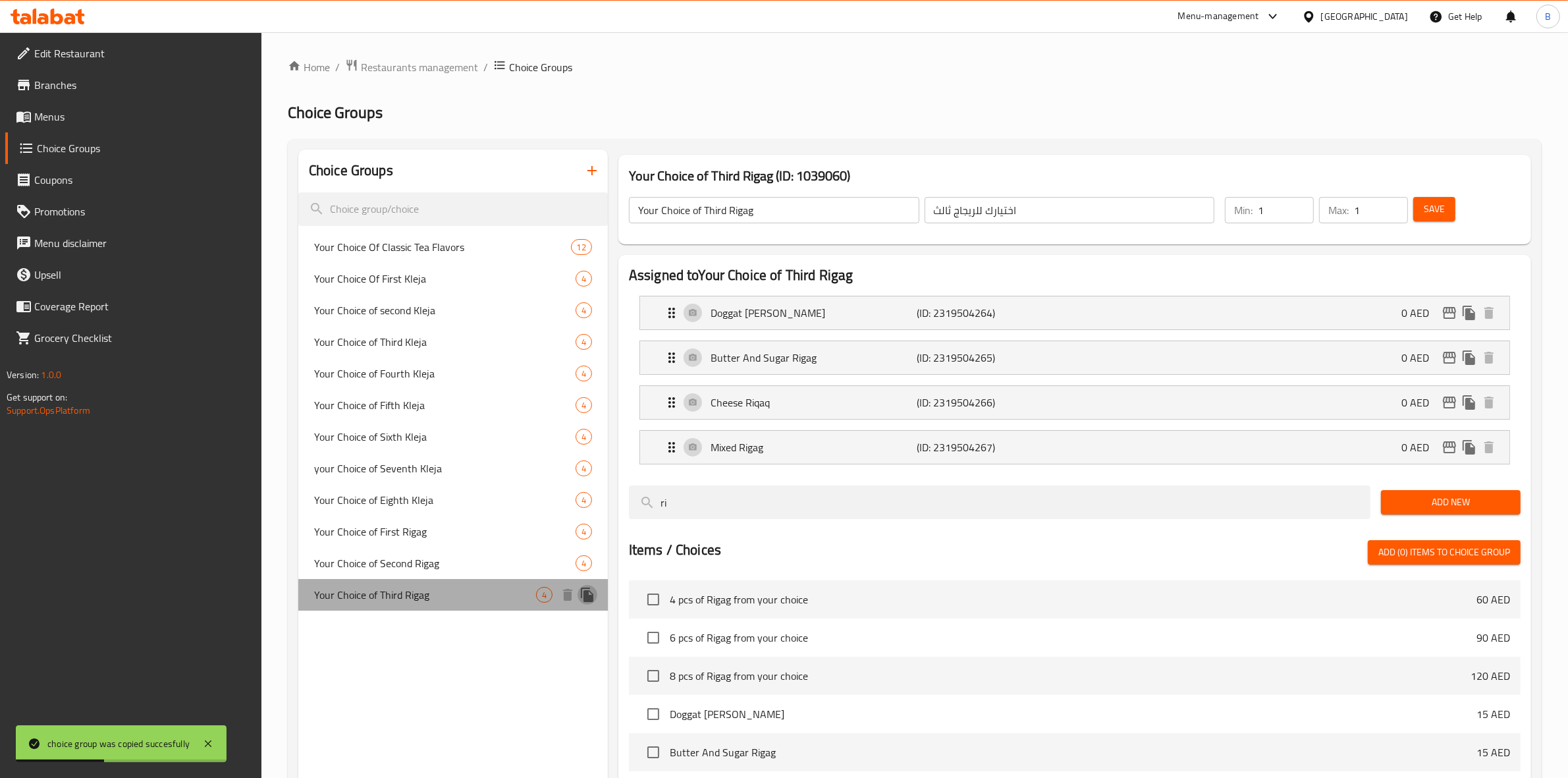
click at [587, 593] on icon "duplicate" at bounding box center [587, 594] width 13 height 15
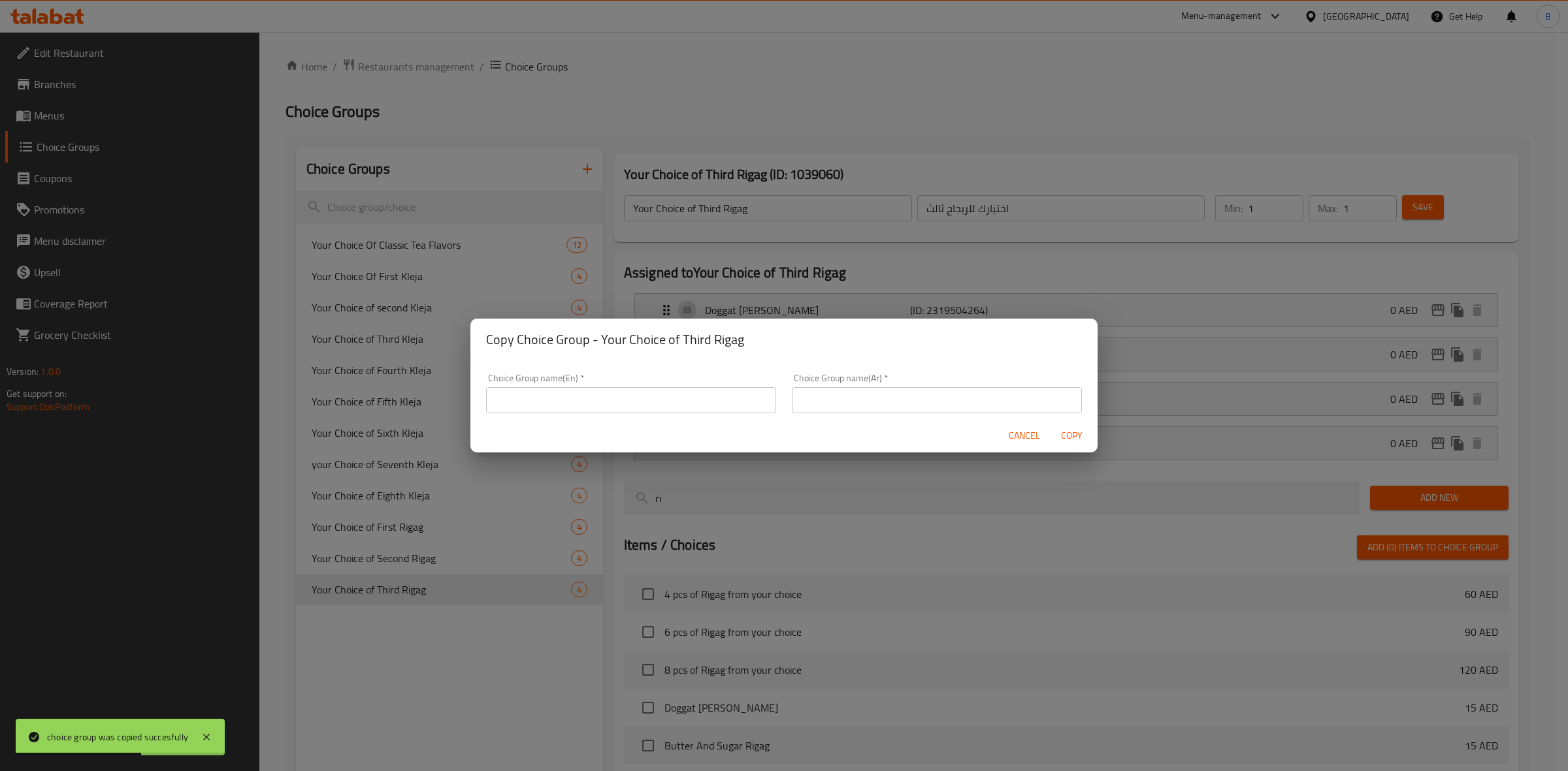
click at [598, 410] on input "text" at bounding box center [631, 400] width 290 height 26
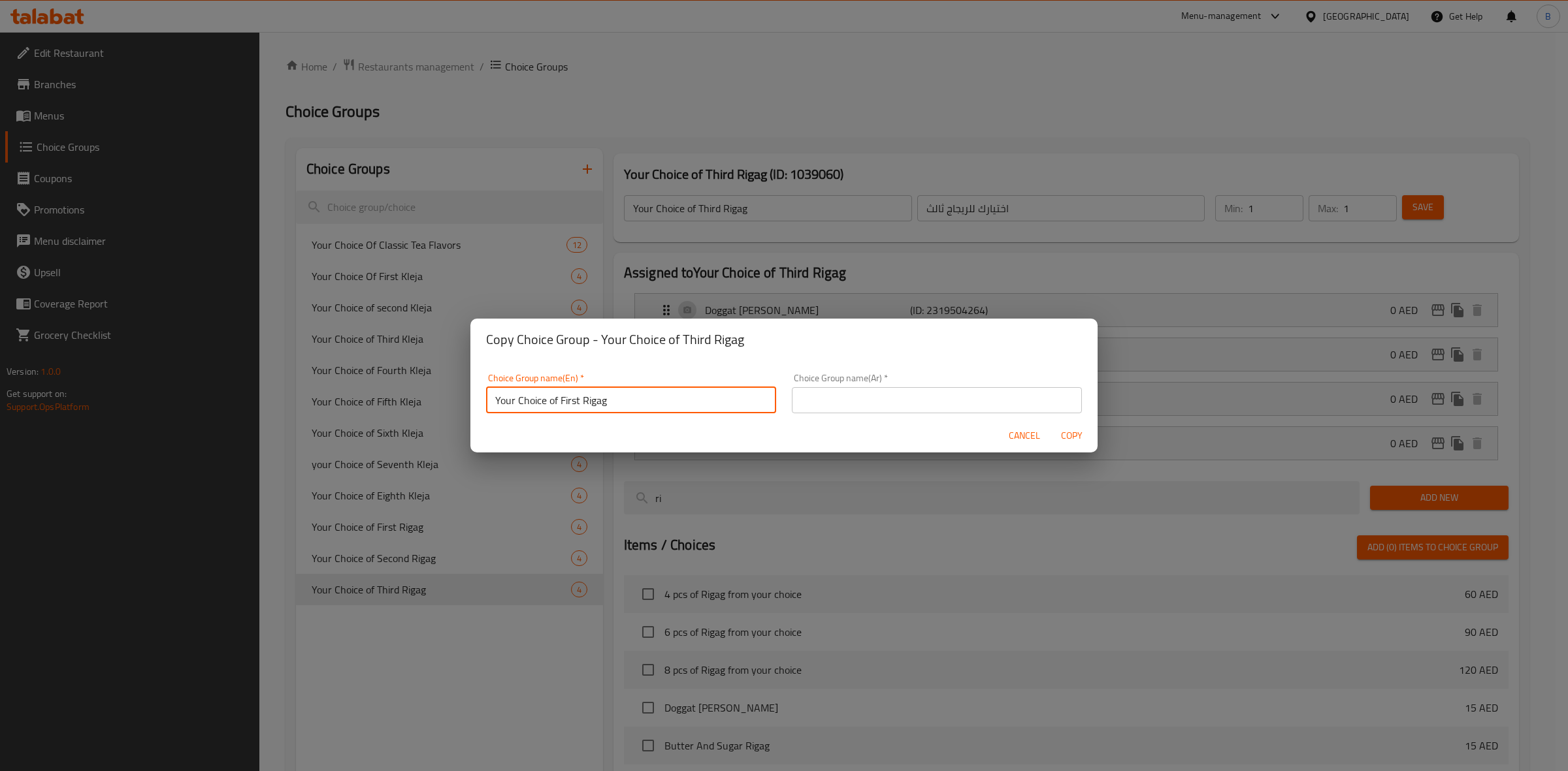
click at [567, 395] on input "Your Choice of First Rigag" at bounding box center [631, 400] width 290 height 26
type input "Your Choice of Fourth Rigag"
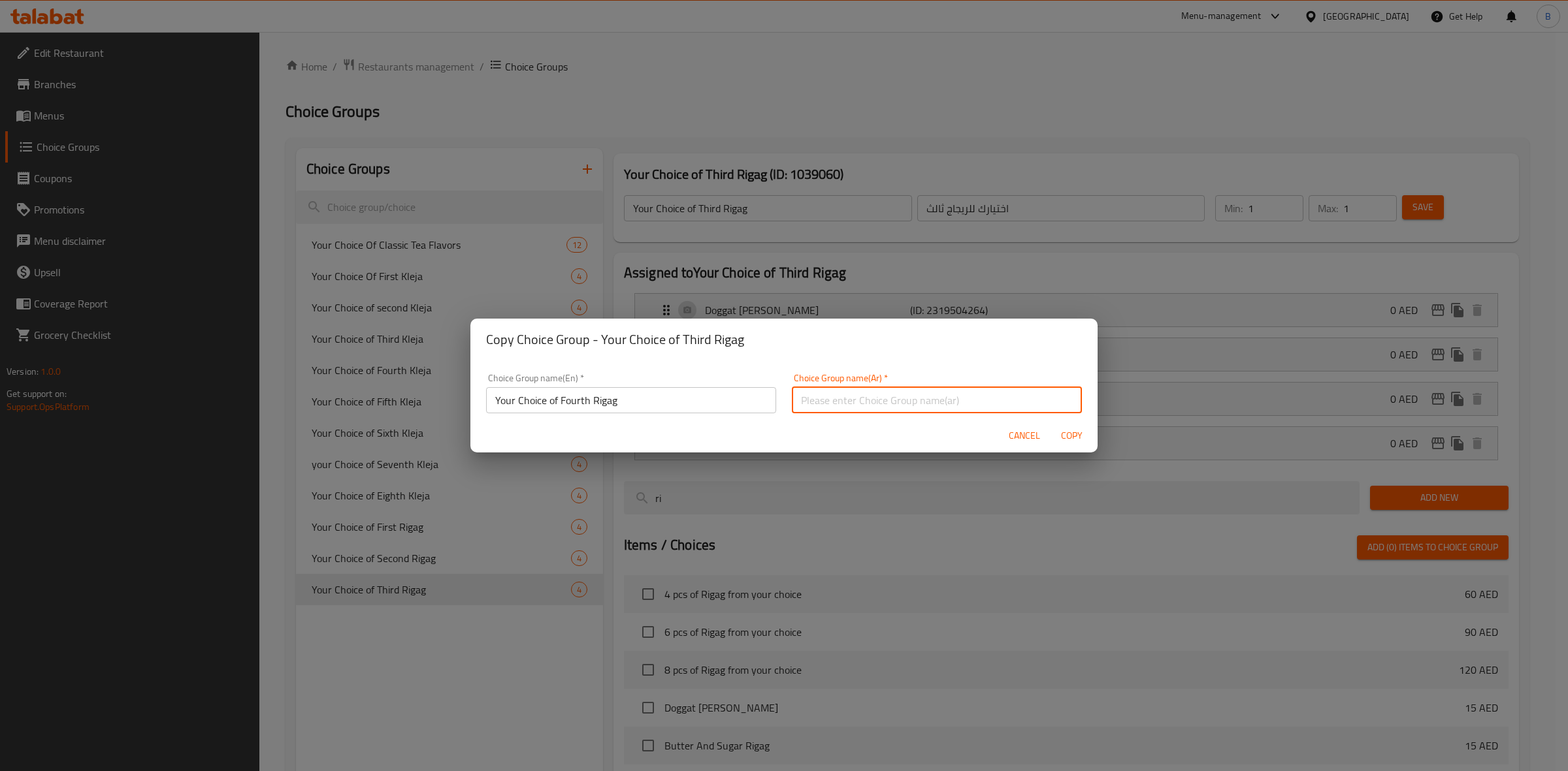
click at [840, 399] on input "text" at bounding box center [937, 400] width 290 height 26
click at [802, 403] on input "اختيارك للريجاج الأول" at bounding box center [937, 400] width 290 height 26
paste input "ابع"
type input "اختيارك [PERSON_NAME]"
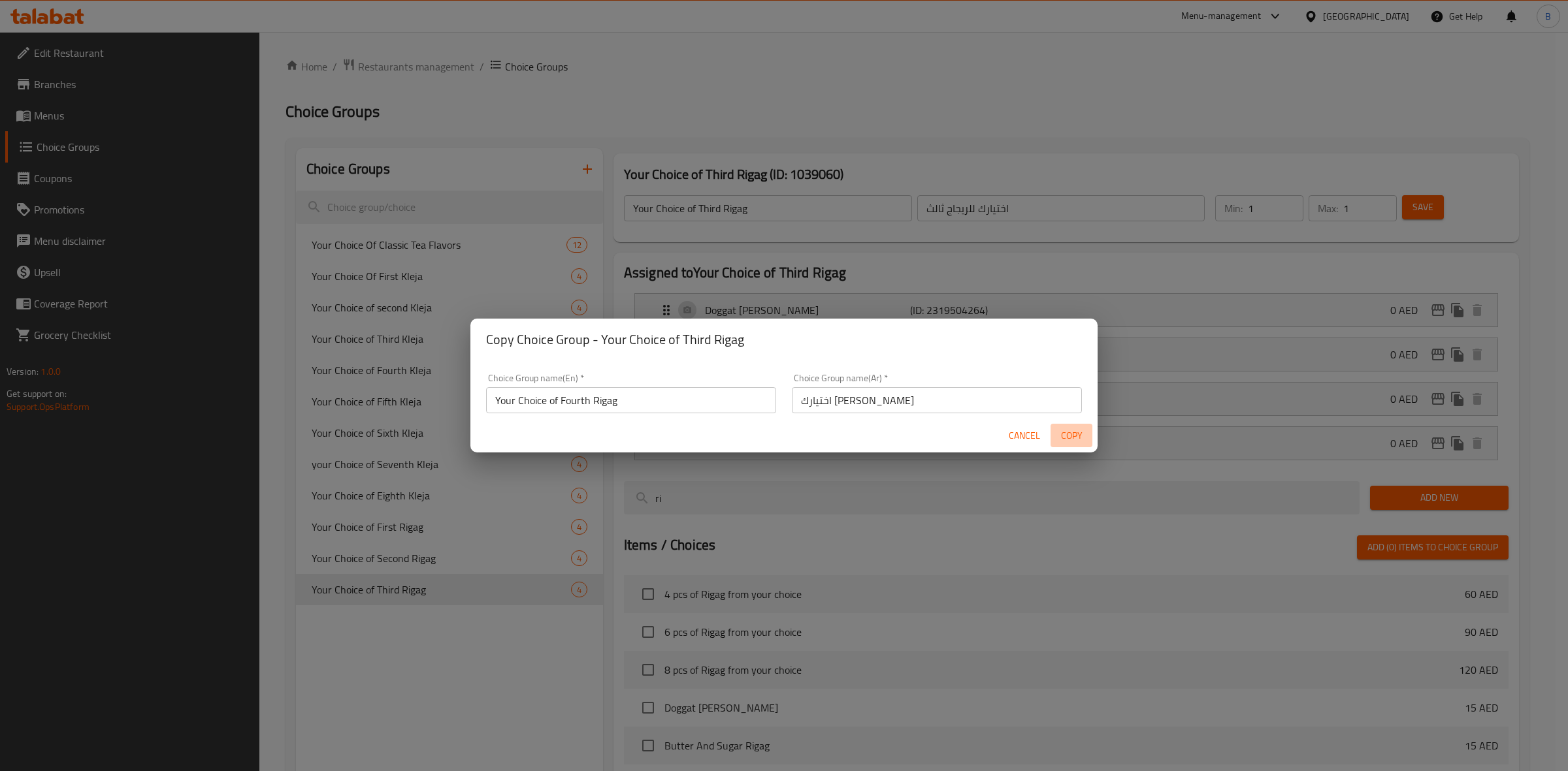
click at [1066, 432] on span "Copy" at bounding box center [1071, 435] width 31 height 17
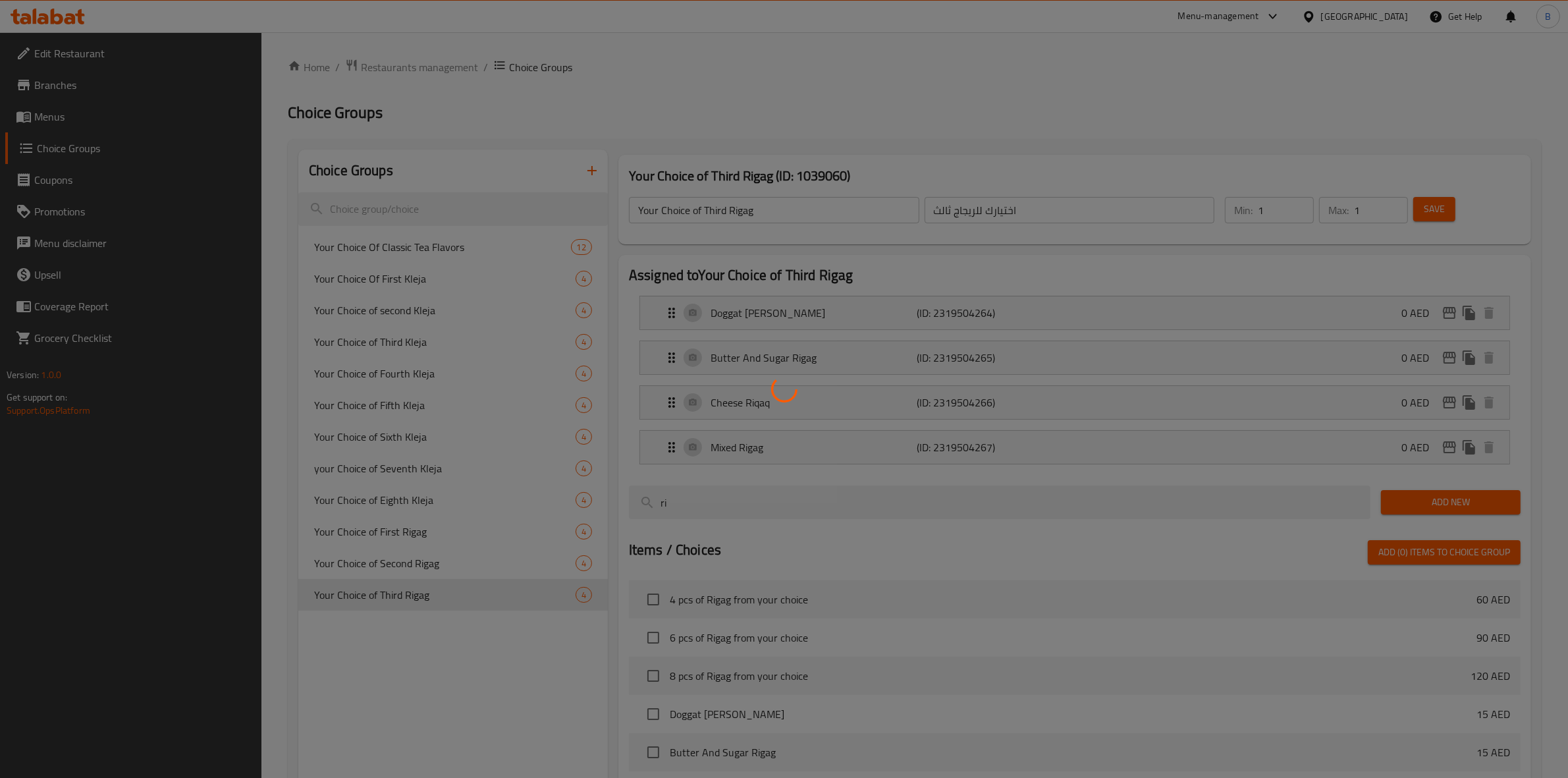
click at [445, 618] on div at bounding box center [784, 389] width 1568 height 778
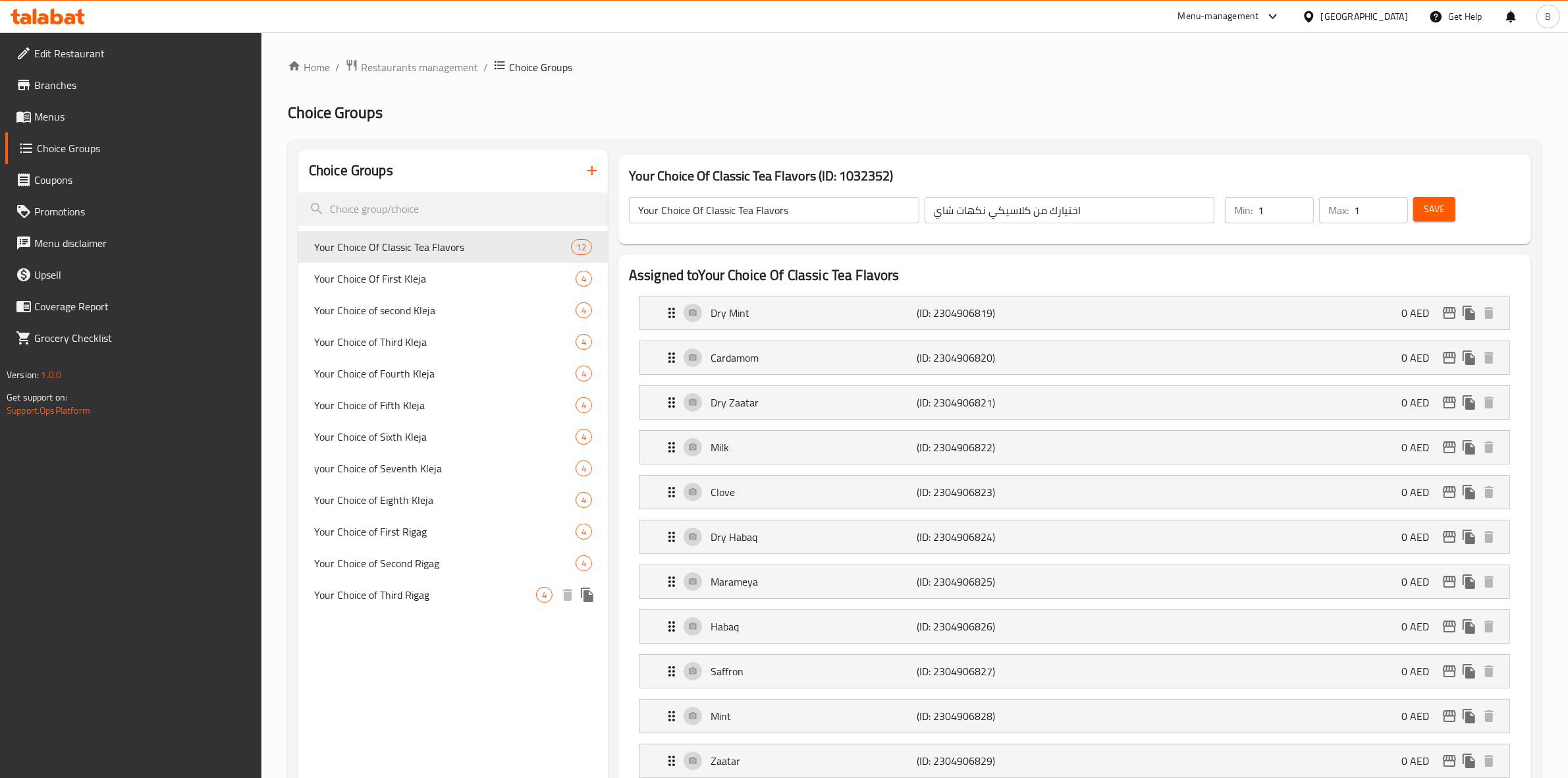
click at [596, 594] on button "duplicate" at bounding box center [587, 595] width 20 height 20
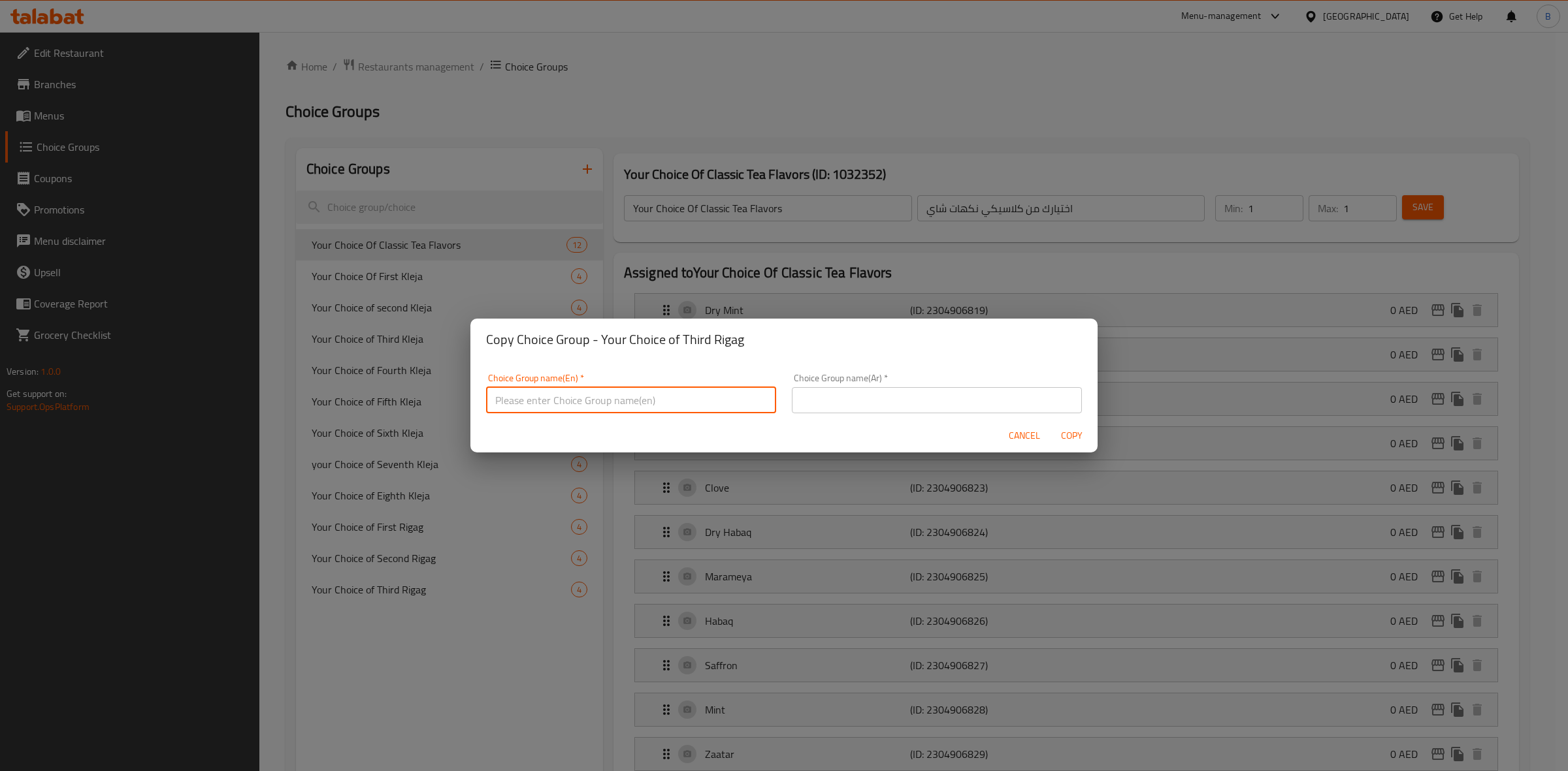
click at [635, 410] on input "text" at bounding box center [631, 400] width 290 height 26
click at [562, 400] on input "Your Choice of First Rigag" at bounding box center [631, 400] width 290 height 26
type input "Your Choice of Fourth Rigag"
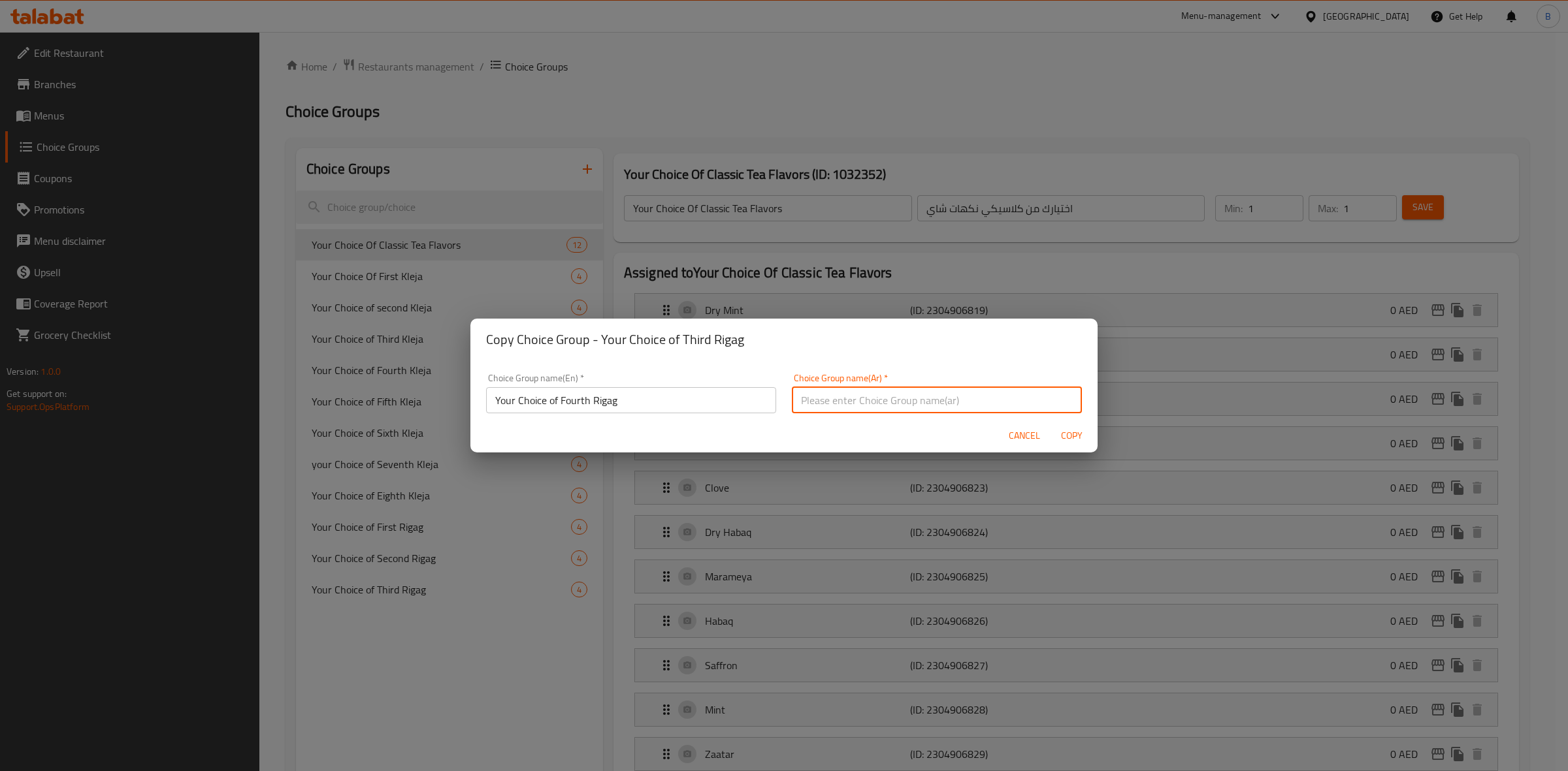
click at [877, 392] on input "text" at bounding box center [937, 400] width 290 height 26
click at [804, 403] on input "اختيارك للريجاج الأول" at bounding box center [937, 400] width 290 height 26
paste input "ابع"
type input "اختيارك [PERSON_NAME]"
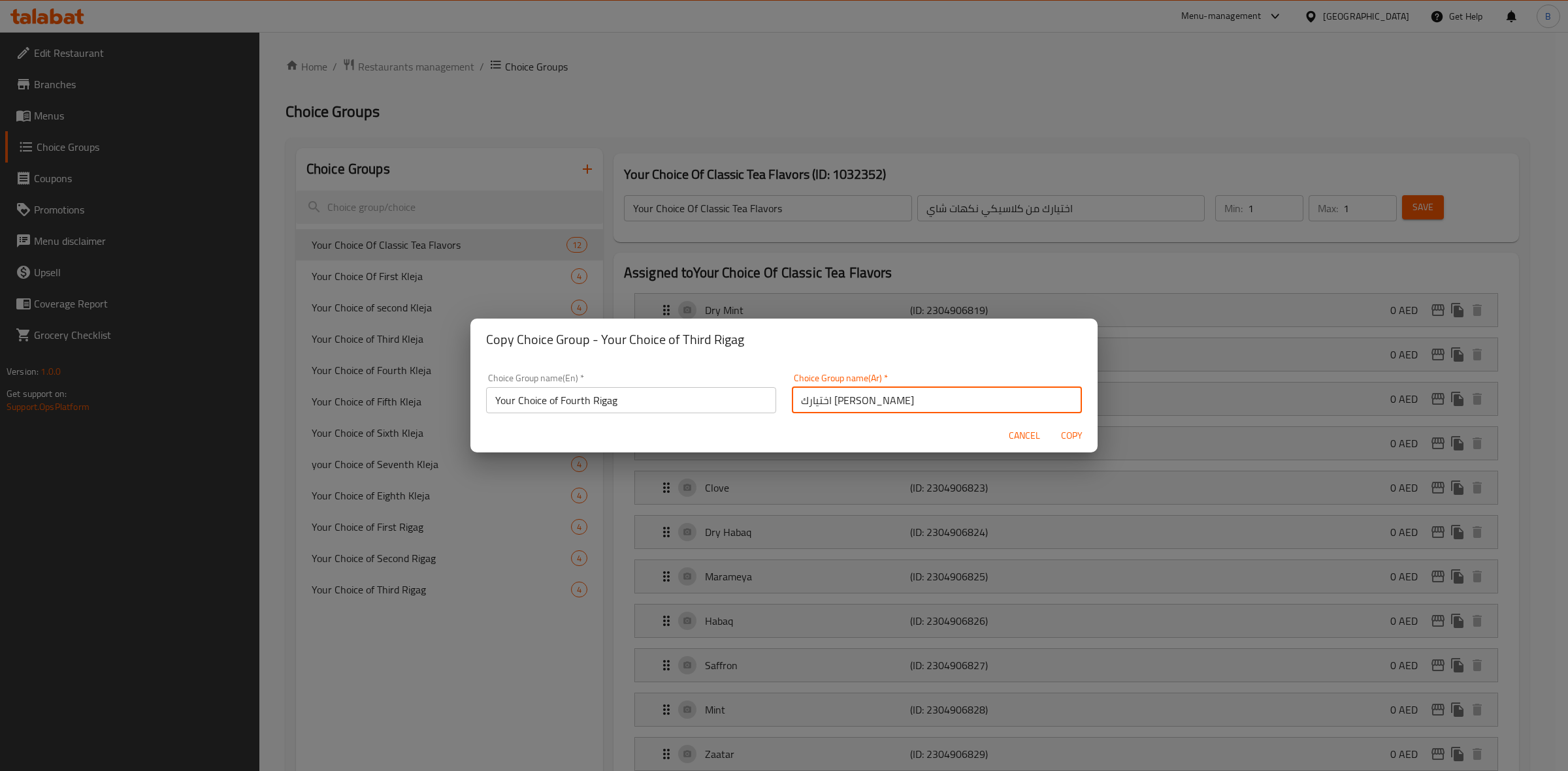
click at [1083, 428] on span "Copy" at bounding box center [1071, 435] width 31 height 17
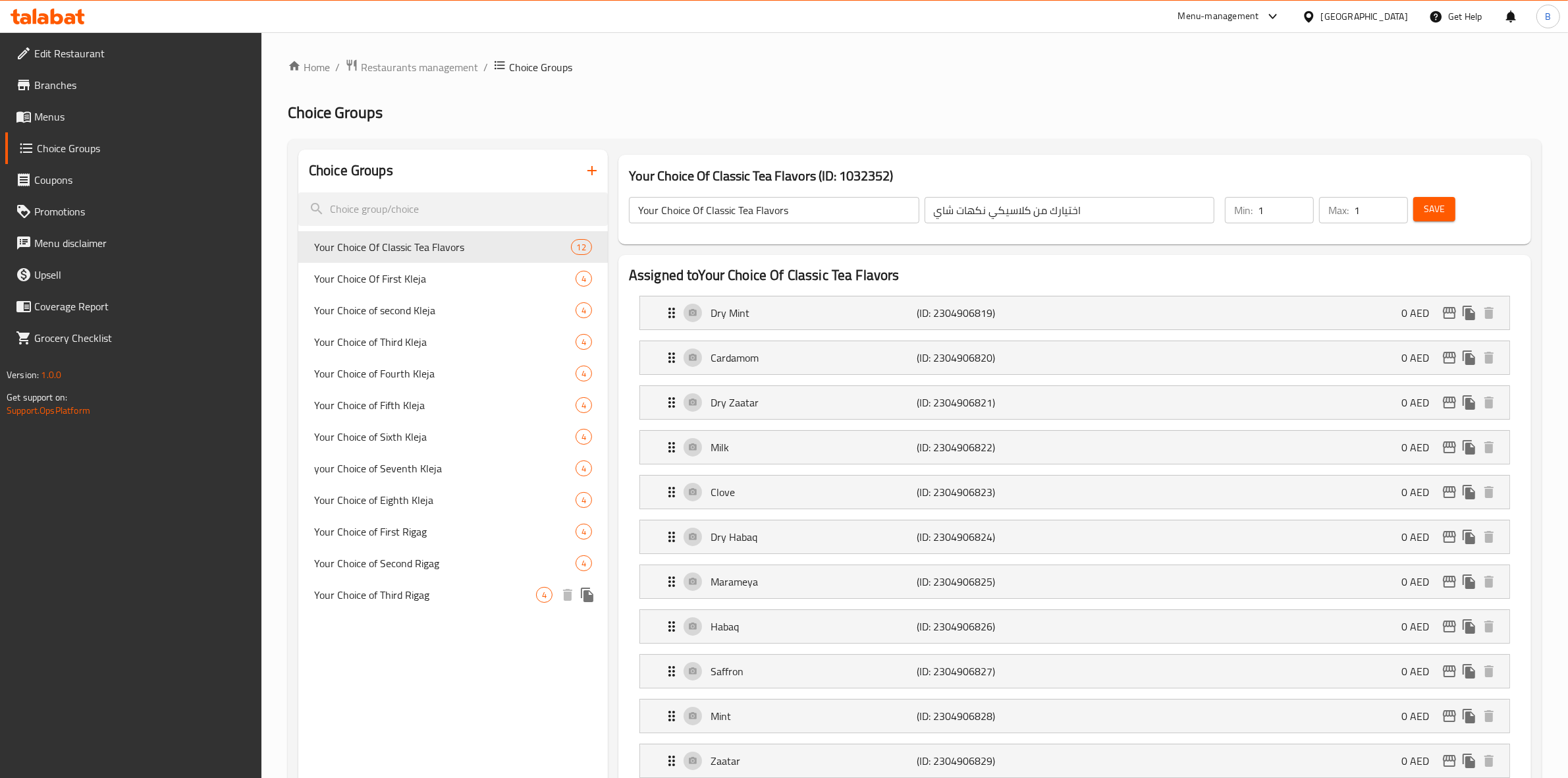
click at [586, 596] on icon "duplicate" at bounding box center [587, 594] width 13 height 15
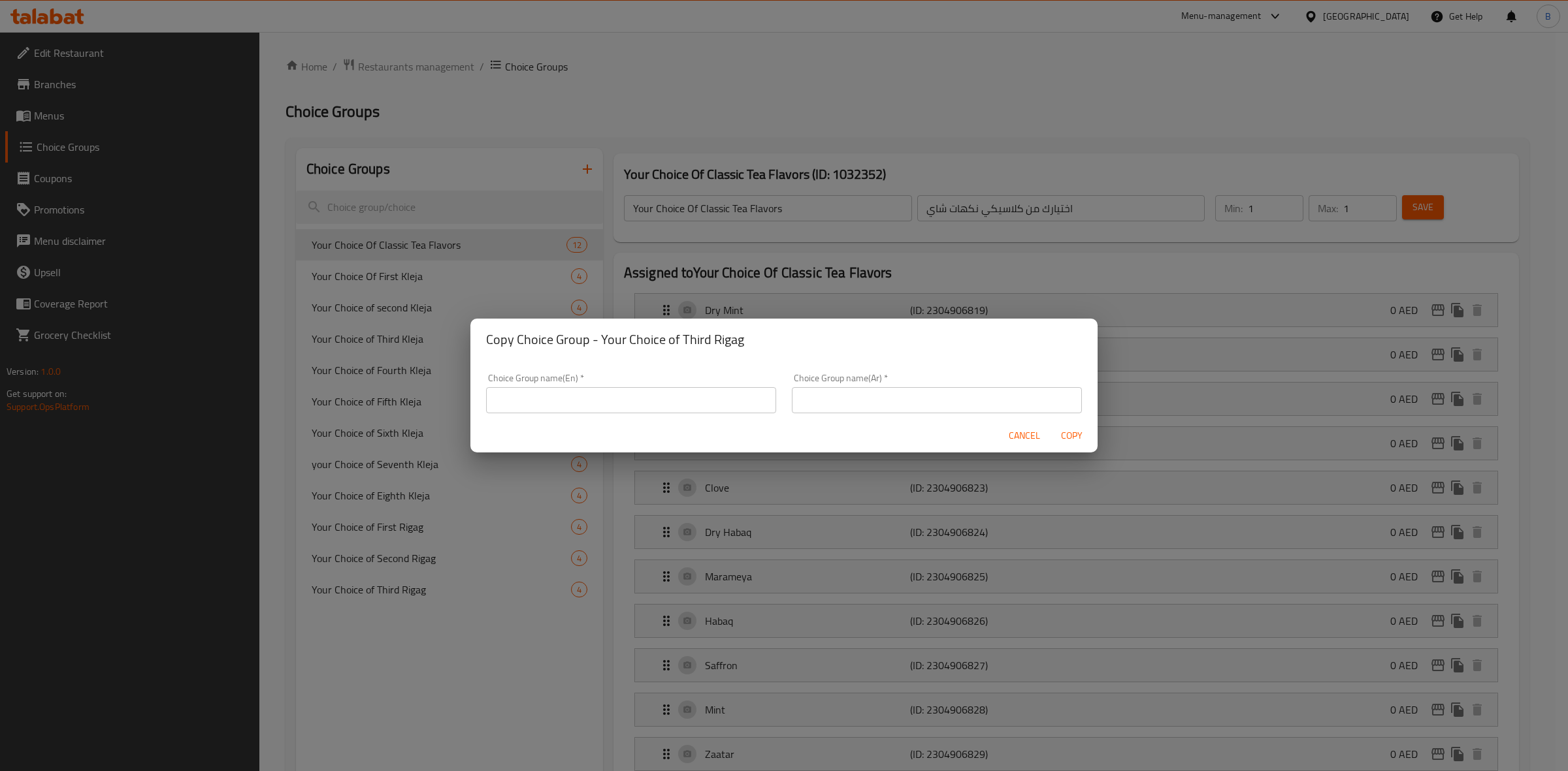
click at [561, 406] on input "text" at bounding box center [631, 400] width 290 height 26
type input "Your Choice of First Rigag"
click at [834, 391] on input "text" at bounding box center [937, 400] width 290 height 26
click at [808, 394] on input "اختيارك للريجاج الأول" at bounding box center [937, 400] width 290 height 26
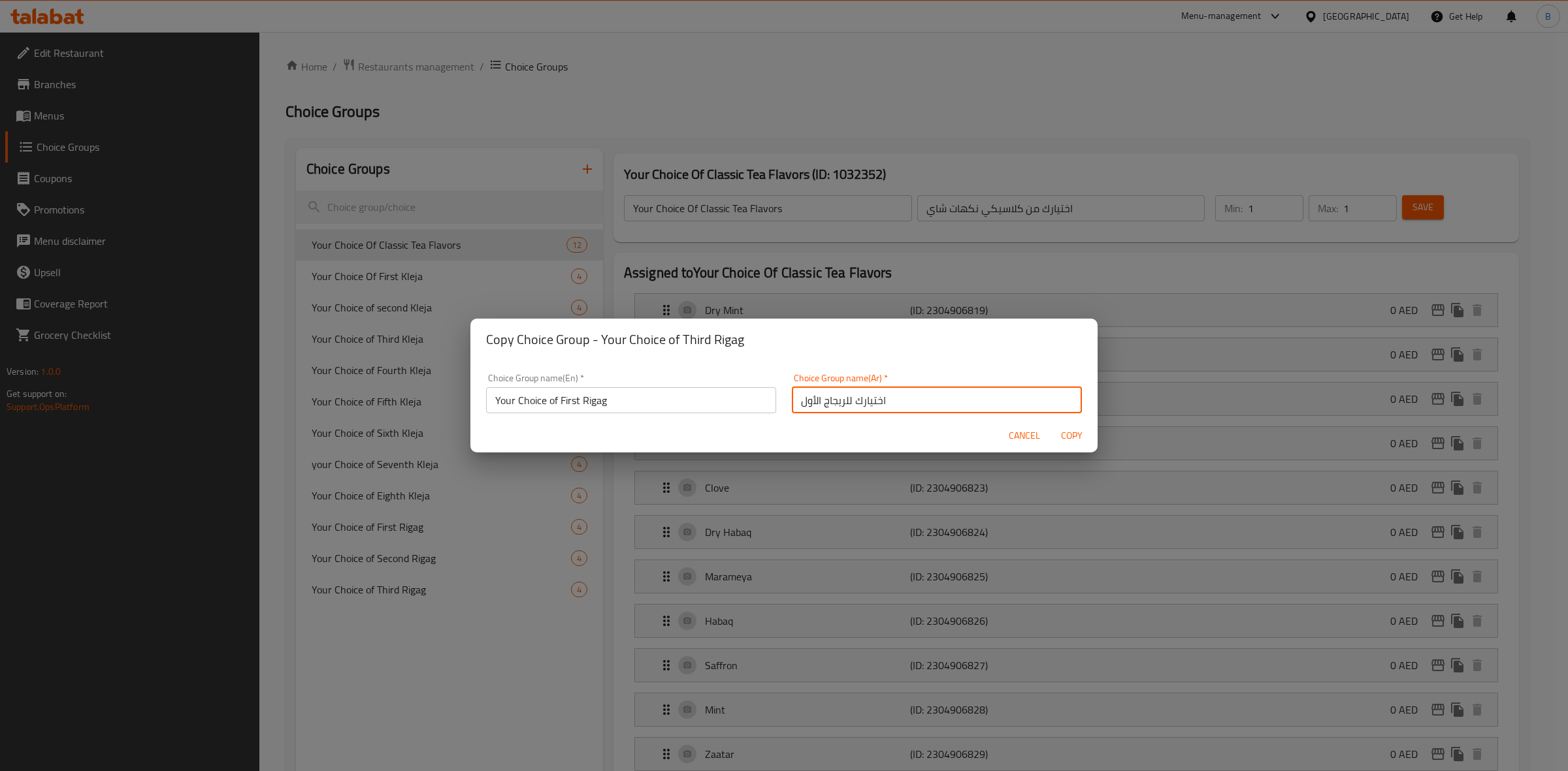
paste input "ابع"
type input "اختيارك [PERSON_NAME]"
click at [563, 399] on input "Your Choice of First Rigag" at bounding box center [631, 400] width 290 height 26
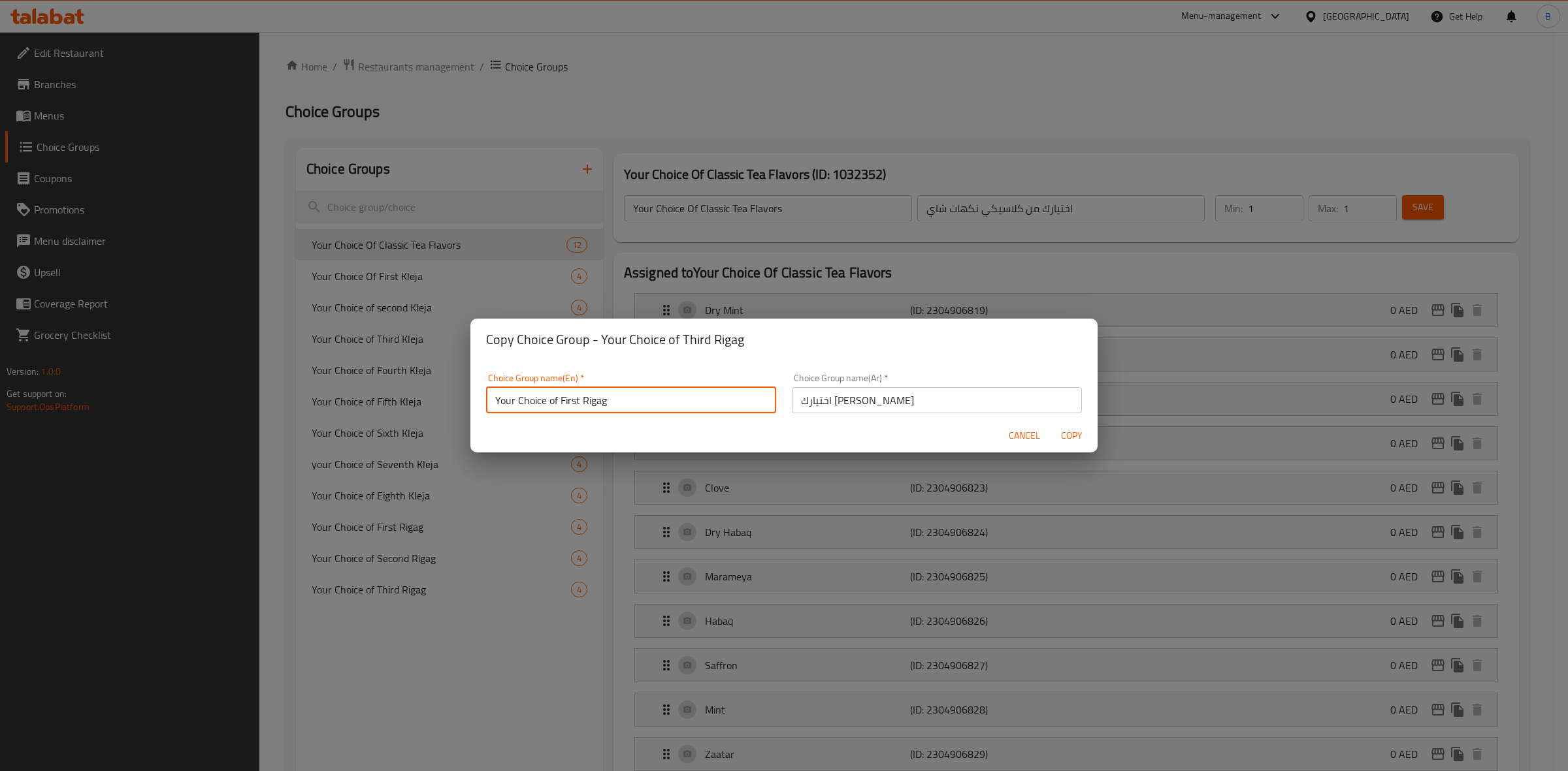
click at [563, 399] on input "Your Choice of First Rigag" at bounding box center [631, 400] width 290 height 26
type input "Your Choice of Fourth Rigag"
click at [1064, 432] on span "Copy" at bounding box center [1071, 435] width 31 height 17
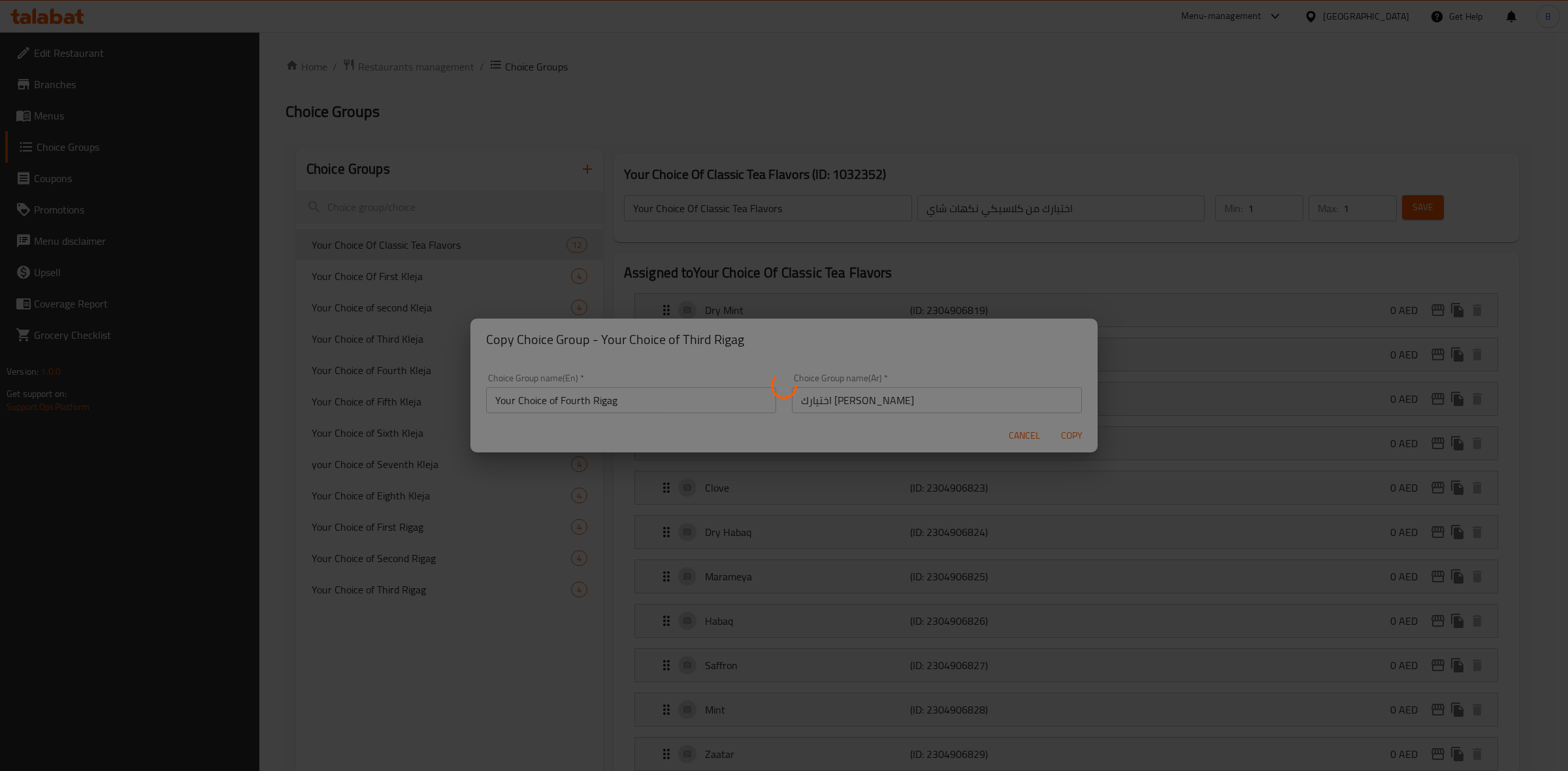
type input "Your Choice of Fourth Rigag"
type input "اختيارك [PERSON_NAME]"
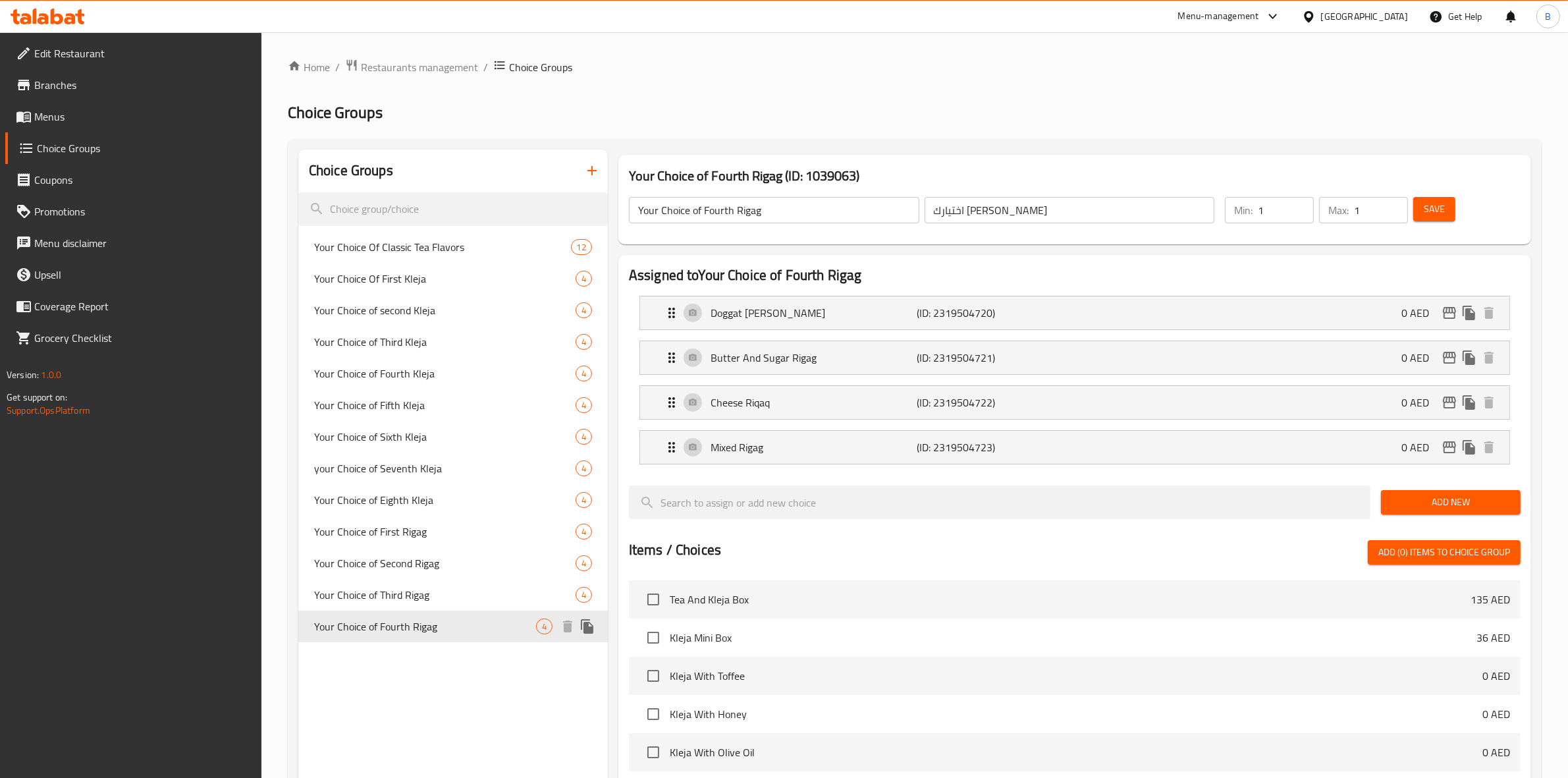
click at [591, 625] on icon "duplicate" at bounding box center [587, 627] width 16 height 16
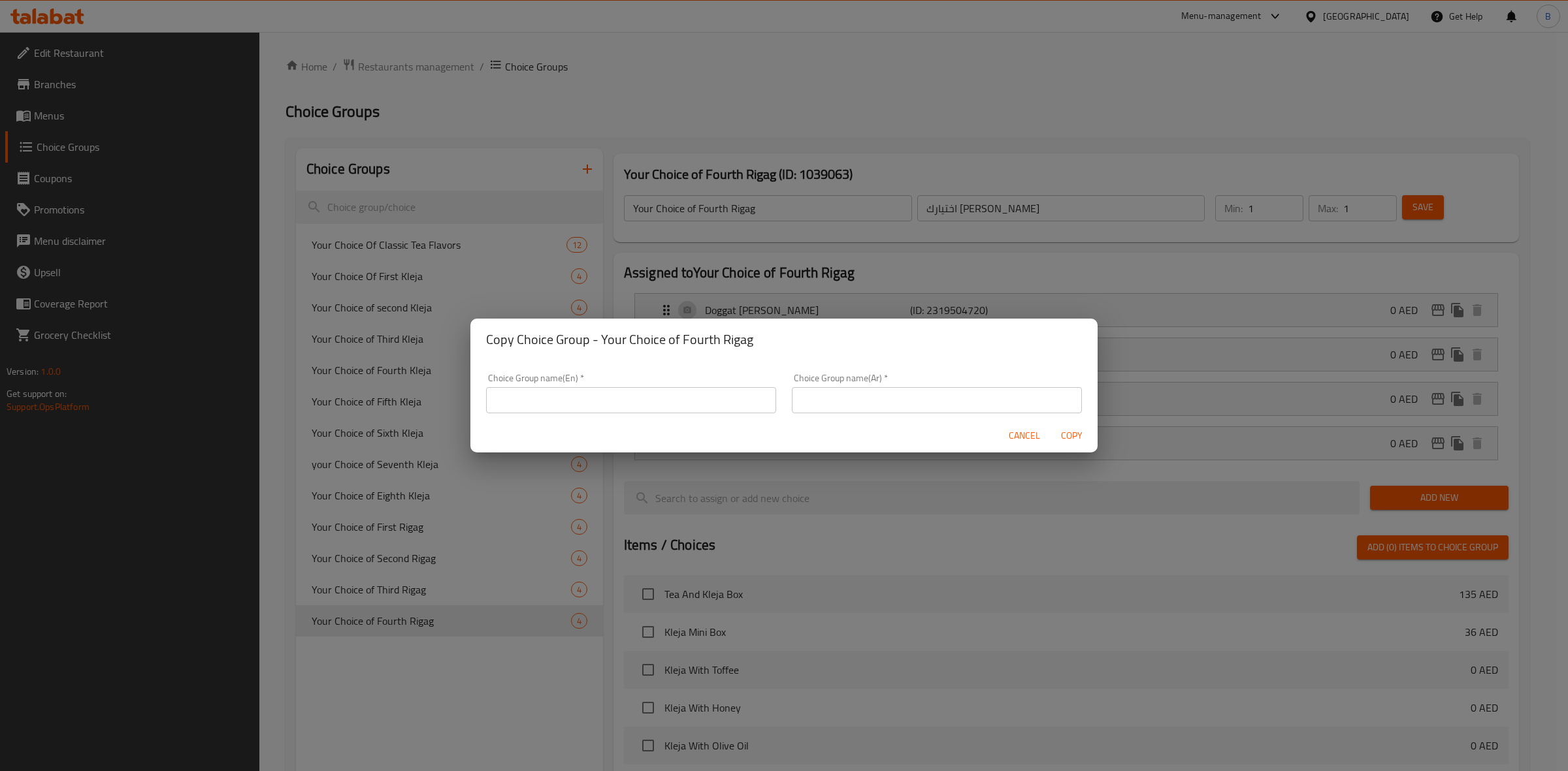
click at [608, 406] on input "text" at bounding box center [631, 400] width 290 height 26
type input "Your Choice of First Rigag"
click at [807, 396] on input "text" at bounding box center [937, 400] width 290 height 26
click at [811, 400] on input "اختيارك للريجاج الأول" at bounding box center [937, 400] width 290 height 26
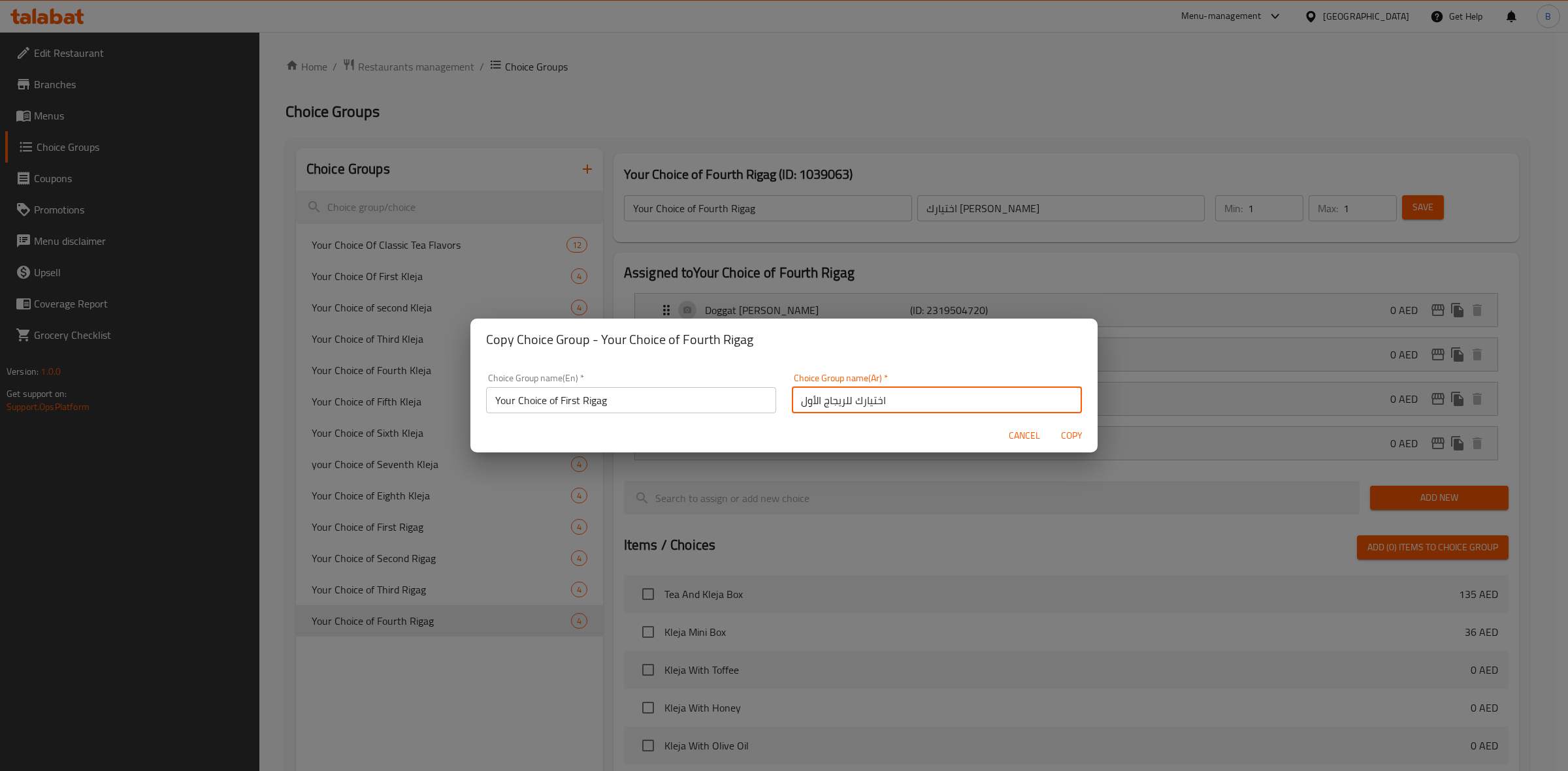
paste input "امس"
type input "اختيارك للريجاج الخامس"
click at [565, 402] on input "Your Choice of First Rigag" at bounding box center [631, 400] width 290 height 26
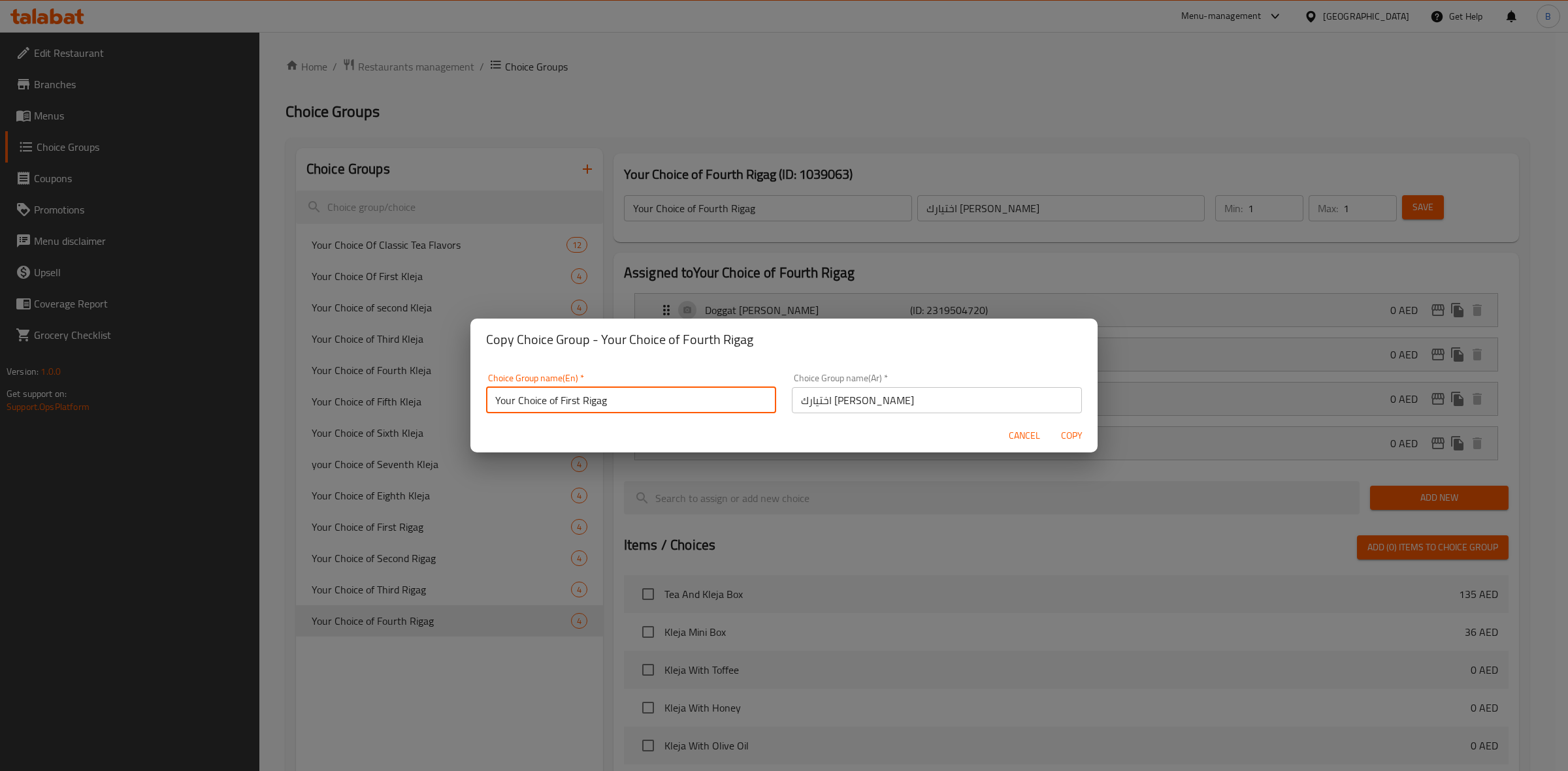
click at [565, 402] on input "Your Choice of First Rigag" at bounding box center [631, 400] width 290 height 26
type input "Your Choice of Fifth Rigag"
click at [1063, 436] on span "Copy" at bounding box center [1071, 435] width 31 height 17
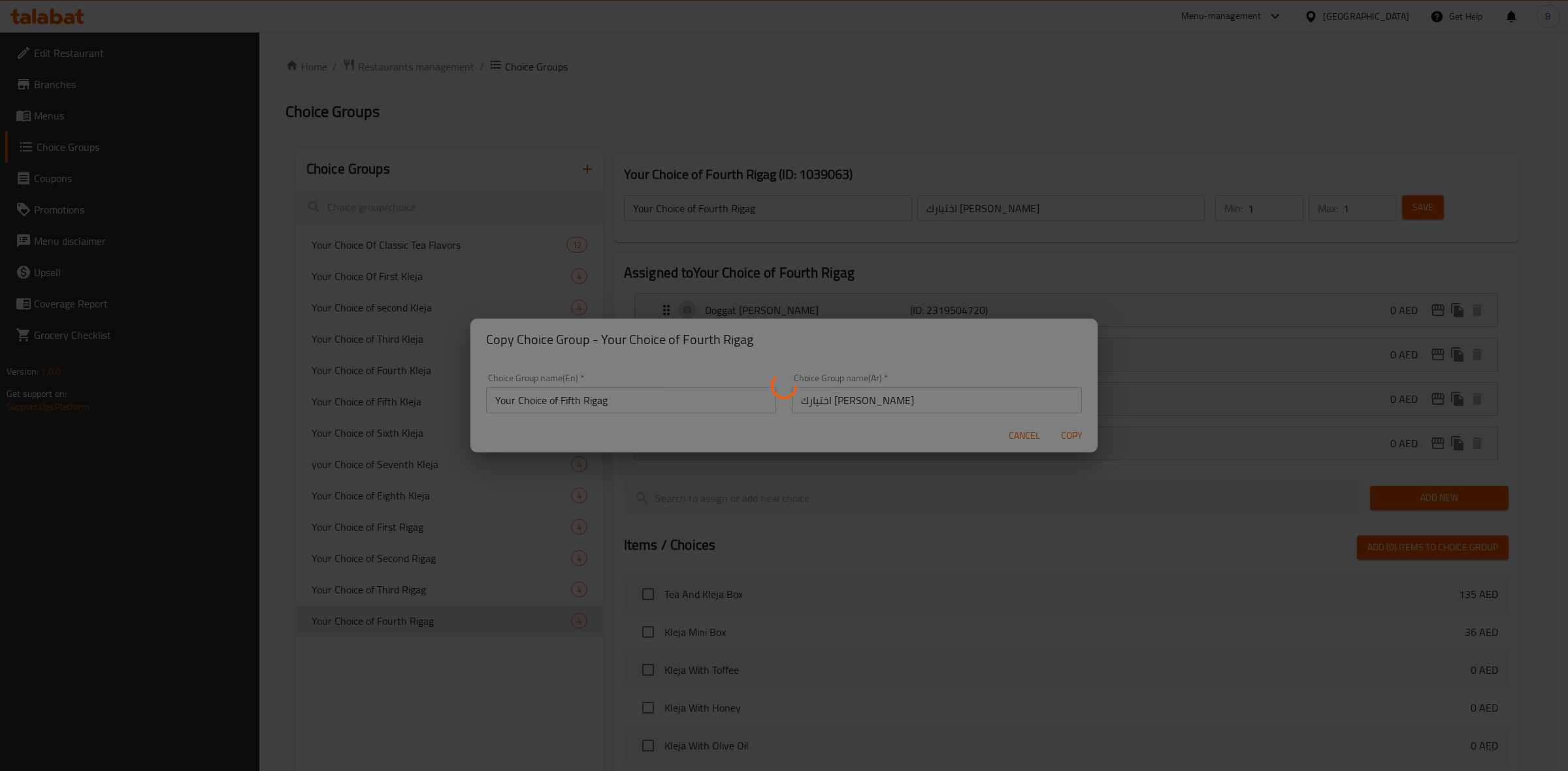
type input "Your Choice of Fifth Rigag"
type input "اختيارك للريجاج الخامس"
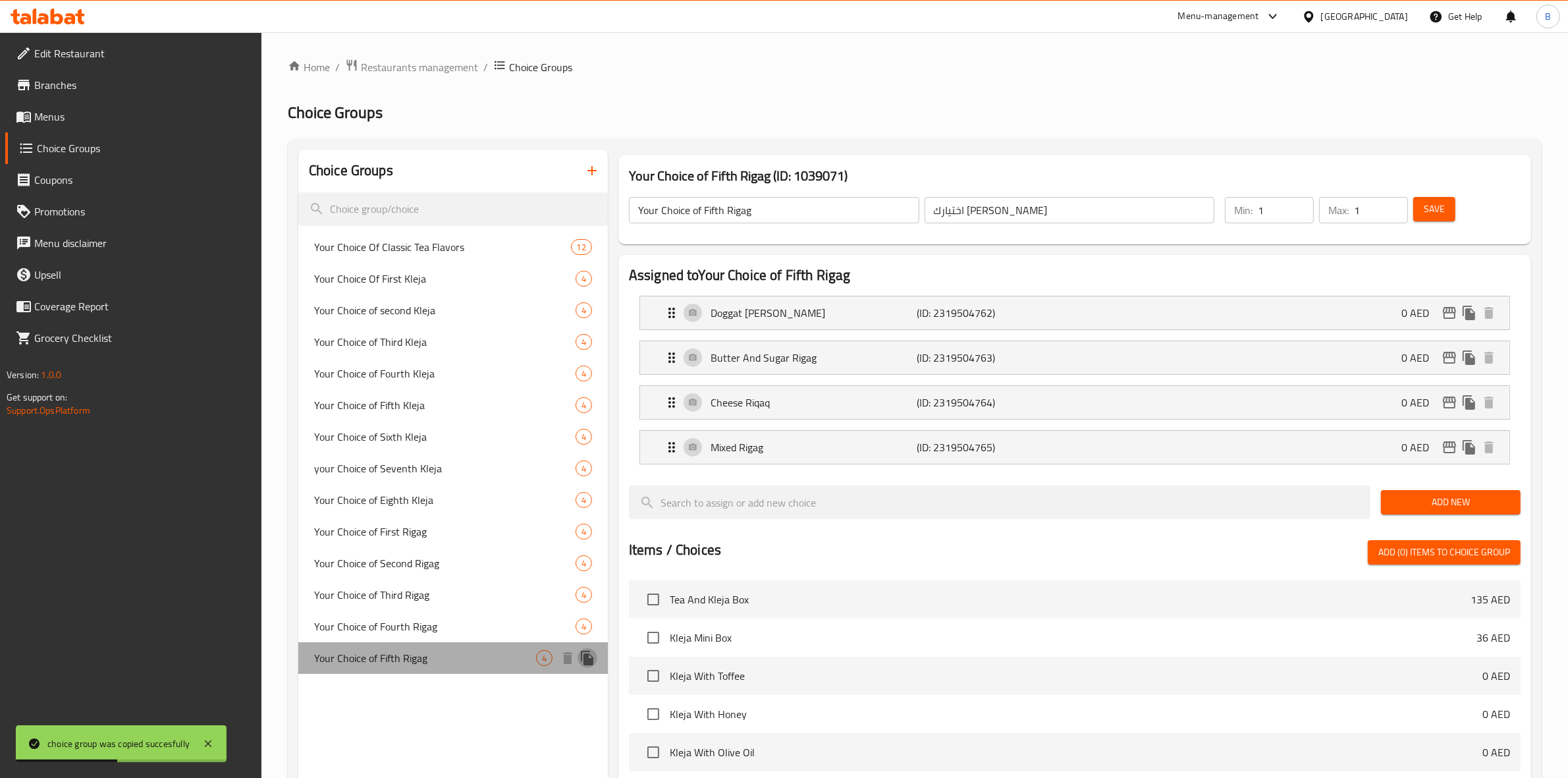
click at [593, 657] on icon "duplicate" at bounding box center [587, 658] width 13 height 15
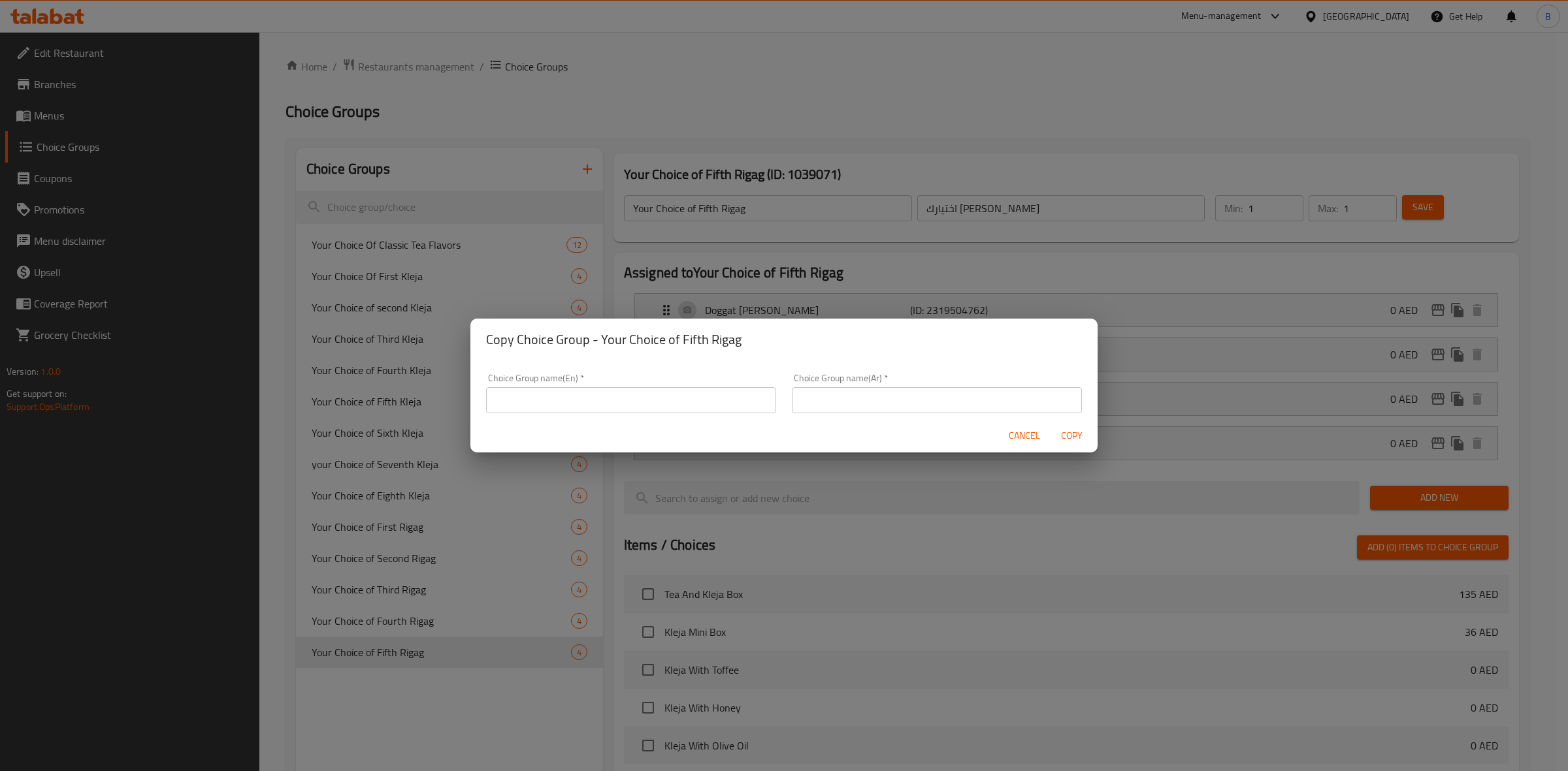
click at [837, 402] on input "text" at bounding box center [937, 400] width 290 height 26
click at [805, 396] on input "اختيارك للريجاج الأول" at bounding box center [937, 400] width 290 height 26
paste input "ادس"
type input "اختيارك للريجاج السادس"
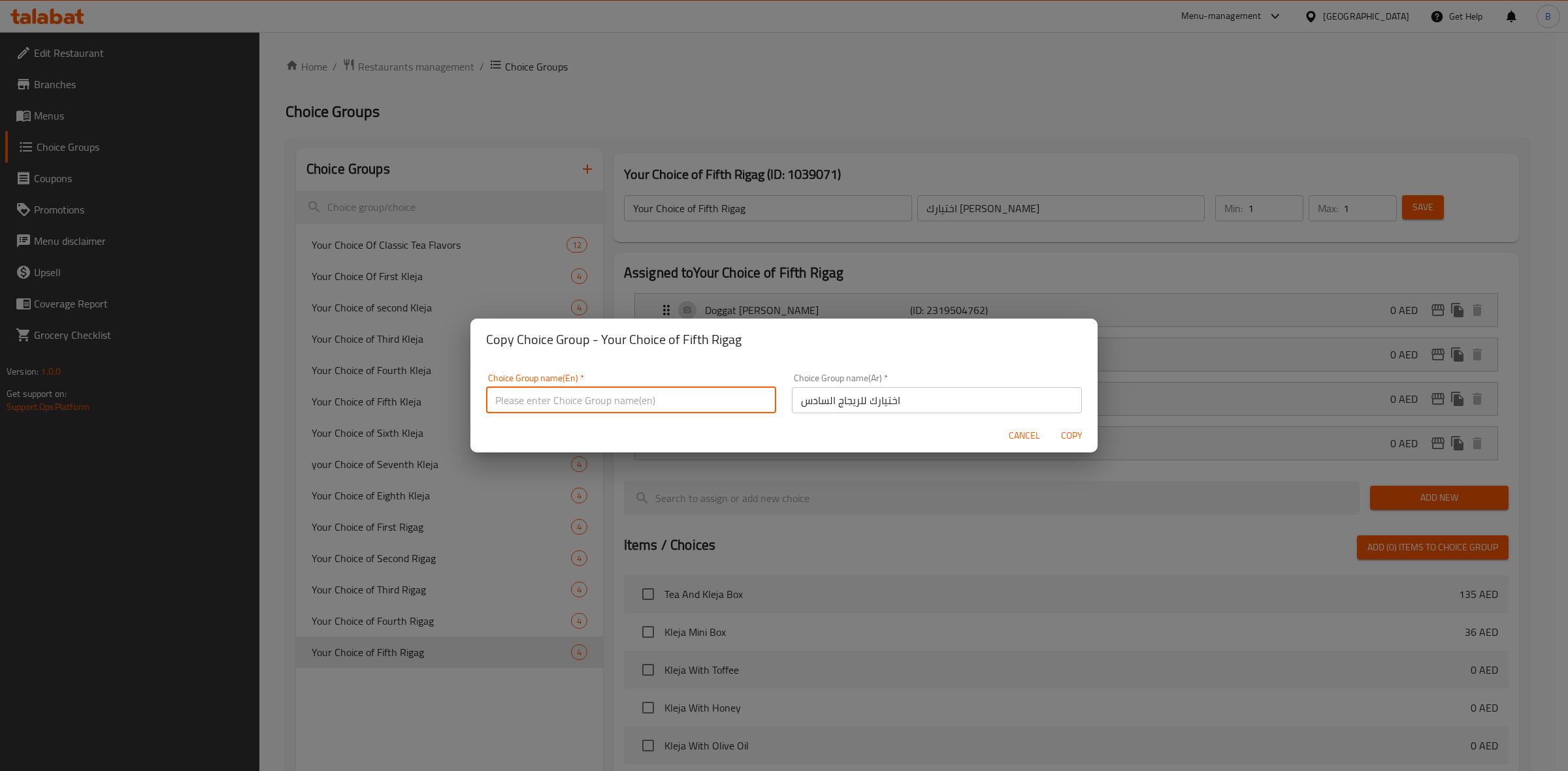
click at [707, 408] on input "text" at bounding box center [631, 400] width 290 height 26
type input "Sixth"
click at [621, 405] on input "Sixth" at bounding box center [631, 400] width 290 height 26
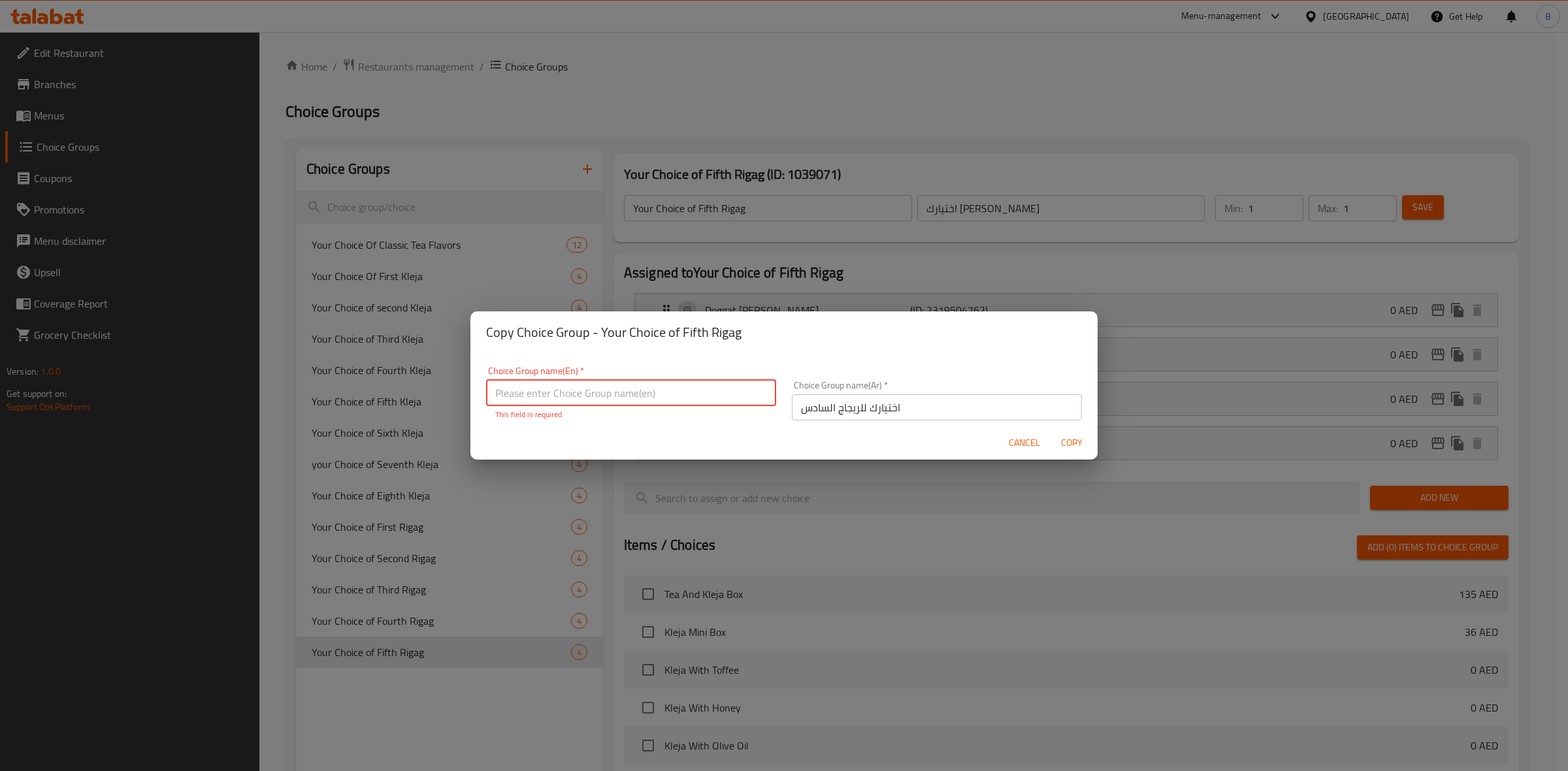
click at [621, 405] on input "text" at bounding box center [631, 392] width 290 height 26
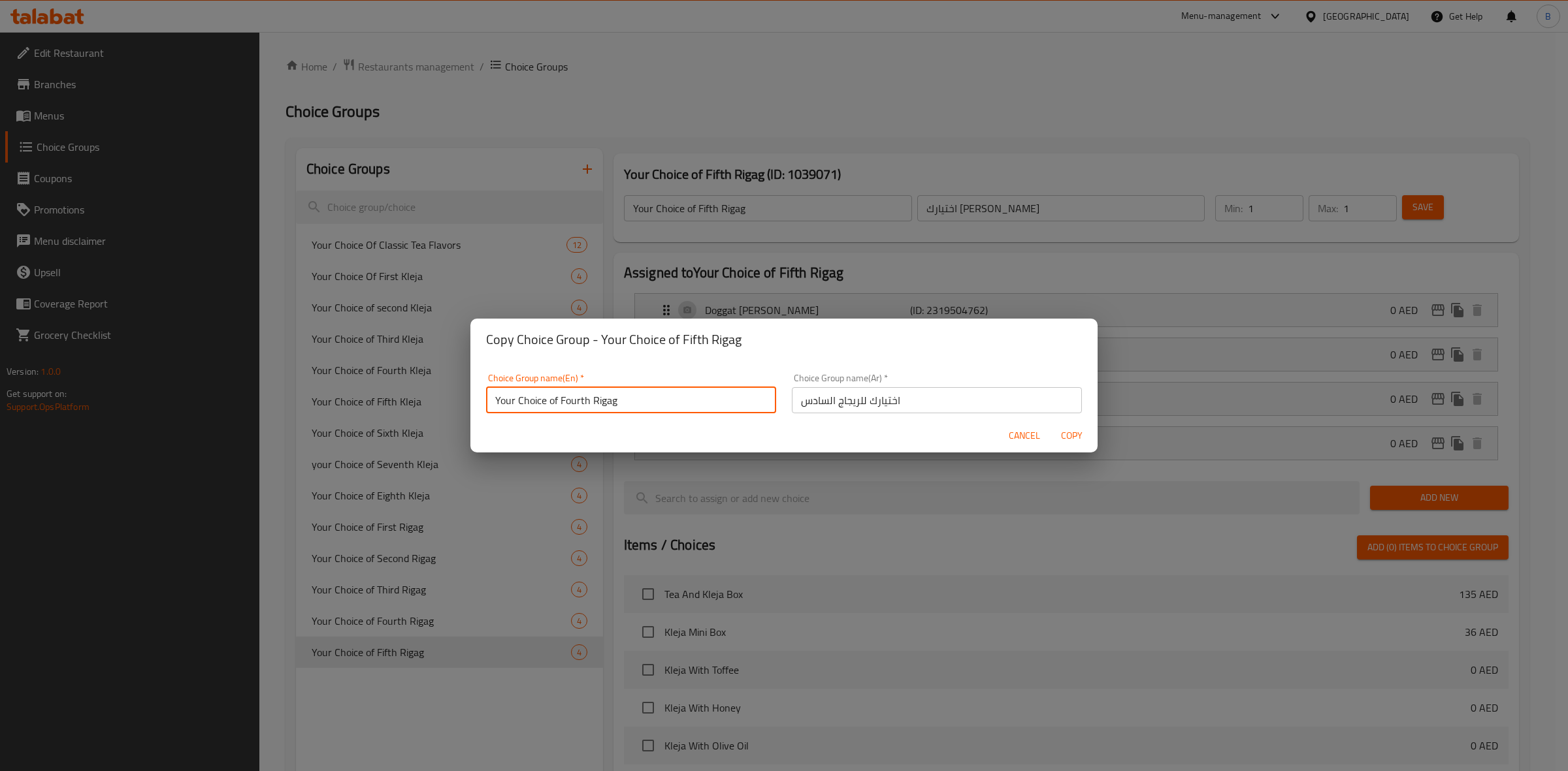
click at [573, 403] on input "Your Choice of Fourth Rigag" at bounding box center [631, 400] width 290 height 26
type input "Your Choice of Sixth Rigag"
click at [1079, 437] on span "Copy" at bounding box center [1071, 435] width 31 height 17
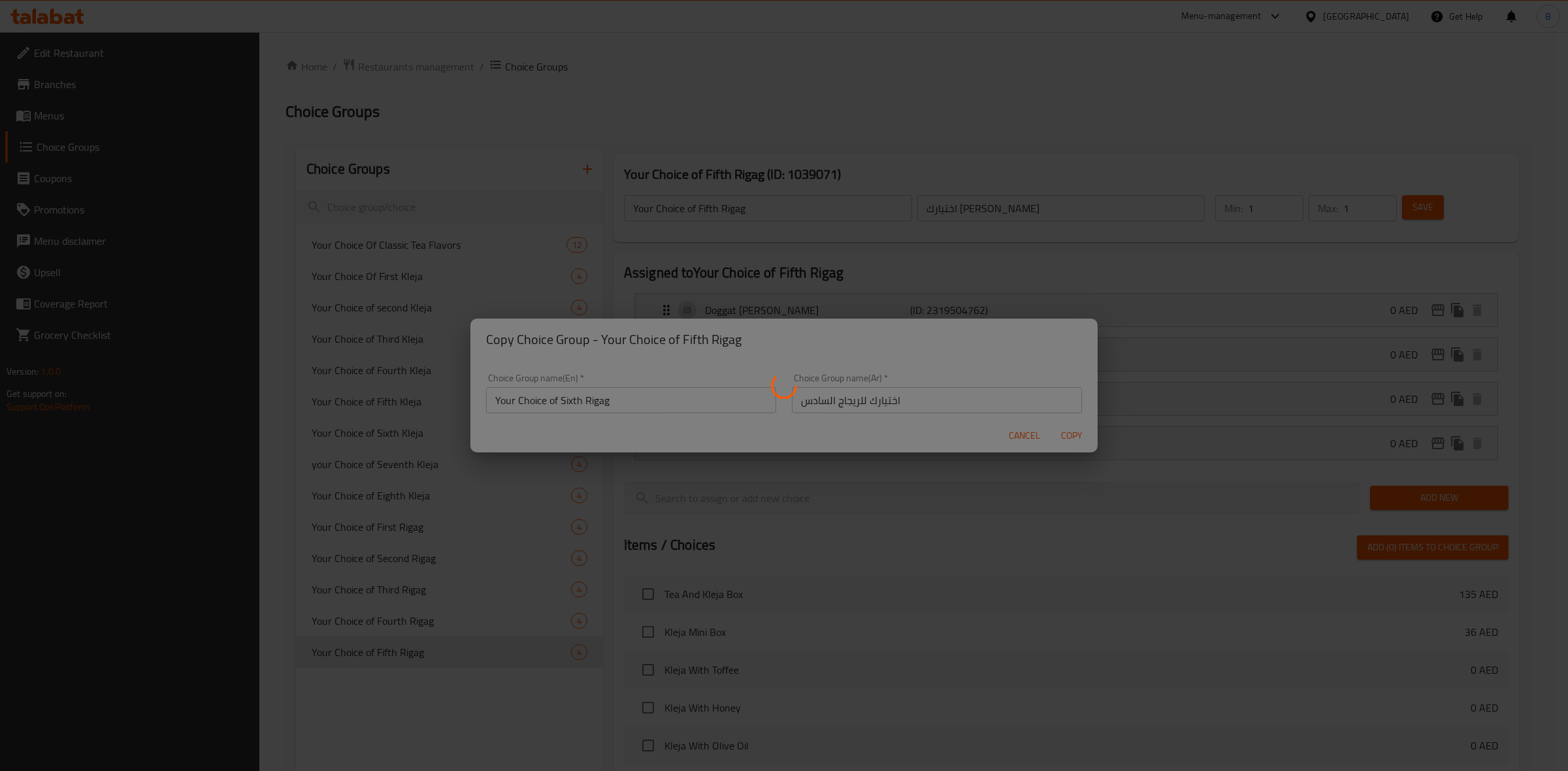
type input "Your Choice of Sixth Rigag"
type input "اختيارك للريجاج السادس"
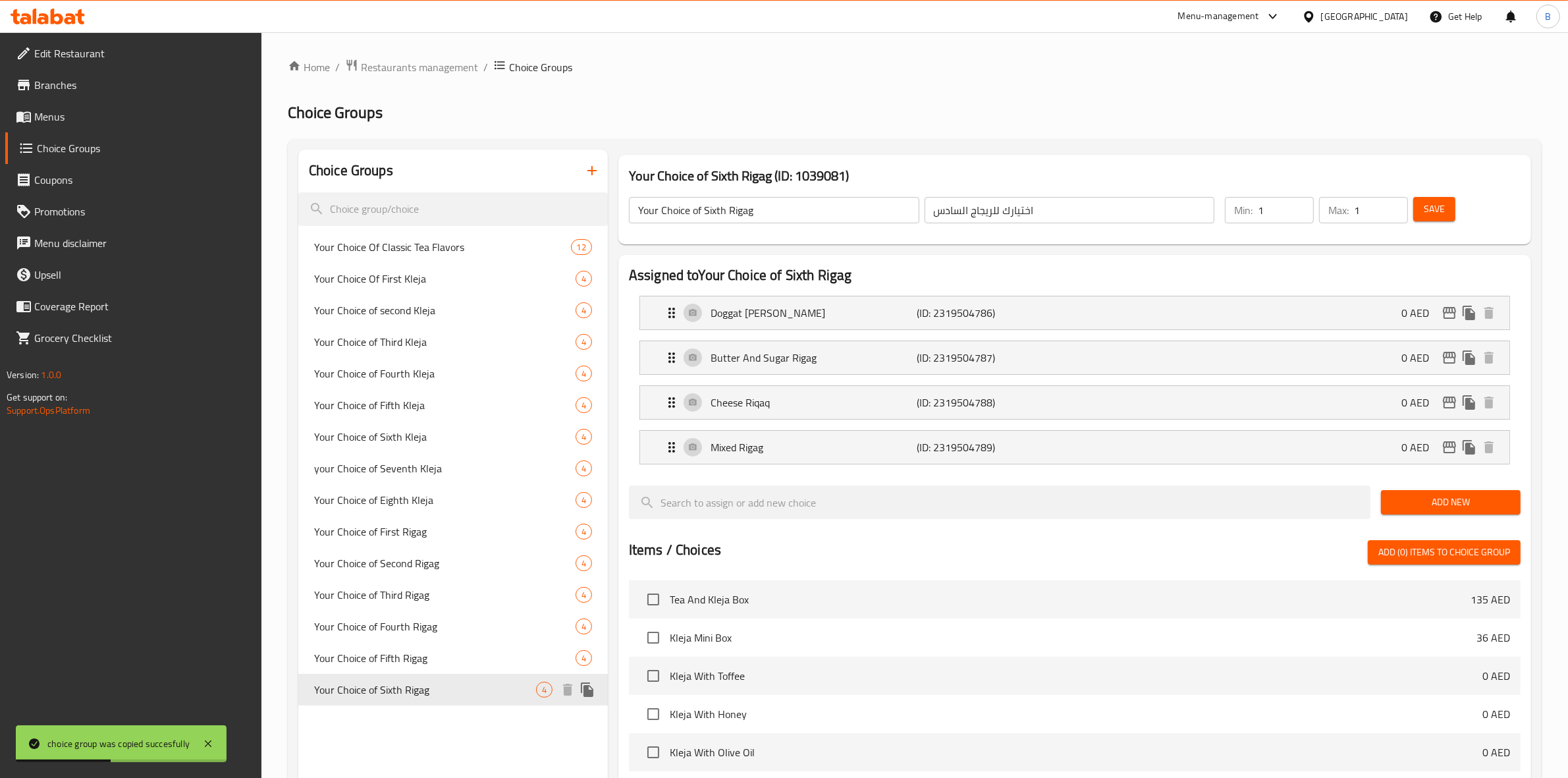
click at [590, 686] on icon "duplicate" at bounding box center [587, 690] width 16 height 16
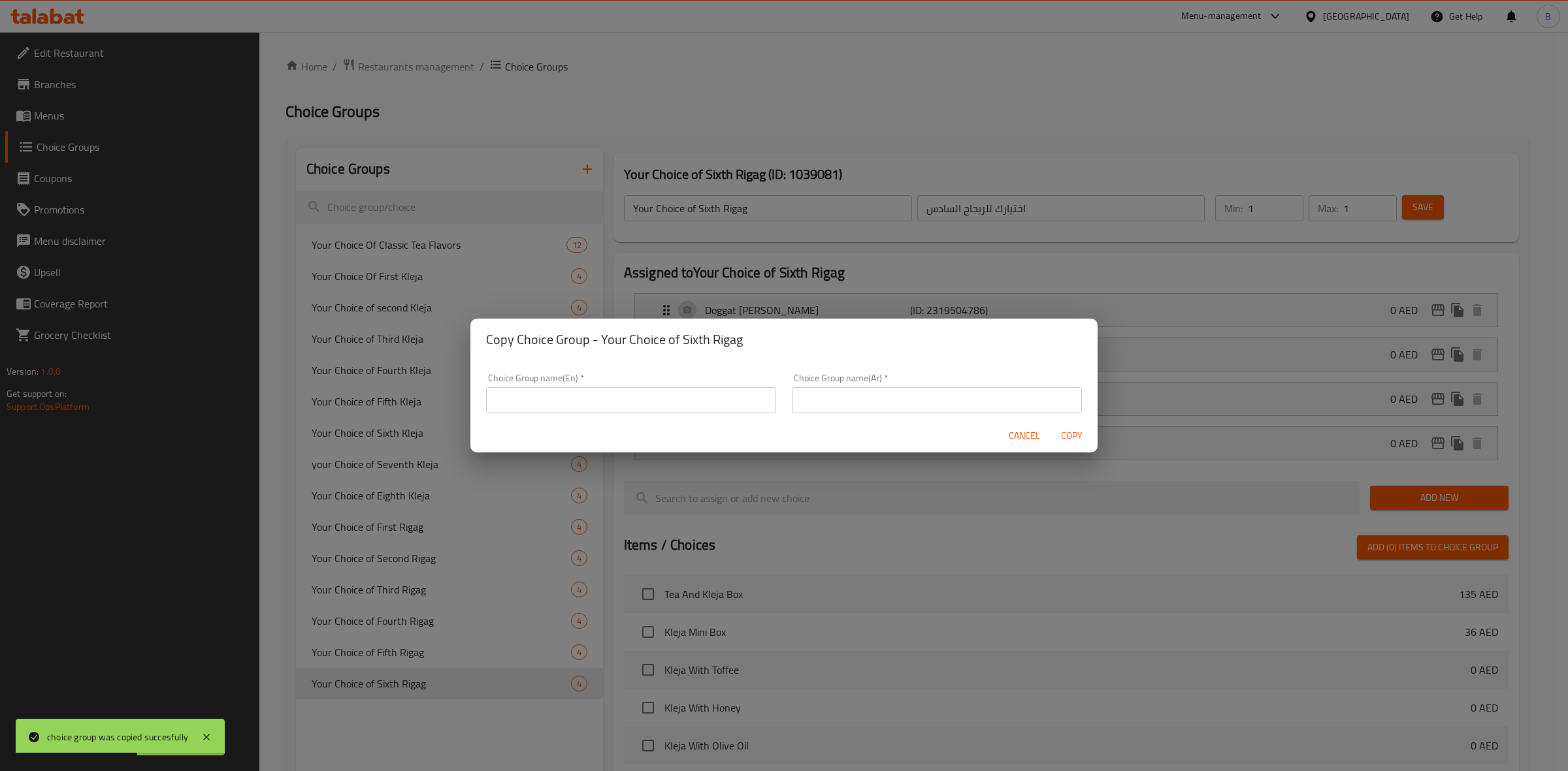
click at [667, 406] on input "text" at bounding box center [631, 400] width 290 height 26
click at [563, 400] on input "Your Choice of Fourth Rigag" at bounding box center [631, 400] width 290 height 26
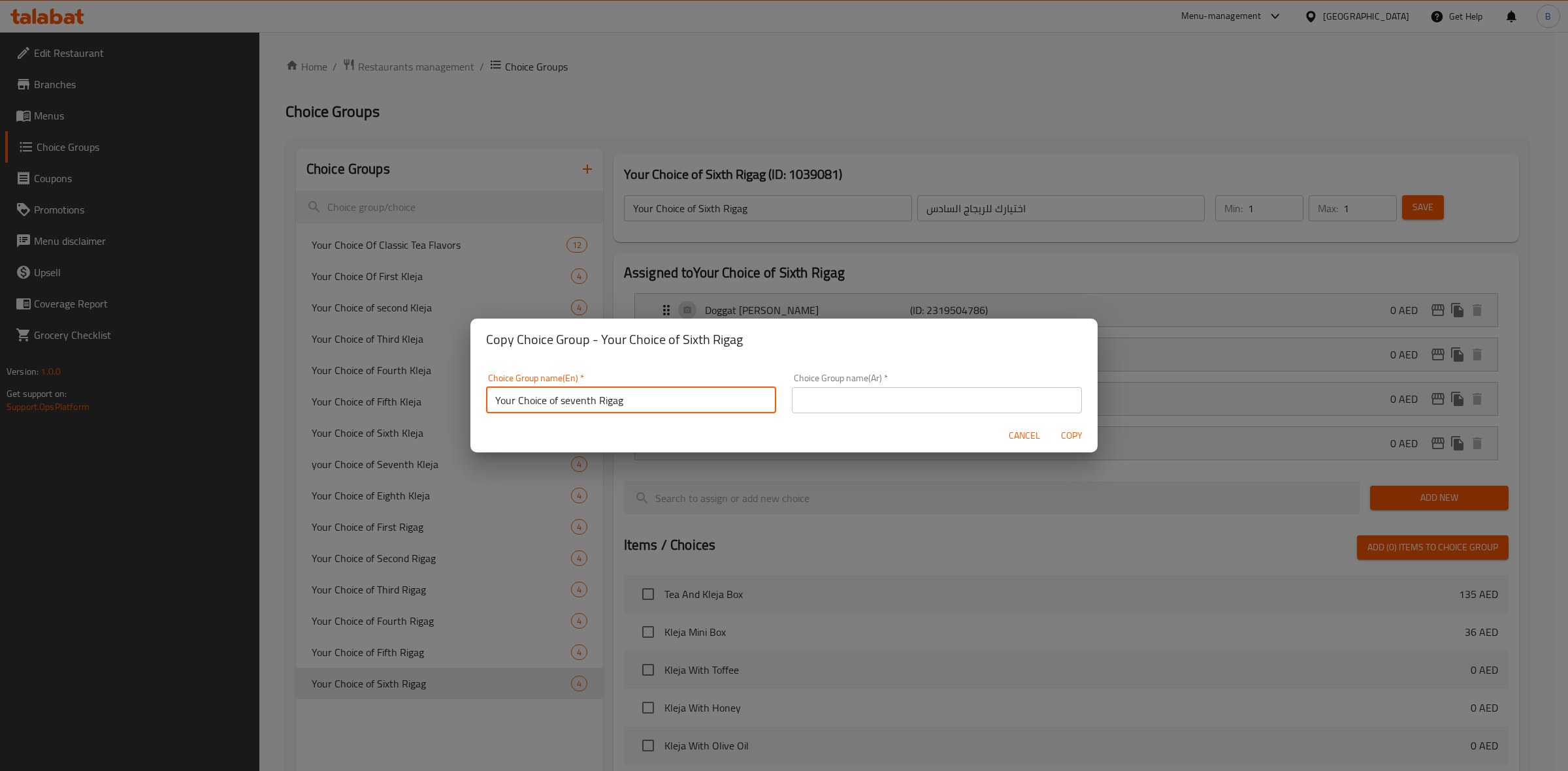
click at [563, 400] on input "Your Choice of seventh Rigag" at bounding box center [631, 400] width 290 height 26
type input "Your Choice of seventh Rigag"
click at [868, 402] on input "text" at bounding box center [937, 400] width 290 height 26
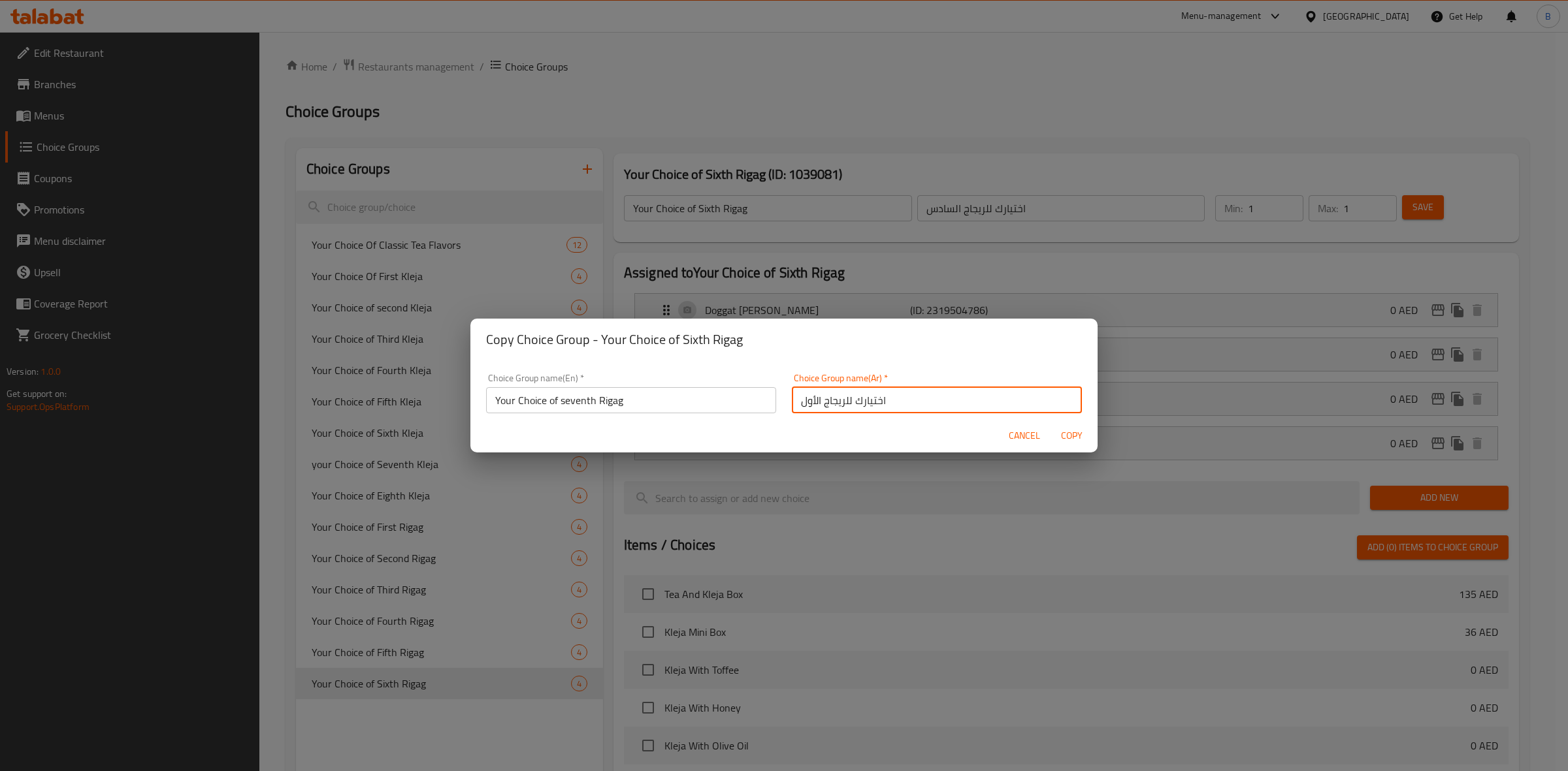
click at [796, 396] on input "اختيارك للريجاج الأول" at bounding box center [937, 400] width 290 height 26
click at [808, 402] on input "اختيارك للريجاج الأول" at bounding box center [937, 400] width 290 height 26
paste input "ابع"
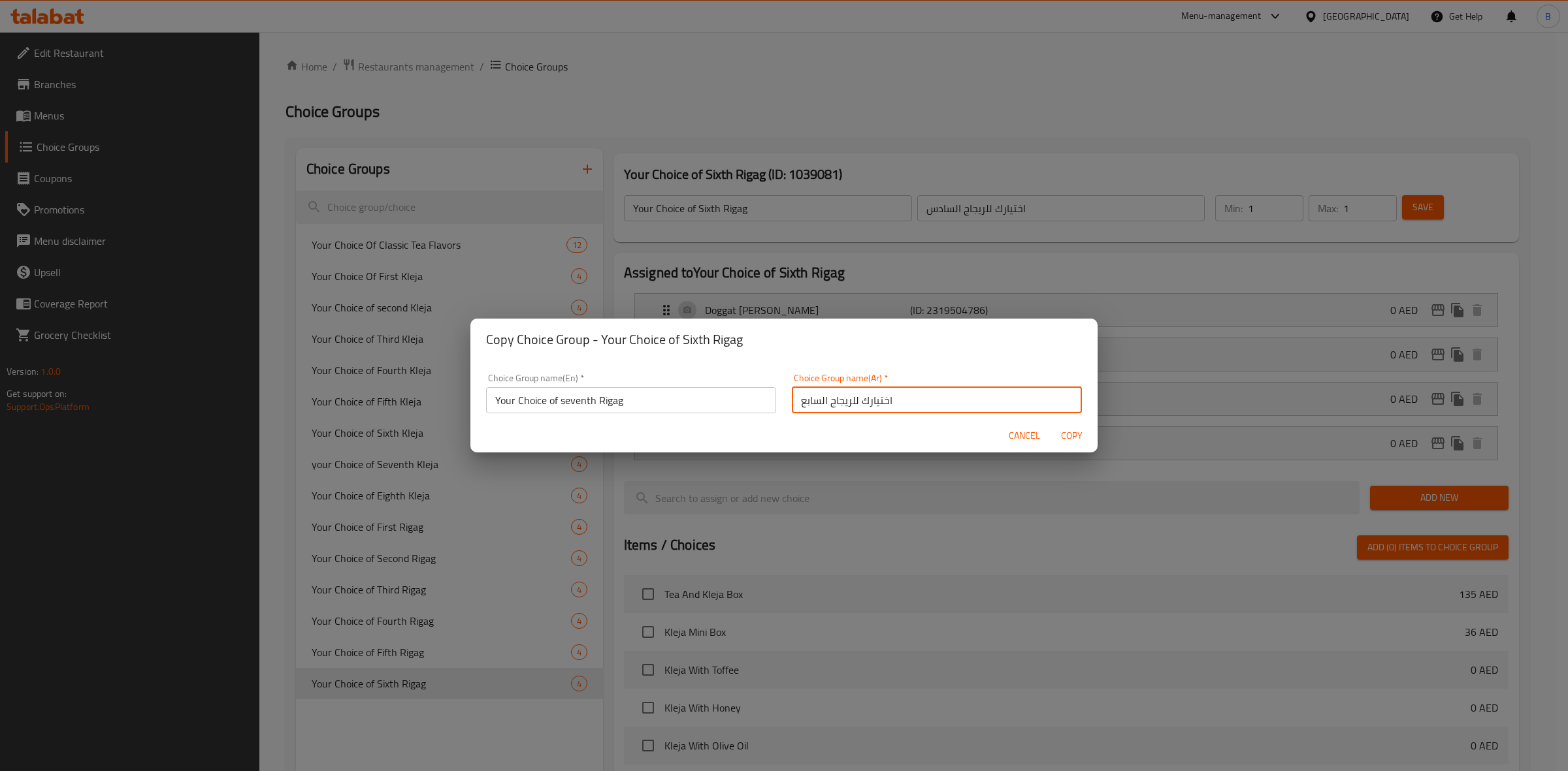
type input "اختيارك للريجاج السابع"
click at [1075, 438] on span "Copy" at bounding box center [1071, 435] width 31 height 17
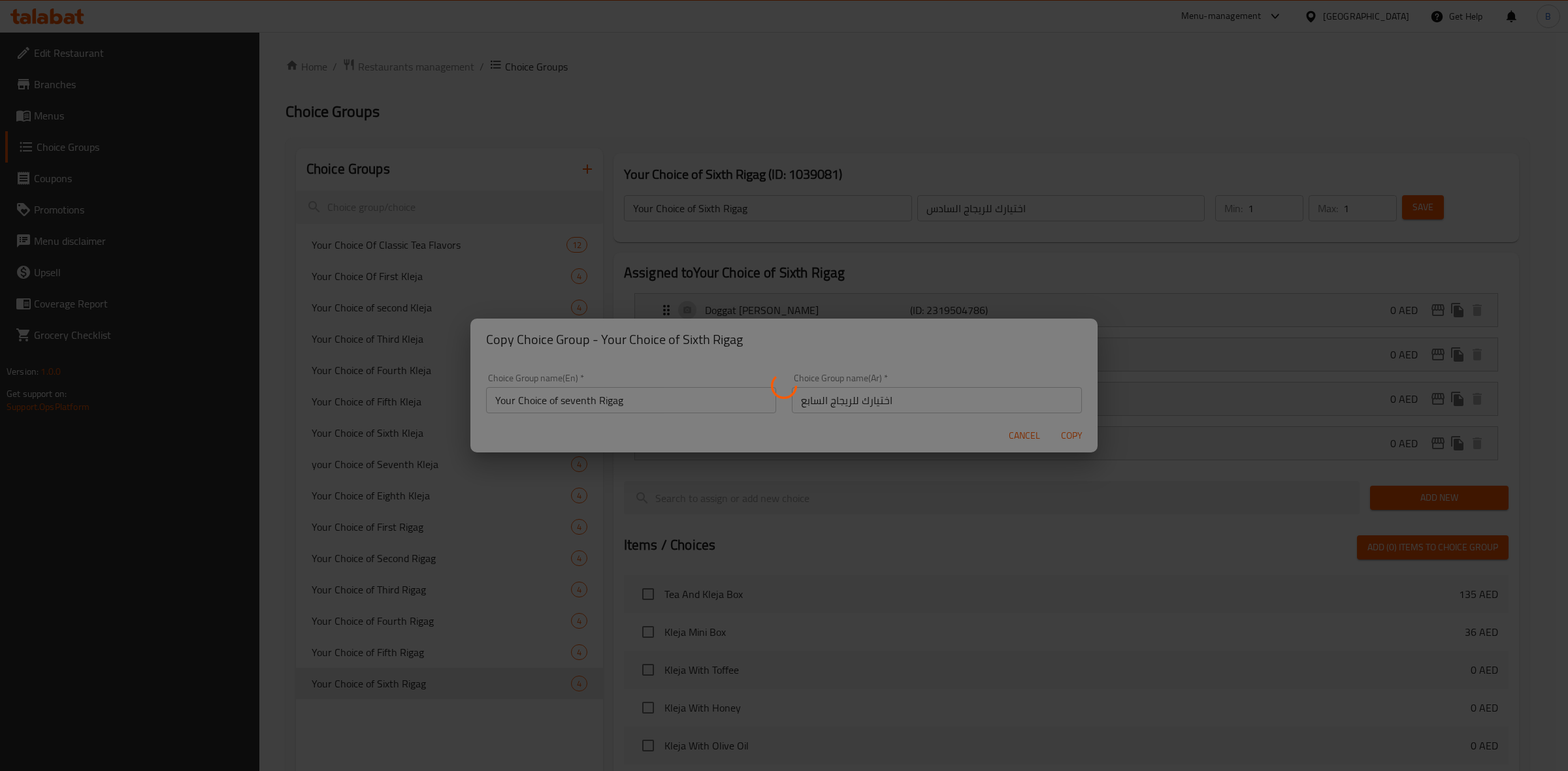
type input "Your Choice of seventh Rigag"
type input "اختيارك للريجاج السابع"
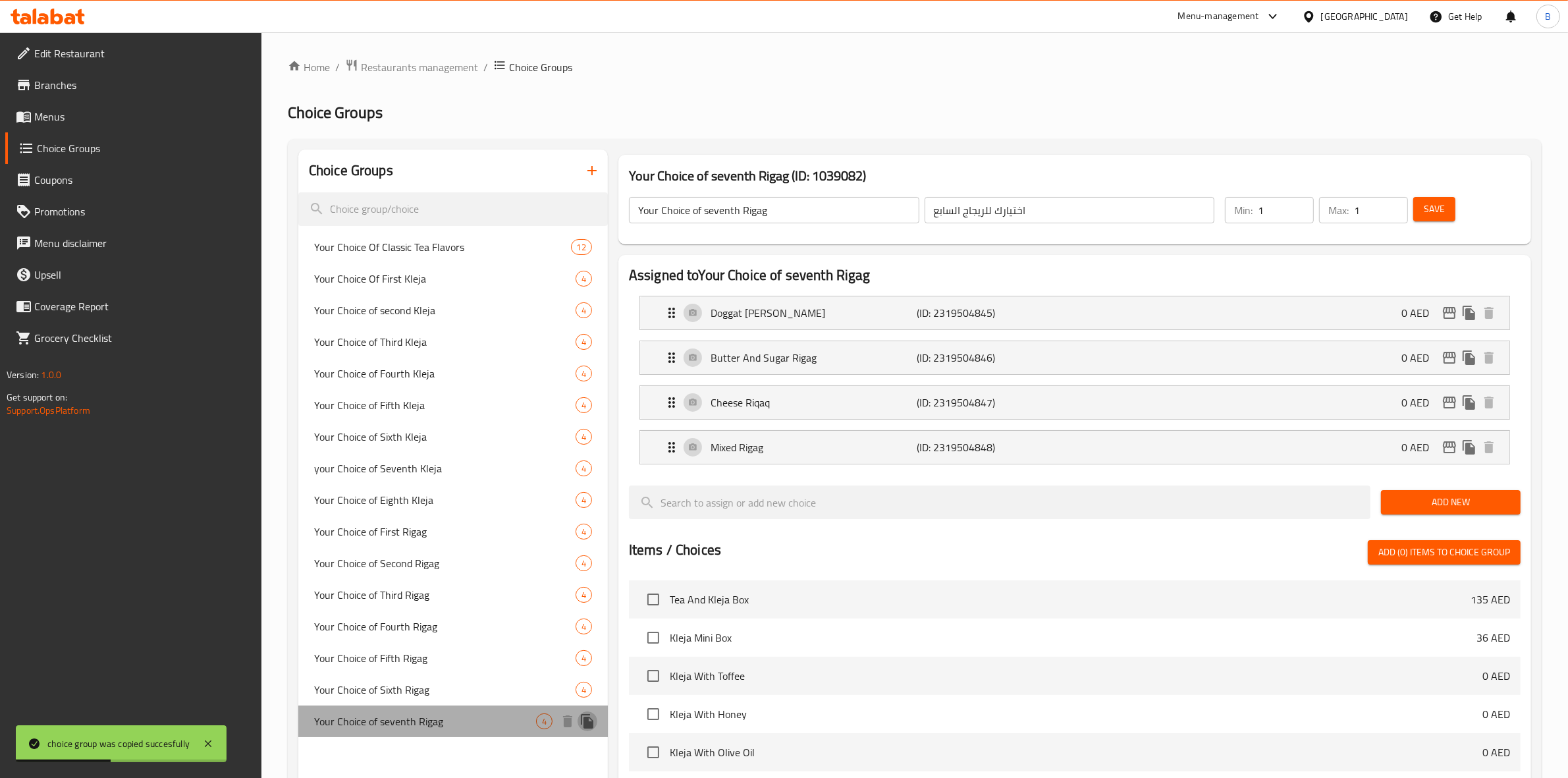
click at [588, 720] on icon "duplicate" at bounding box center [587, 721] width 13 height 15
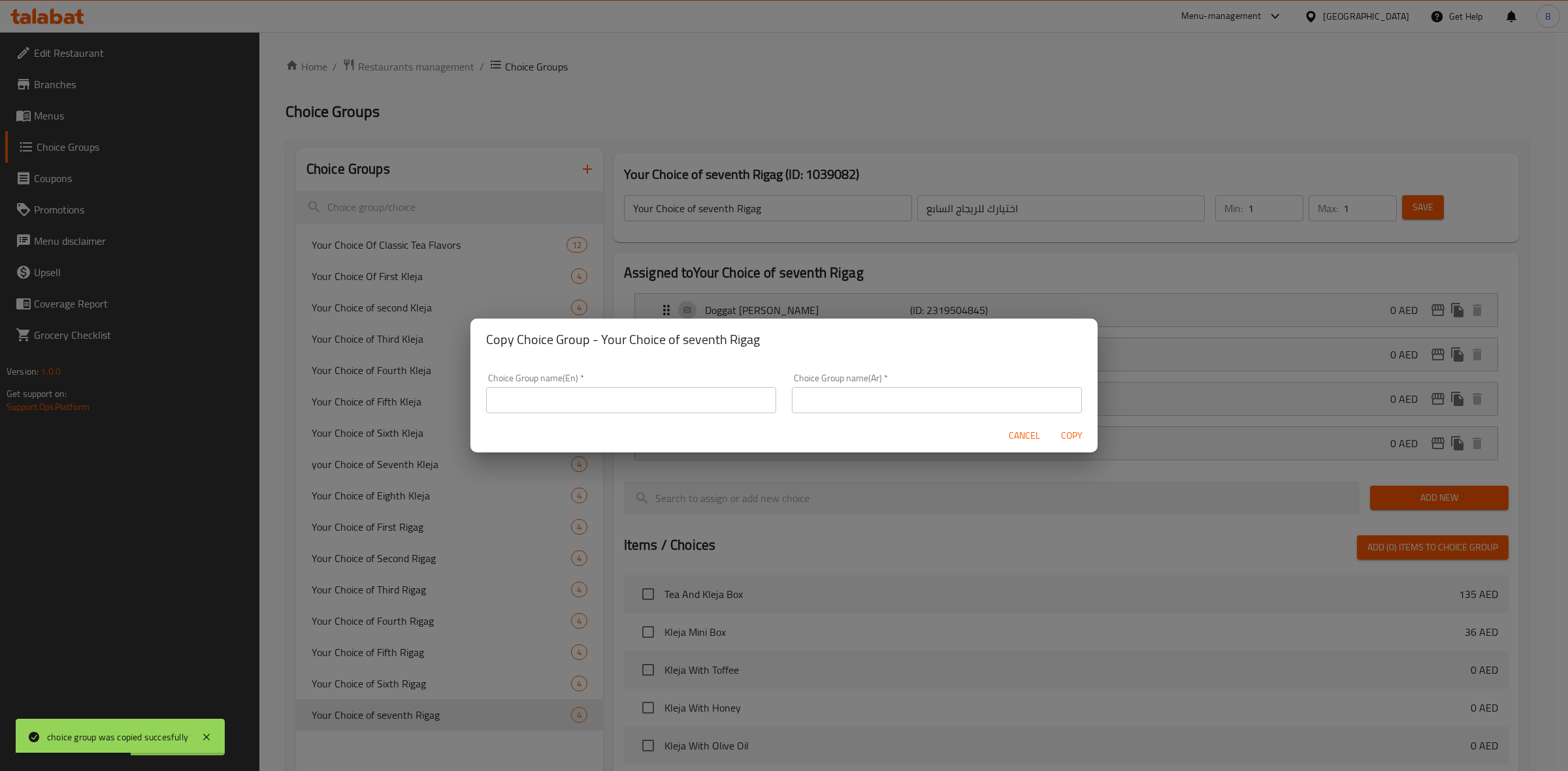
click at [547, 394] on input "text" at bounding box center [631, 400] width 290 height 26
click at [581, 397] on input "Your Choice of Fourth Rigag" at bounding box center [631, 400] width 290 height 26
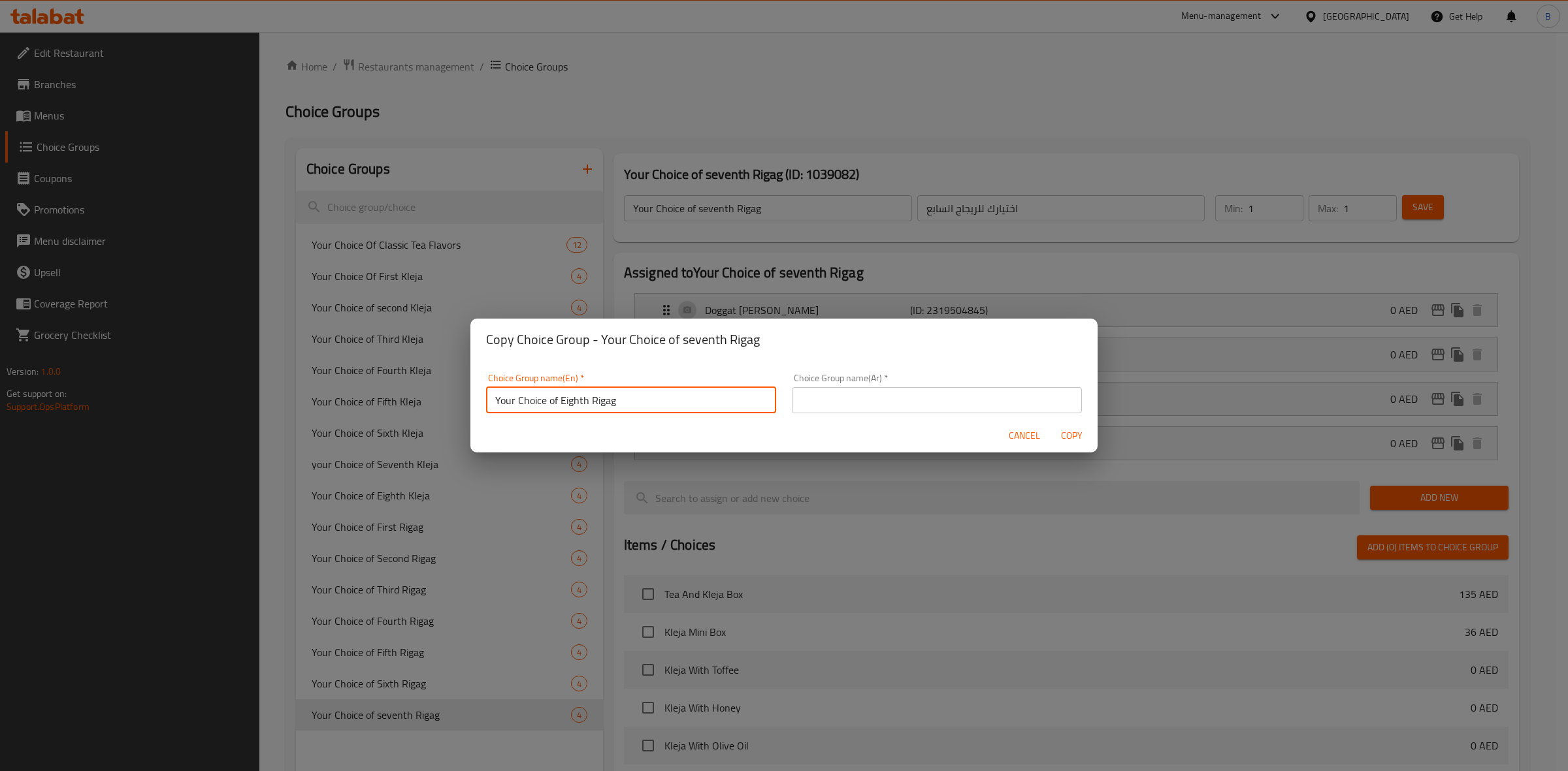
type input "Your Choice of Eighth Rigag"
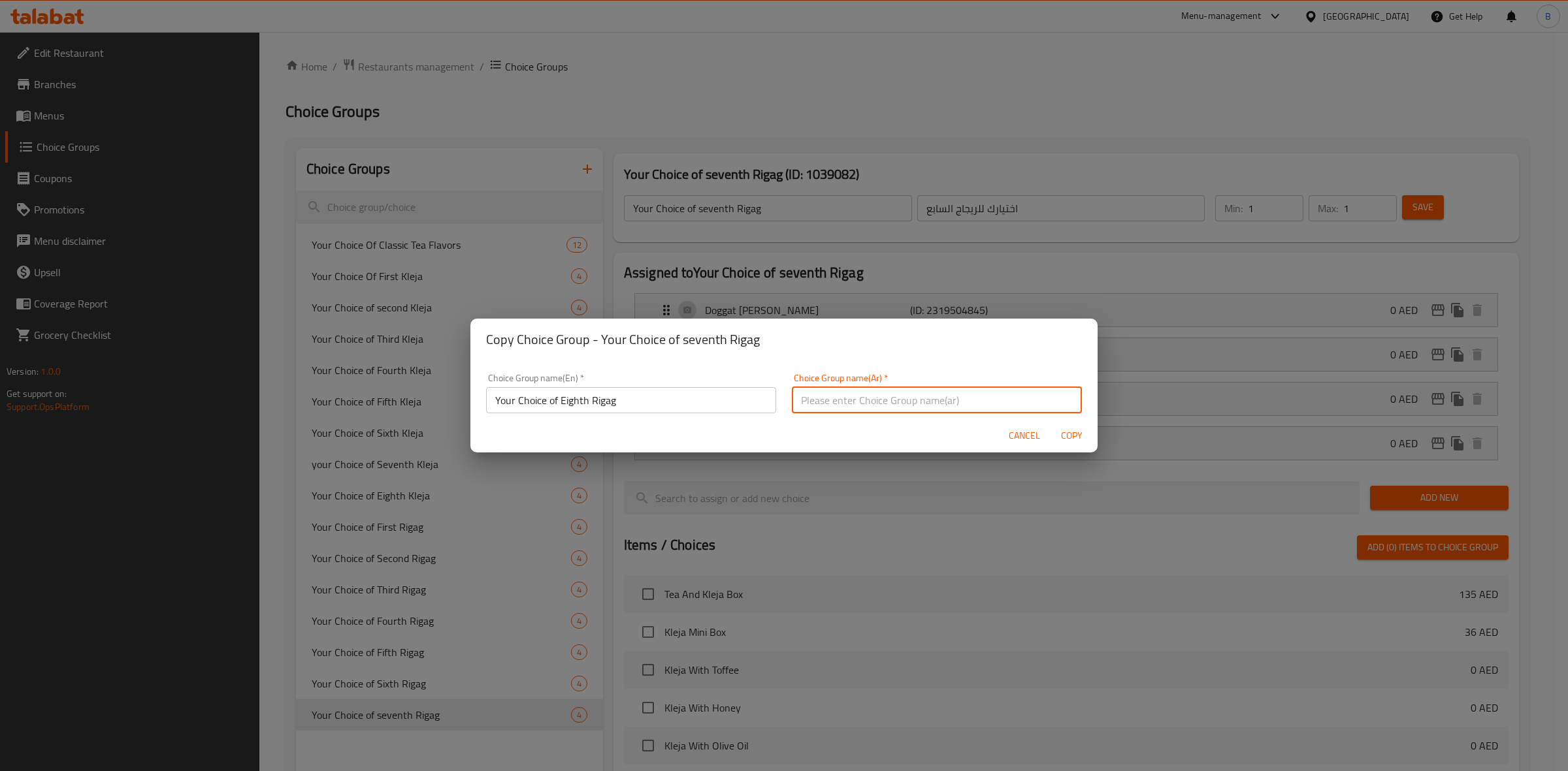
click at [952, 408] on input "text" at bounding box center [937, 400] width 290 height 26
click at [804, 400] on input "اختيارك للريجاج الأول" at bounding box center [937, 400] width 290 height 26
paste input "امن"
type input "اختيارك للريجاج ثامن"
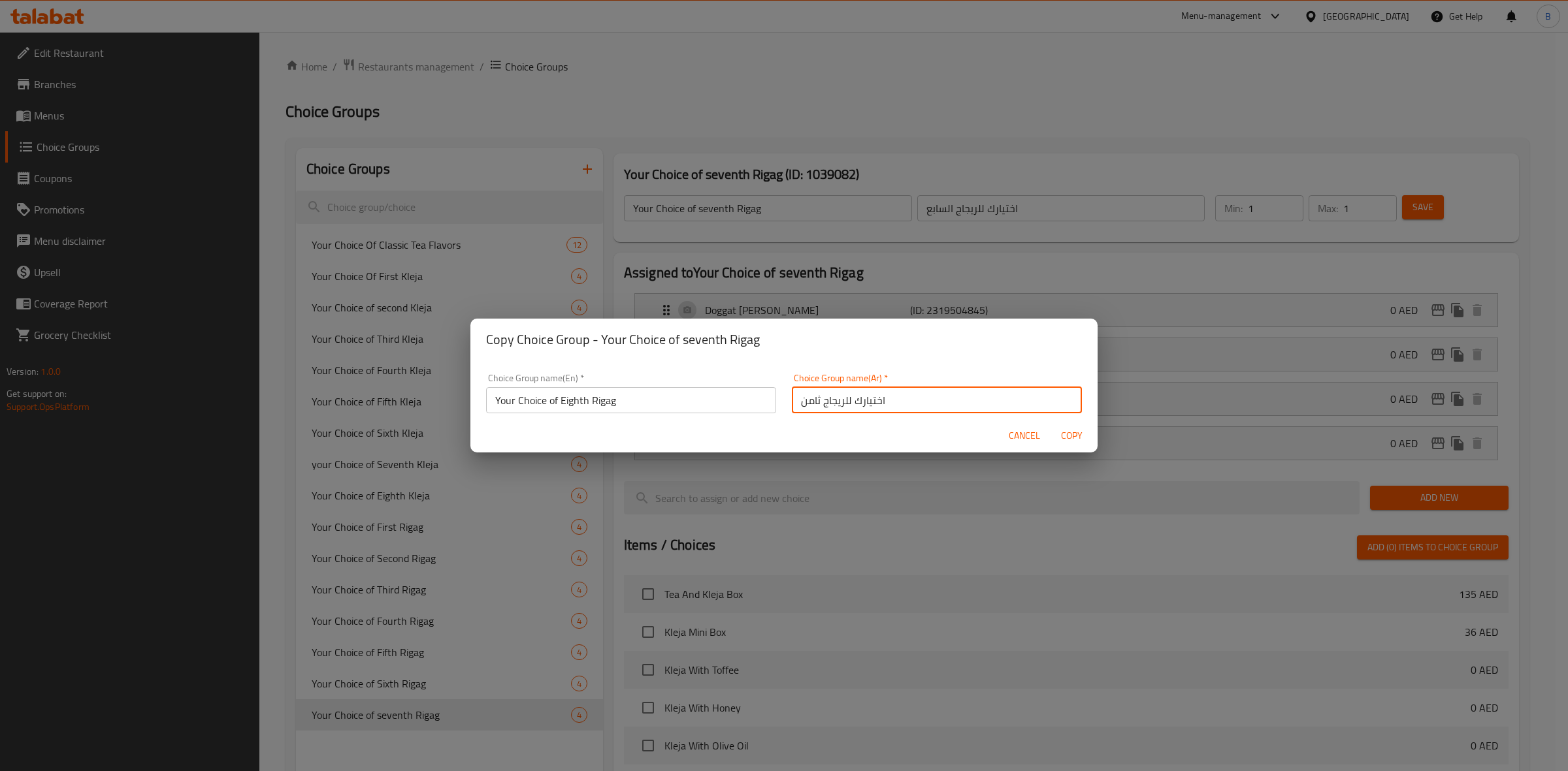
click at [1071, 438] on span "Copy" at bounding box center [1071, 435] width 31 height 17
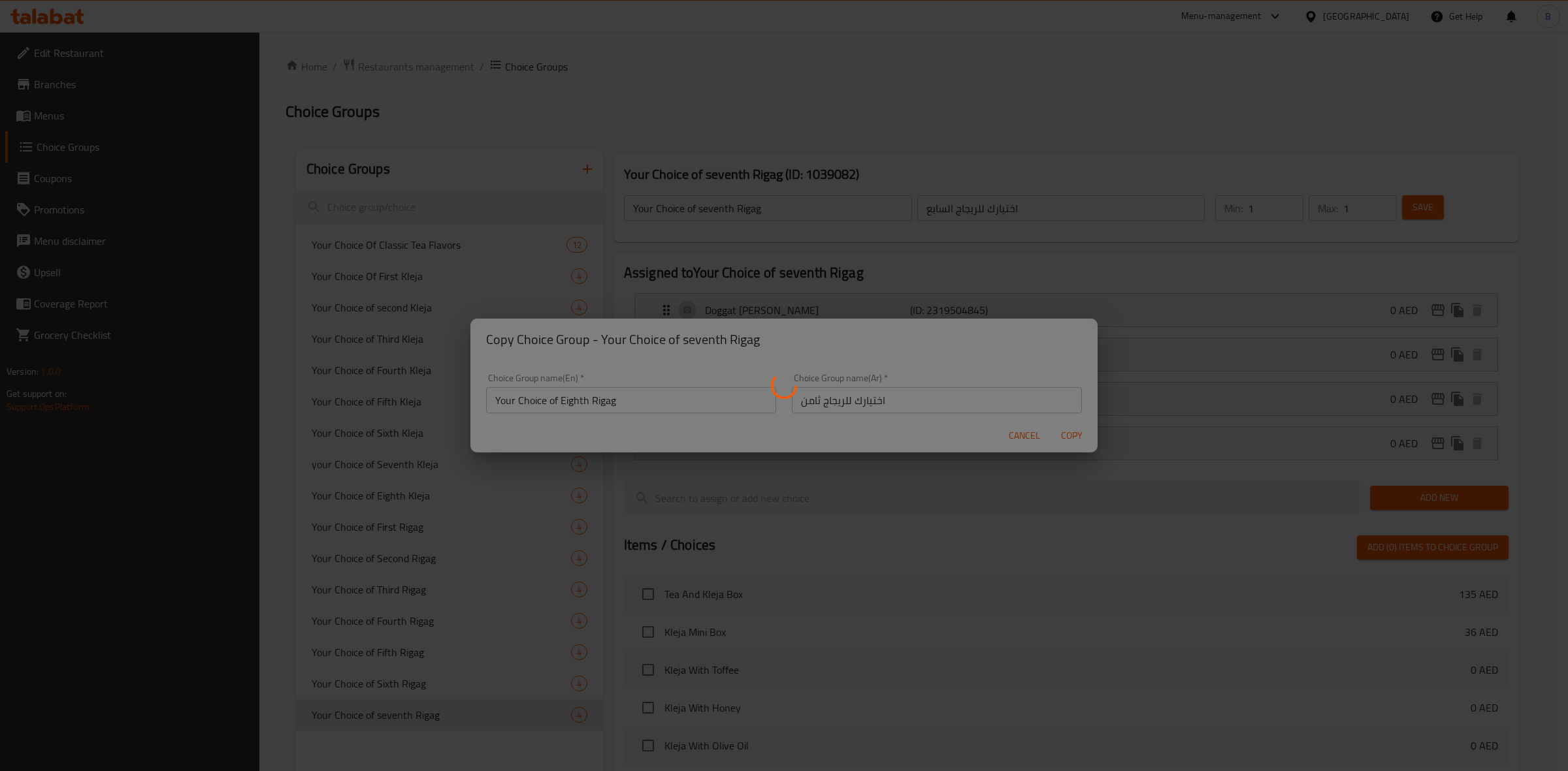
type input "Your Choice of Eighth Rigag"
type input "اختيارك للريجاج ثامن"
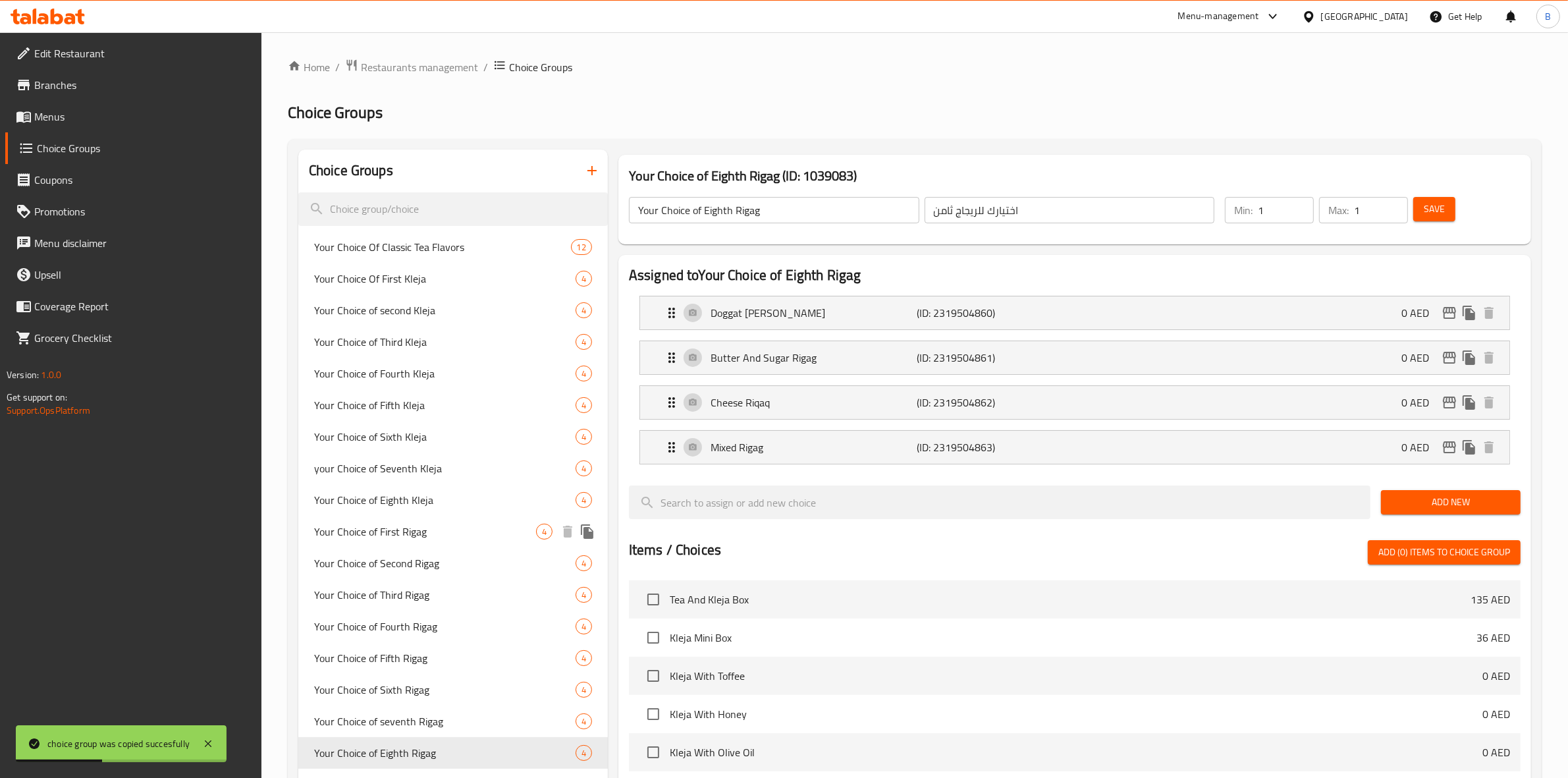
click at [412, 538] on span "Your Choice of First Rigag" at bounding box center [425, 531] width 222 height 16
type input "Your Choice of First Rigag"
type input "اختيارك للريجاج الأول"
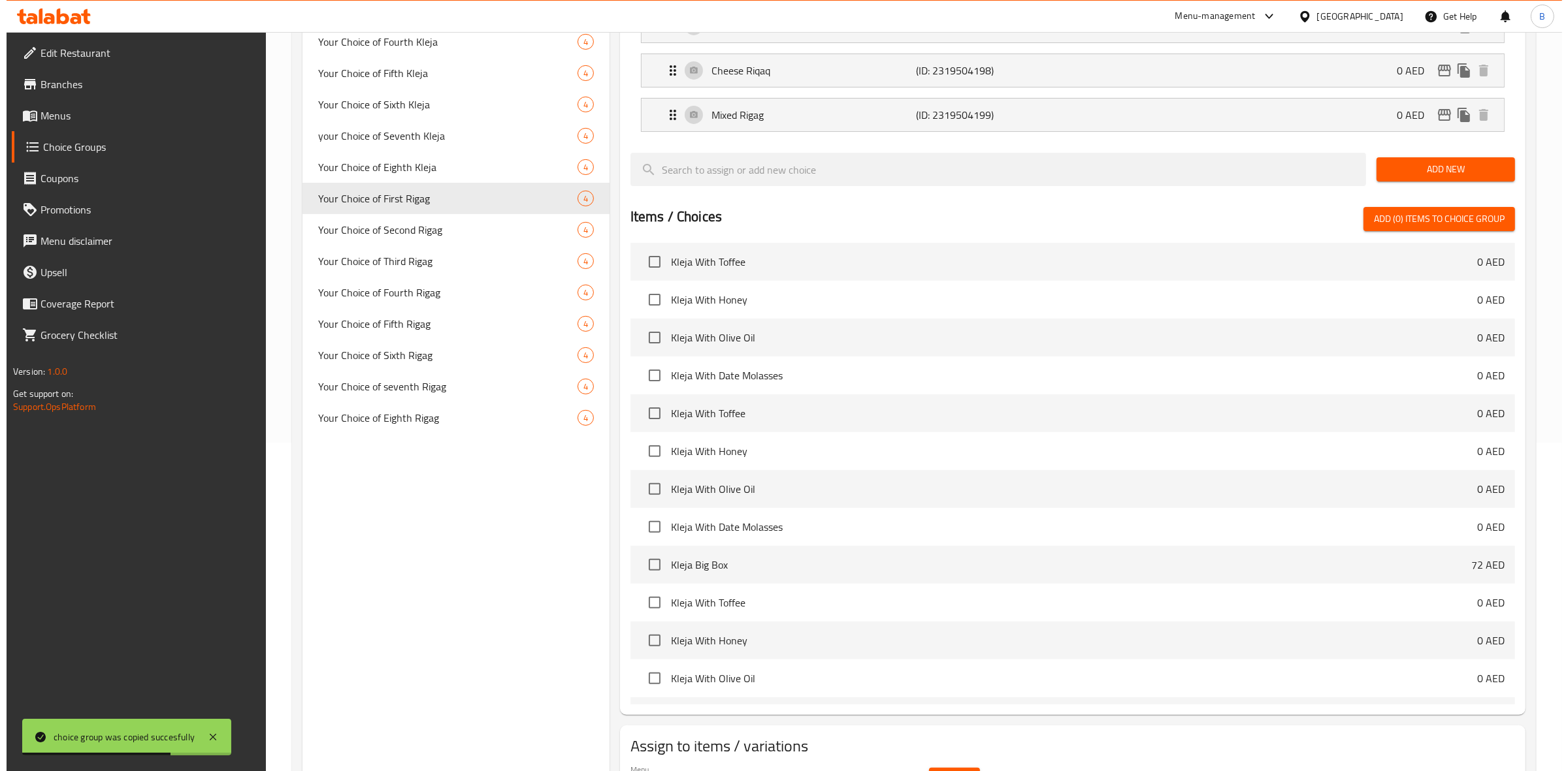
scroll to position [406, 0]
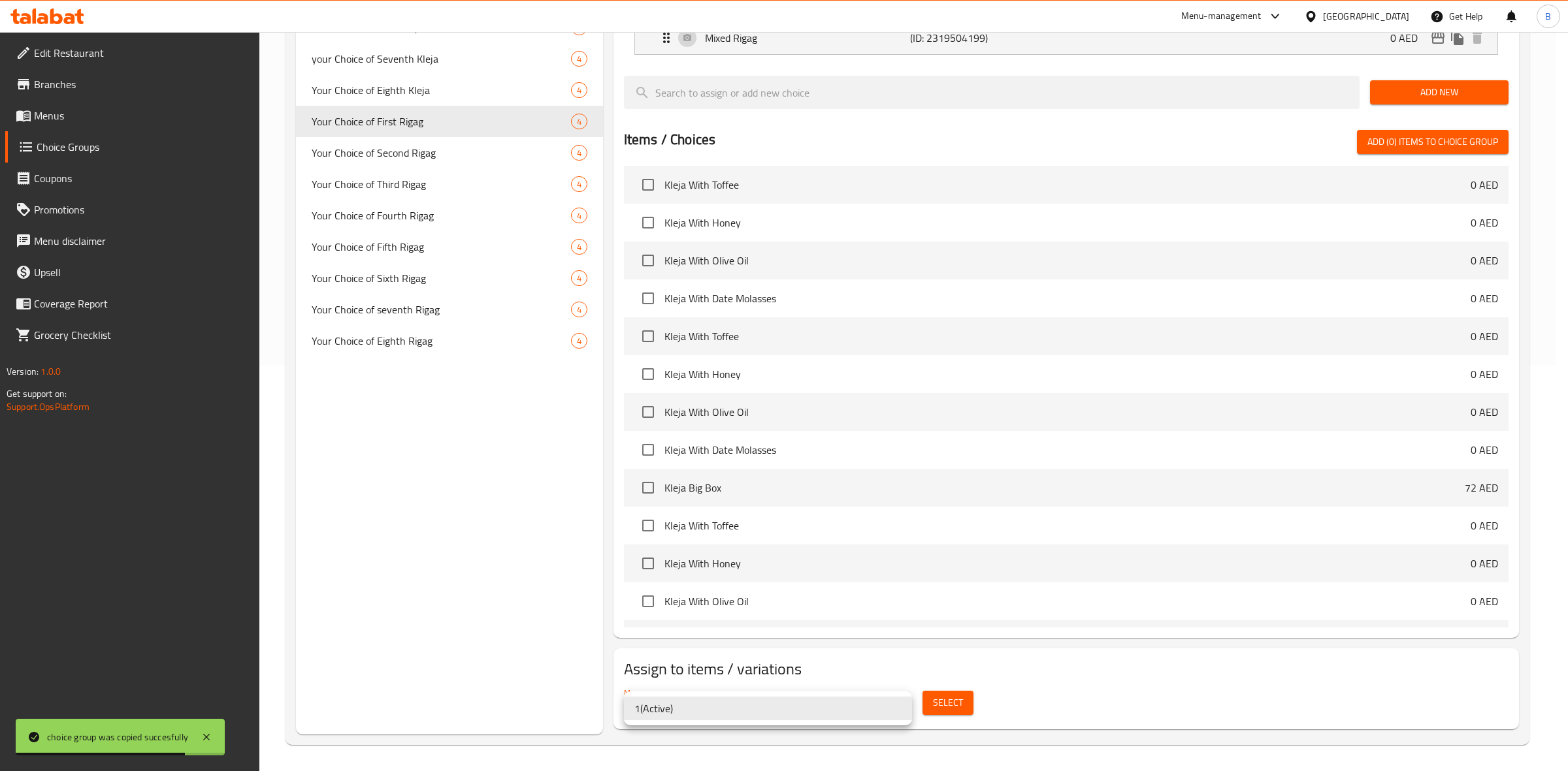
click at [928, 705] on div at bounding box center [784, 386] width 1568 height 771
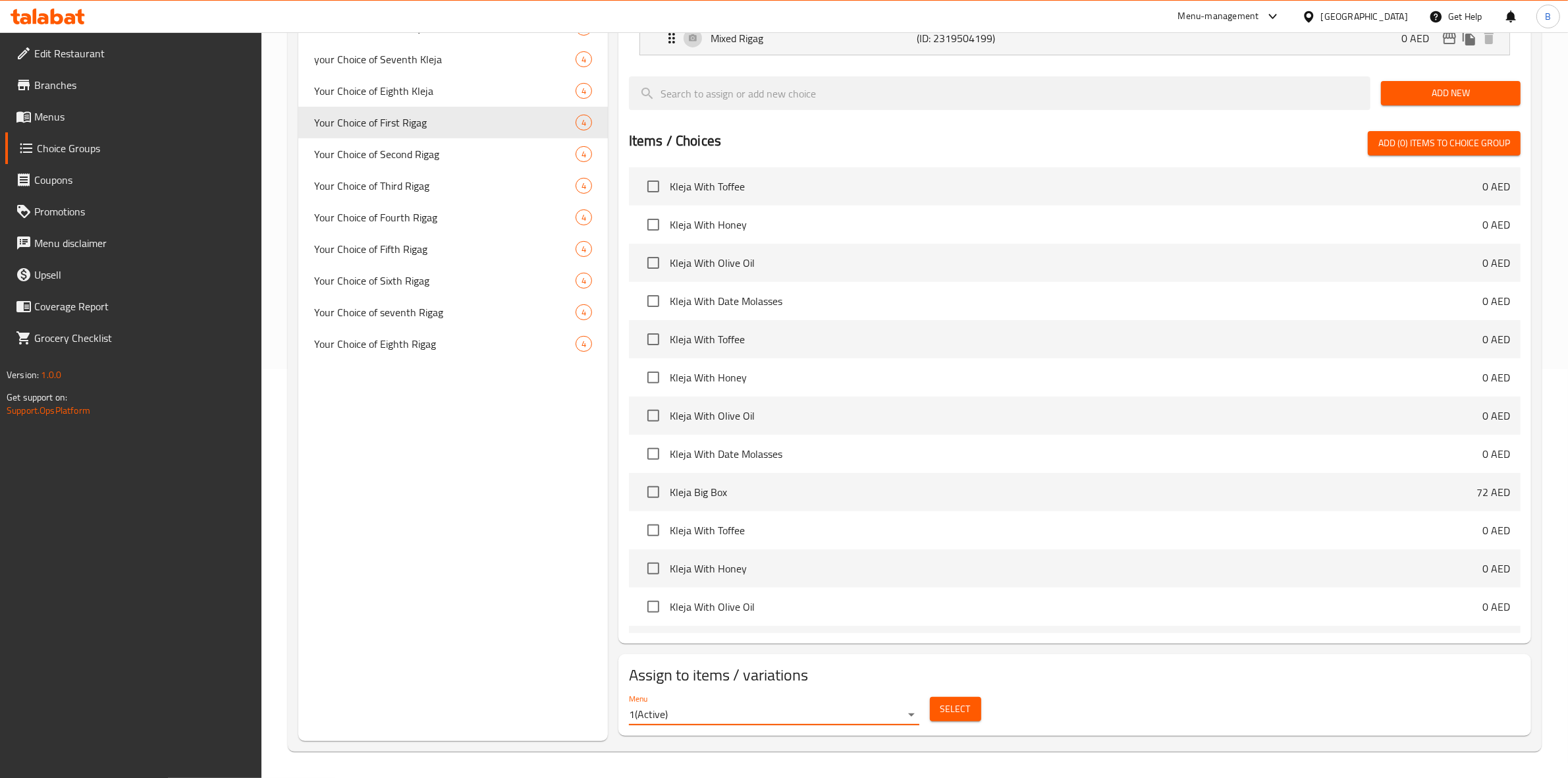
click at [946, 705] on span "Select" at bounding box center [955, 709] width 30 height 17
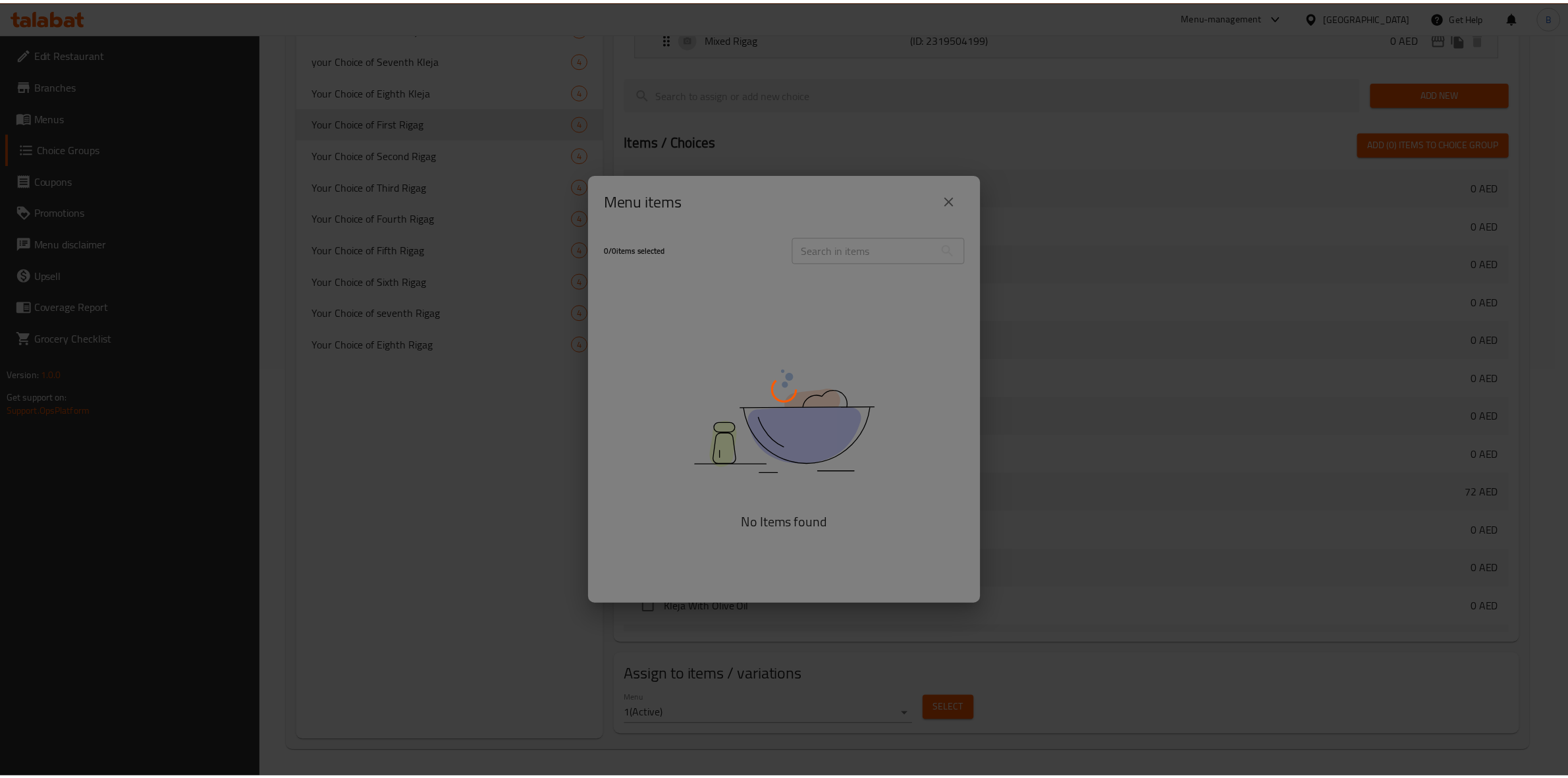
scroll to position [422, 0]
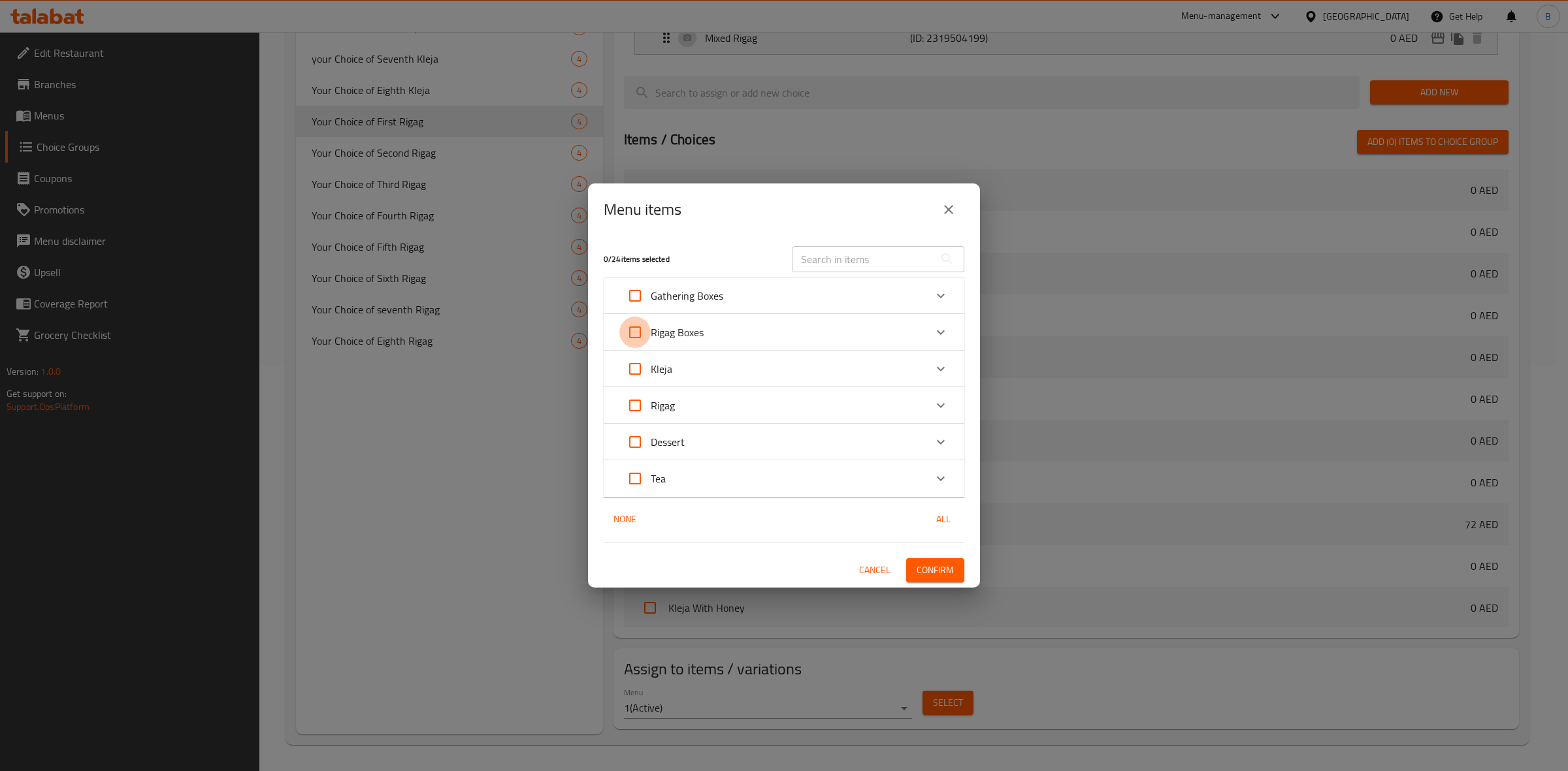
click at [630, 334] on input "Expand" at bounding box center [635, 332] width 31 height 31
checkbox input "true"
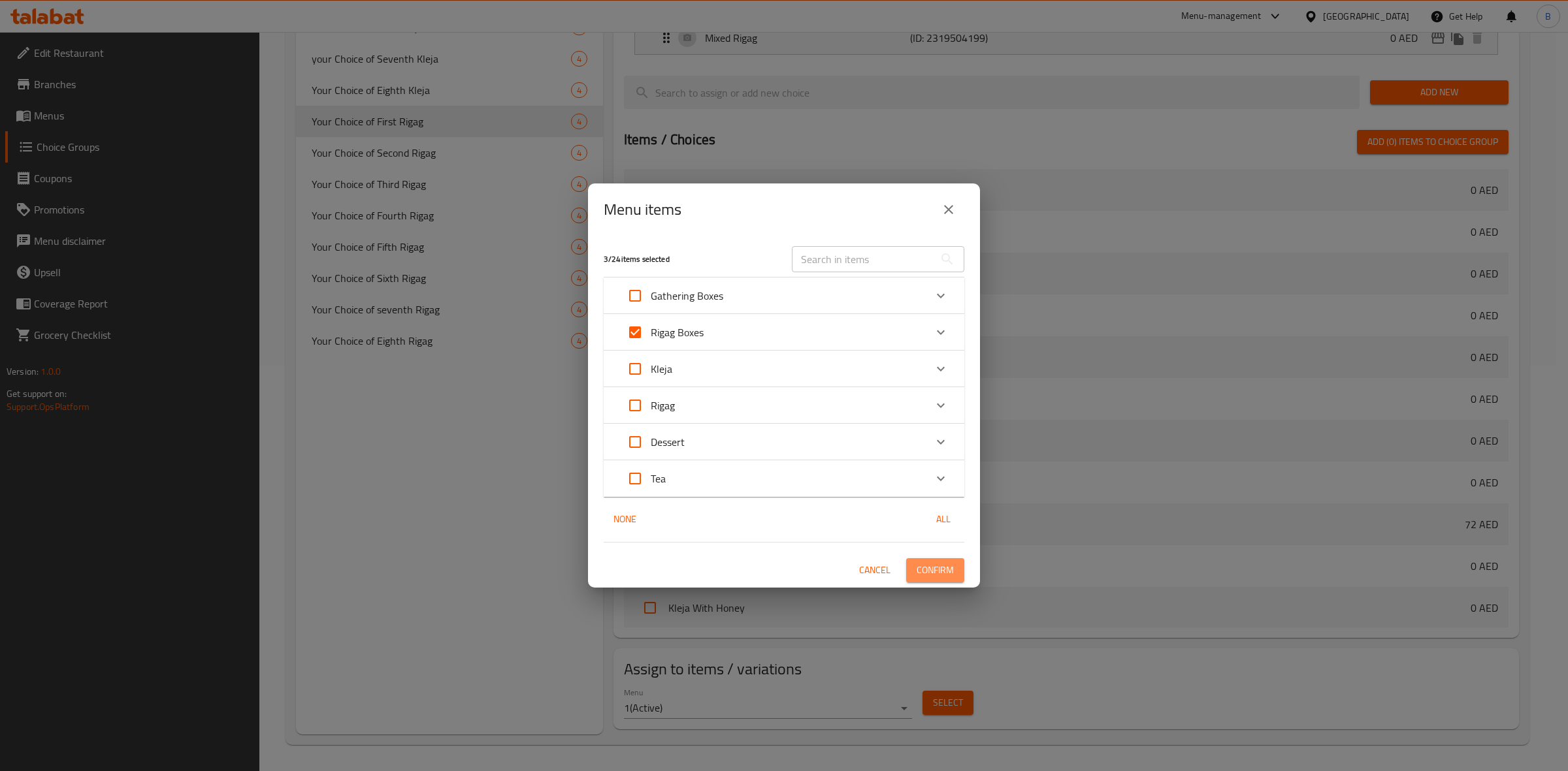
click at [948, 569] on span "Confirm" at bounding box center [935, 570] width 37 height 17
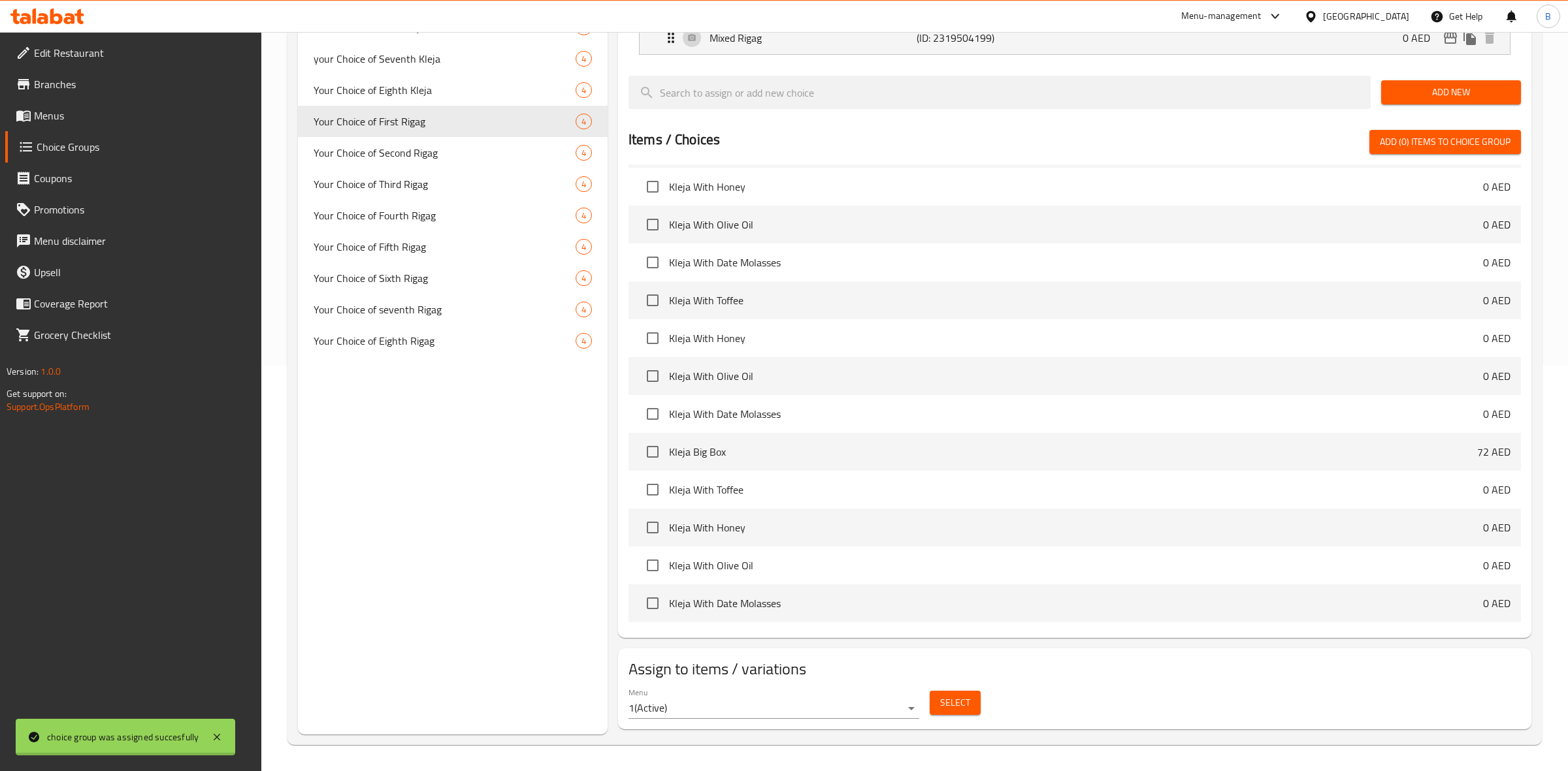
scroll to position [383, 0]
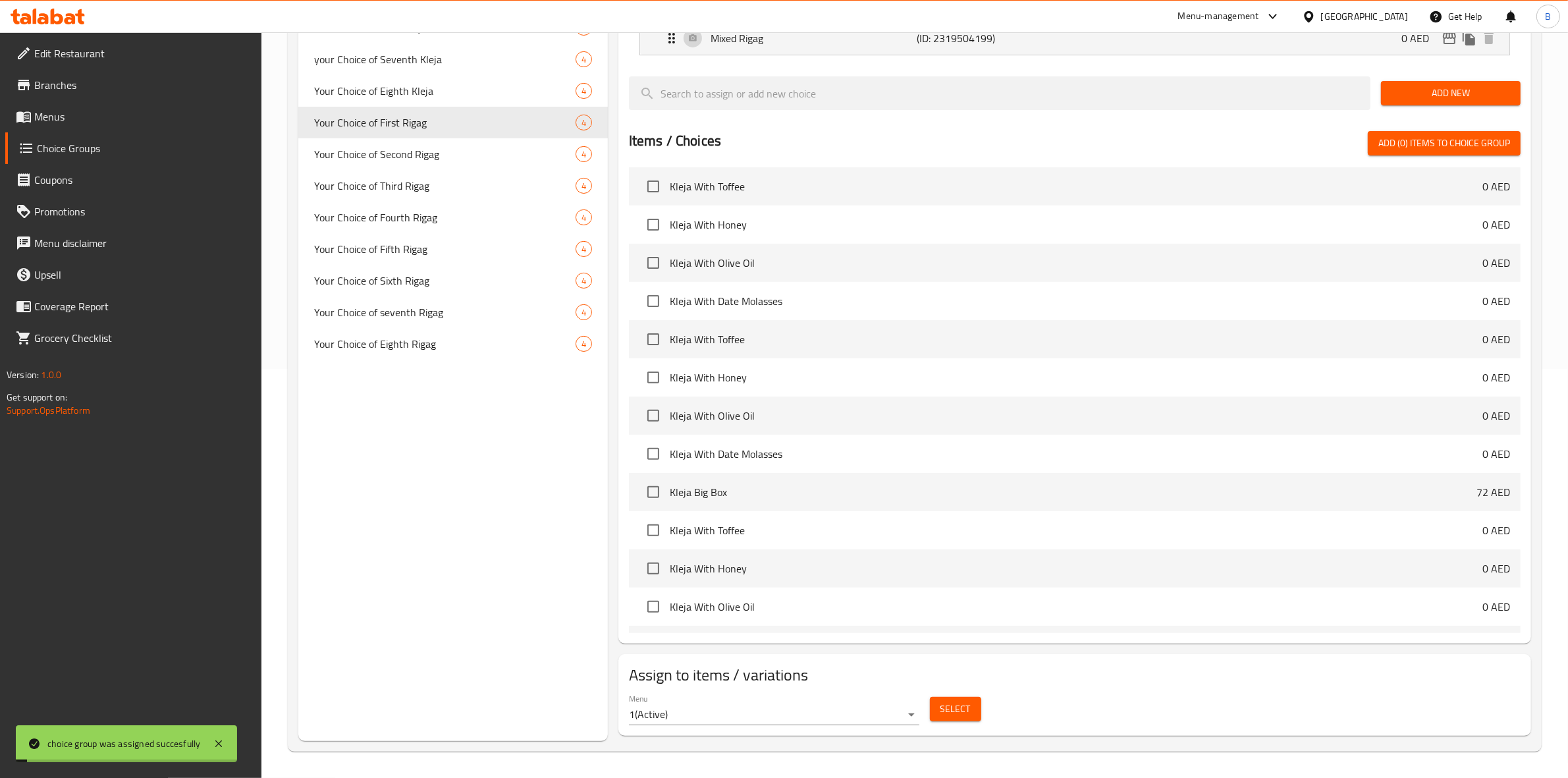
click at [401, 166] on div "Your Choice of Second Rigag 4" at bounding box center [453, 154] width 309 height 31
type input "Your Choice of Second Rigag"
type input "اختيارك للريجاج ثانية"
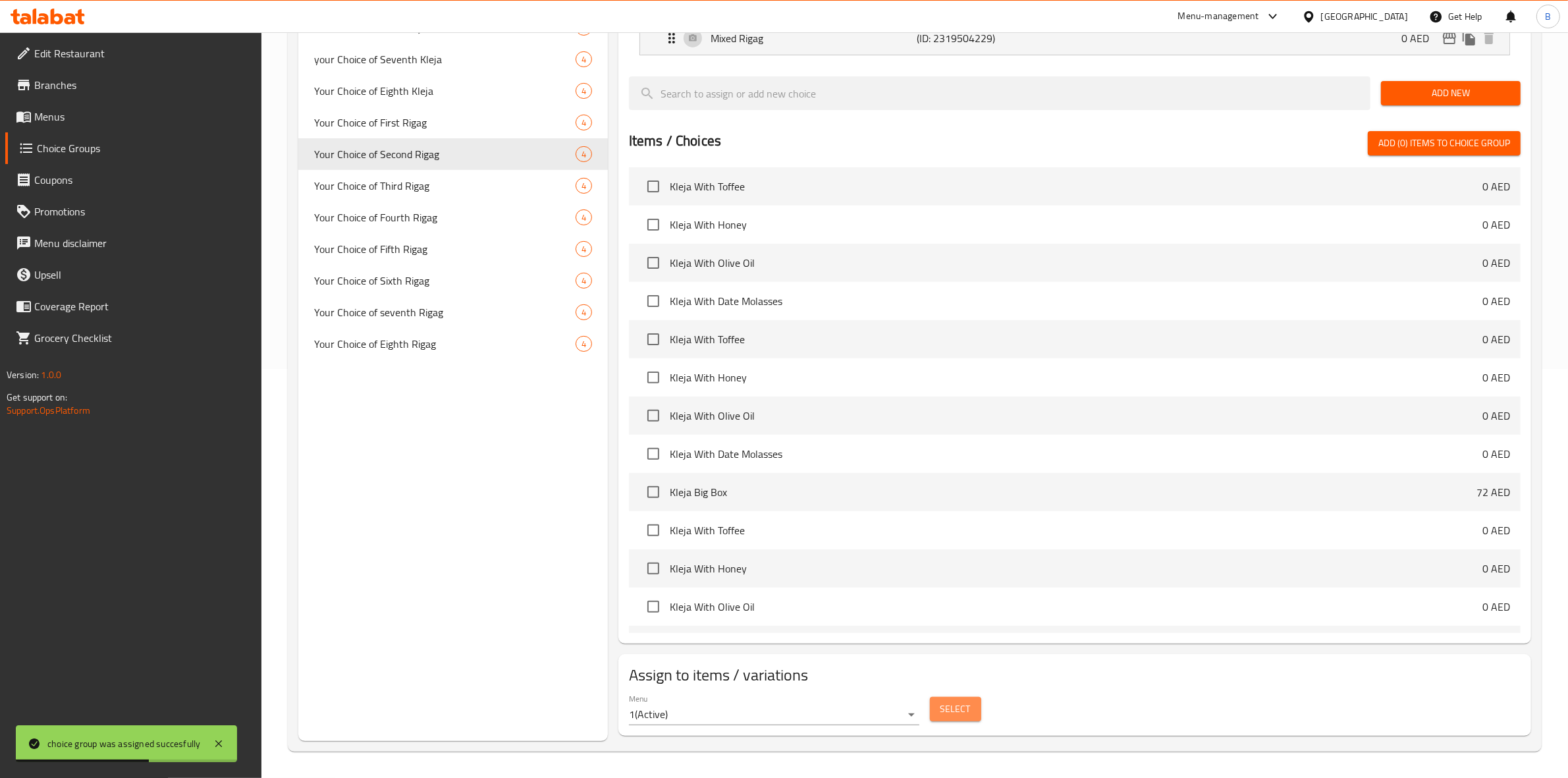
click at [956, 708] on span "Select" at bounding box center [955, 709] width 30 height 17
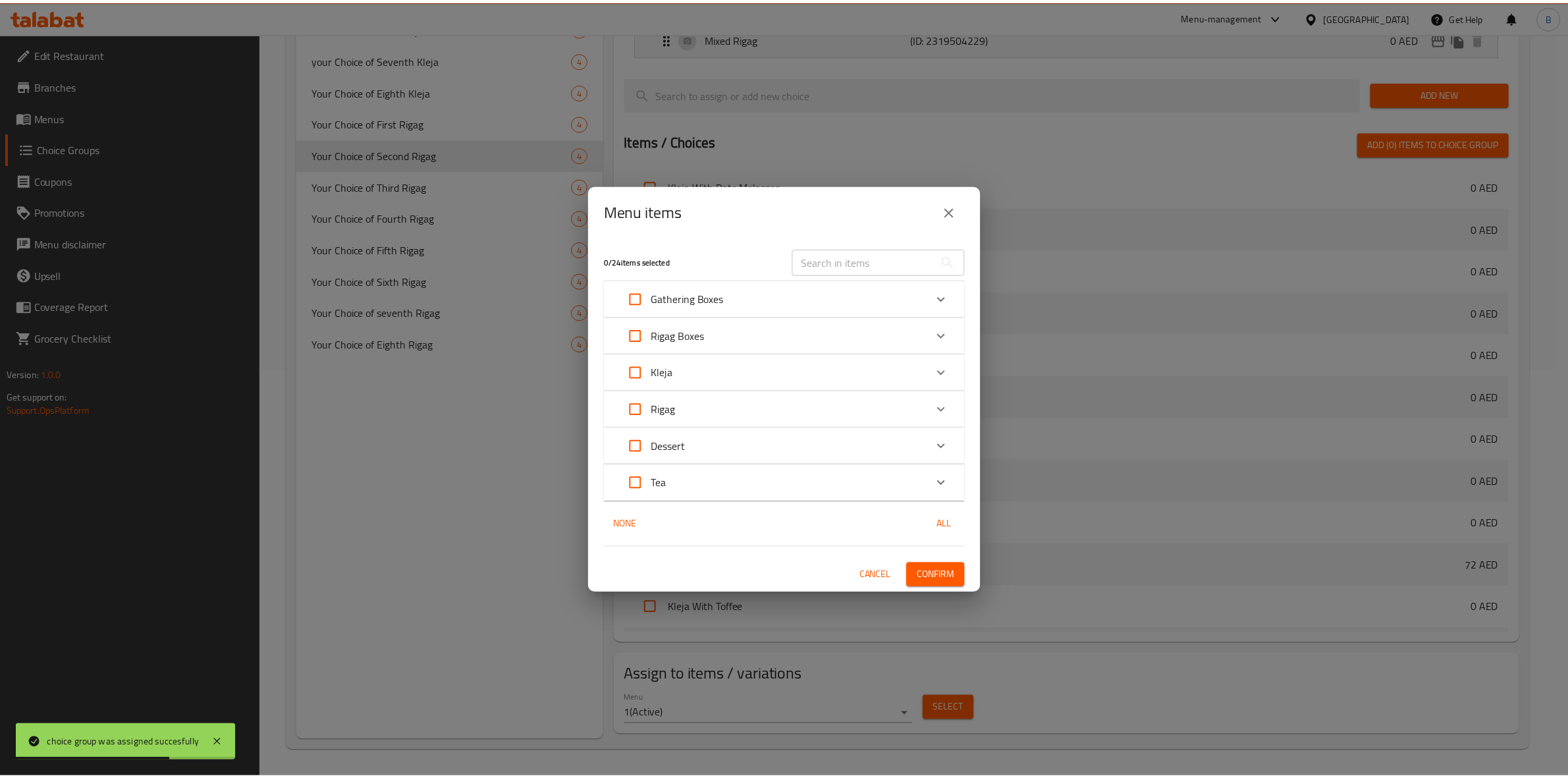
scroll to position [422, 0]
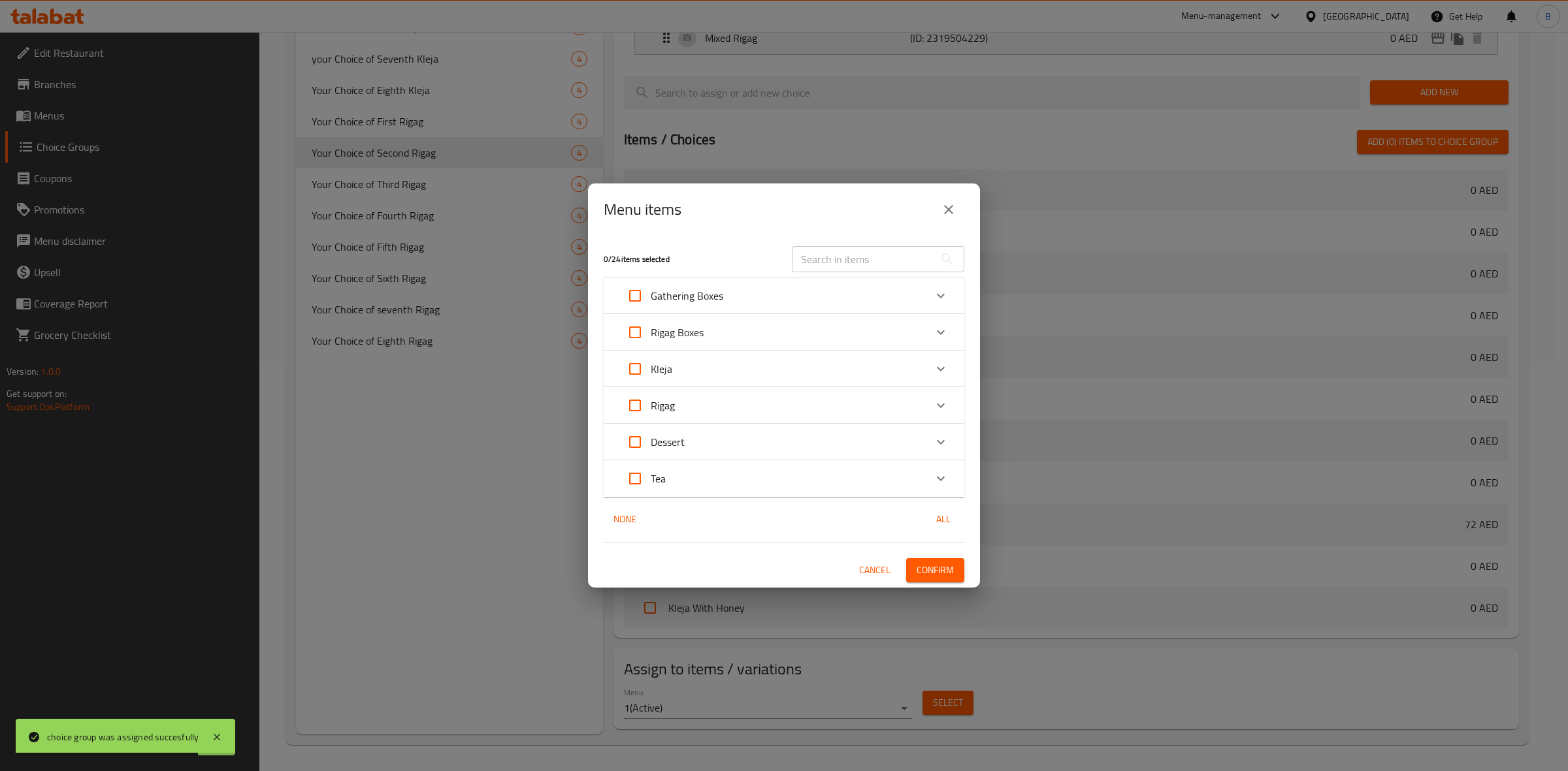
click at [639, 337] on input "Expand" at bounding box center [635, 332] width 31 height 31
checkbox input "true"
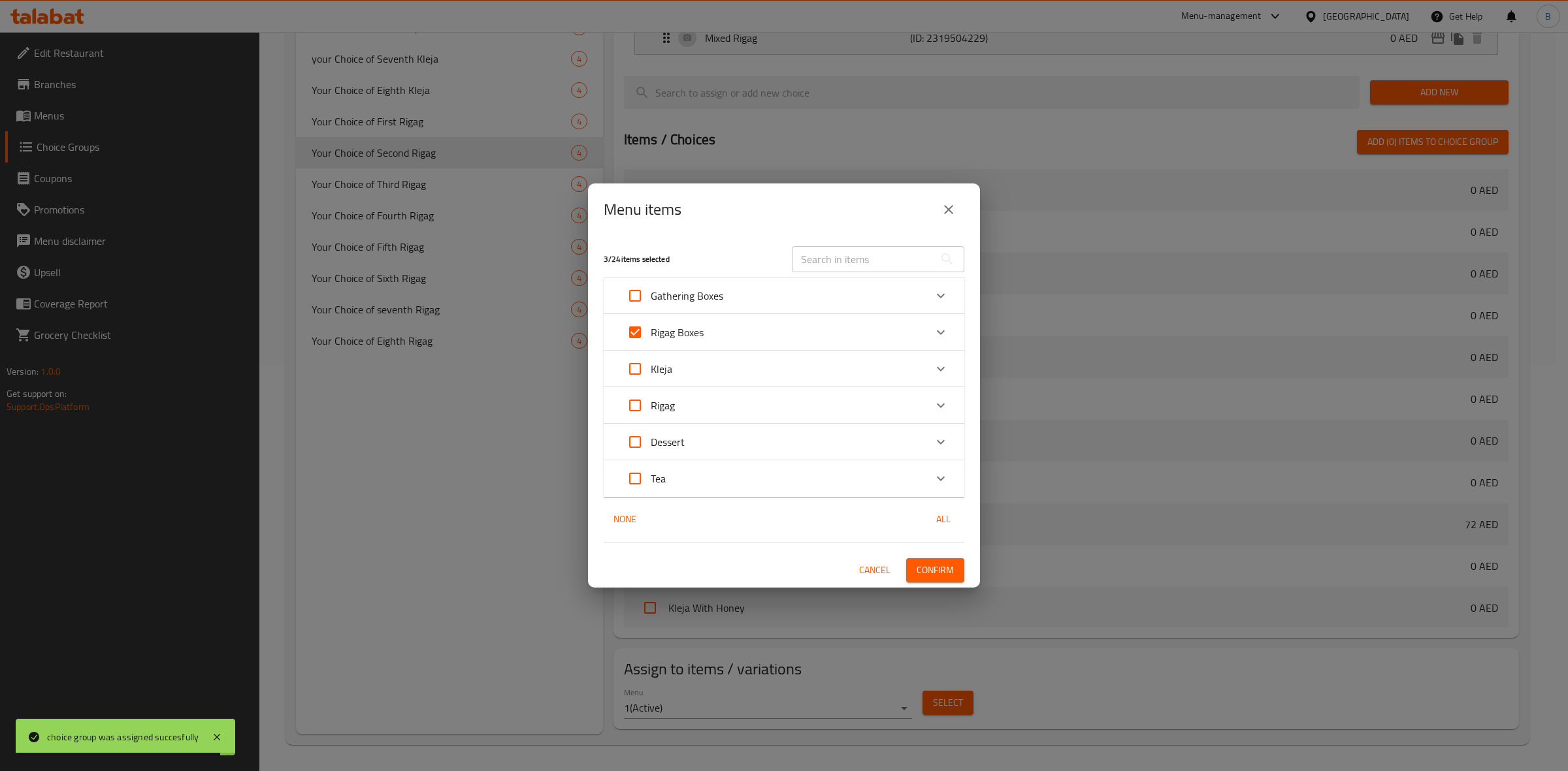
click at [951, 572] on span "Confirm" at bounding box center [935, 570] width 37 height 17
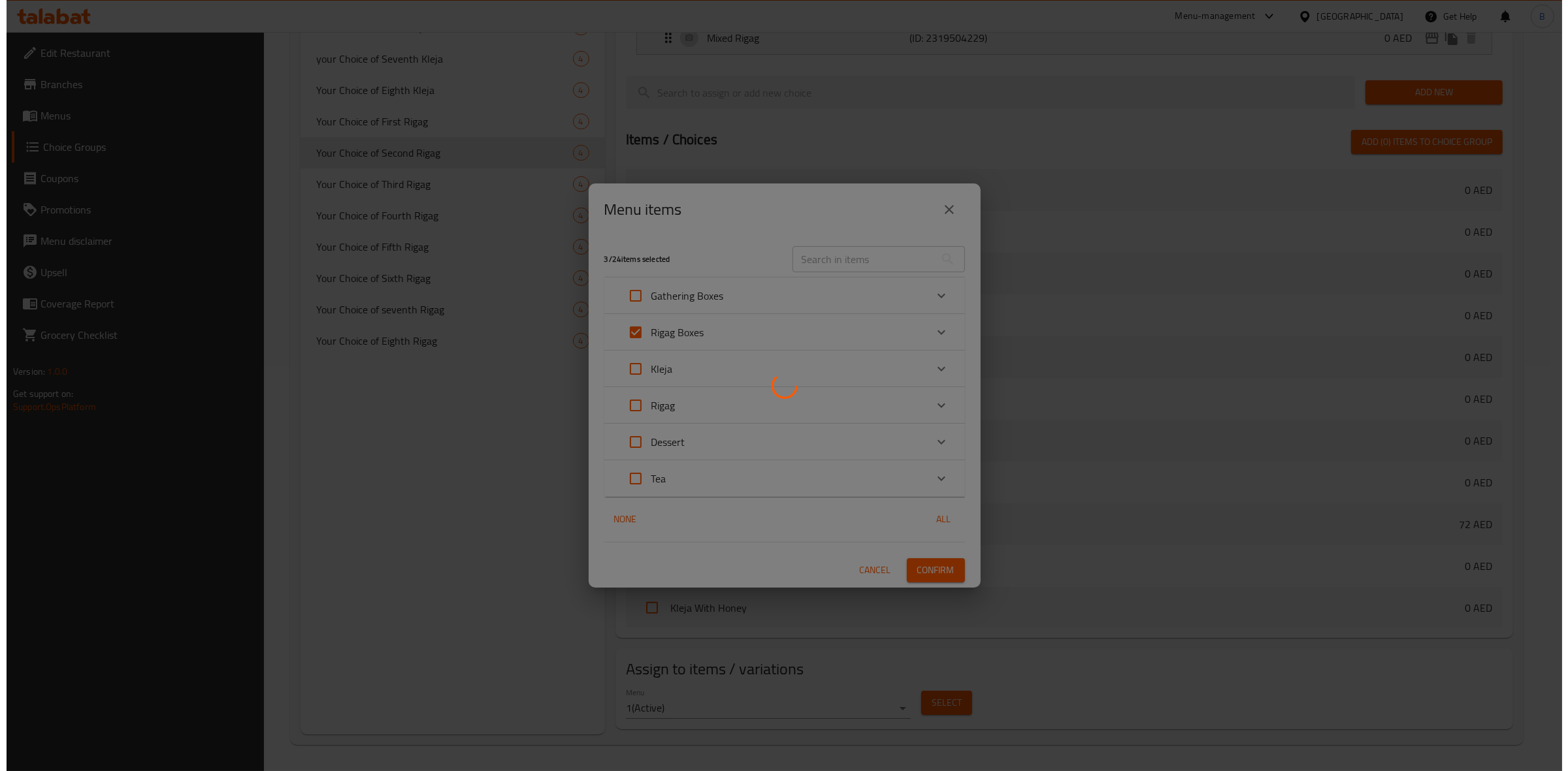
scroll to position [383, 0]
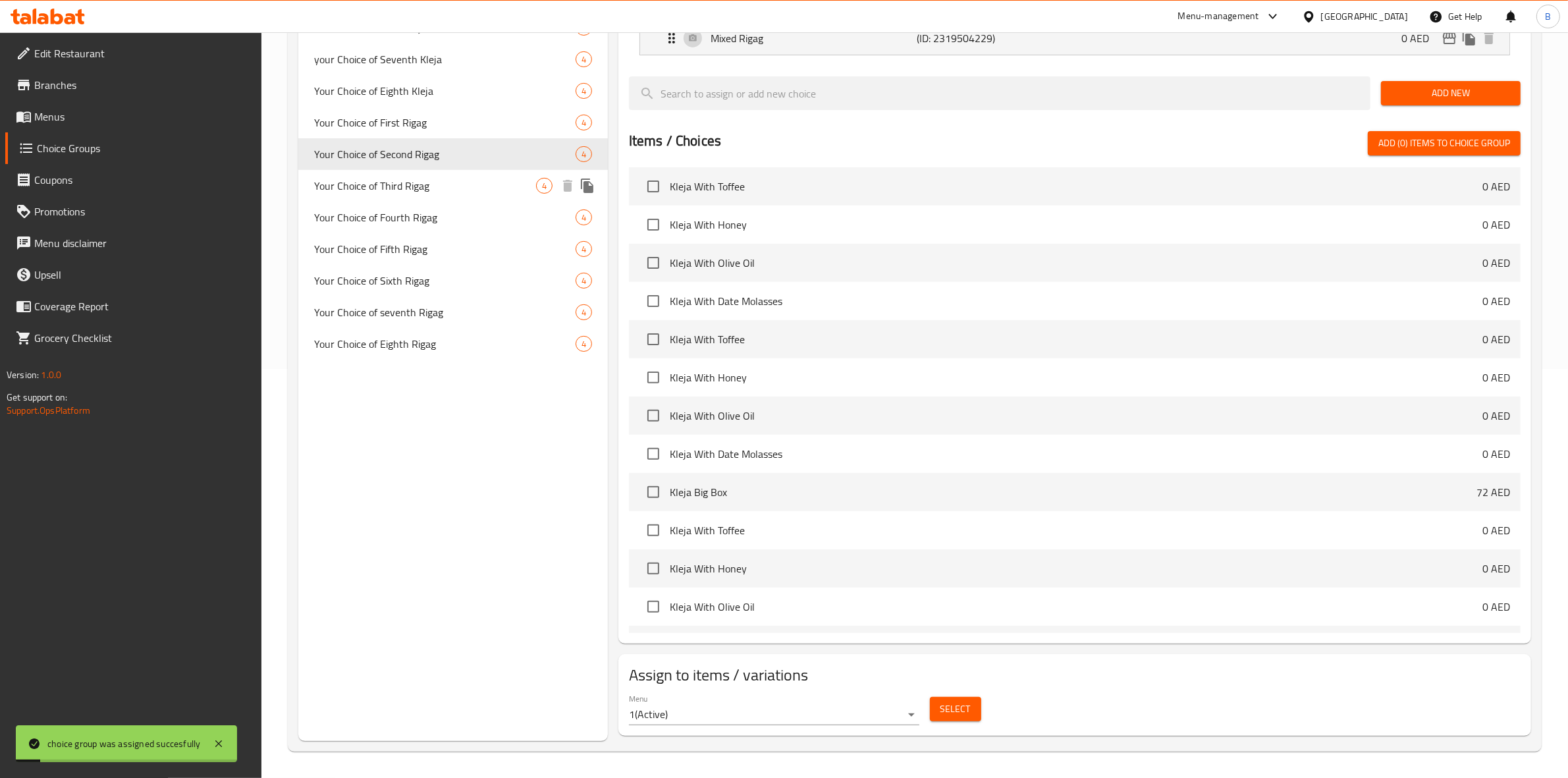
click at [411, 181] on span "Your Choice of Third Rigag" at bounding box center [425, 186] width 222 height 16
type input "Your Choice of Third Rigag"
type input "اختيارك للريجاج ثالث"
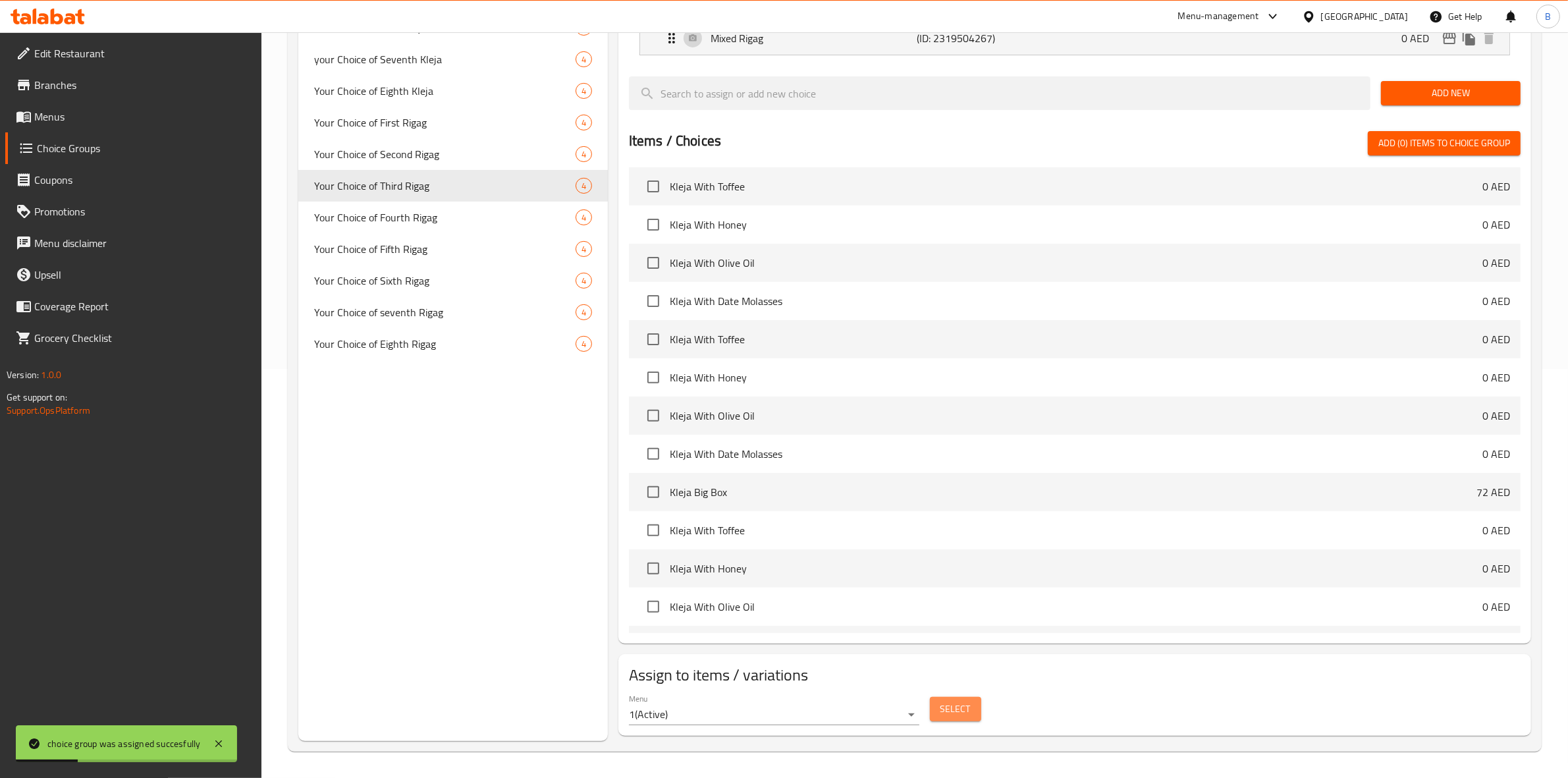
click at [947, 716] on span "Select" at bounding box center [955, 709] width 30 height 17
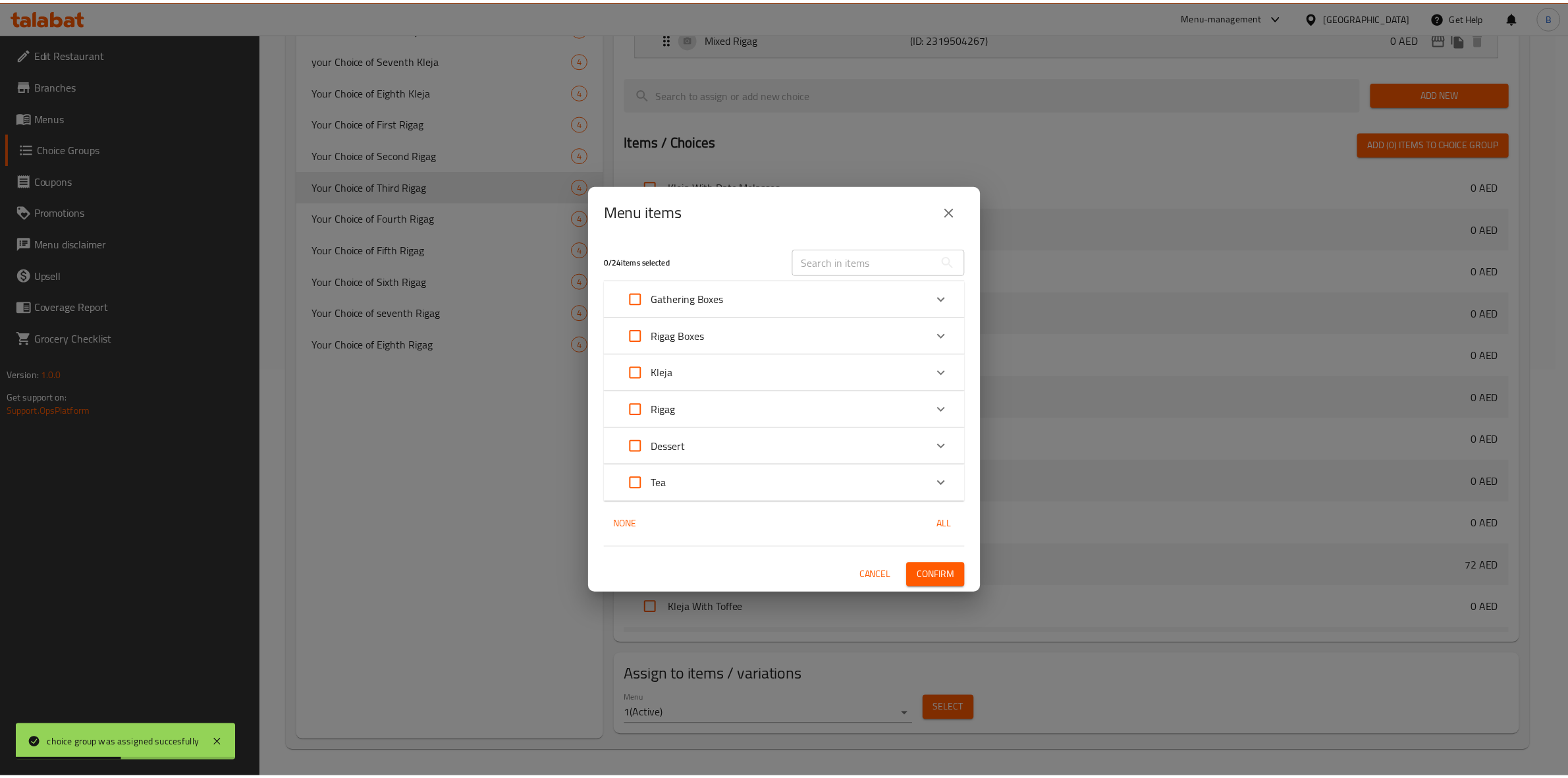
scroll to position [422, 0]
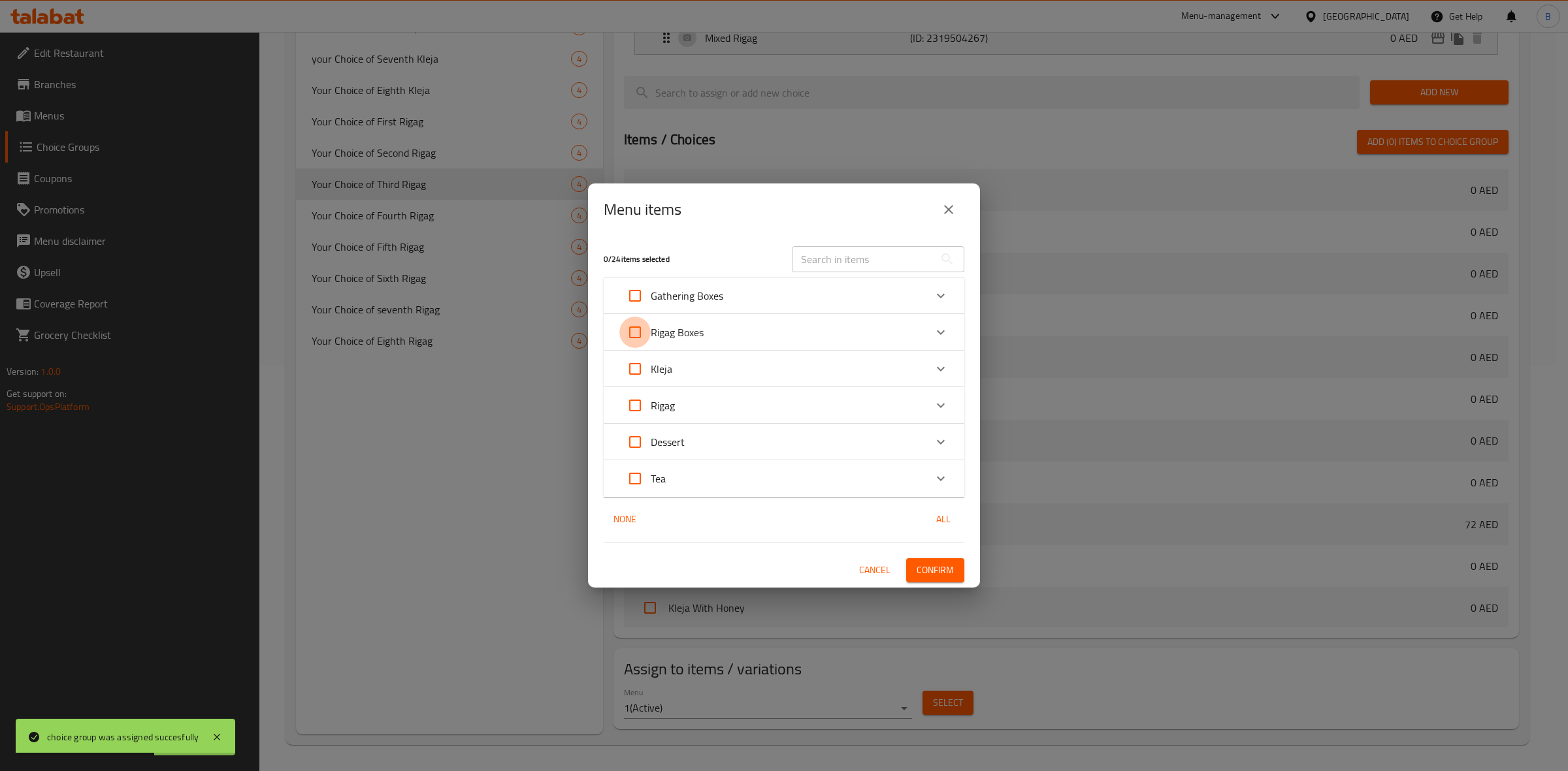
click at [629, 338] on input "Expand" at bounding box center [635, 332] width 31 height 31
checkbox input "true"
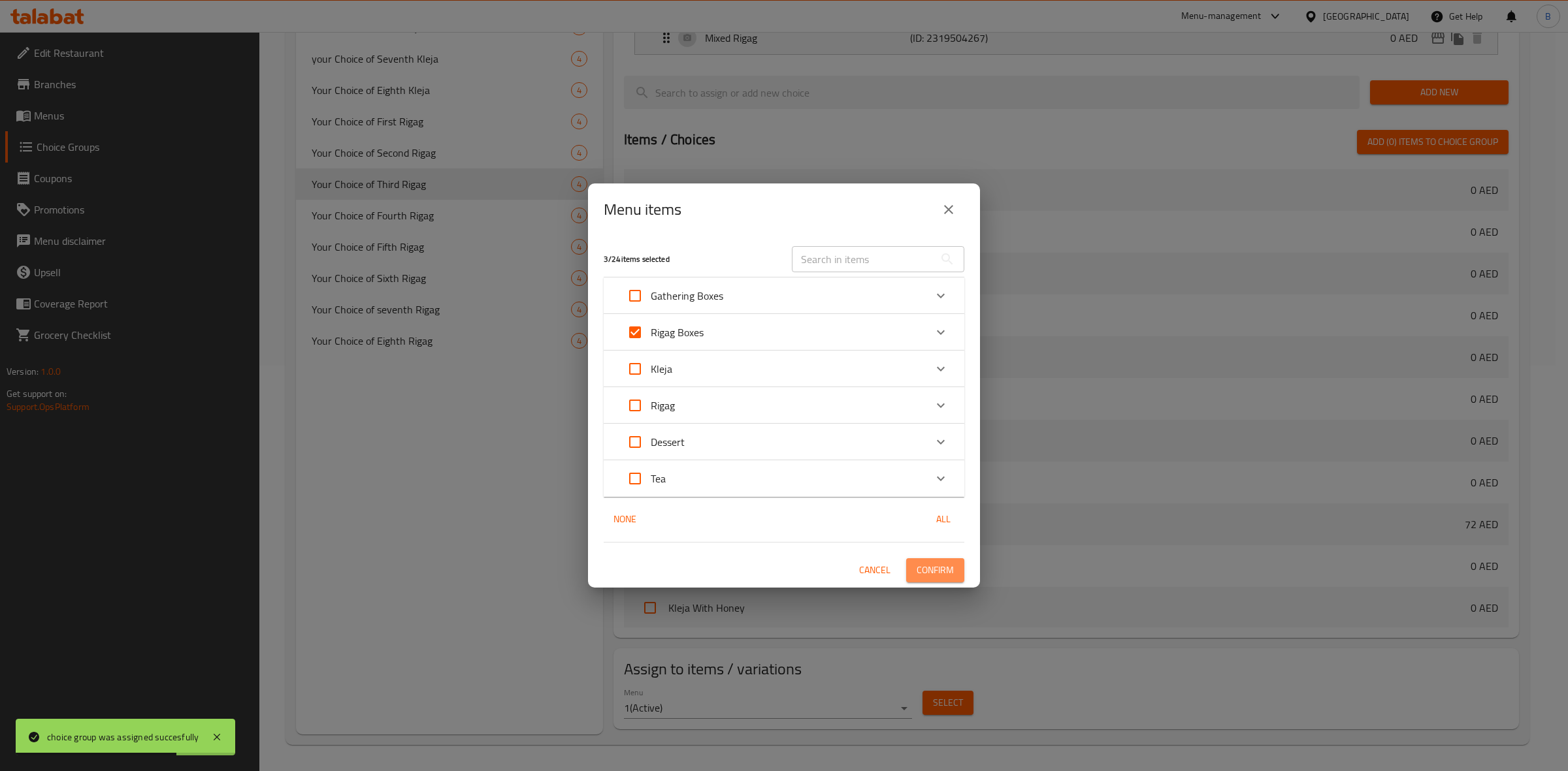
click at [952, 567] on span "Confirm" at bounding box center [935, 570] width 37 height 17
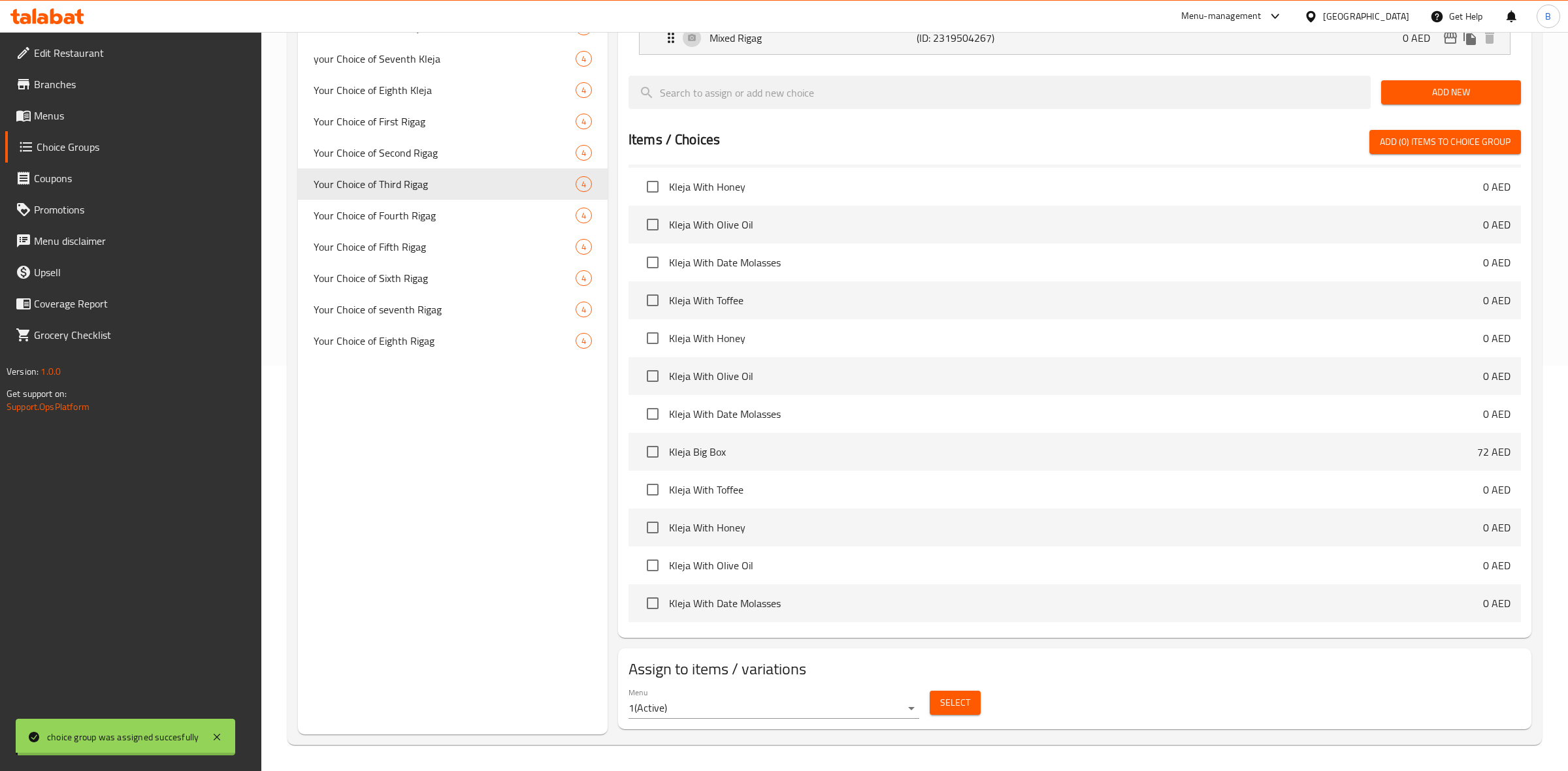
scroll to position [383, 0]
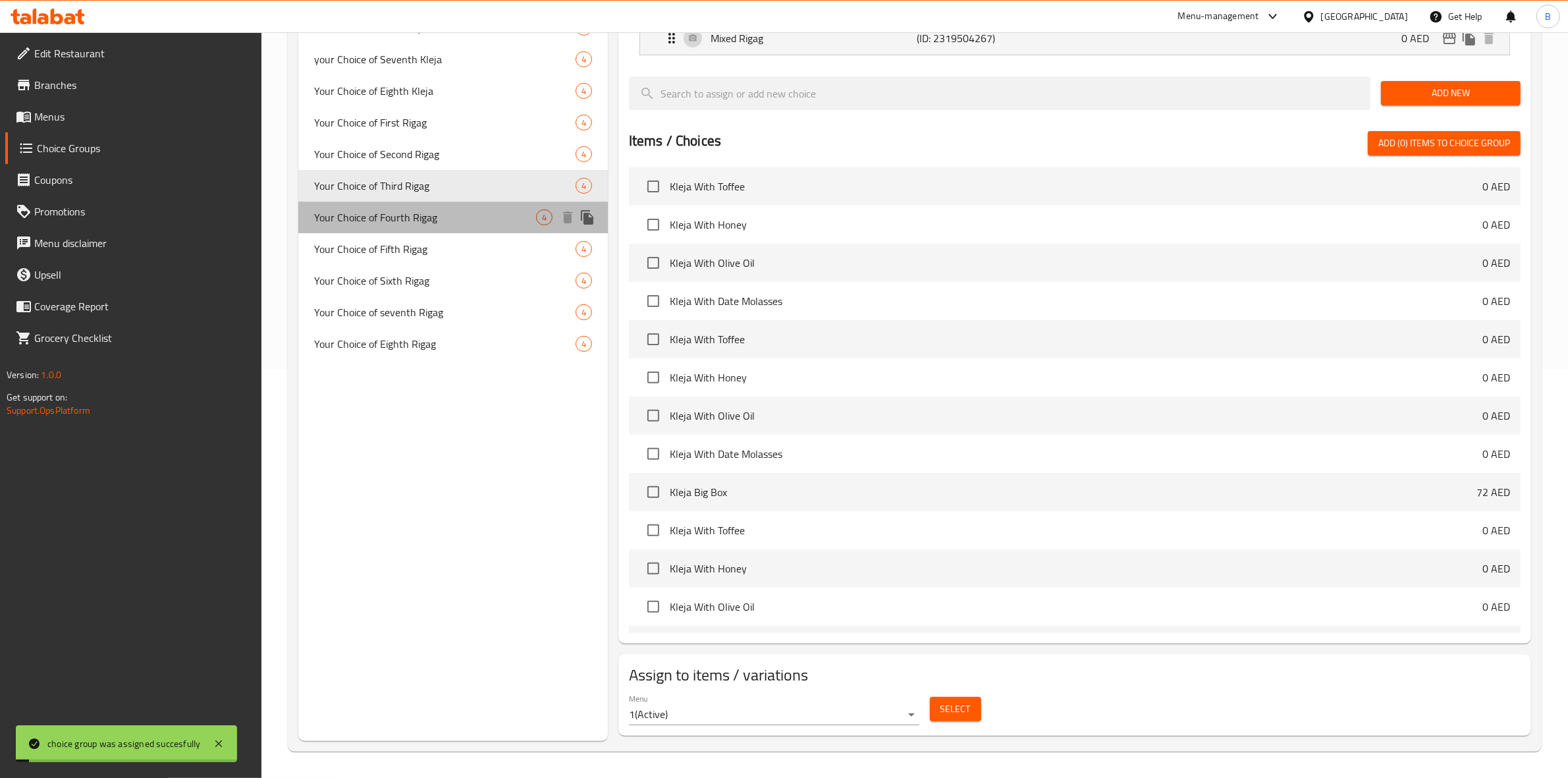
click at [447, 215] on span "Your Choice of Fourth Rigag" at bounding box center [425, 217] width 222 height 16
type input "Your Choice of Fourth Rigag"
type input "اختيارك [PERSON_NAME]"
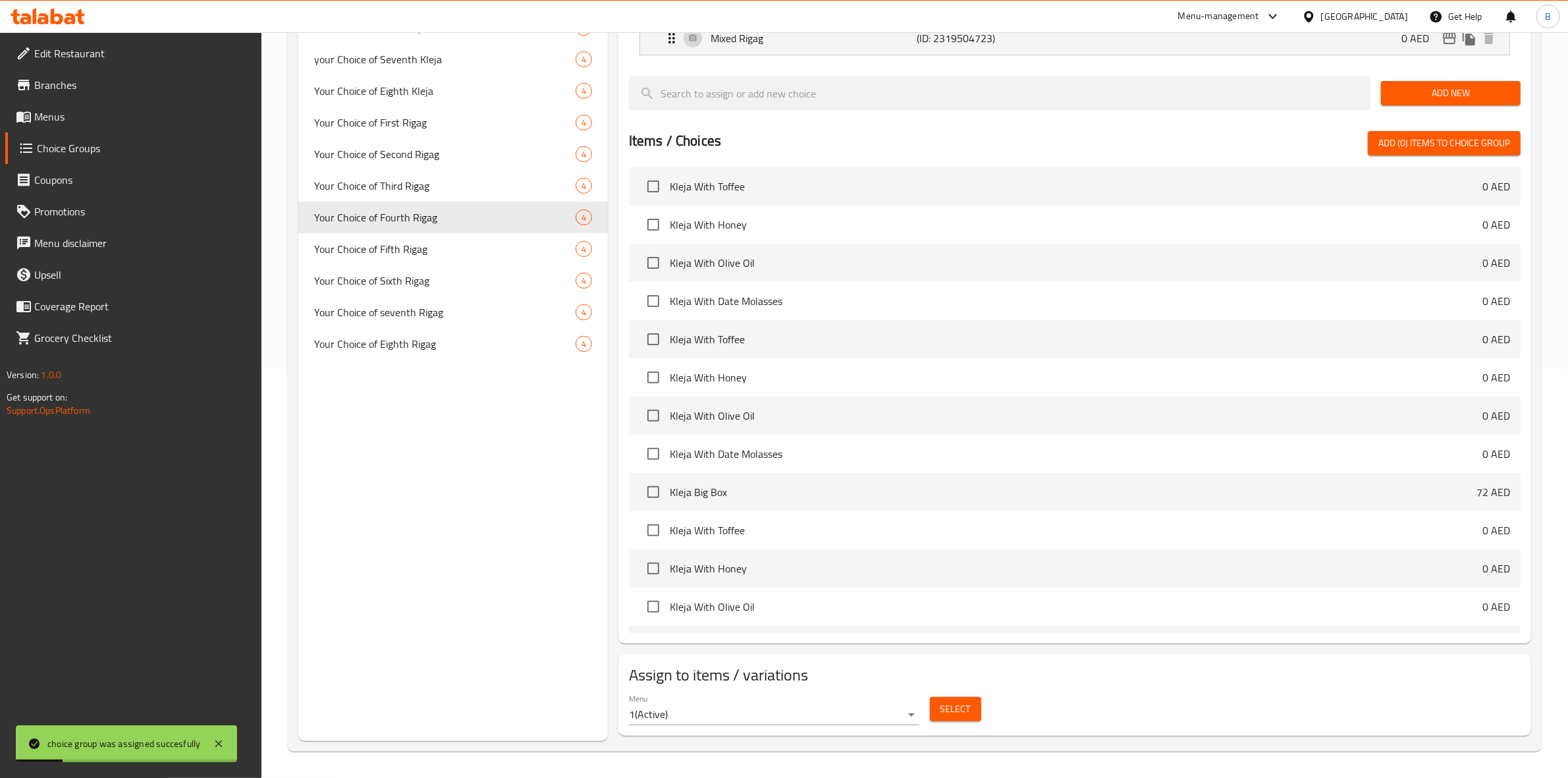
click at [969, 710] on span "Select" at bounding box center [955, 709] width 30 height 17
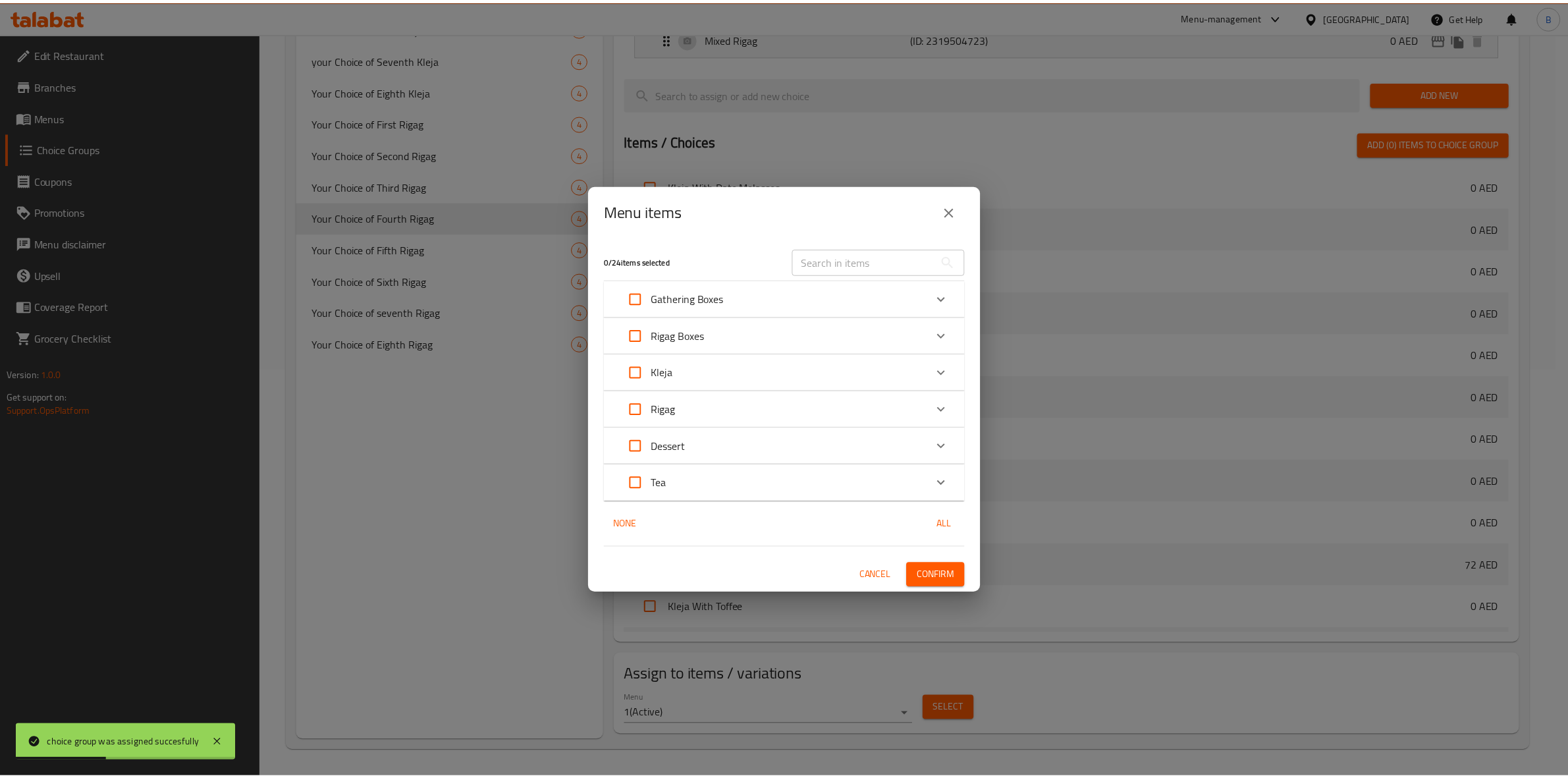
scroll to position [422, 0]
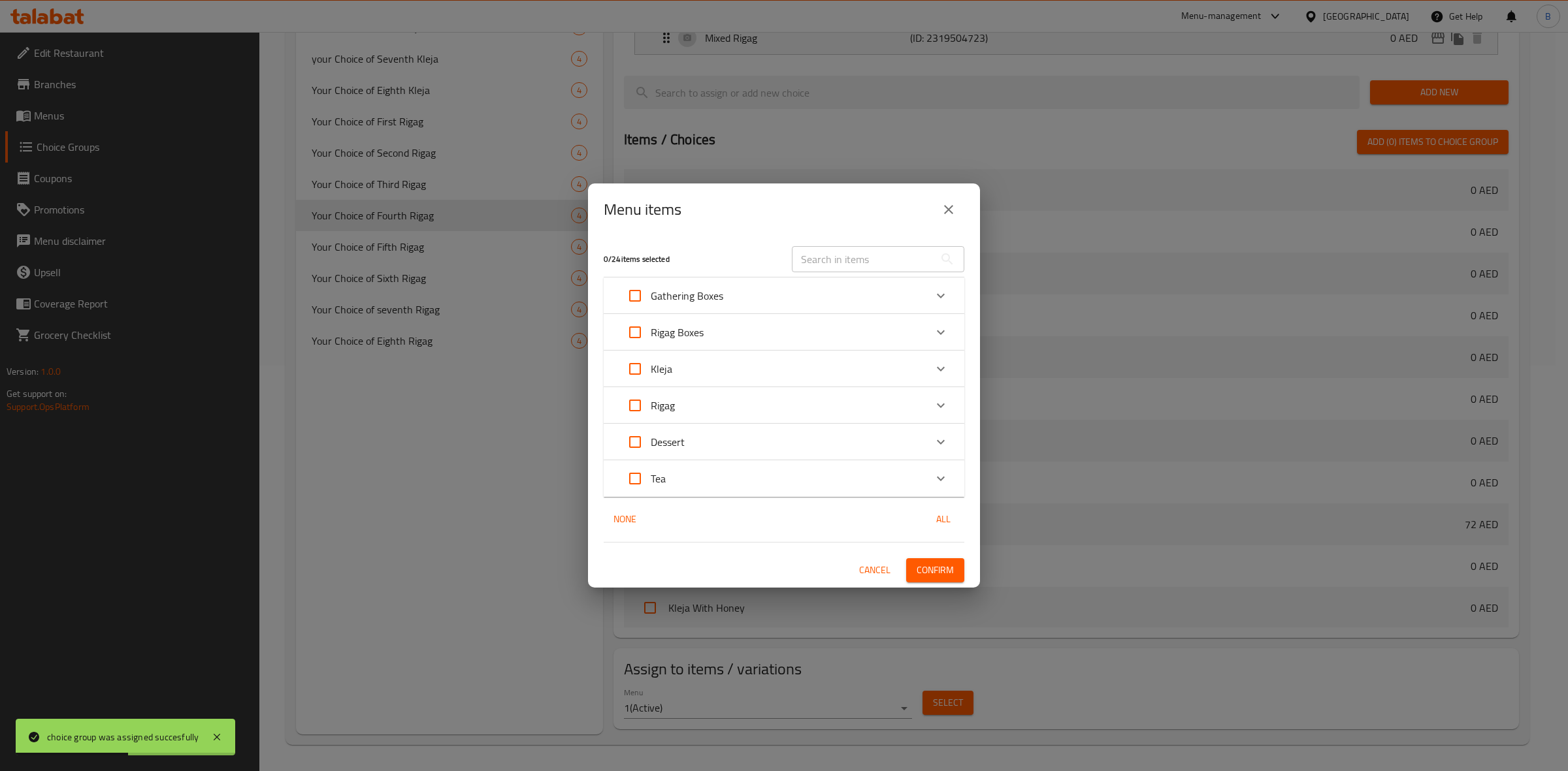
click at [622, 334] on input "Expand" at bounding box center [635, 332] width 31 height 31
checkbox input "true"
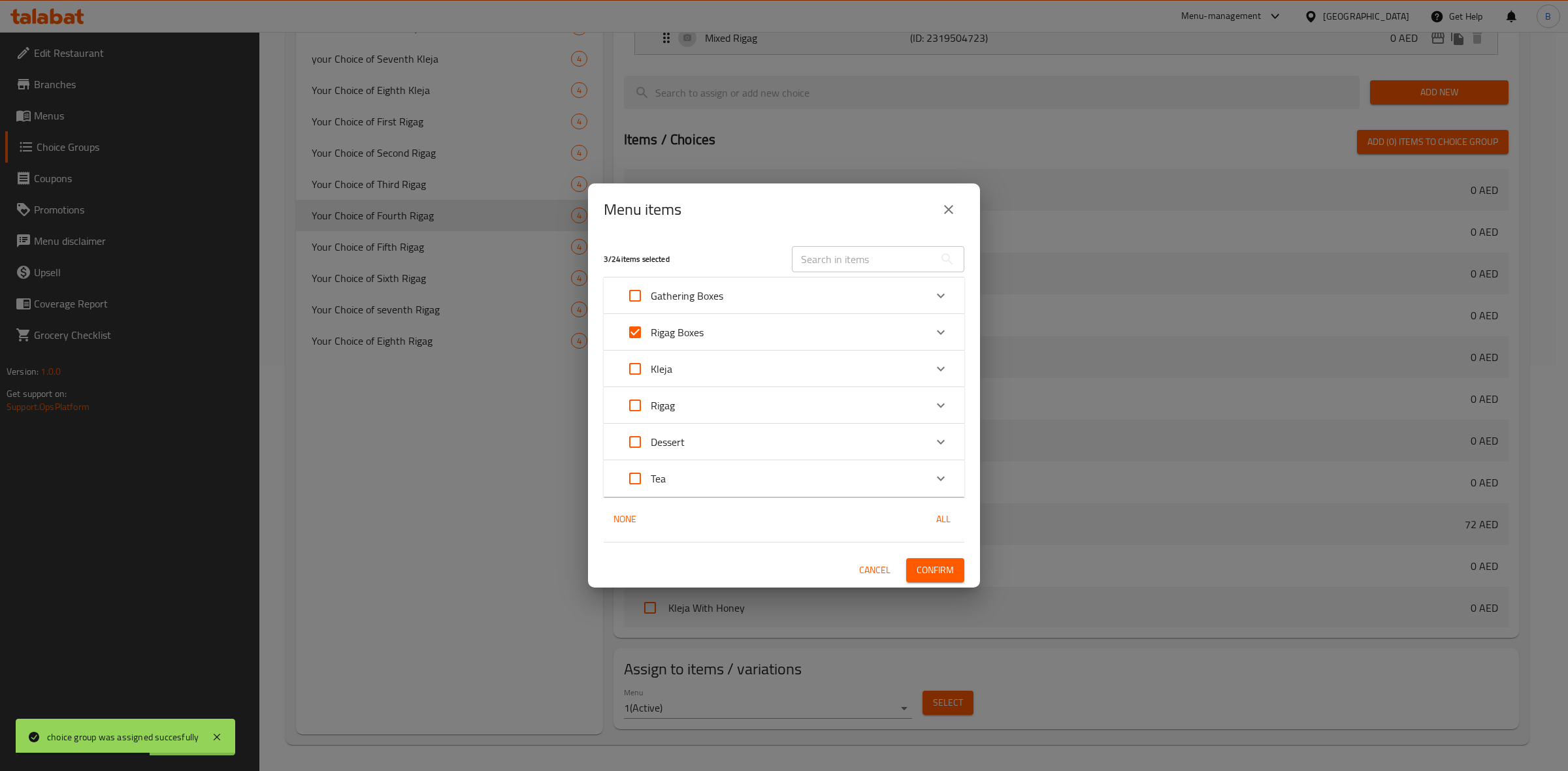
click at [948, 569] on span "Confirm" at bounding box center [935, 570] width 37 height 17
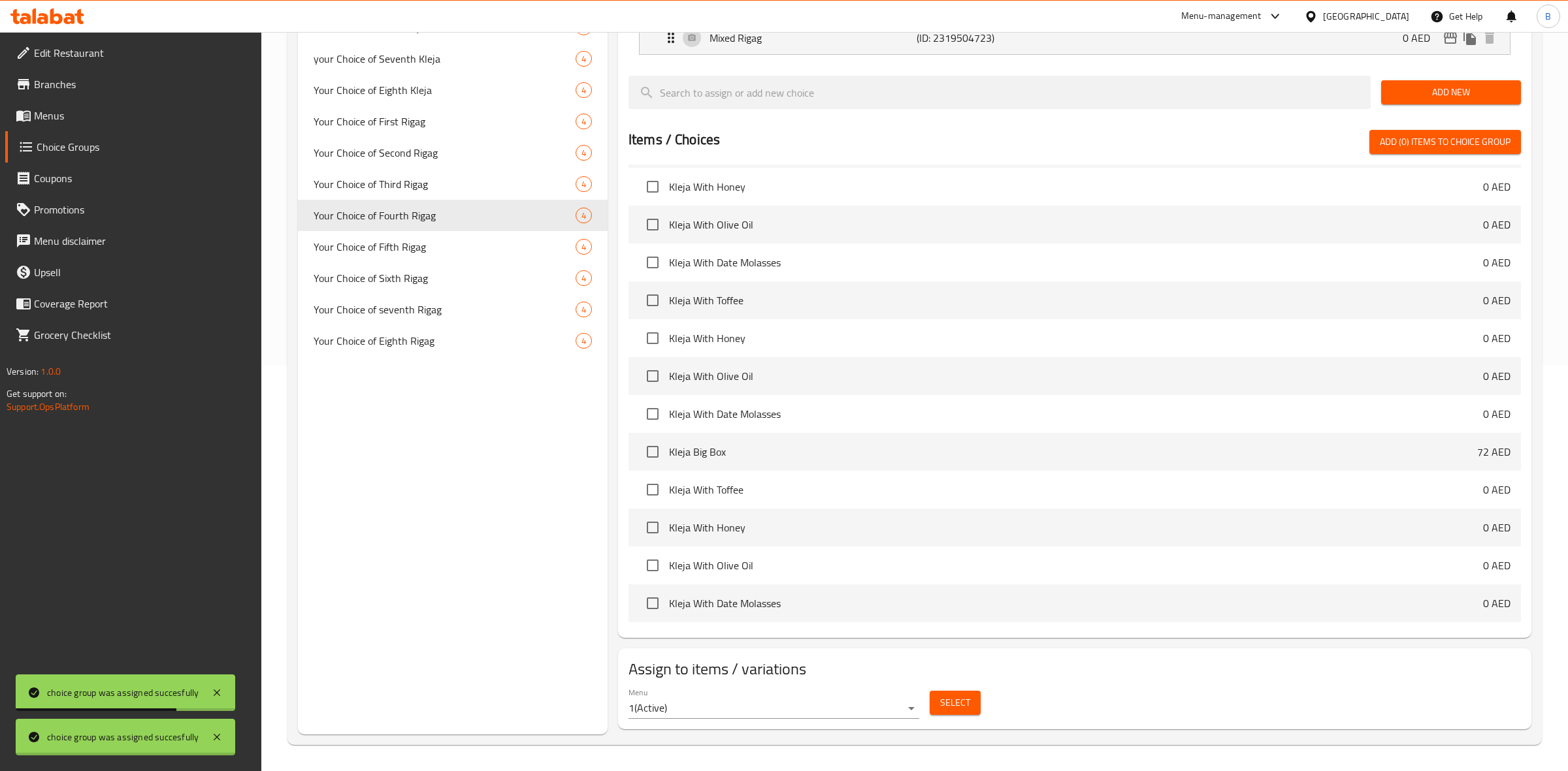
scroll to position [383, 0]
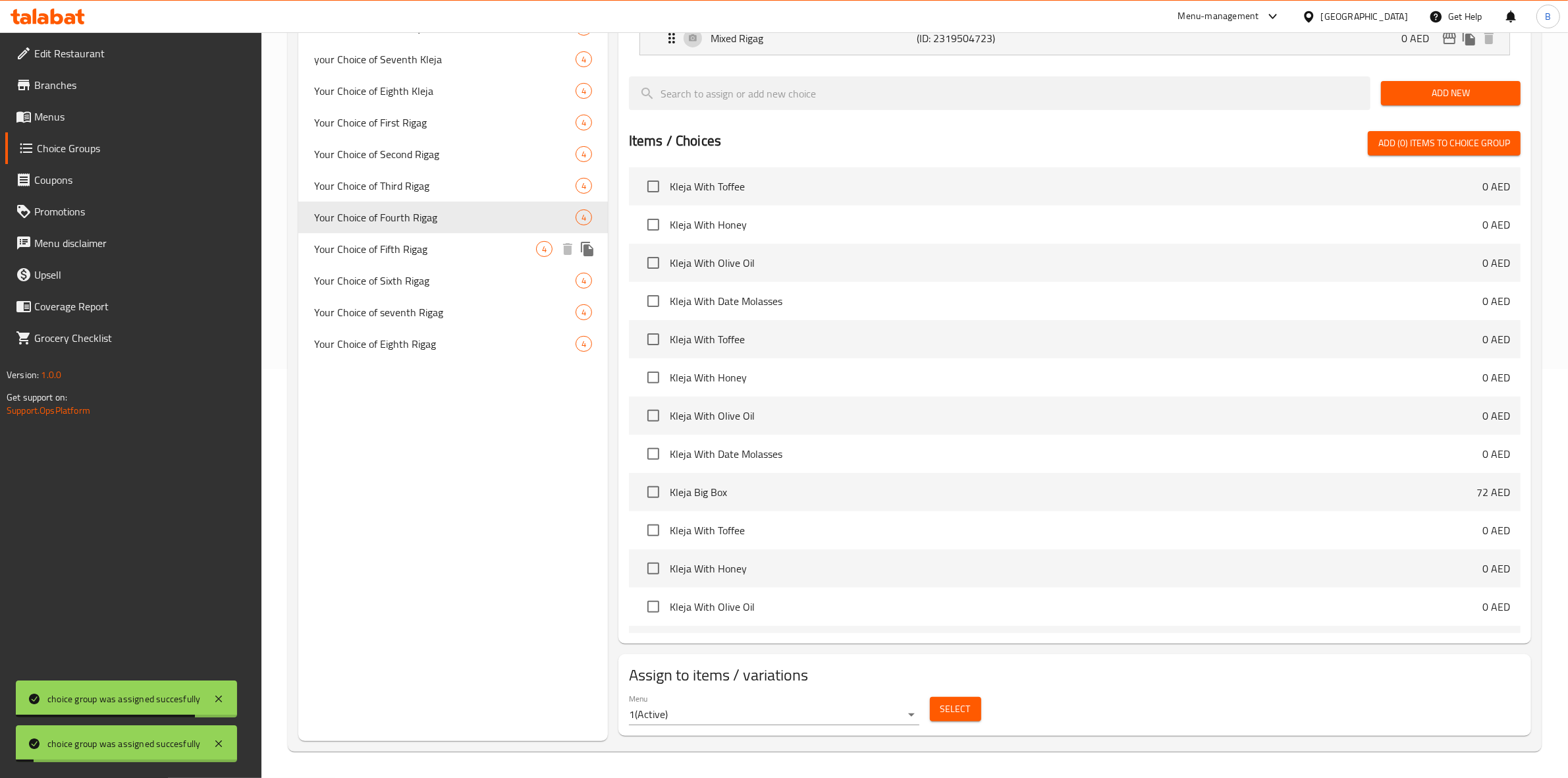
click at [423, 250] on span "Your Choice of Fifth Rigag" at bounding box center [425, 250] width 222 height 16
type input "Your Choice of Fifth Rigag"
type input "اختيارك للريجاج الخامس"
click at [959, 701] on span "Select" at bounding box center [955, 709] width 30 height 17
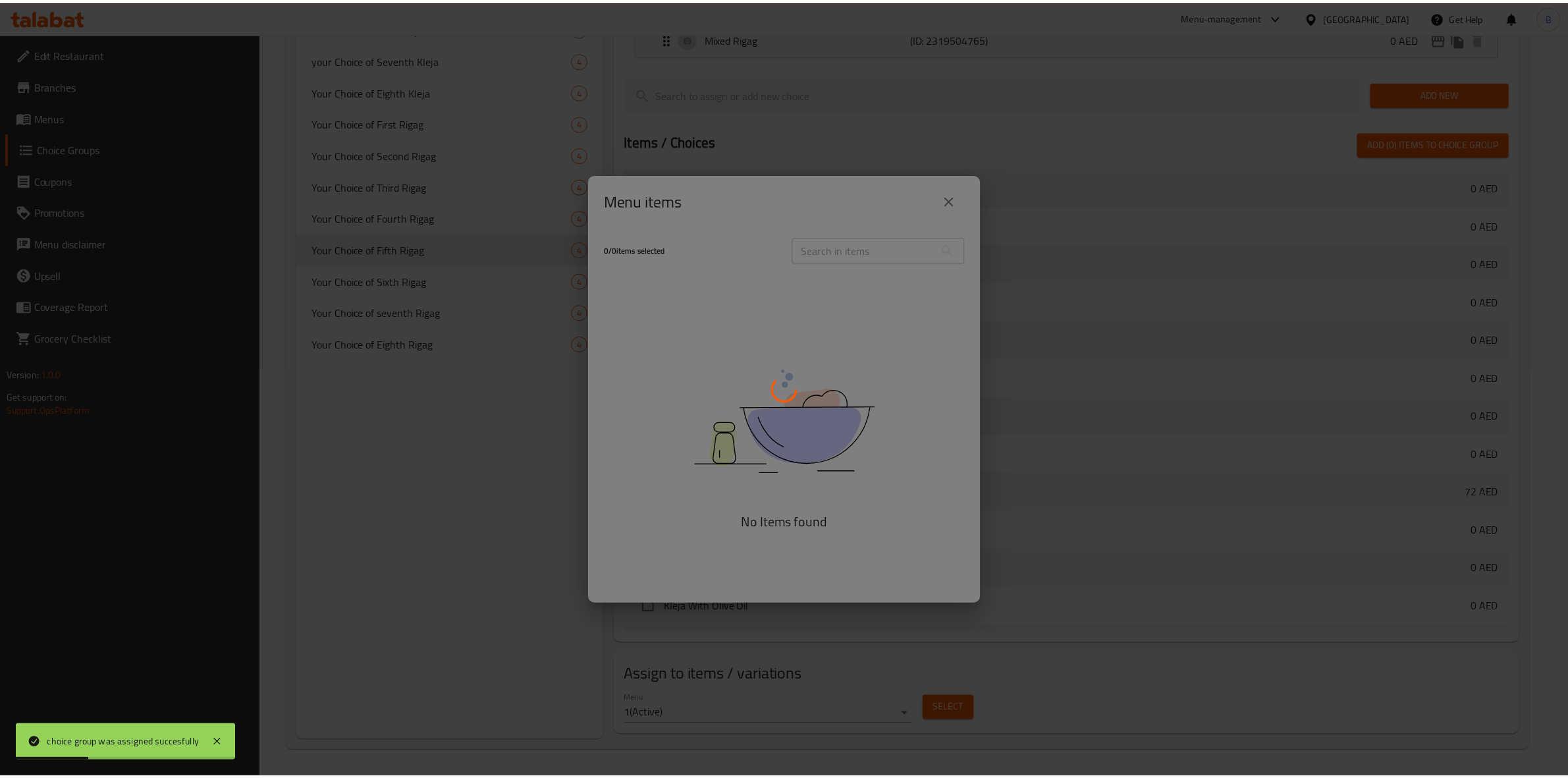
scroll to position [422, 0]
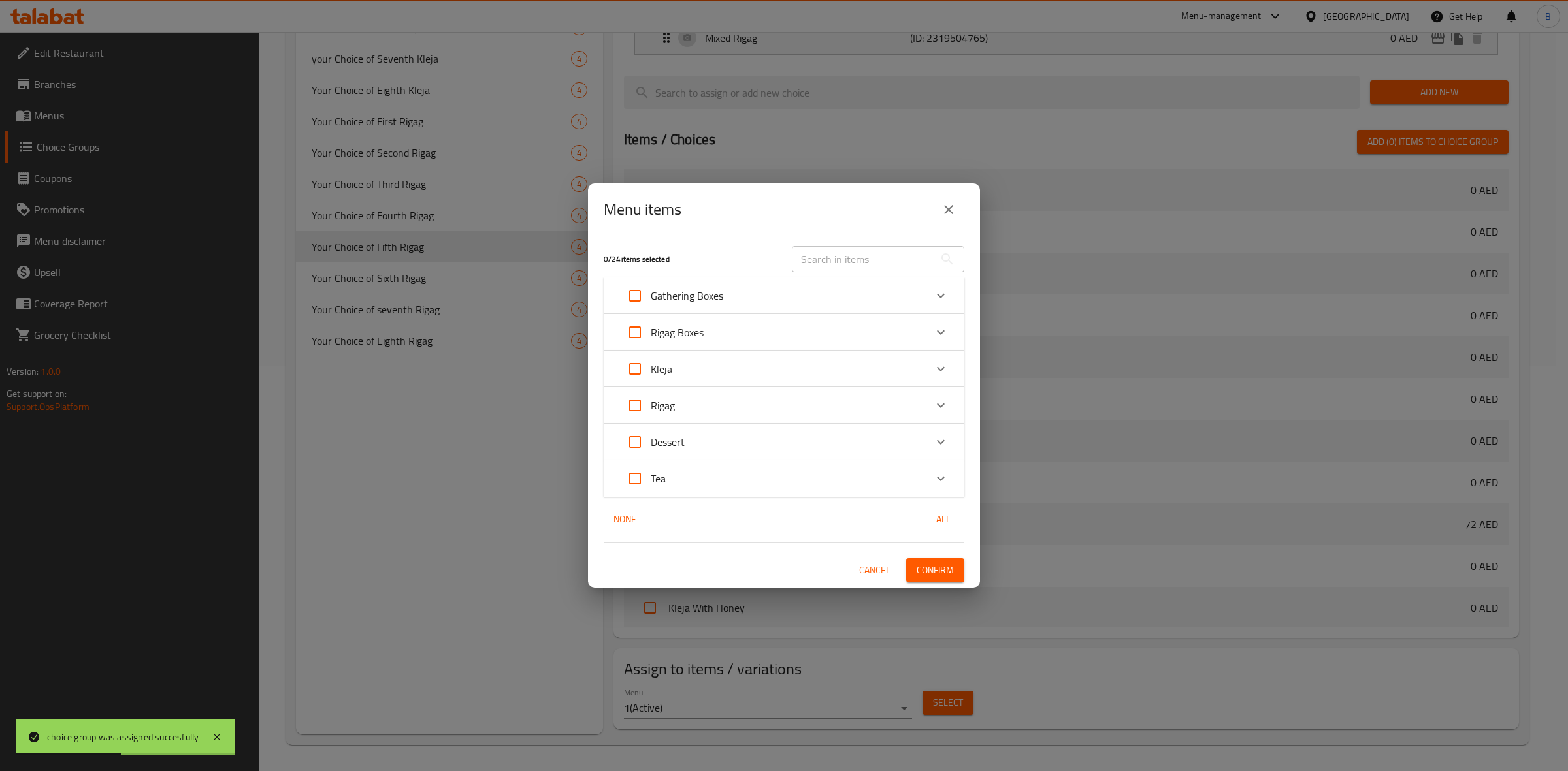
click at [923, 328] on div "Rigag Boxes" at bounding box center [772, 332] width 306 height 31
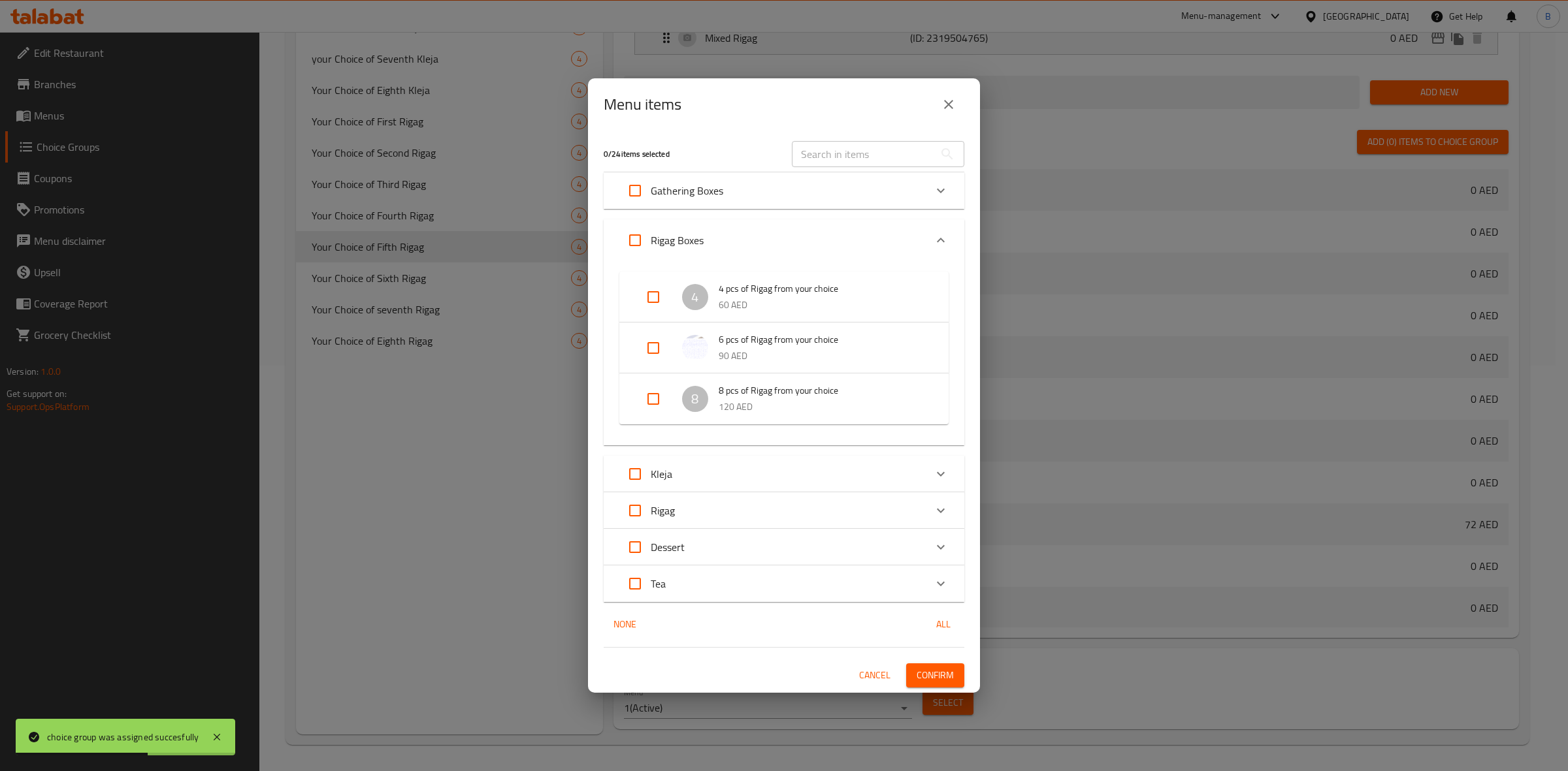
click at [652, 348] on input "Expand" at bounding box center [653, 348] width 31 height 31
checkbox input "true"
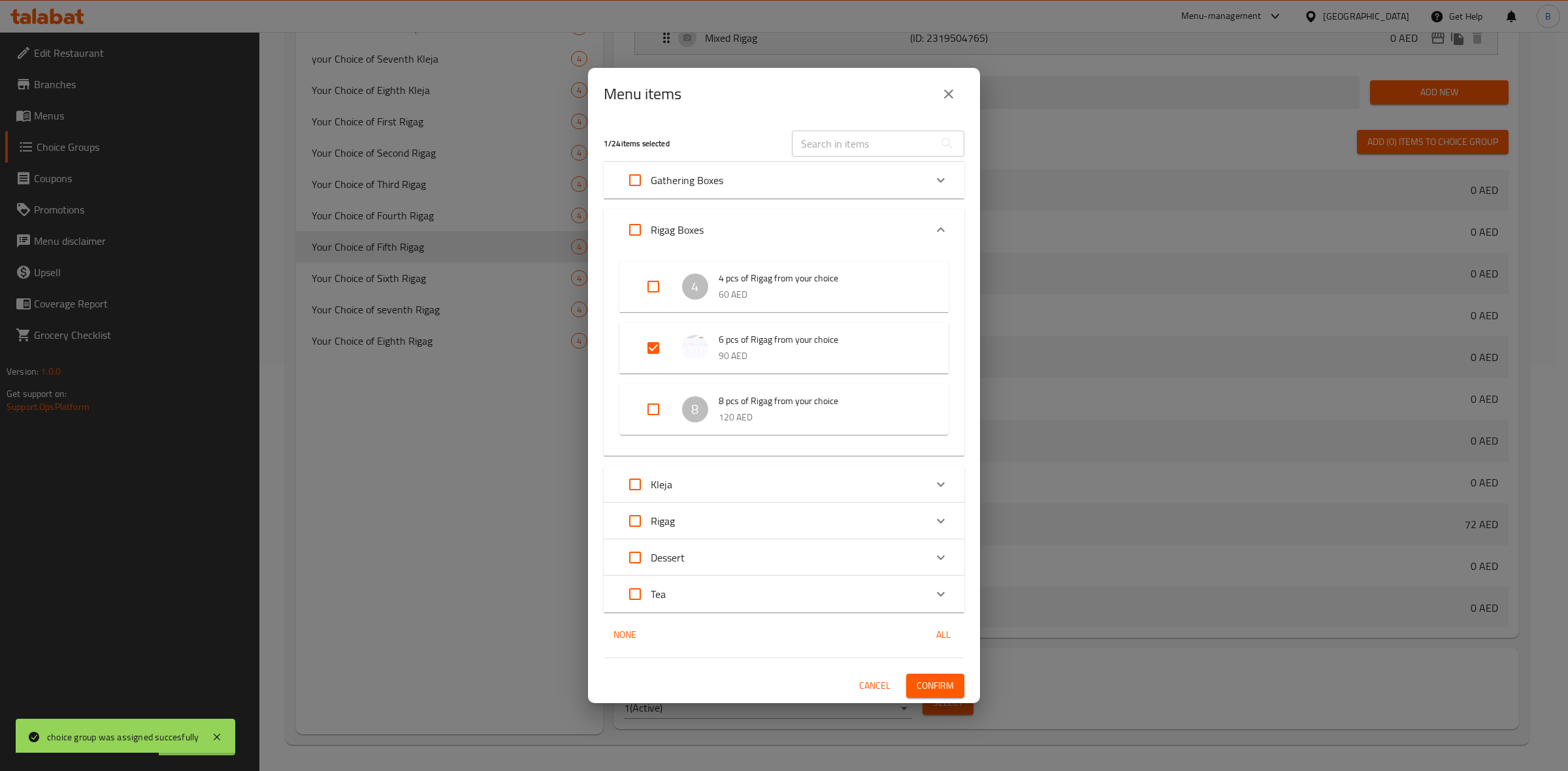
click at [653, 397] on input "Expand" at bounding box center [653, 410] width 31 height 31
checkbox input "true"
click at [948, 680] on span "Confirm" at bounding box center [935, 685] width 37 height 17
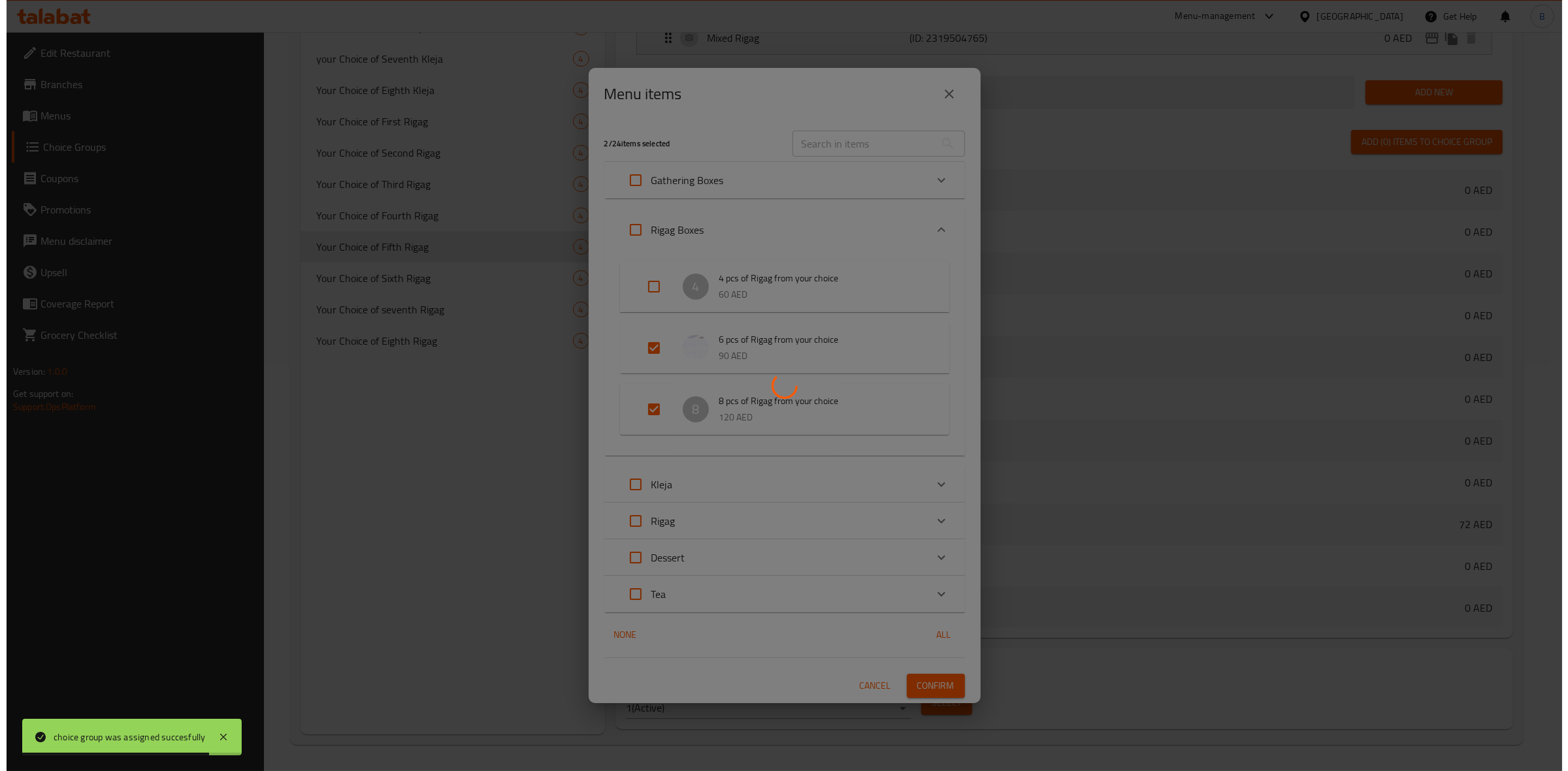
scroll to position [383, 0]
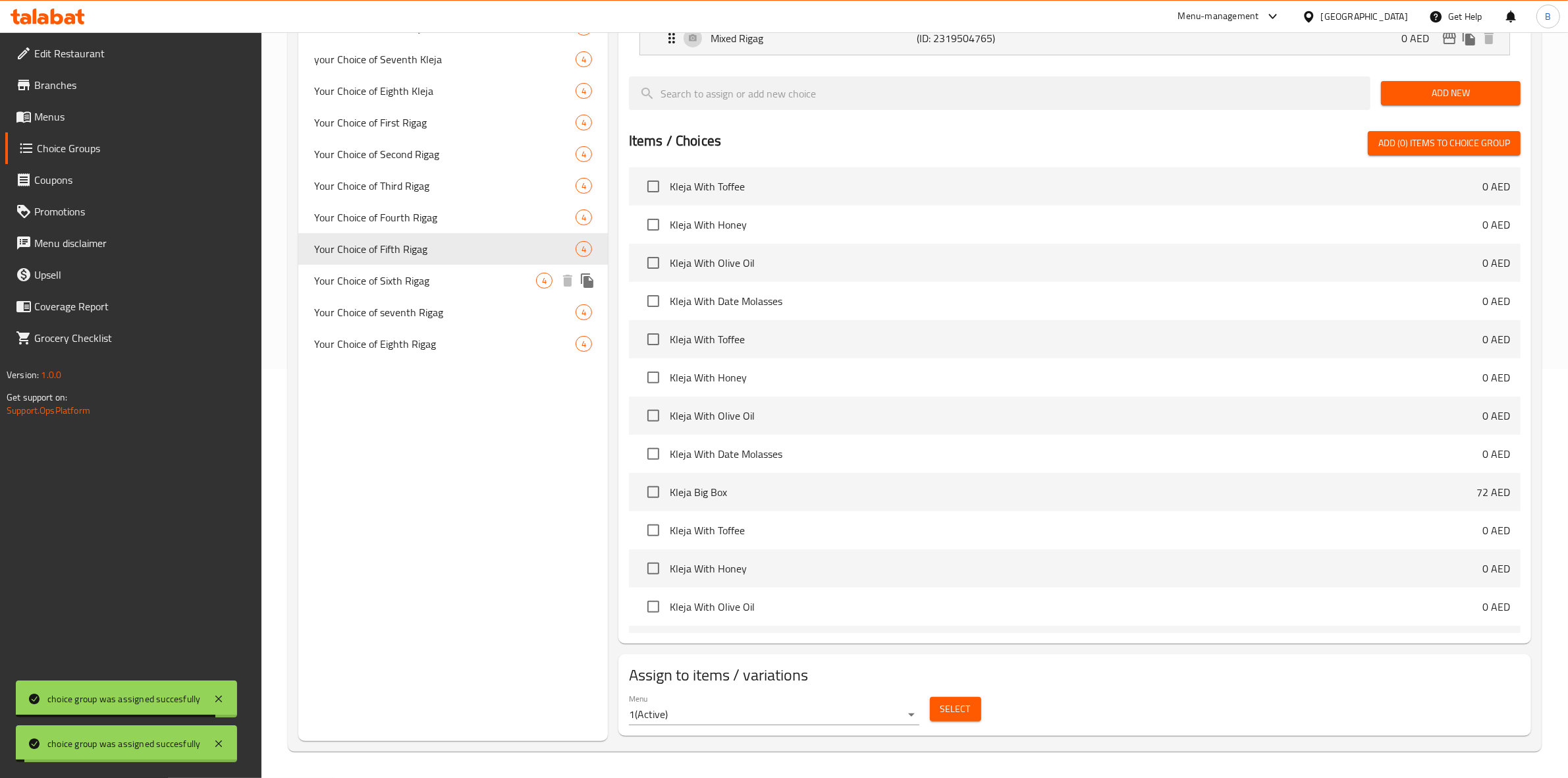
click at [433, 292] on div "Your Choice of Sixth Rigag 4" at bounding box center [453, 281] width 309 height 31
type input "Your Choice of Sixth Rigag"
type input "اختيارك للريجاج السادس"
click at [949, 705] on span "Select" at bounding box center [955, 709] width 30 height 17
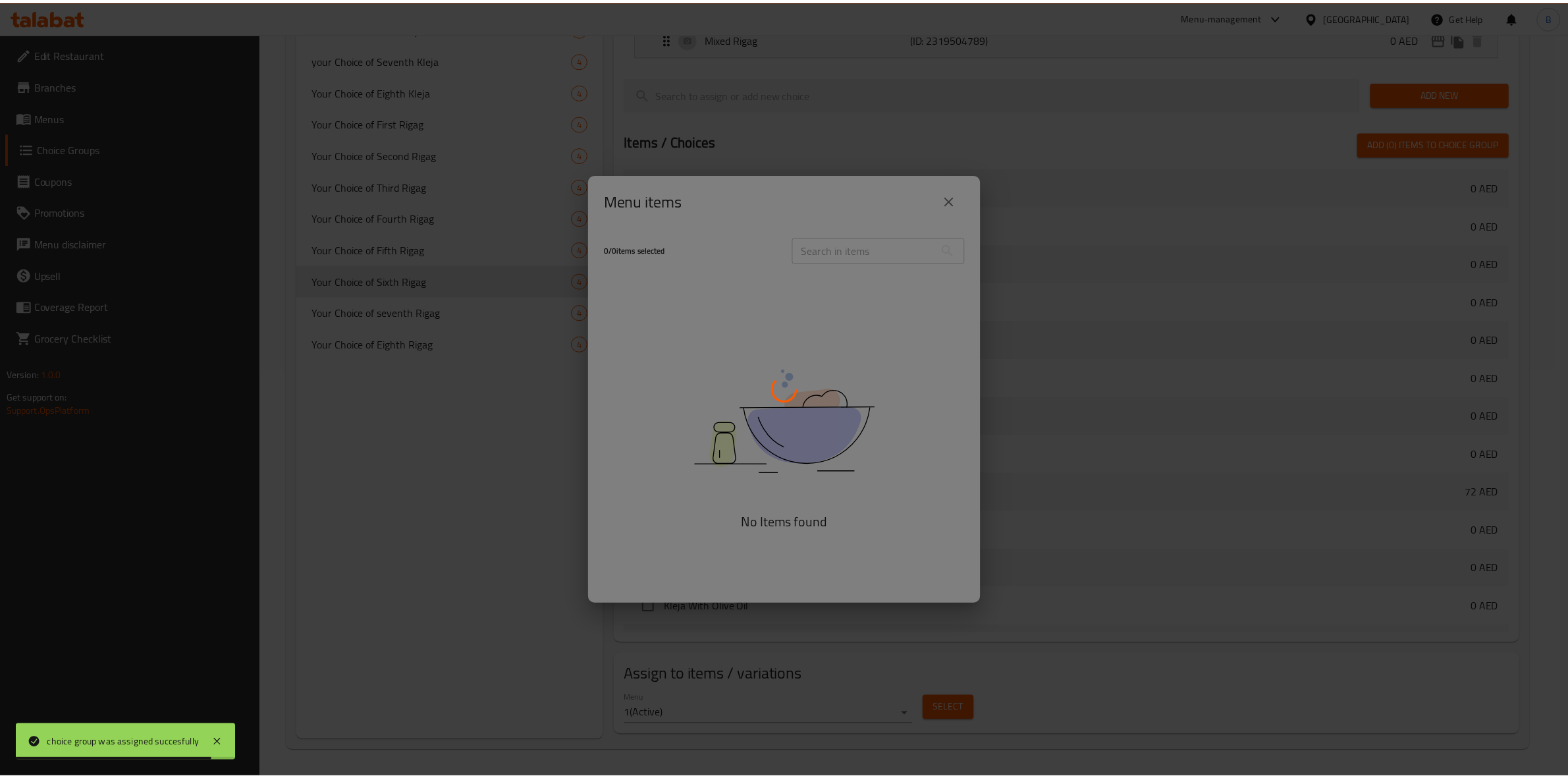
scroll to position [422, 0]
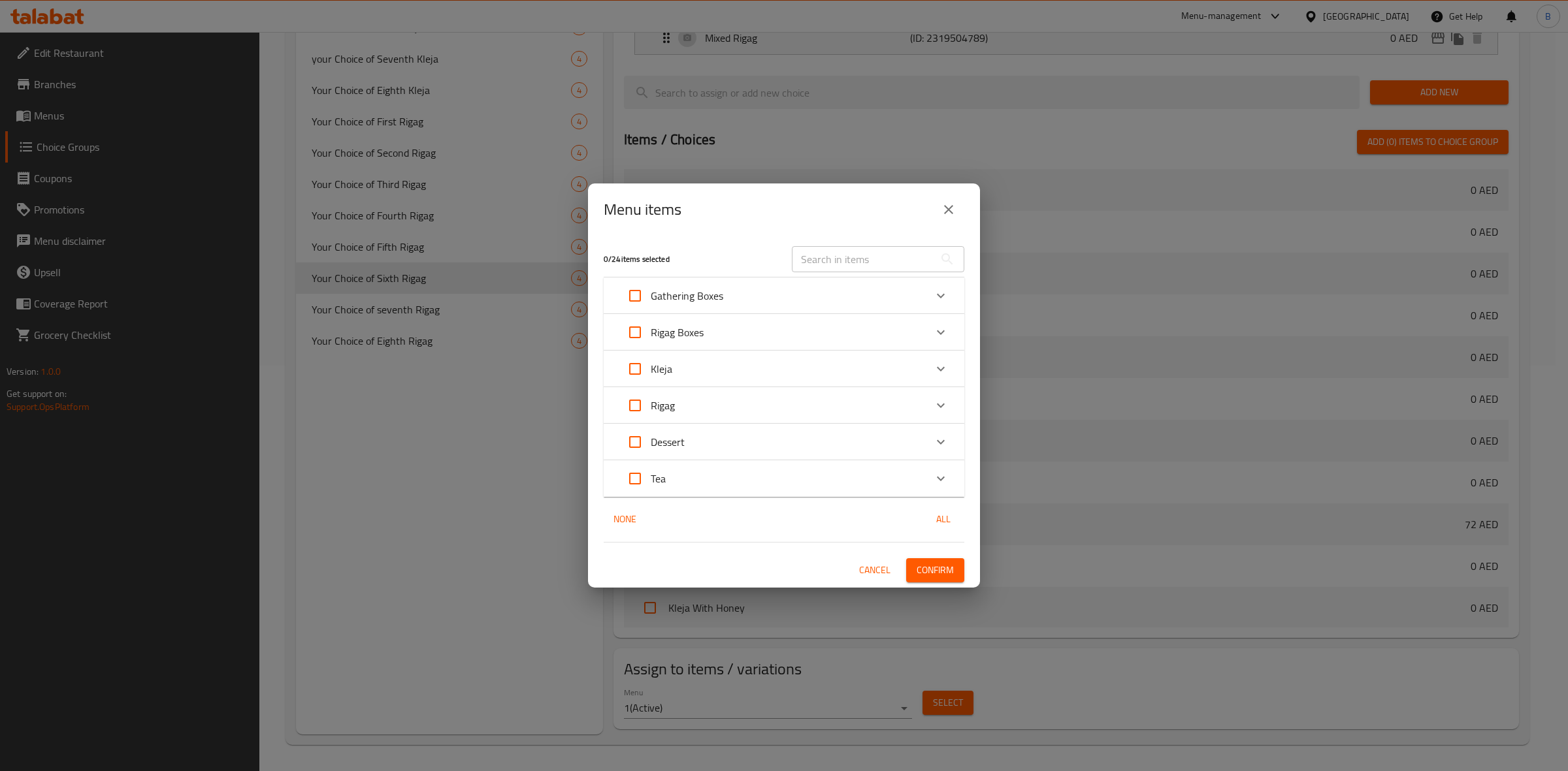
click at [941, 334] on icon "Expand" at bounding box center [941, 332] width 8 height 5
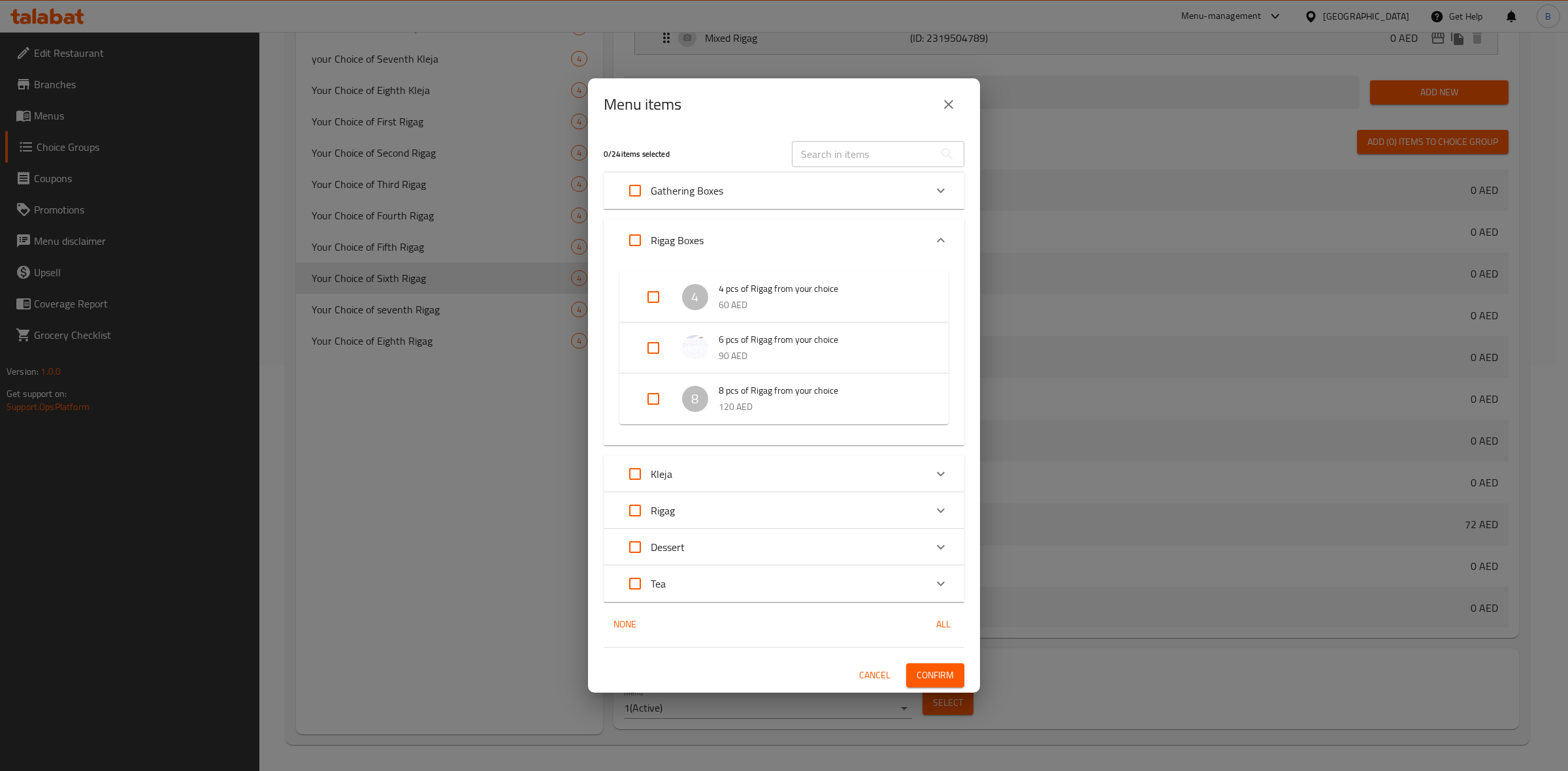
click at [655, 359] on input "Expand" at bounding box center [653, 348] width 31 height 31
checkbox input "true"
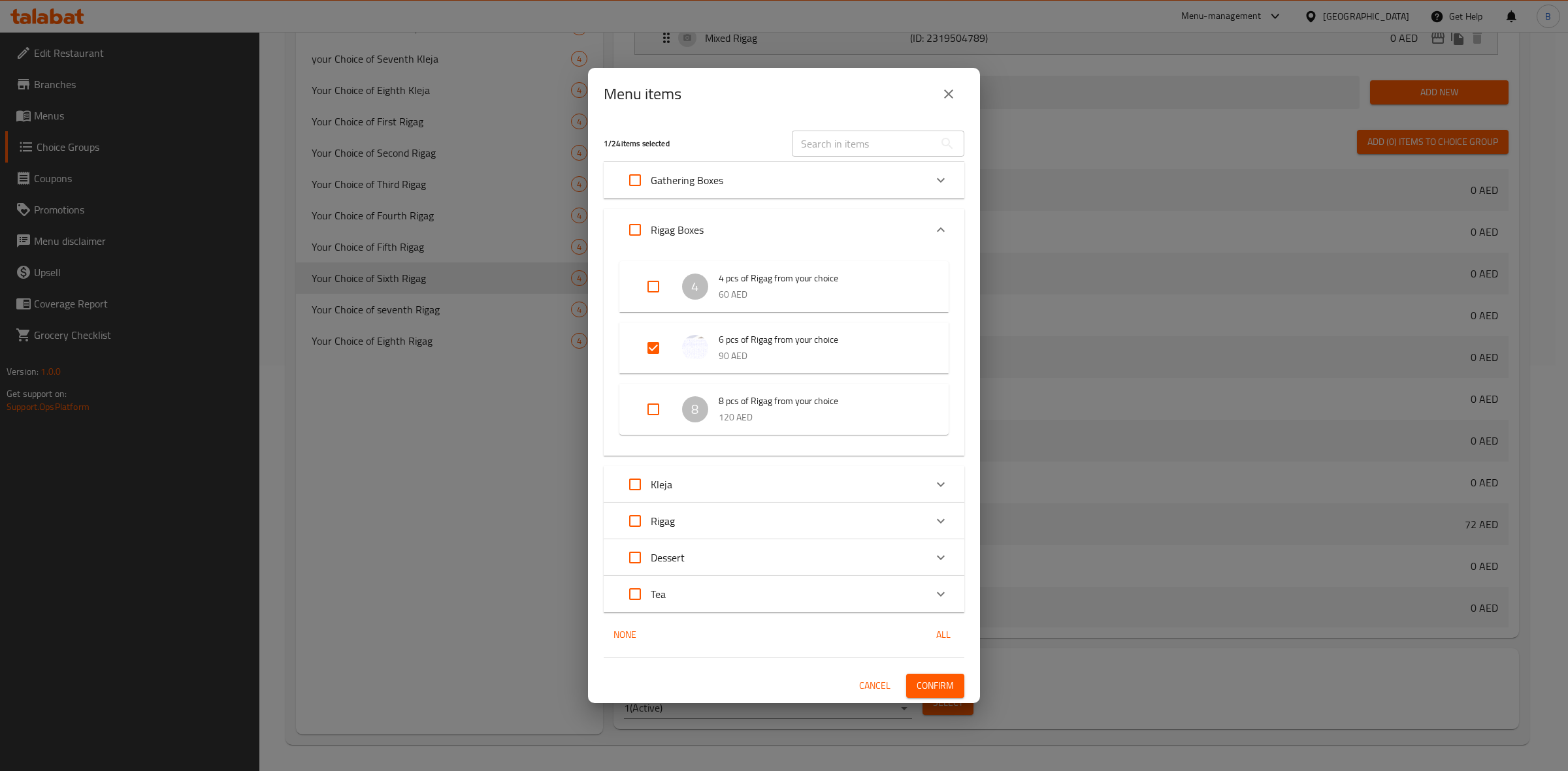
click at [658, 400] on input "Expand" at bounding box center [653, 410] width 31 height 31
checkbox input "true"
click at [936, 689] on span "Confirm" at bounding box center [935, 685] width 37 height 17
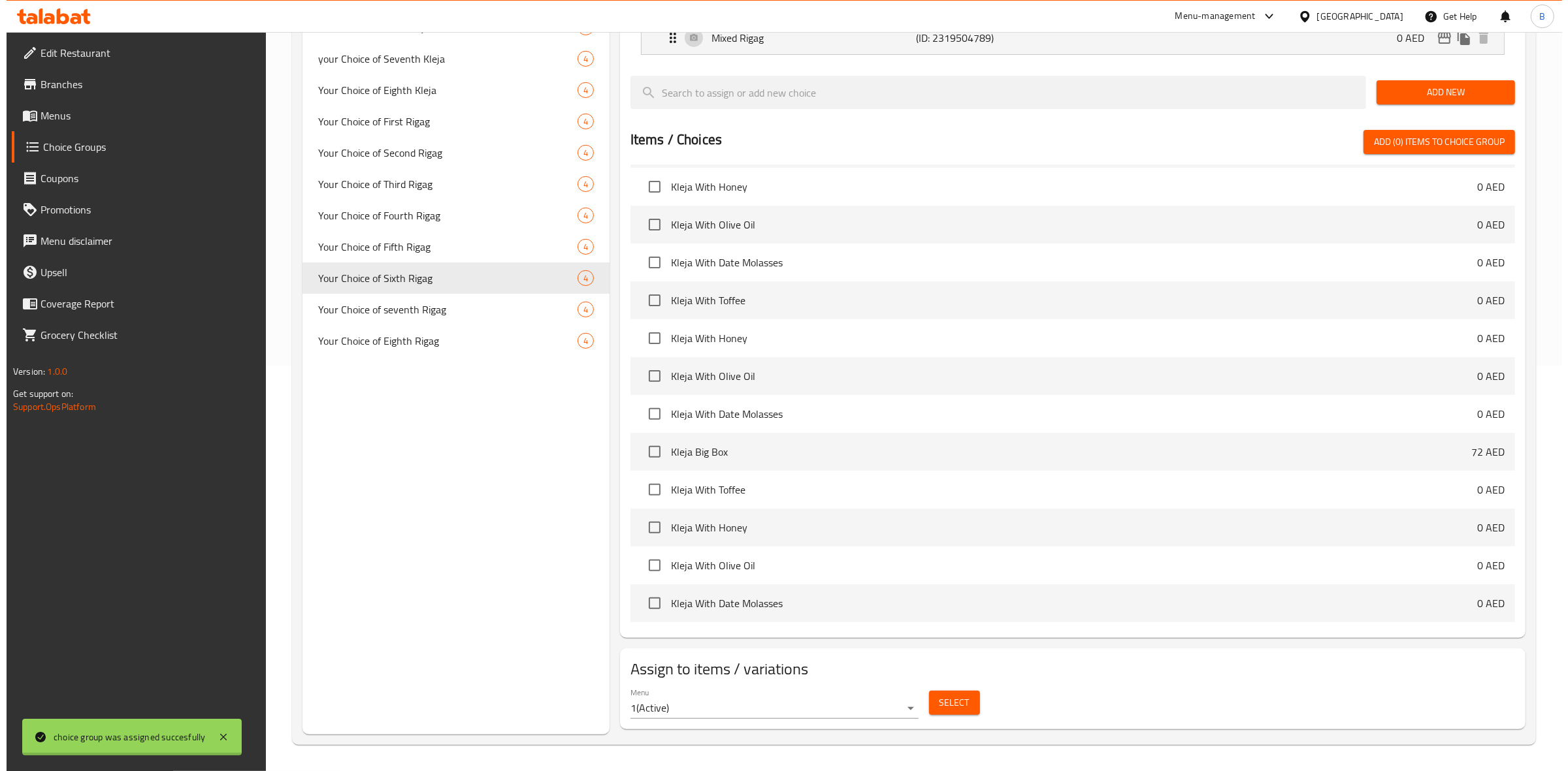
scroll to position [383, 0]
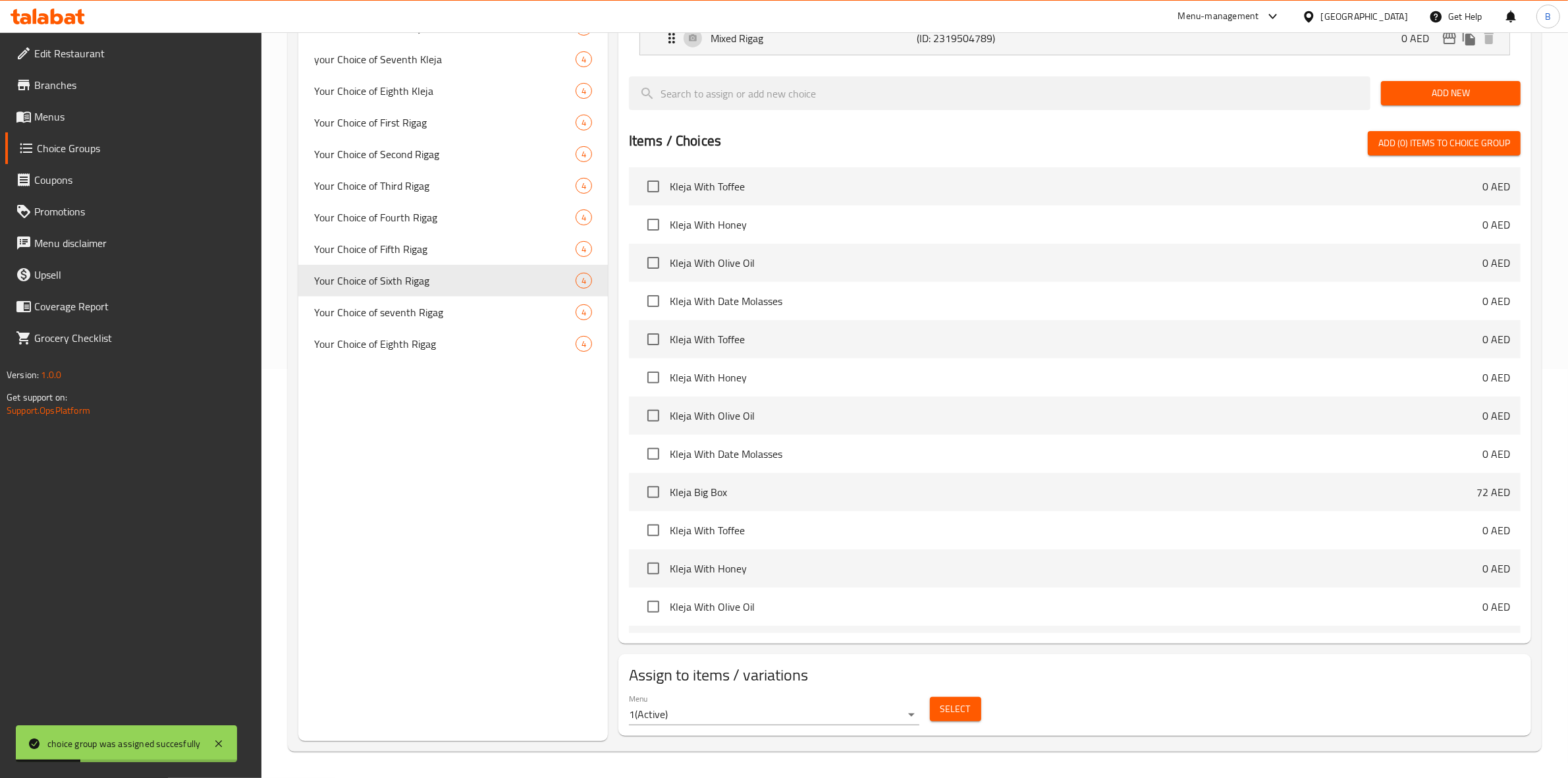
drag, startPoint x: 949, startPoint y: 709, endPoint x: 595, endPoint y: 601, distance: 370.1
click at [595, 601] on div "Choice Groups Your Choice Of Classic Tea Flavors 12 Your Choice Of First Kleja …" at bounding box center [917, 241] width 1238 height 1001
click at [499, 321] on div "Your Choice of seventh Rigag 4" at bounding box center [453, 312] width 309 height 31
type input "Your Choice of seventh Rigag"
type input "اختيارك للريجاج السابع"
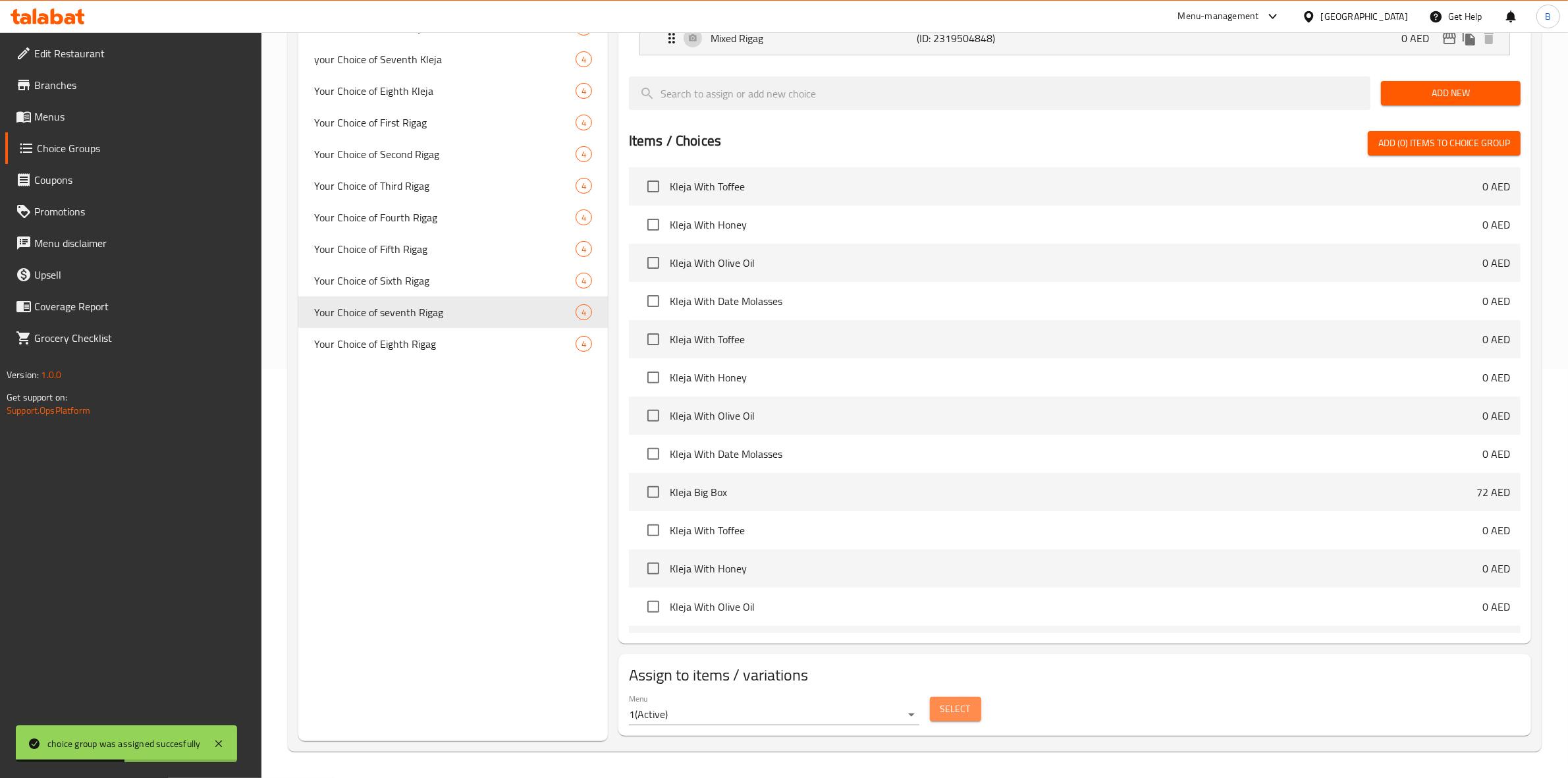
click at [955, 708] on span "Select" at bounding box center [955, 709] width 30 height 17
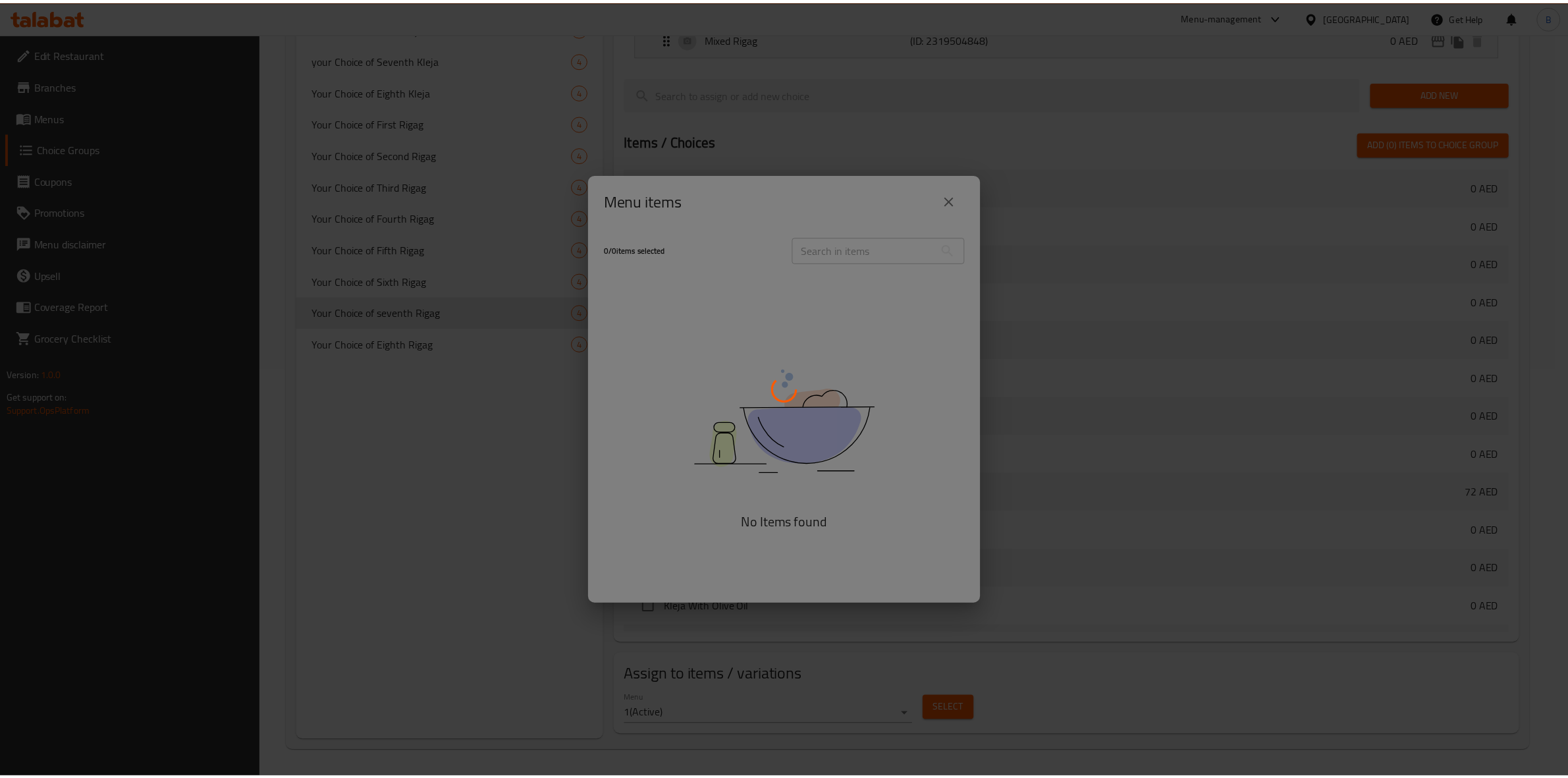
scroll to position [422, 0]
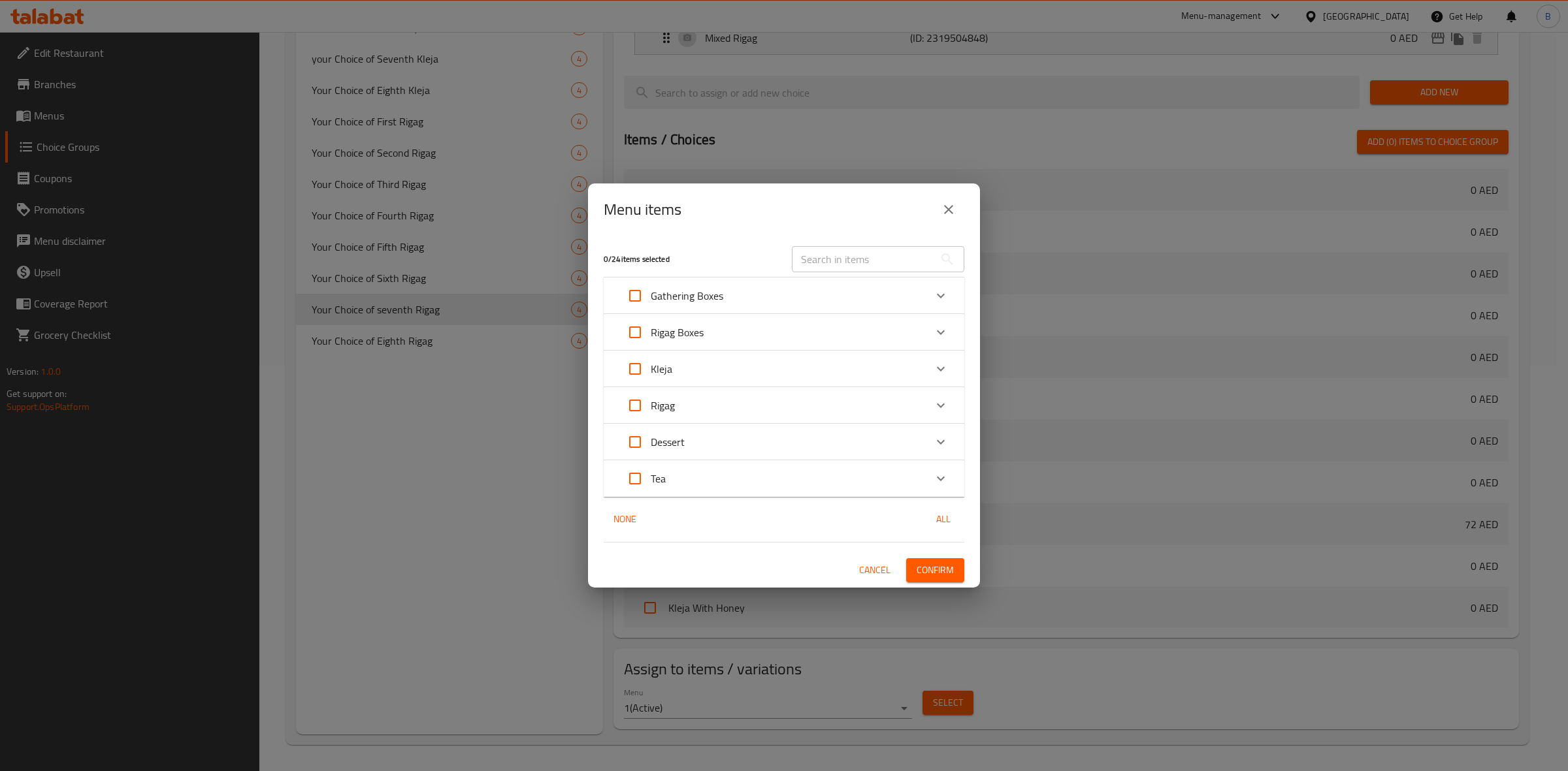
click at [948, 331] on icon "Expand" at bounding box center [941, 332] width 16 height 16
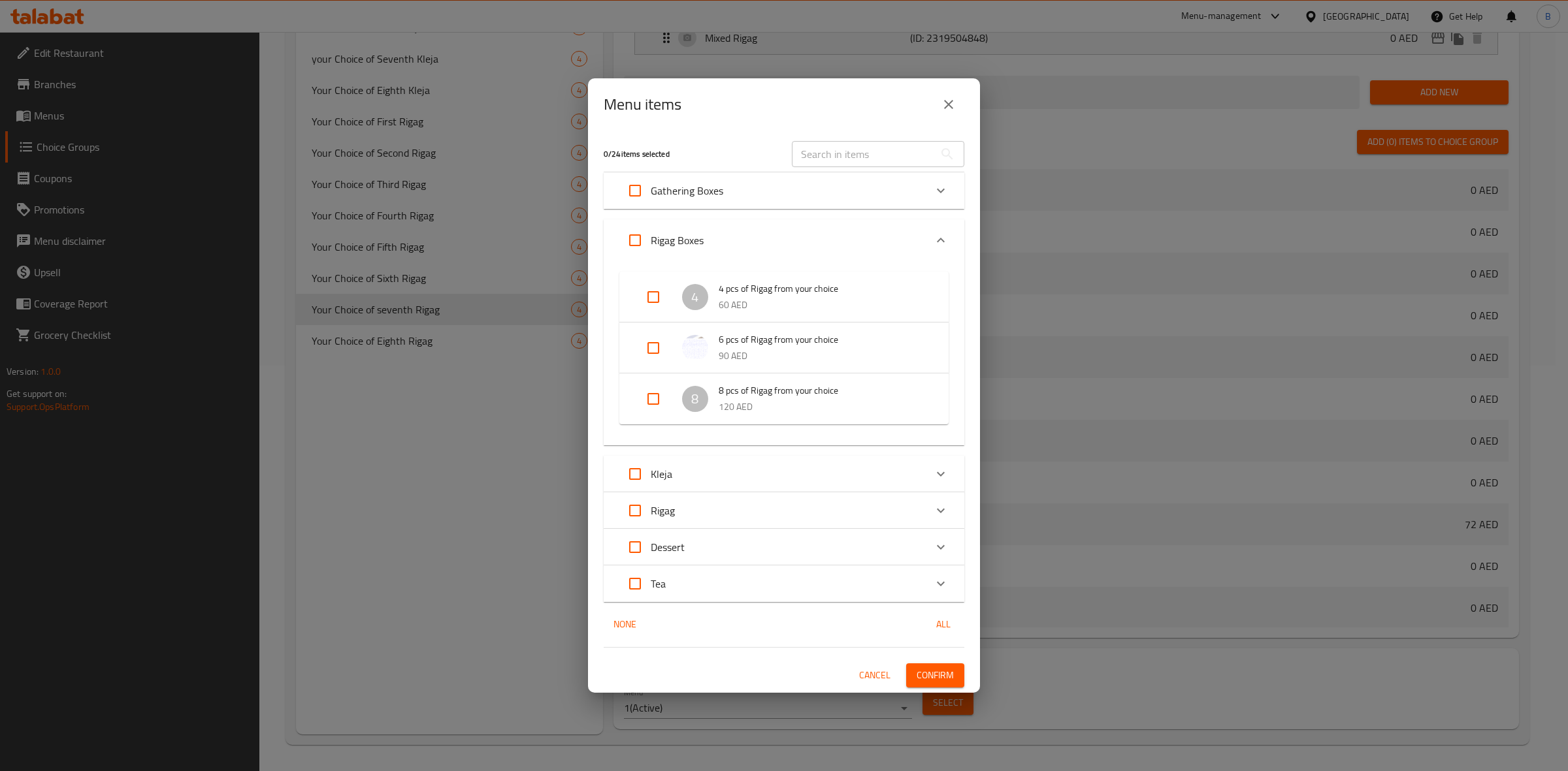
click at [641, 397] on input "Expand" at bounding box center [653, 399] width 31 height 31
checkbox input "true"
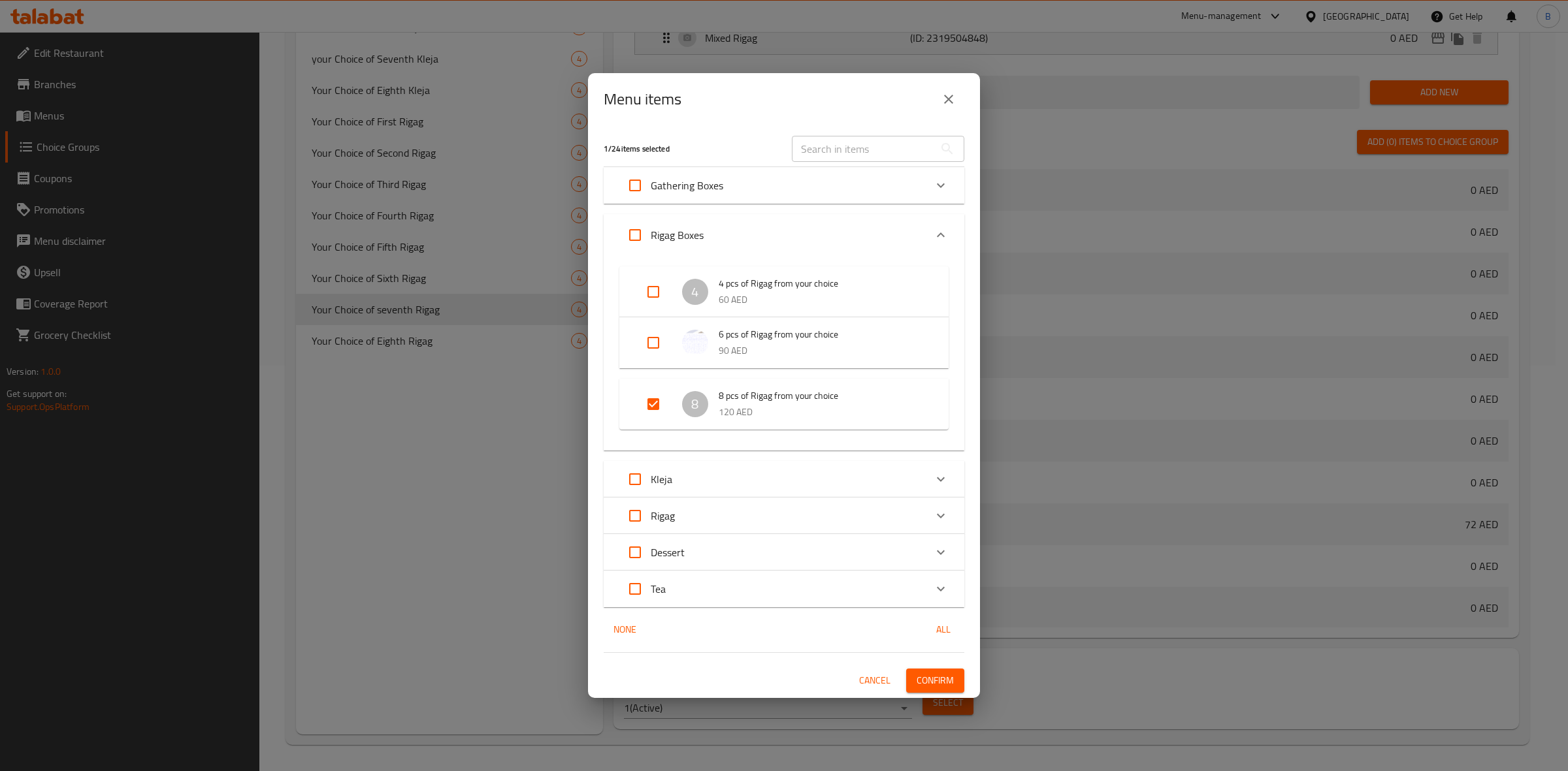
click at [938, 678] on span "Confirm" at bounding box center [935, 680] width 37 height 17
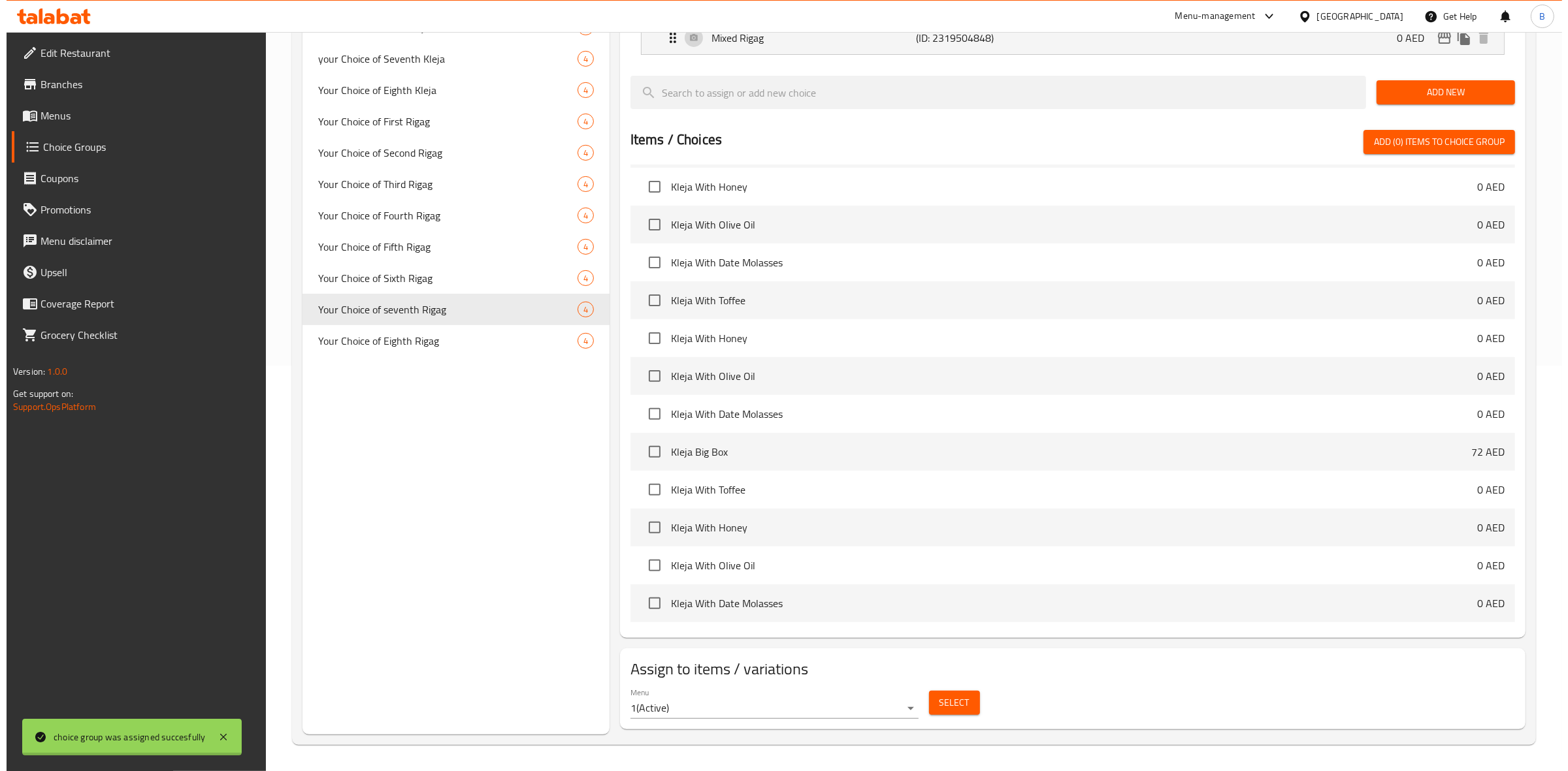
scroll to position [383, 0]
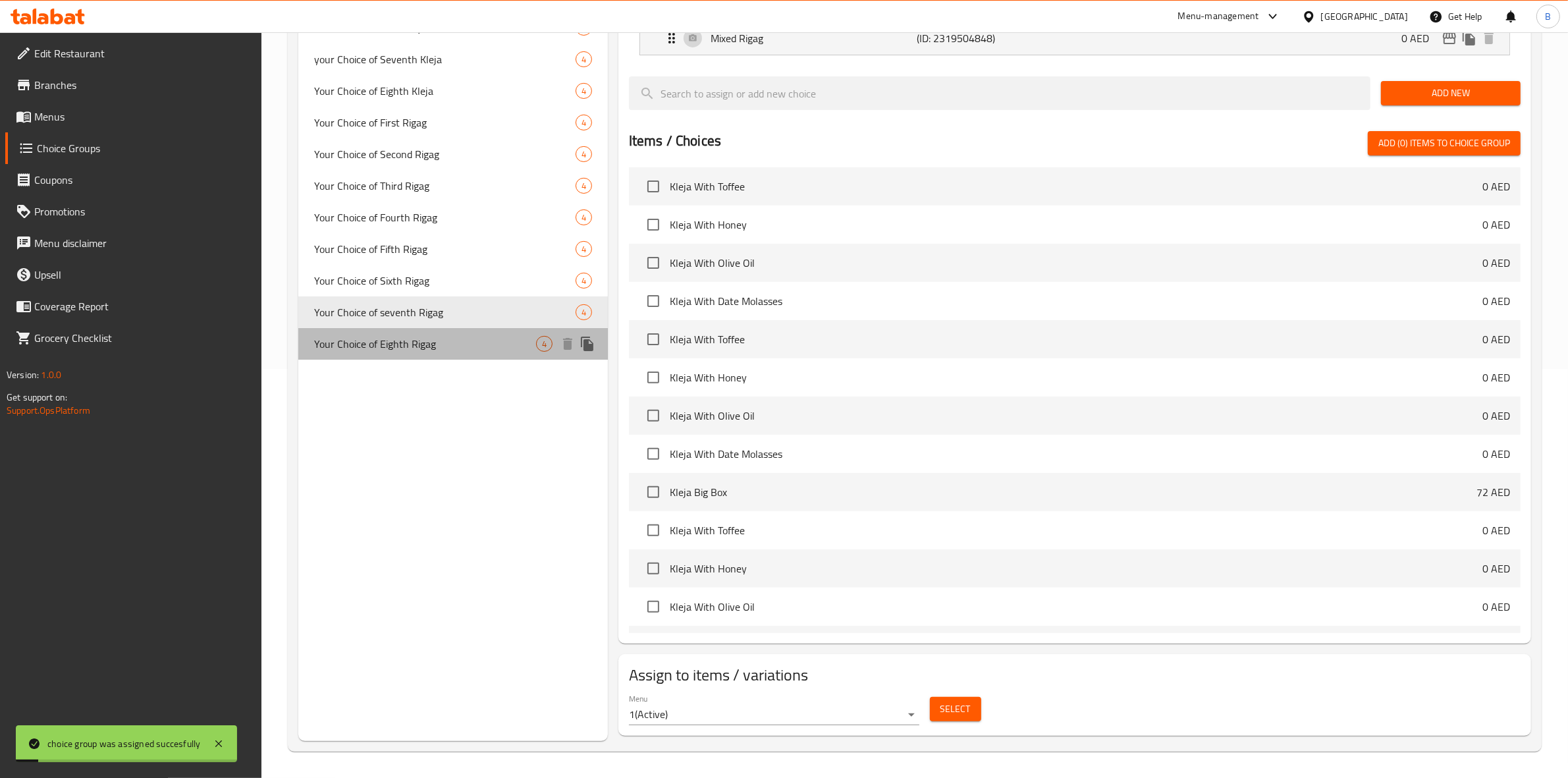
click at [474, 344] on span "Your Choice of Eighth Rigag" at bounding box center [425, 344] width 222 height 16
type input "Your Choice of Eighth Rigag"
type input "اختيارك للريجاج ثامن"
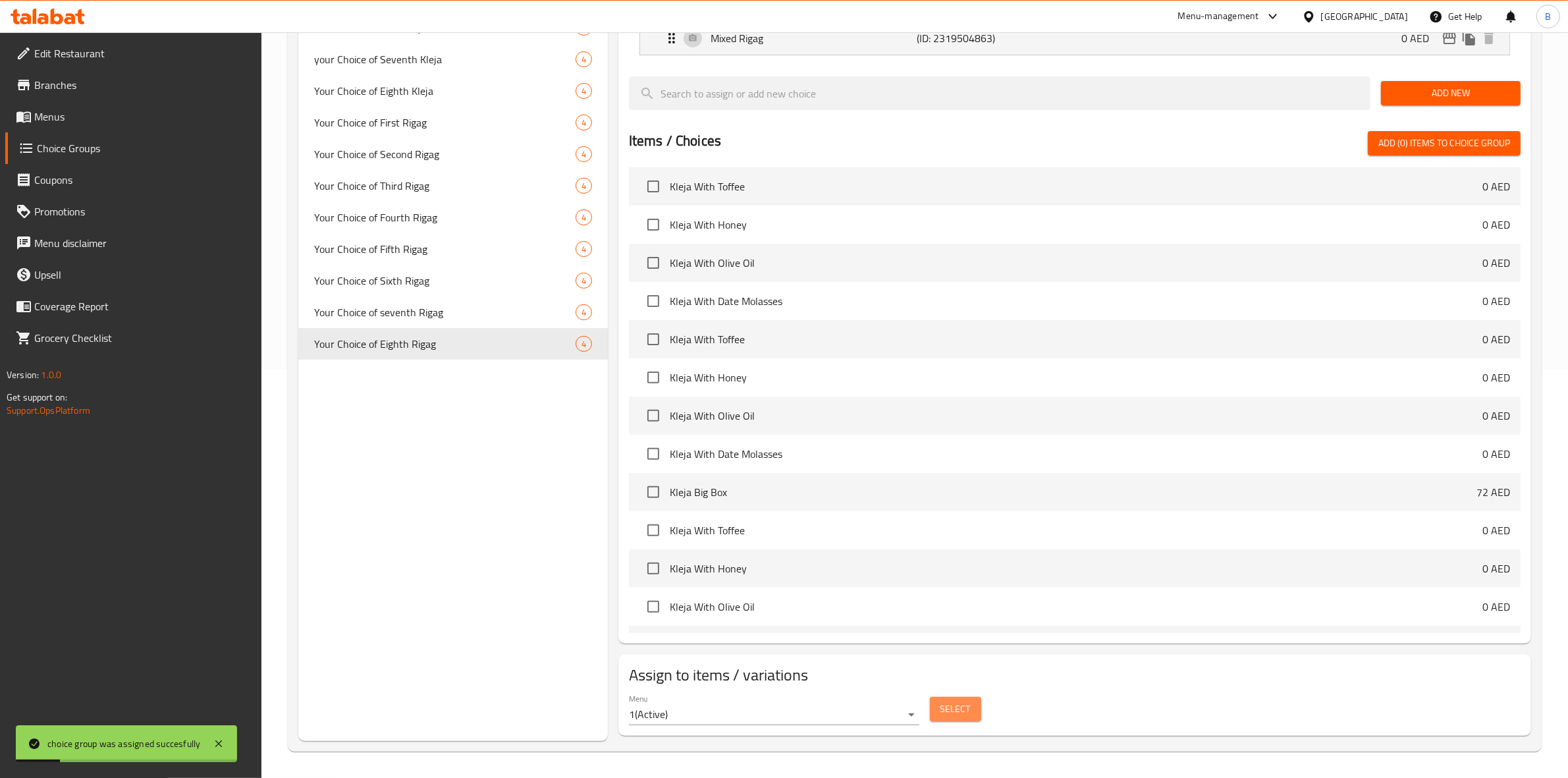
click at [943, 715] on span "Select" at bounding box center [955, 709] width 30 height 17
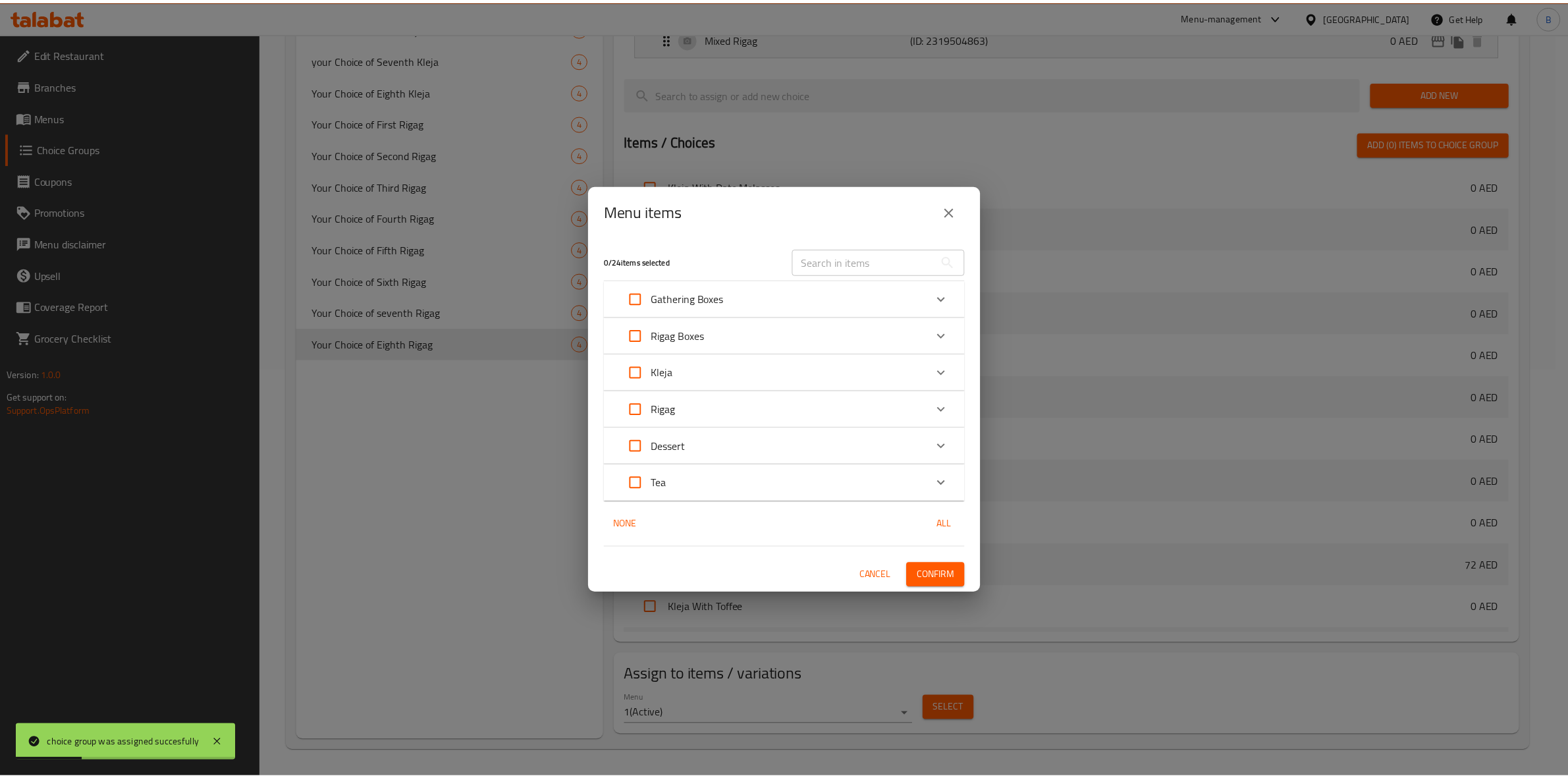
scroll to position [422, 0]
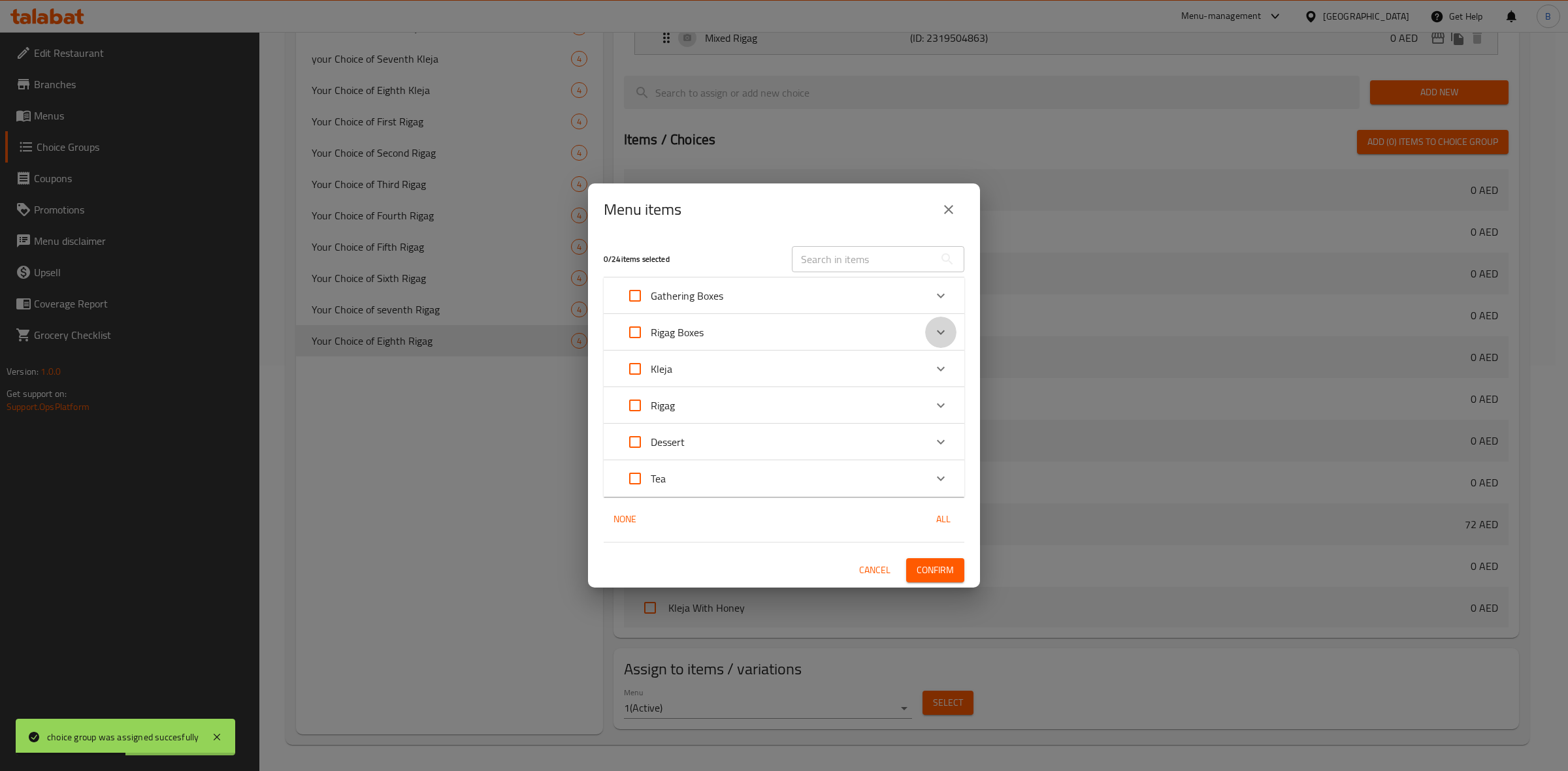
click at [945, 342] on div "Expand" at bounding box center [941, 332] width 31 height 31
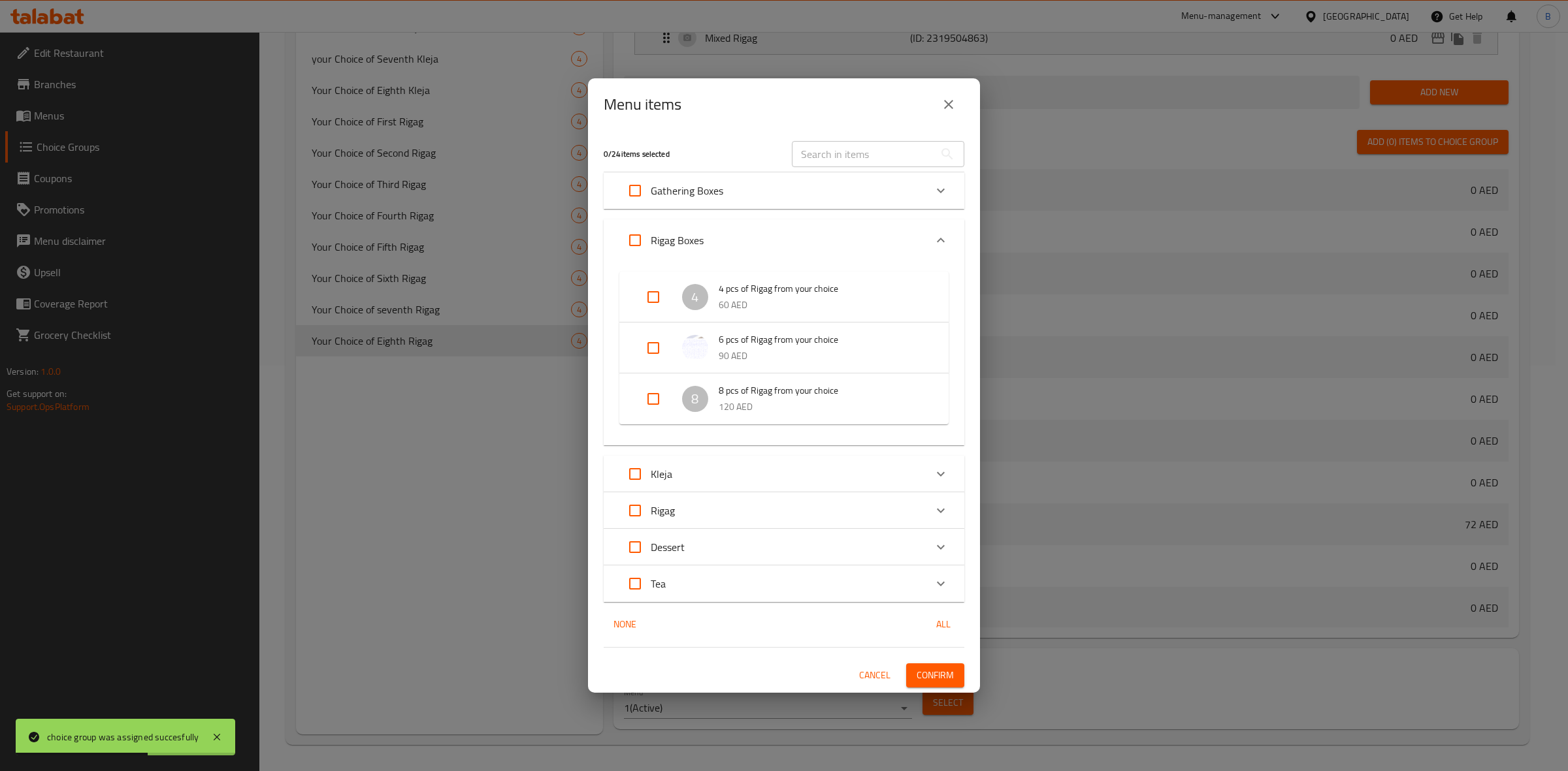
click at [650, 392] on input "Expand" at bounding box center [653, 399] width 31 height 31
checkbox input "true"
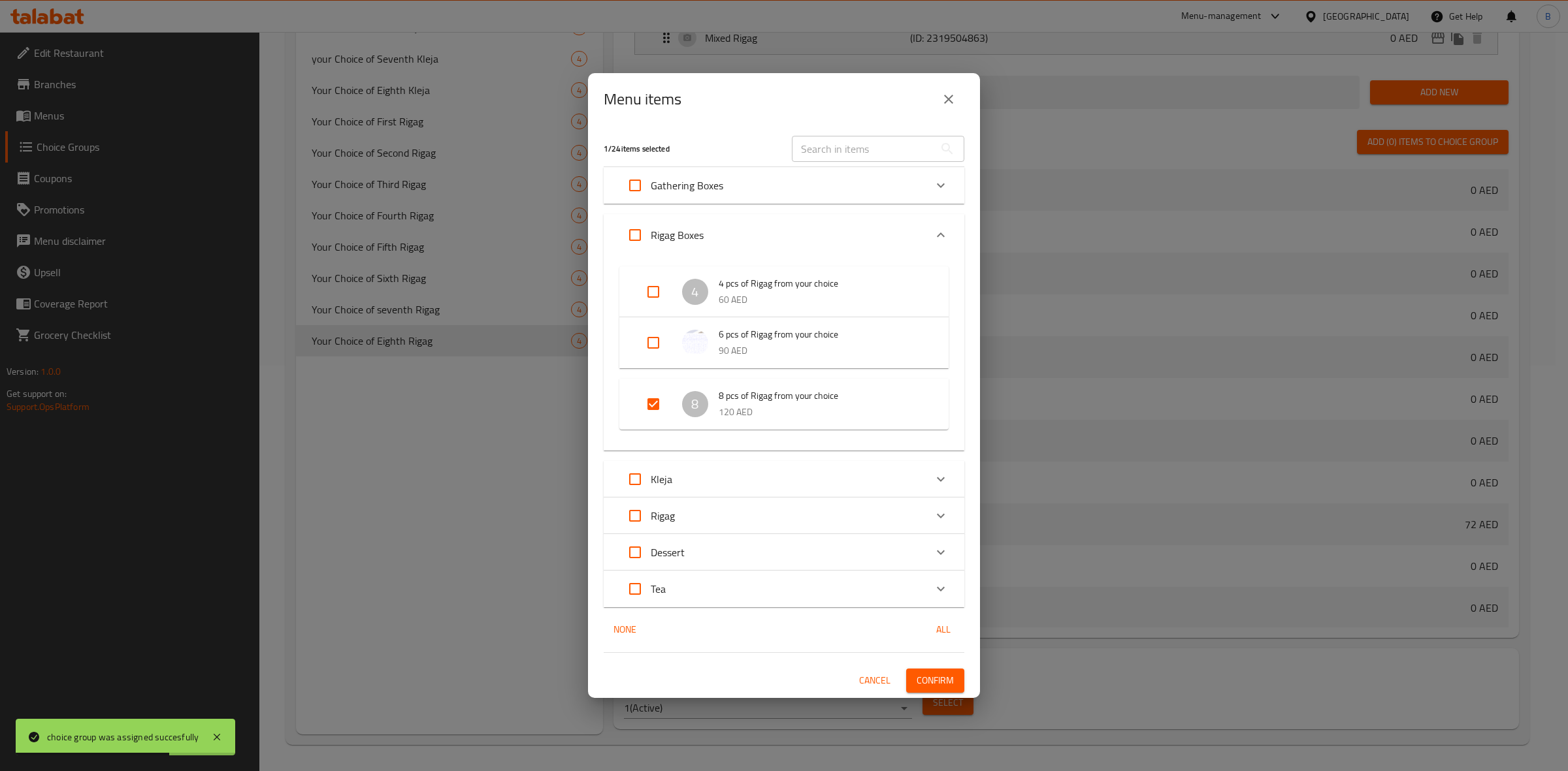
click at [946, 678] on span "Confirm" at bounding box center [935, 680] width 37 height 17
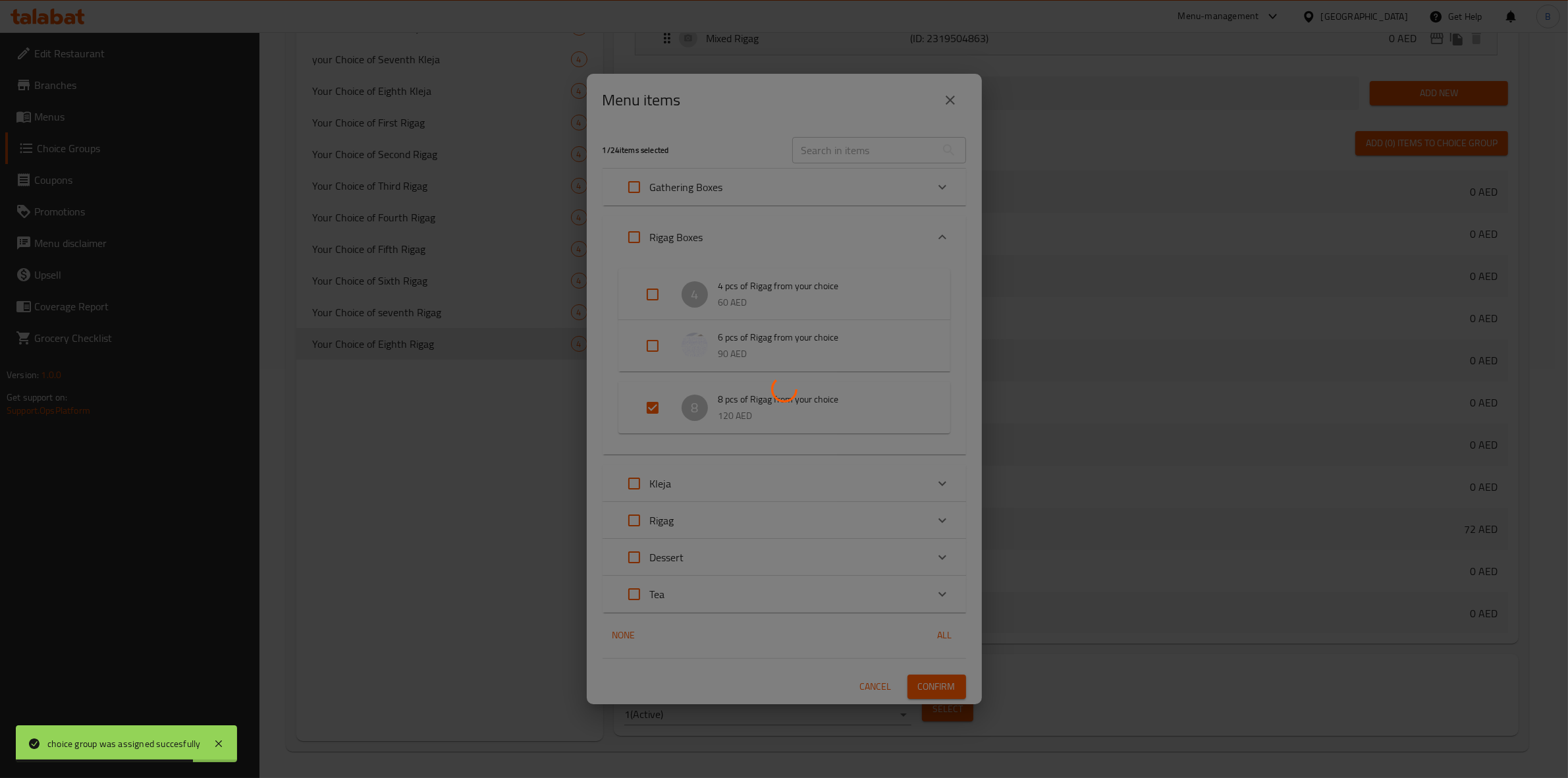
scroll to position [386, 0]
